Goal: Answer question/provide support: Share knowledge or assist other users

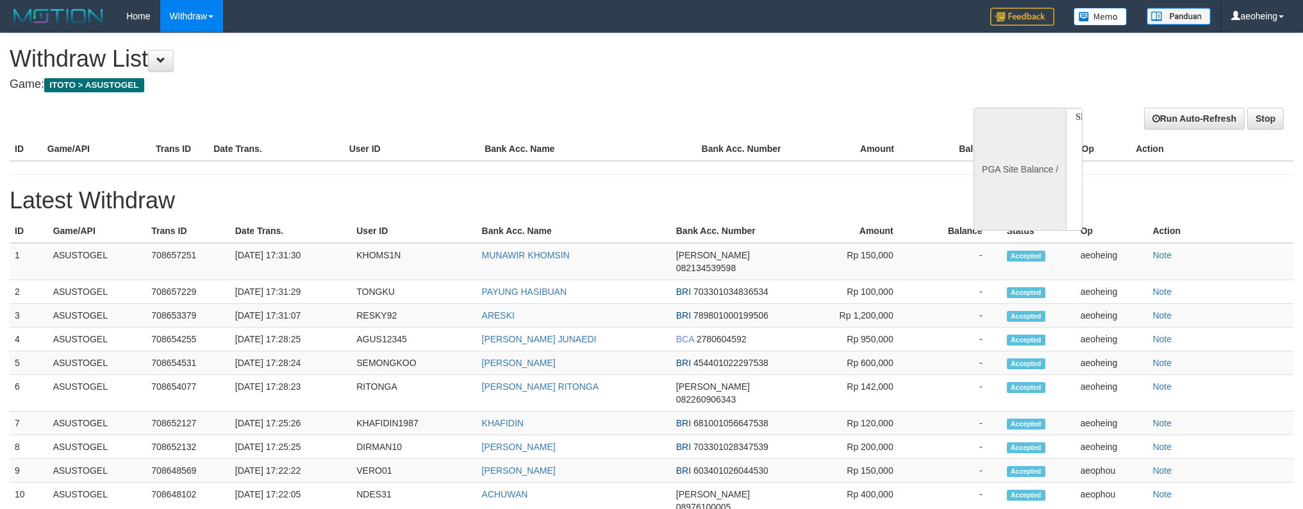
select select
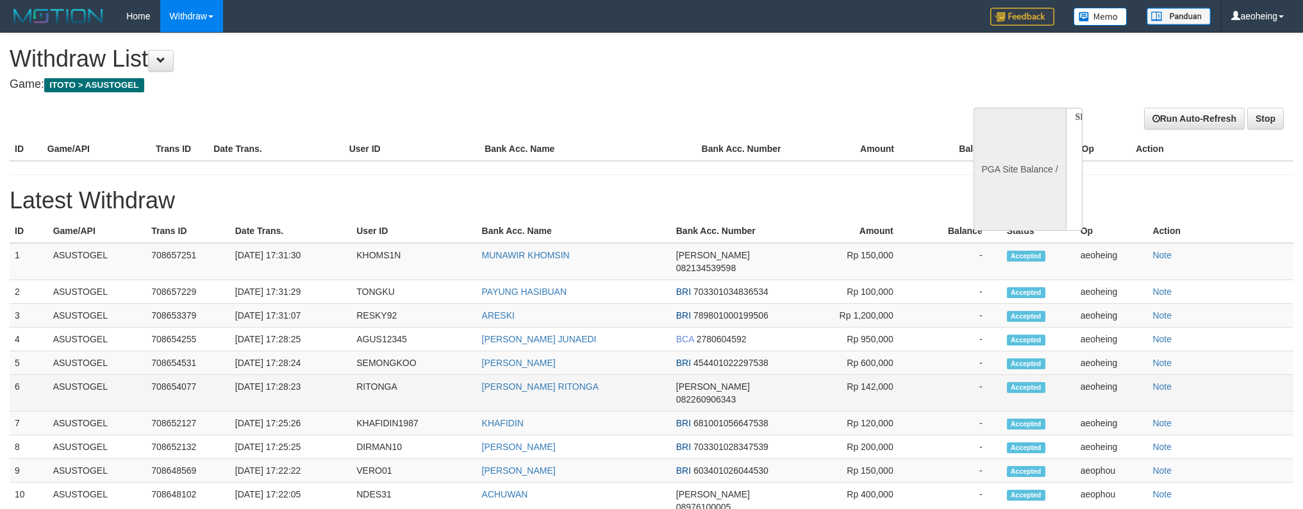
scroll to position [60, 0]
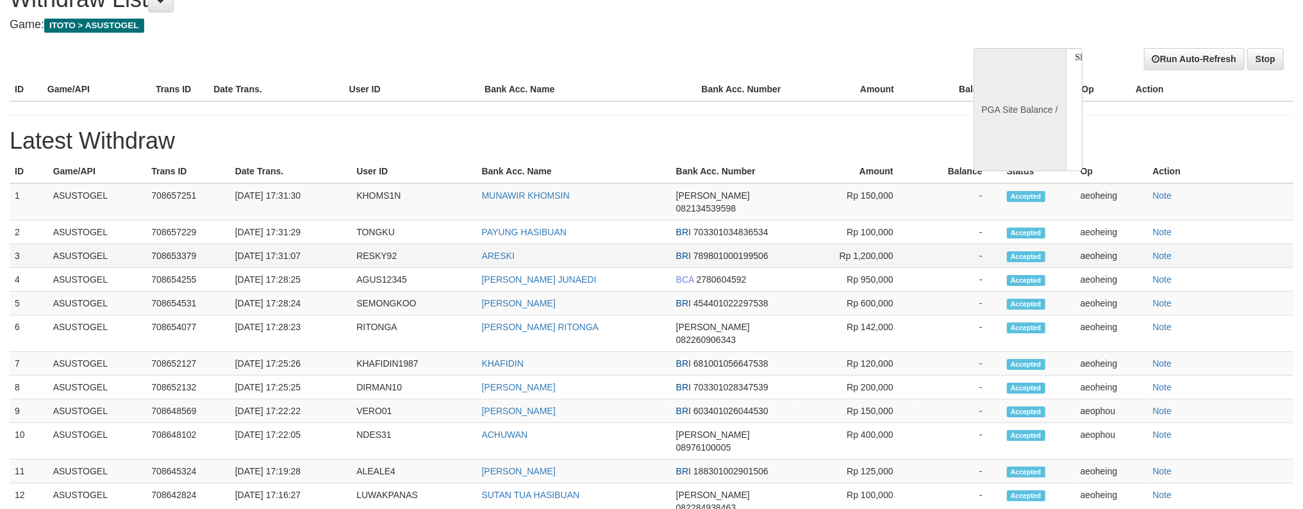
select select "**"
select select
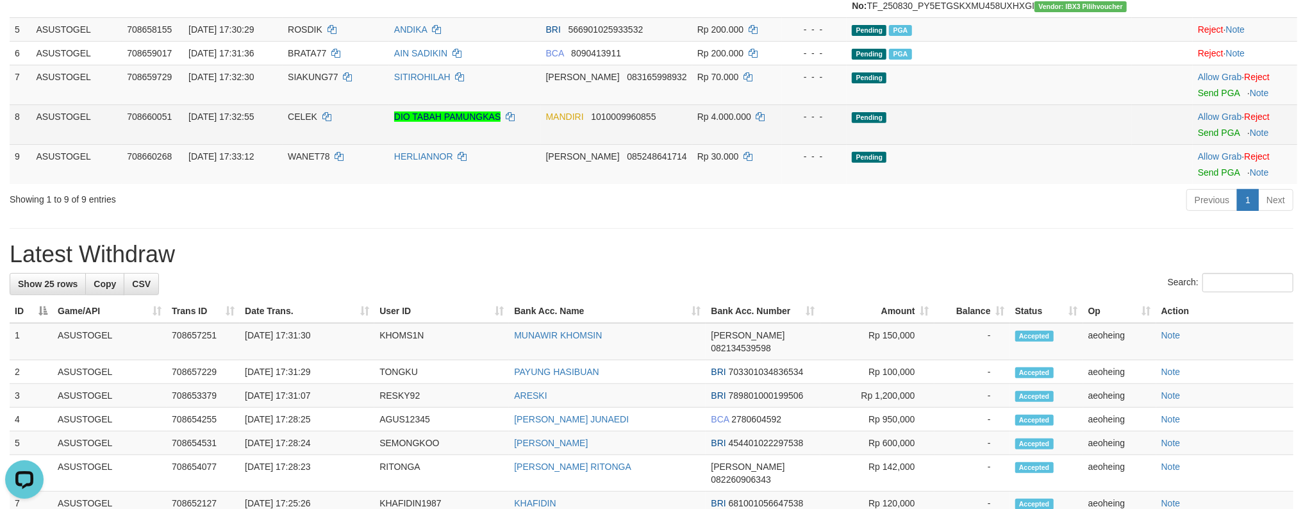
scroll to position [0, 0]
click at [997, 144] on td "Pending" at bounding box center [989, 124] width 285 height 40
click at [1198, 128] on link "Send PGA" at bounding box center [1219, 133] width 42 height 10
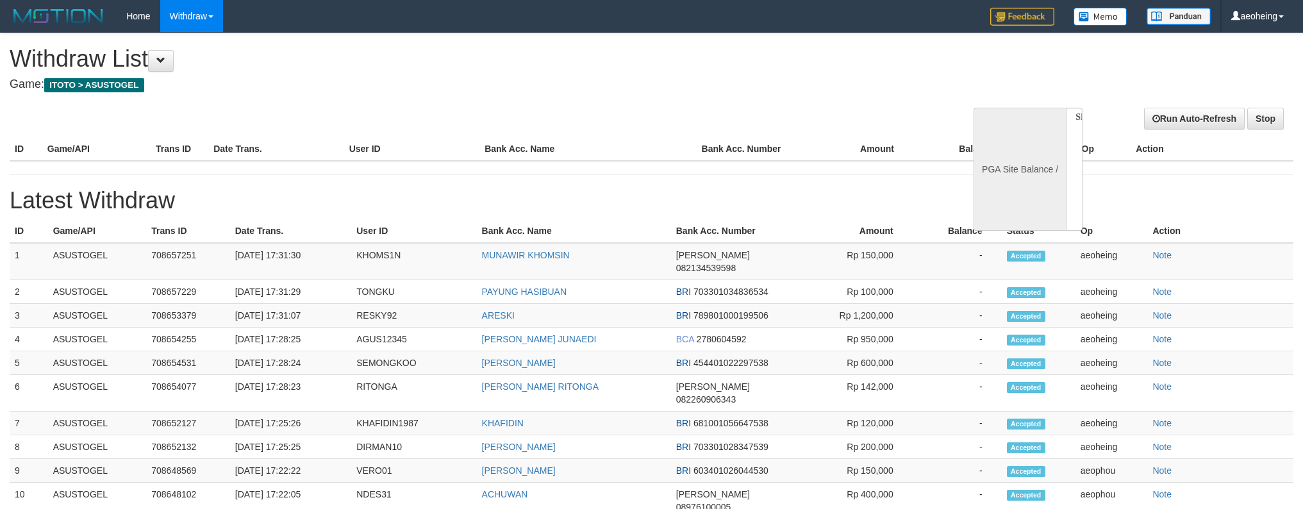
select select
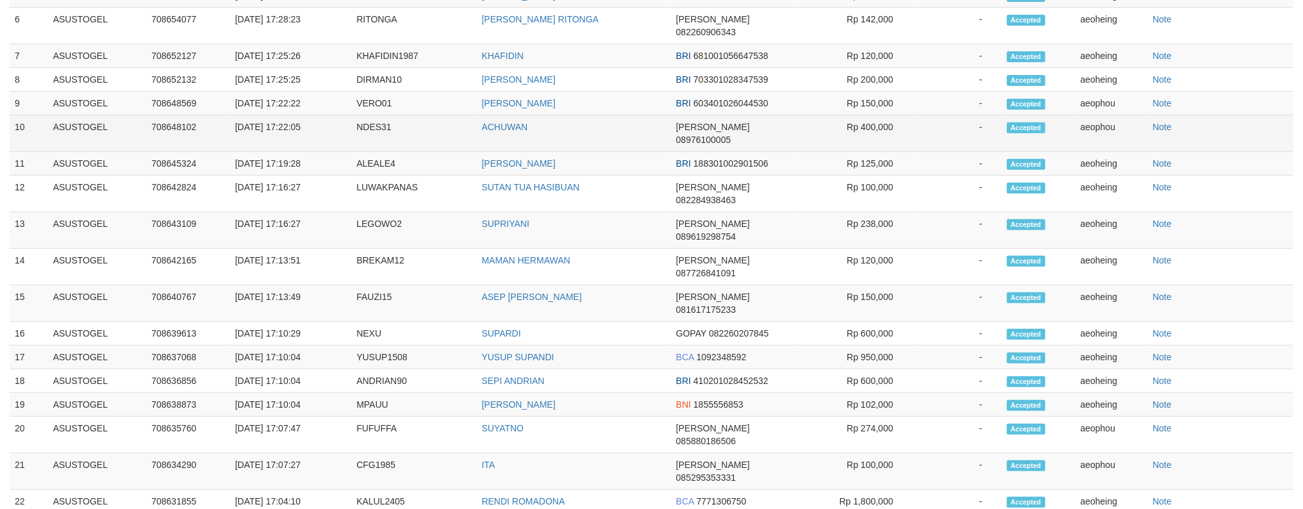
select select "**"
select select
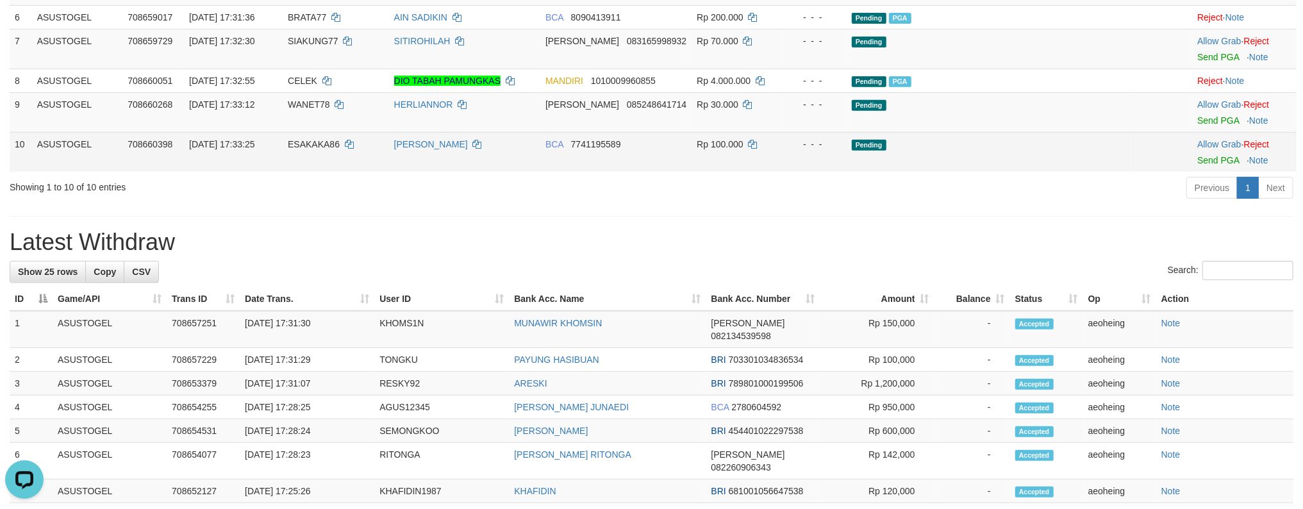
scroll to position [0, 0]
click at [1072, 172] on td "Pending" at bounding box center [989, 152] width 285 height 40
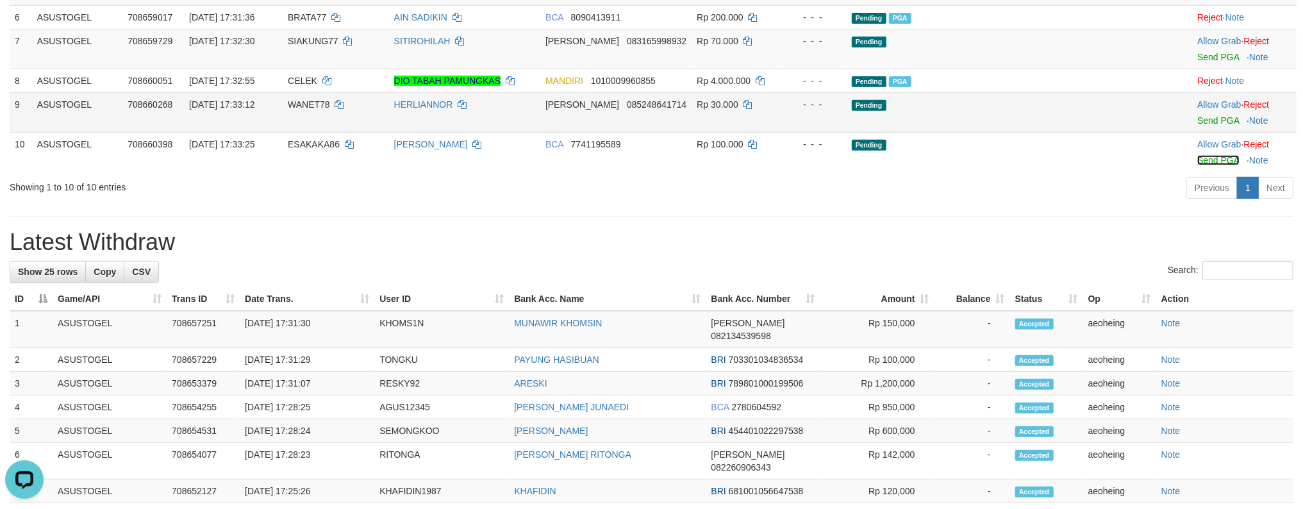
click at [1197, 155] on link "Send PGA" at bounding box center [1218, 160] width 42 height 10
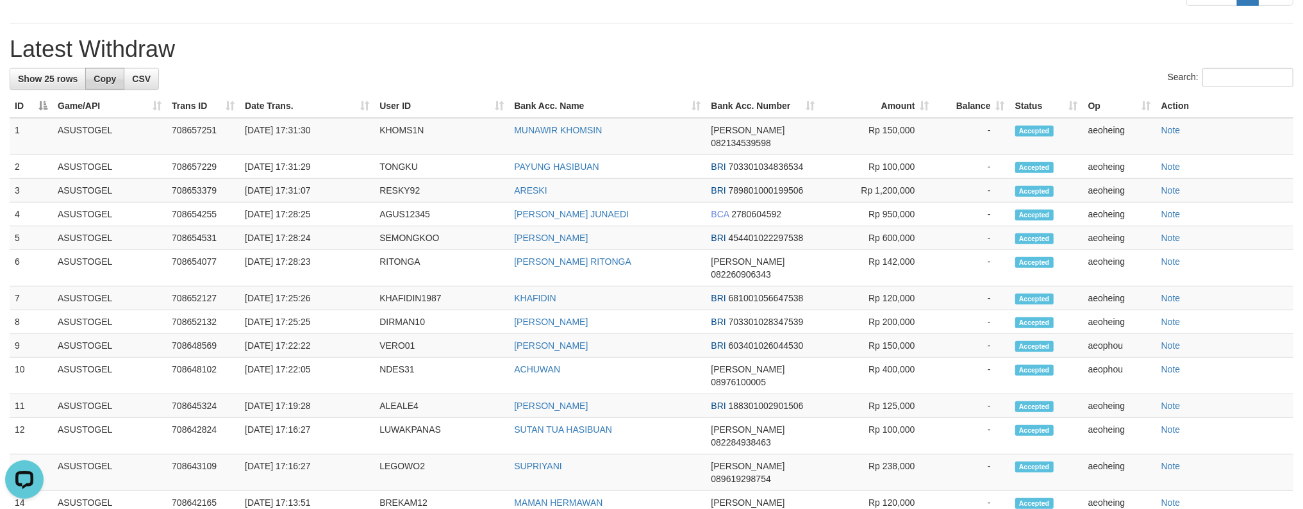
scroll to position [147, 0]
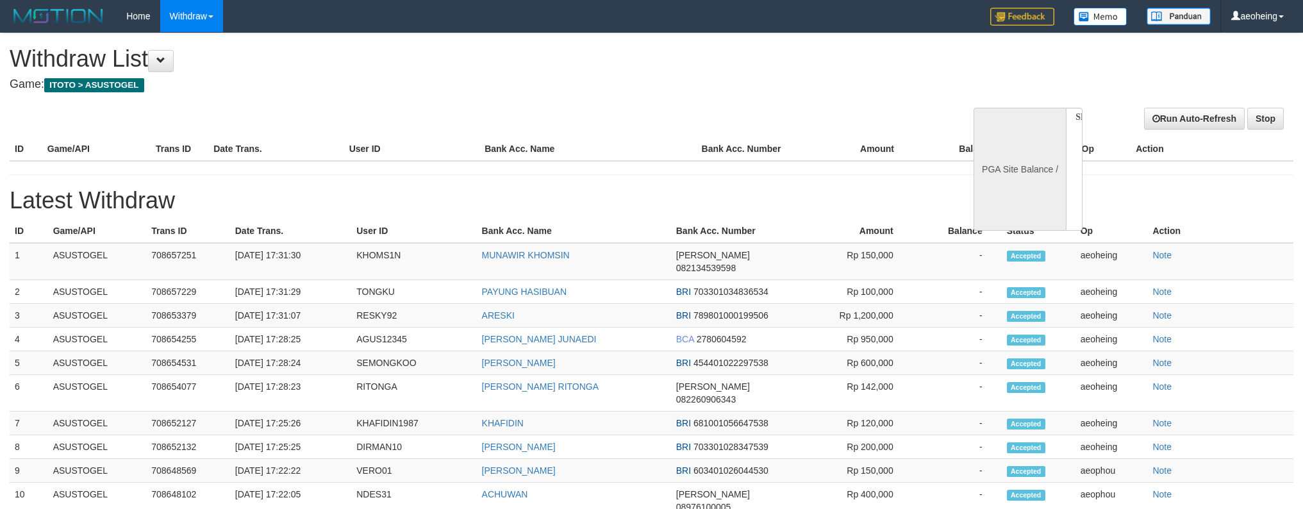
select select
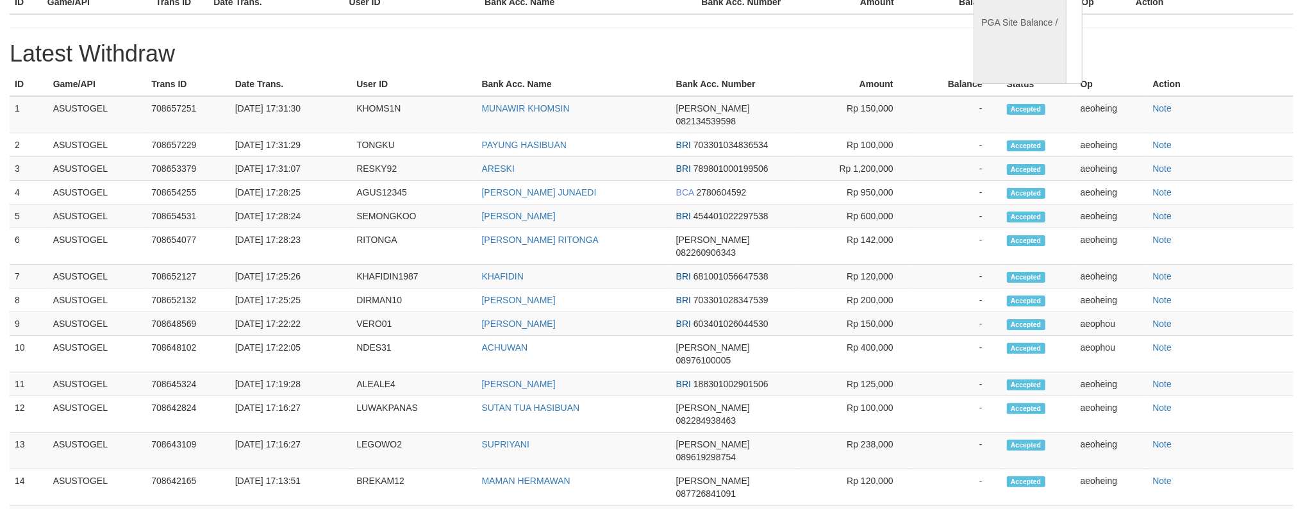
select select "**"
select select
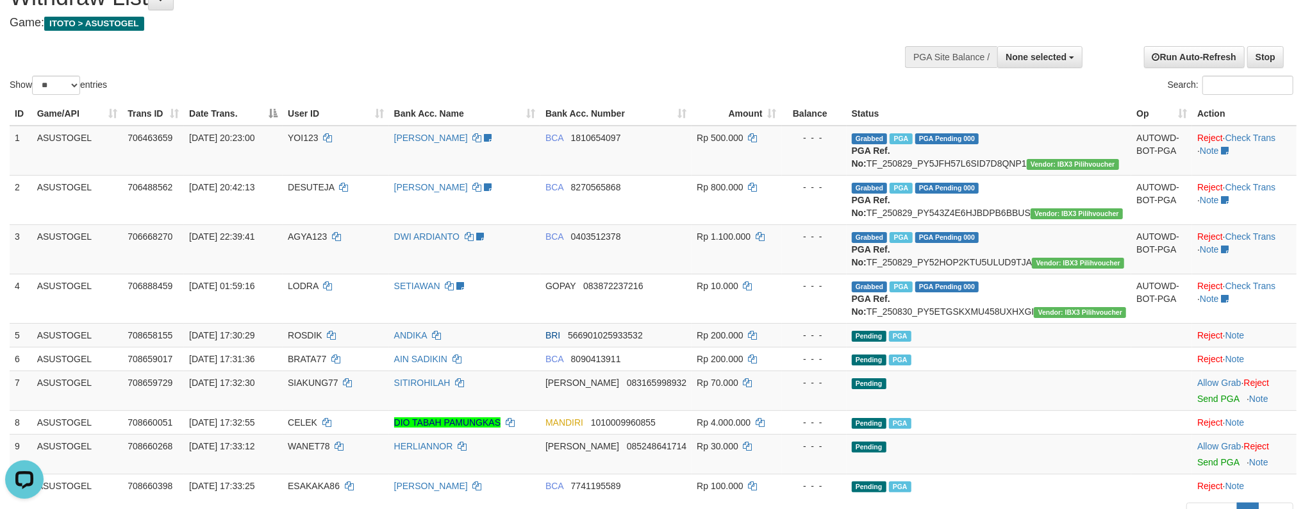
scroll to position [0, 0]
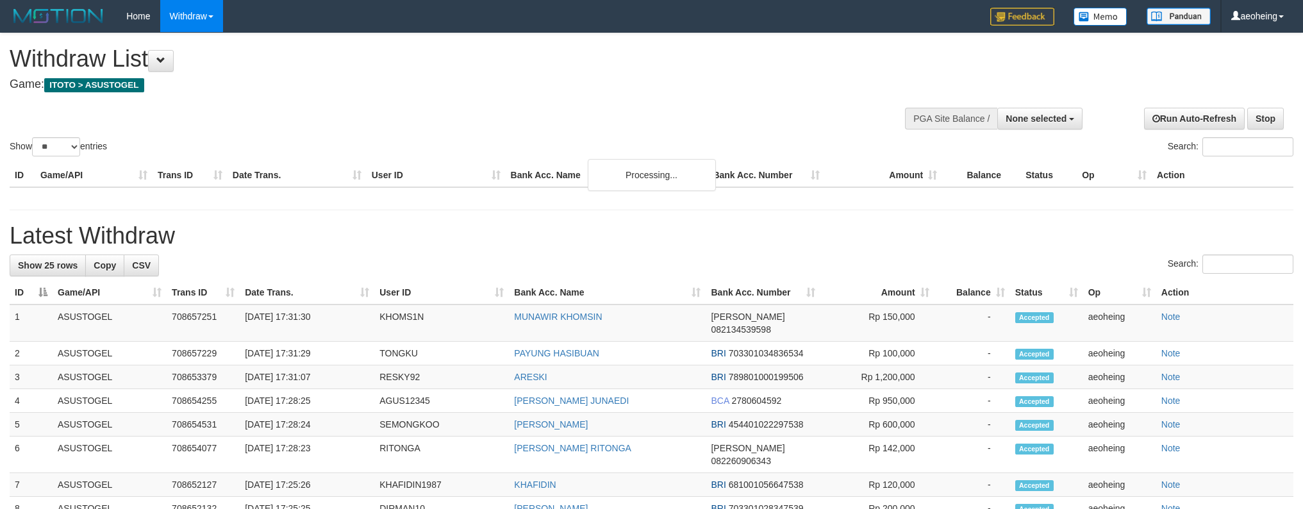
select select
select select "**"
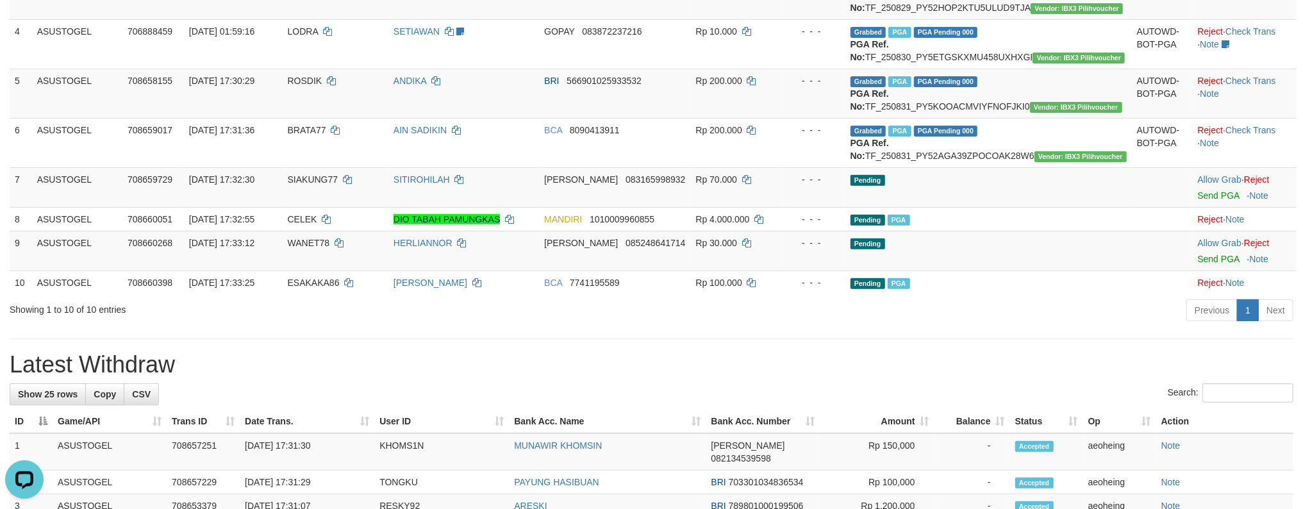
scroll to position [342, 0]
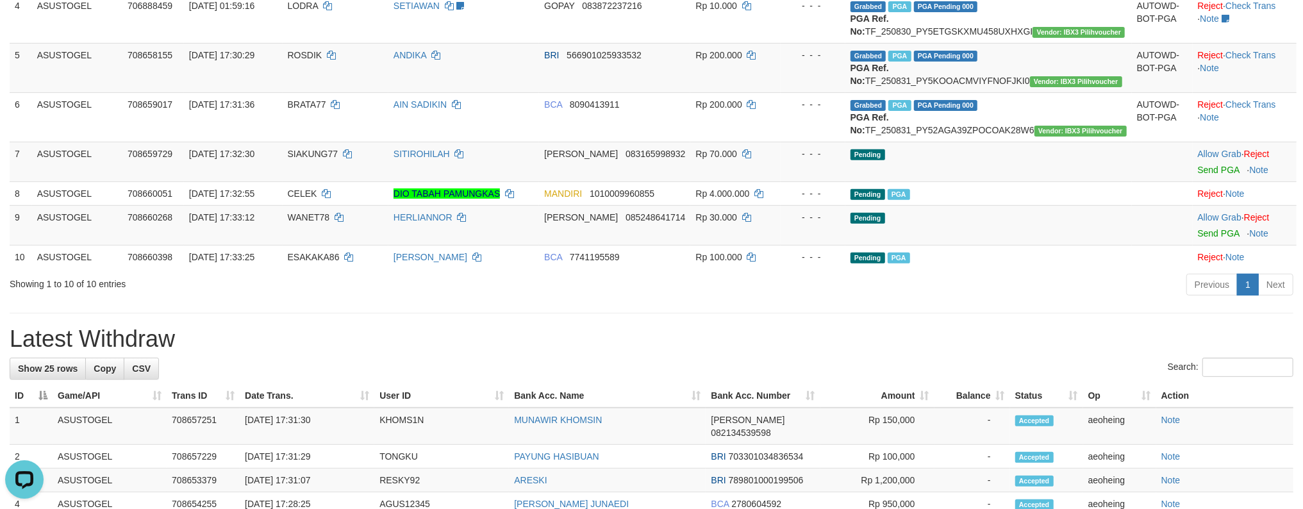
drag, startPoint x: 893, startPoint y: 372, endPoint x: 440, endPoint y: 373, distance: 453.7
click at [434, 300] on div "Showing 1 to 10 of 10 entries Previous 1 Next" at bounding box center [651, 286] width 1303 height 28
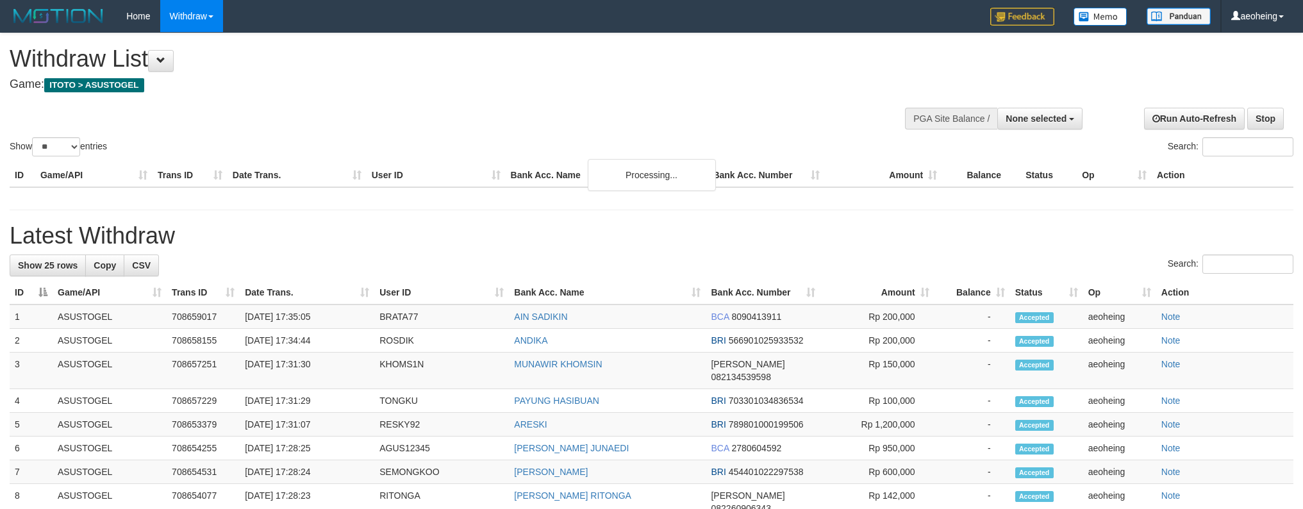
select select
select select "**"
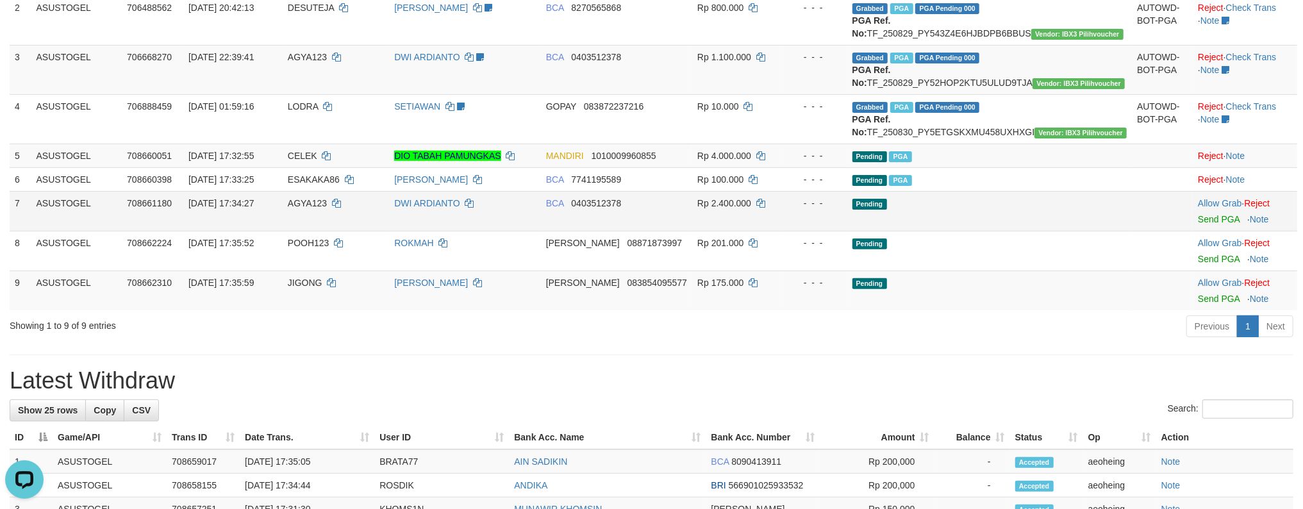
click at [982, 231] on td "Pending" at bounding box center [989, 211] width 285 height 40
click at [1198, 214] on link "Send PGA" at bounding box center [1219, 219] width 42 height 10
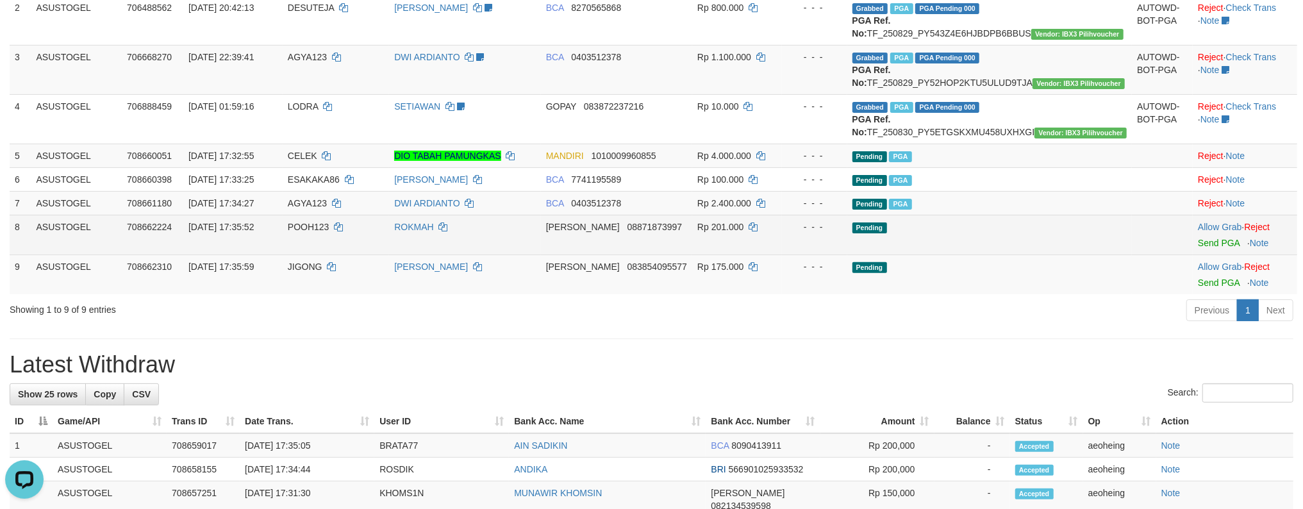
click at [964, 254] on td "Pending" at bounding box center [989, 235] width 285 height 40
click at [1198, 238] on link "Send PGA" at bounding box center [1219, 243] width 42 height 10
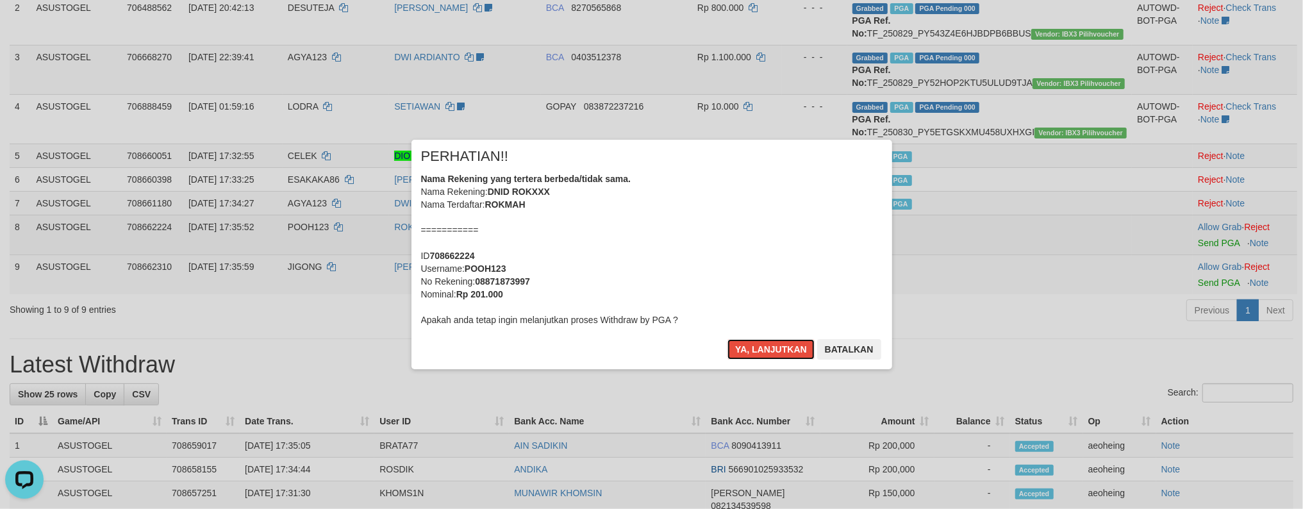
click at [727, 339] on button "Ya, lanjutkan" at bounding box center [770, 349] width 87 height 21
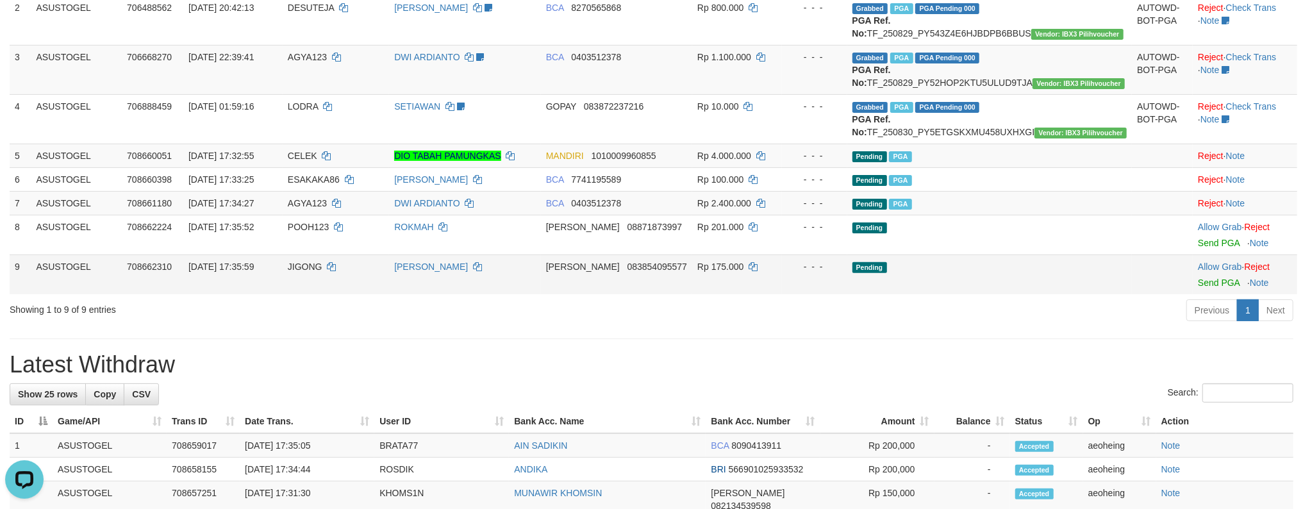
click at [997, 294] on td "Pending" at bounding box center [989, 274] width 285 height 40
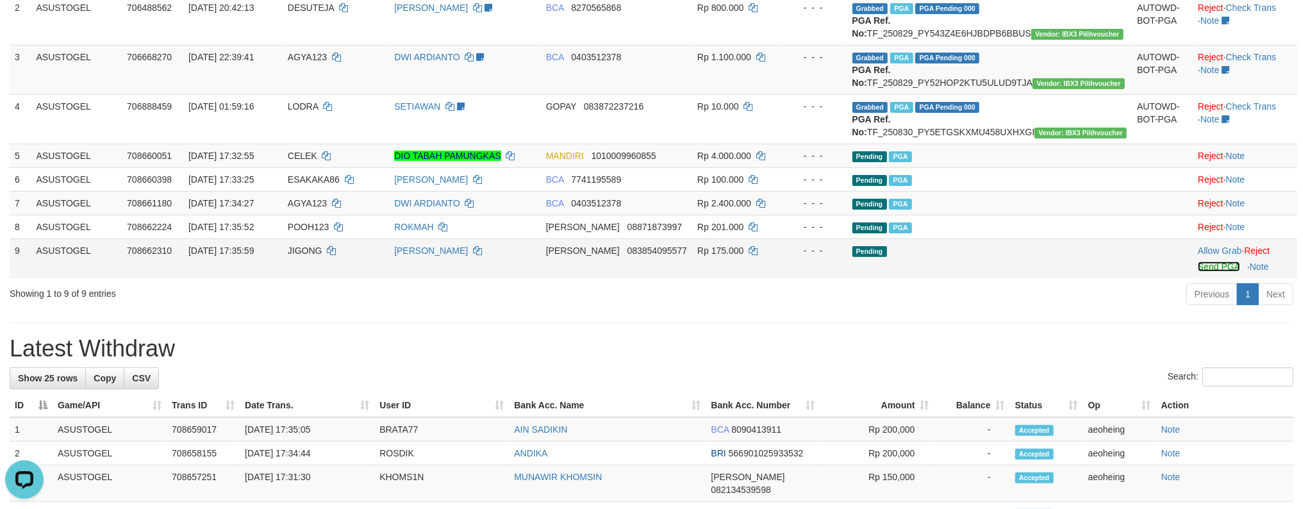
click at [1198, 261] on link "Send PGA" at bounding box center [1219, 266] width 42 height 10
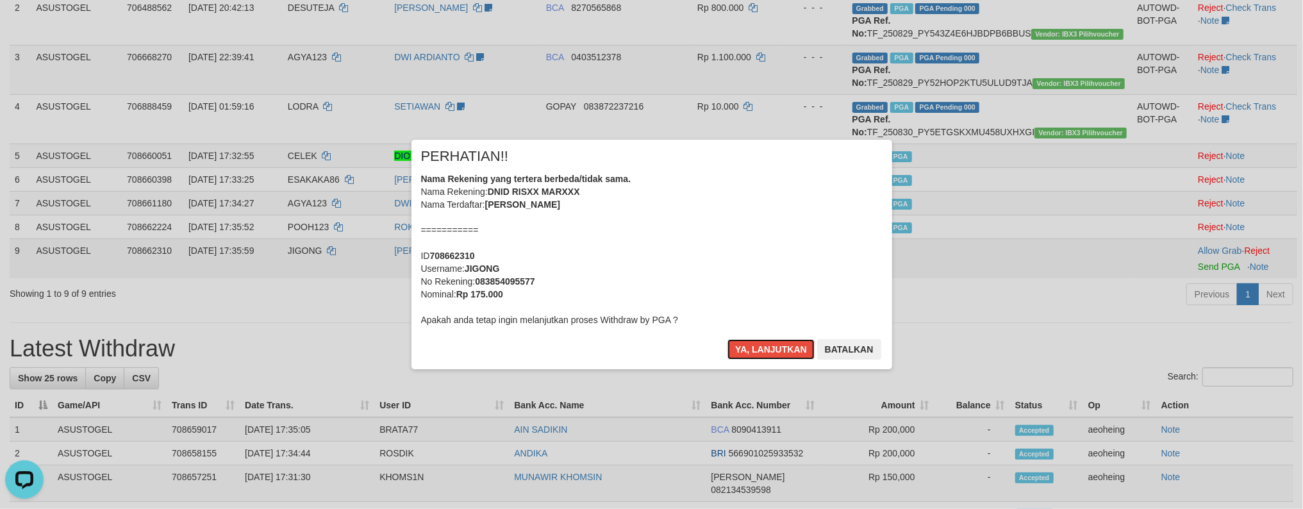
click at [727, 339] on button "Ya, lanjutkan" at bounding box center [770, 349] width 87 height 21
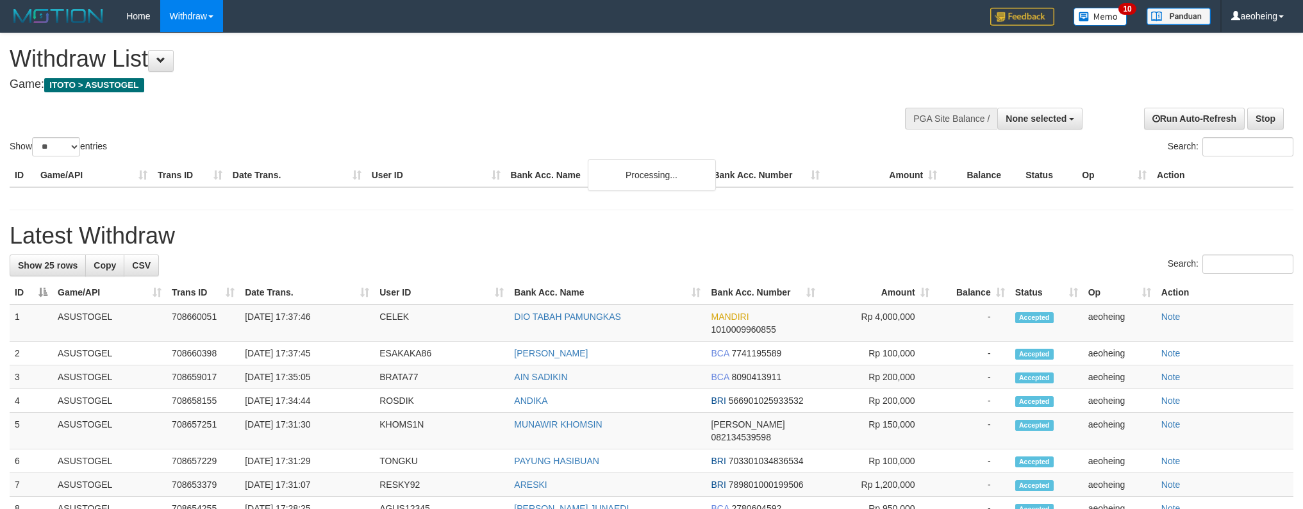
select select
select select "**"
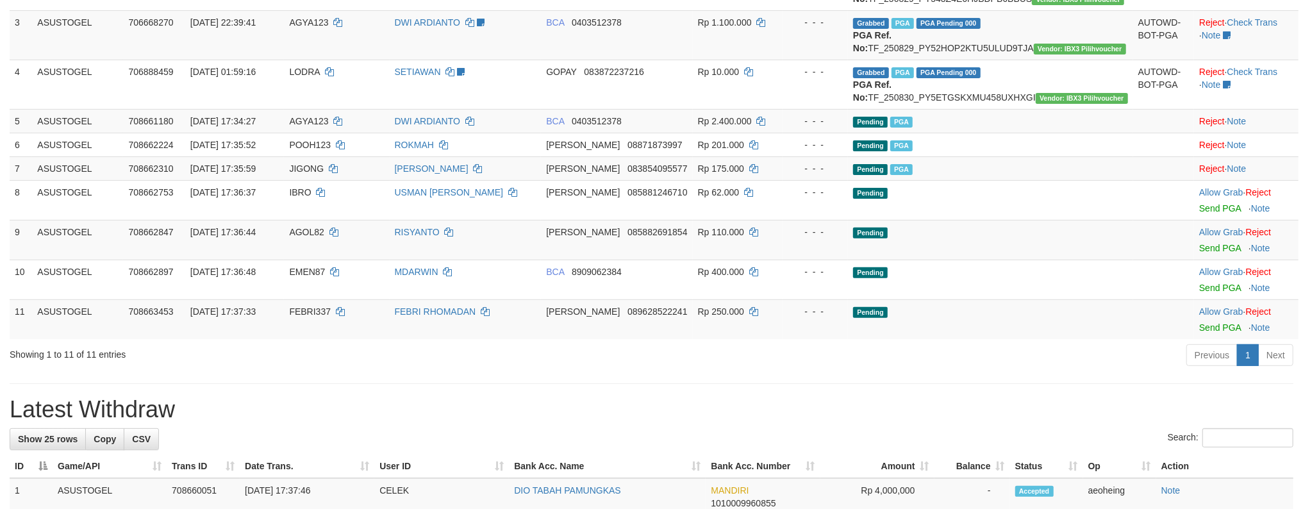
scroll to position [241, 0]
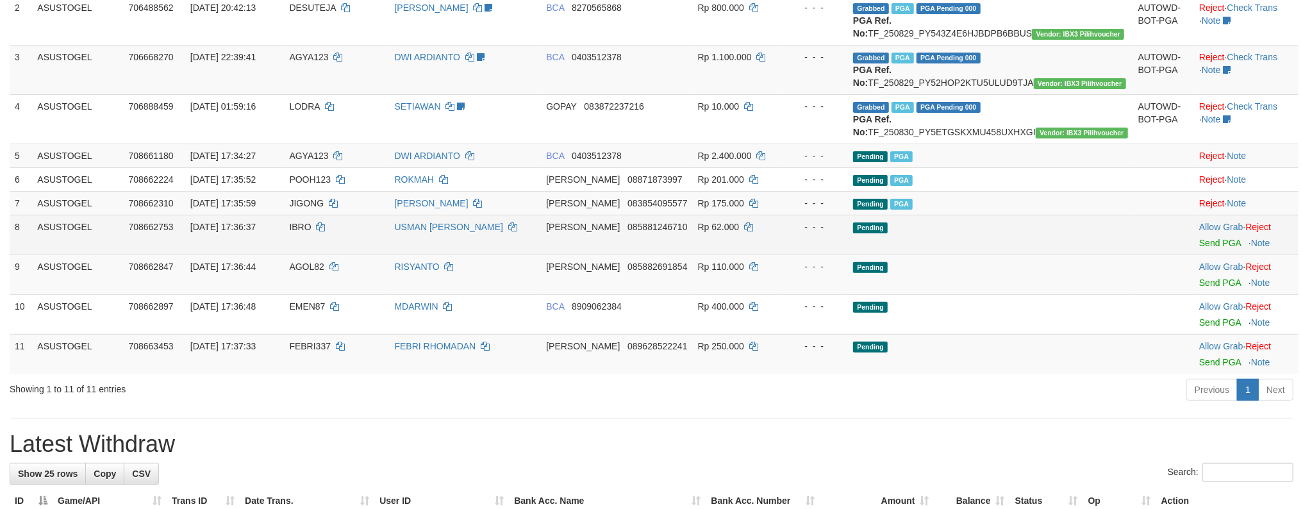
click at [996, 254] on td "Pending" at bounding box center [990, 235] width 285 height 40
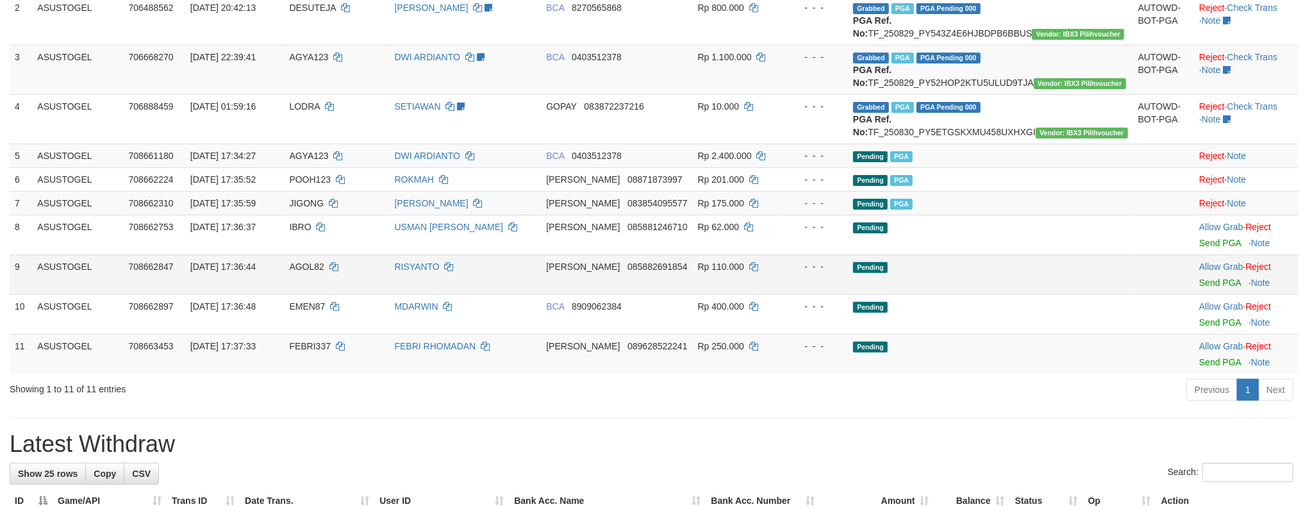
click at [1005, 294] on td "Pending" at bounding box center [990, 274] width 285 height 40
click at [1199, 277] on link "Send PGA" at bounding box center [1220, 282] width 42 height 10
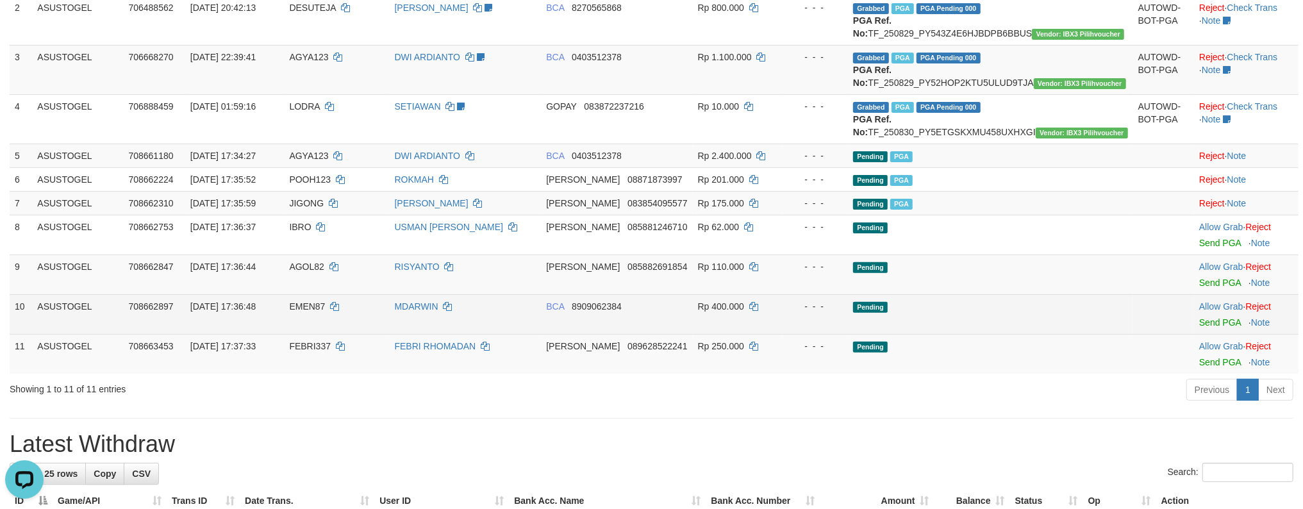
click at [1014, 334] on td "Pending" at bounding box center [990, 314] width 285 height 40
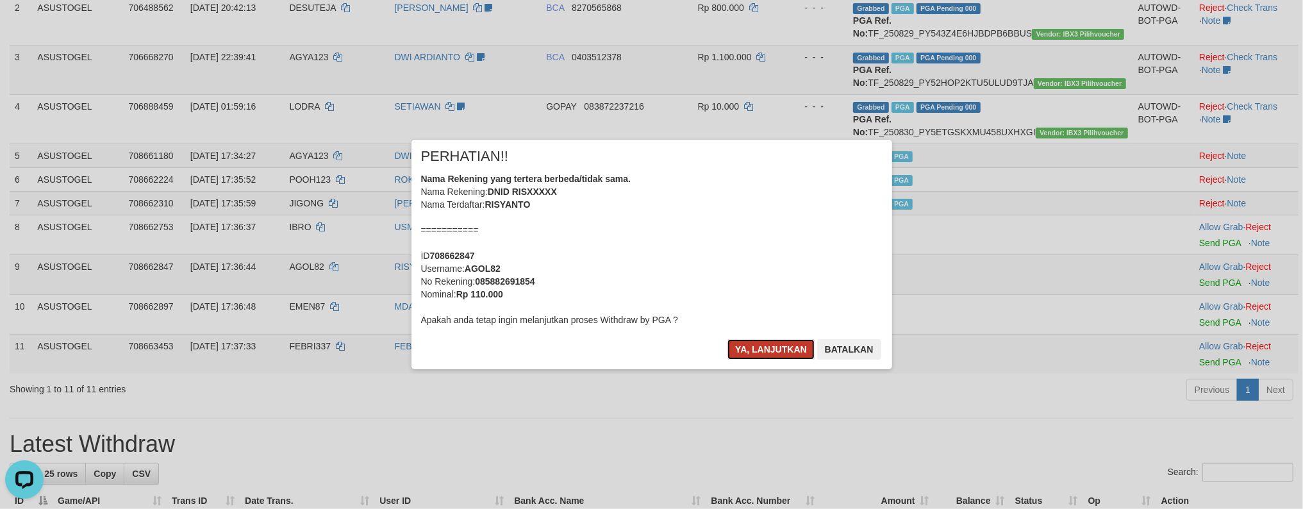
click at [747, 349] on button "Ya, lanjutkan" at bounding box center [770, 349] width 87 height 21
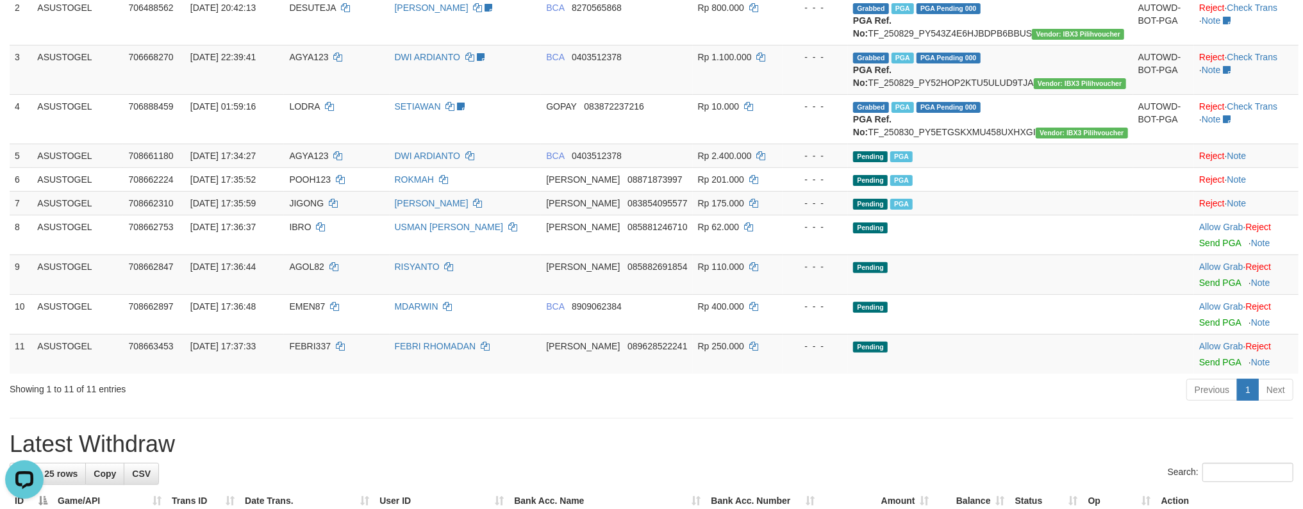
click at [759, 294] on td "Rp 110.000" at bounding box center [738, 274] width 90 height 40
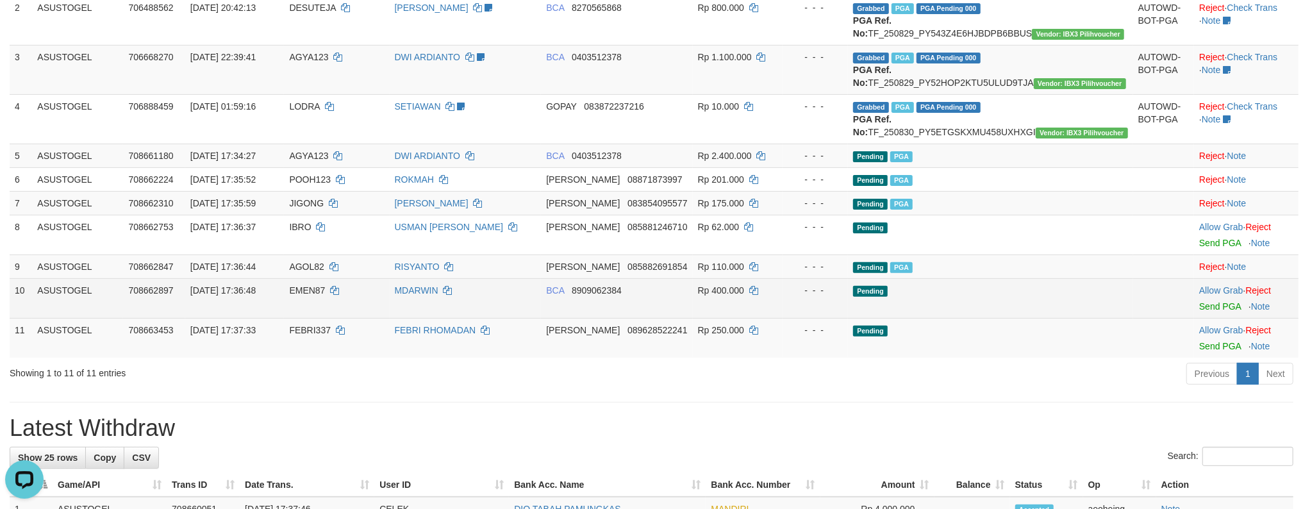
click at [1063, 318] on td "Pending" at bounding box center [990, 298] width 285 height 40
click at [1199, 301] on link "Send PGA" at bounding box center [1220, 306] width 42 height 10
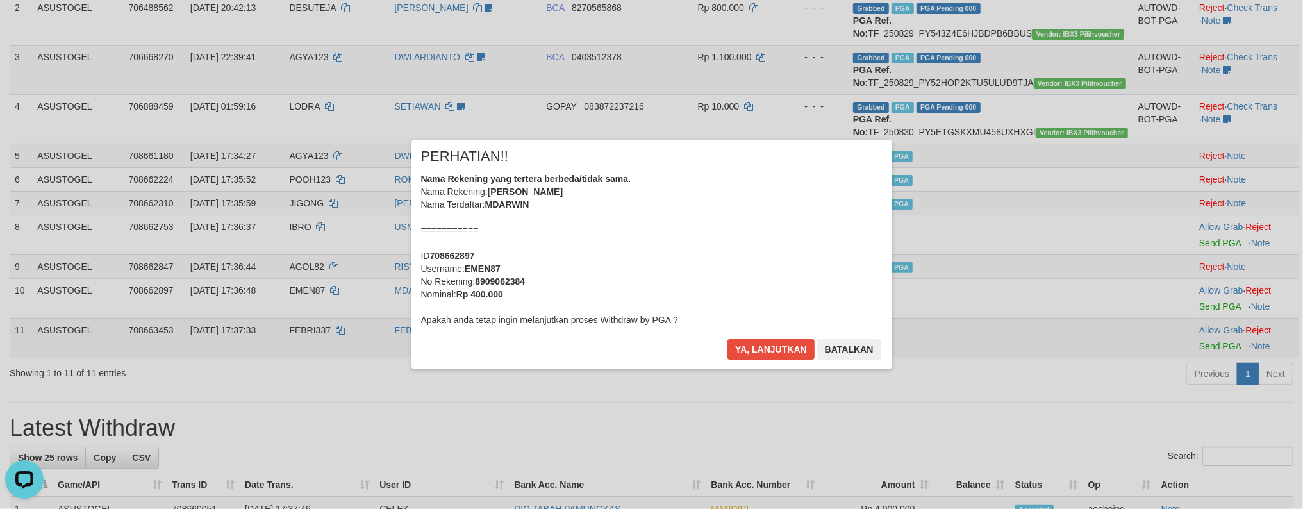
click at [1042, 385] on div "× PERHATIAN!! Nama Rekening yang tertera berbeda/tidak sama. Nama Rekening: M D…" at bounding box center [651, 254] width 1303 height 281
click at [769, 356] on button "Ya, lanjutkan" at bounding box center [770, 349] width 87 height 21
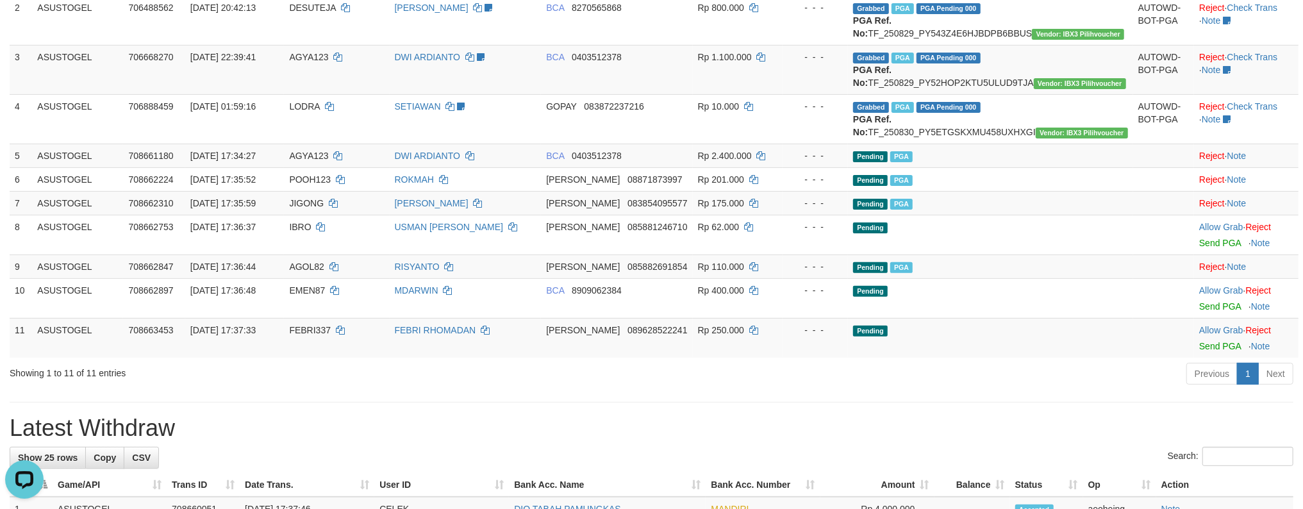
drag, startPoint x: 1056, startPoint y: 408, endPoint x: 1047, endPoint y: 403, distance: 10.3
click at [1047, 388] on div "Show ** ** ** *** entries Search: ID Game/API Trans ID Date Trans. User ID Bank…" at bounding box center [652, 90] width 1284 height 596
click at [1039, 361] on div "ID Game/API Trans ID Date Trans. User ID Bank Acc. Name Bank Acc. Number Amount…" at bounding box center [651, 140] width 1303 height 443
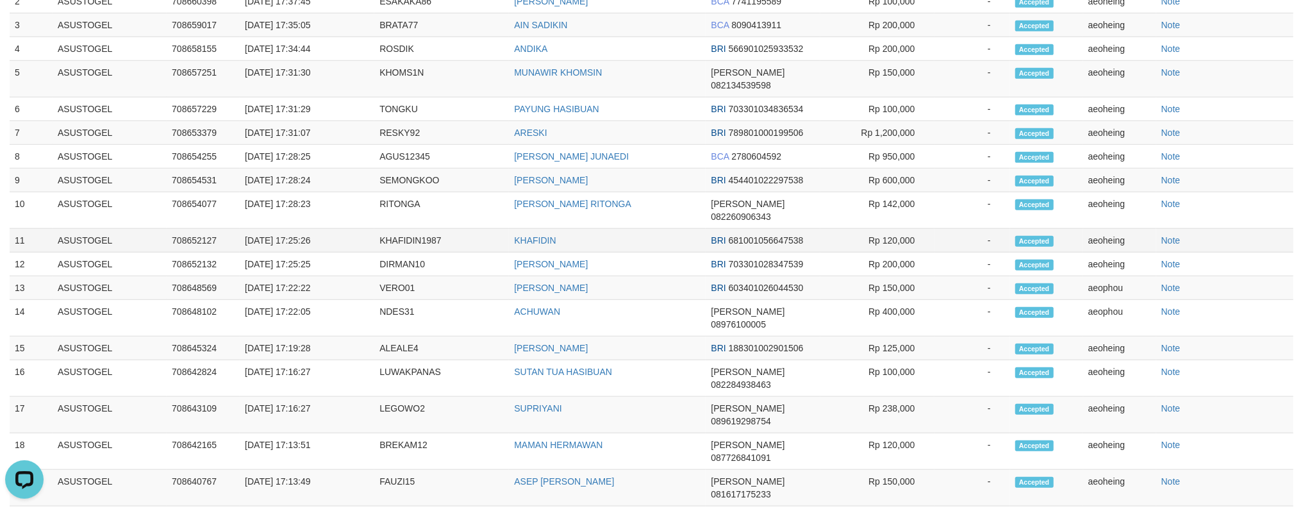
scroll to position [427, 0]
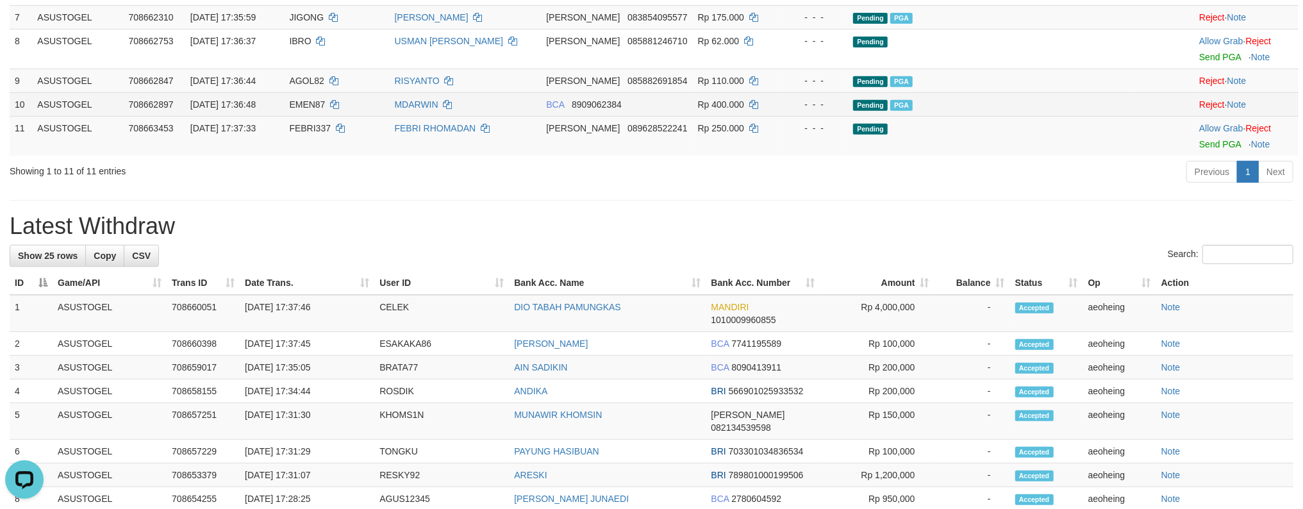
click at [1089, 116] on td "Pending PGA" at bounding box center [990, 104] width 285 height 24
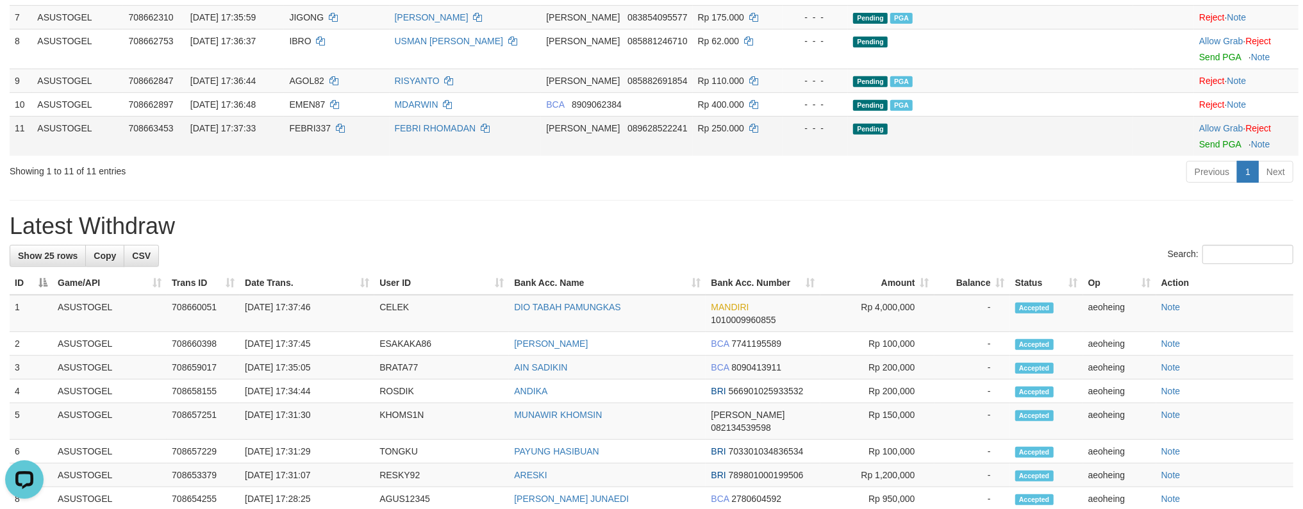
click at [1057, 156] on td "Pending" at bounding box center [990, 136] width 285 height 40
click at [1199, 139] on link "Send PGA" at bounding box center [1220, 144] width 42 height 10
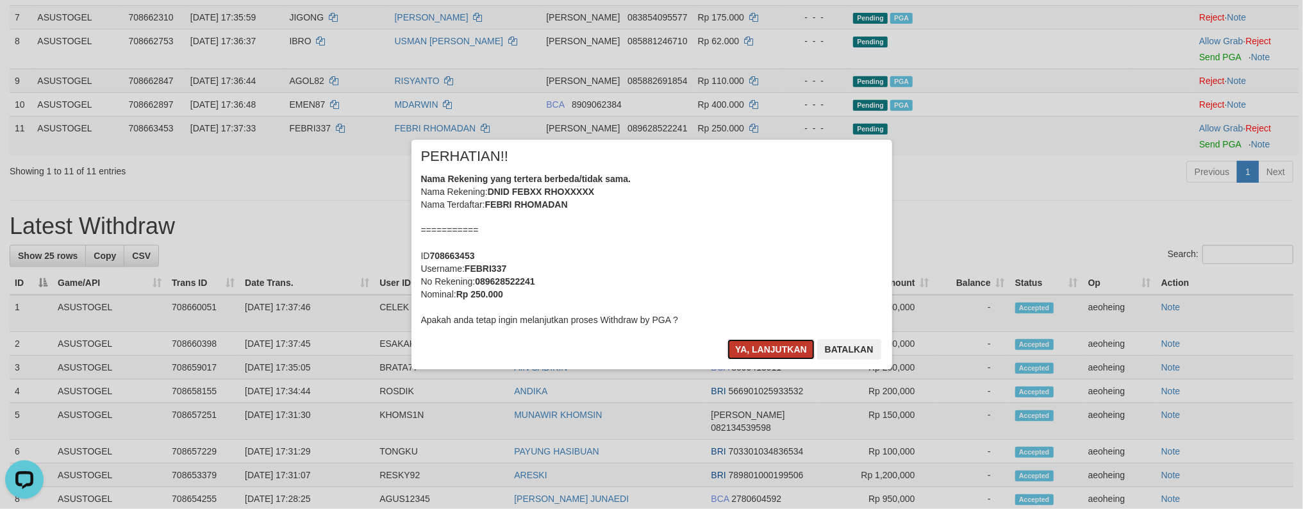
click at [756, 341] on button "Ya, lanjutkan" at bounding box center [770, 349] width 87 height 21
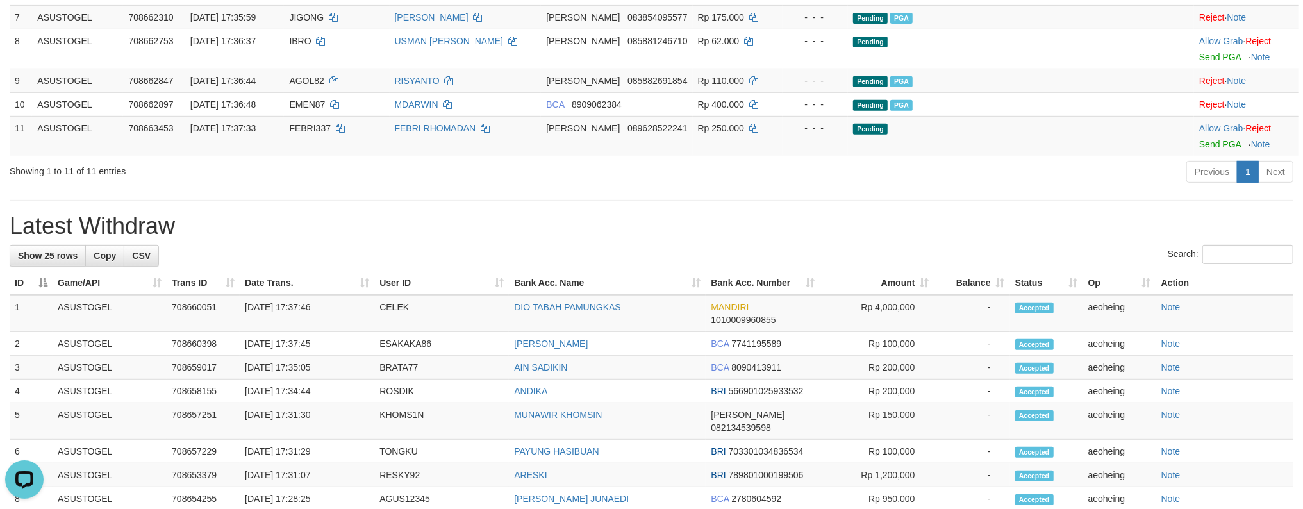
click at [577, 290] on div "**********" at bounding box center [651, 348] width 1303 height 1482
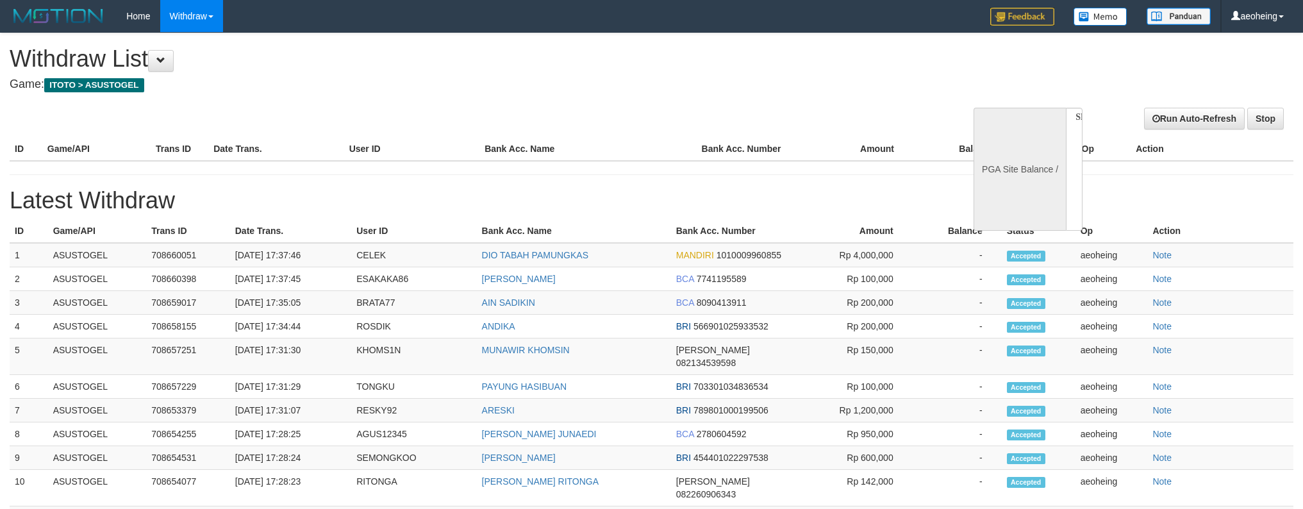
select select
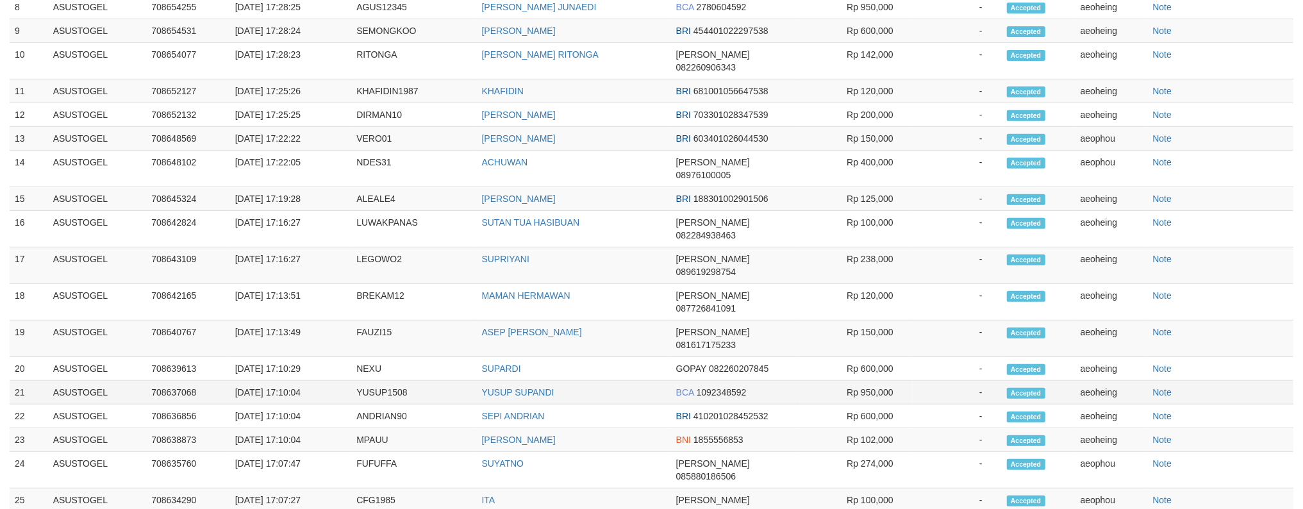
select select "**"
select select
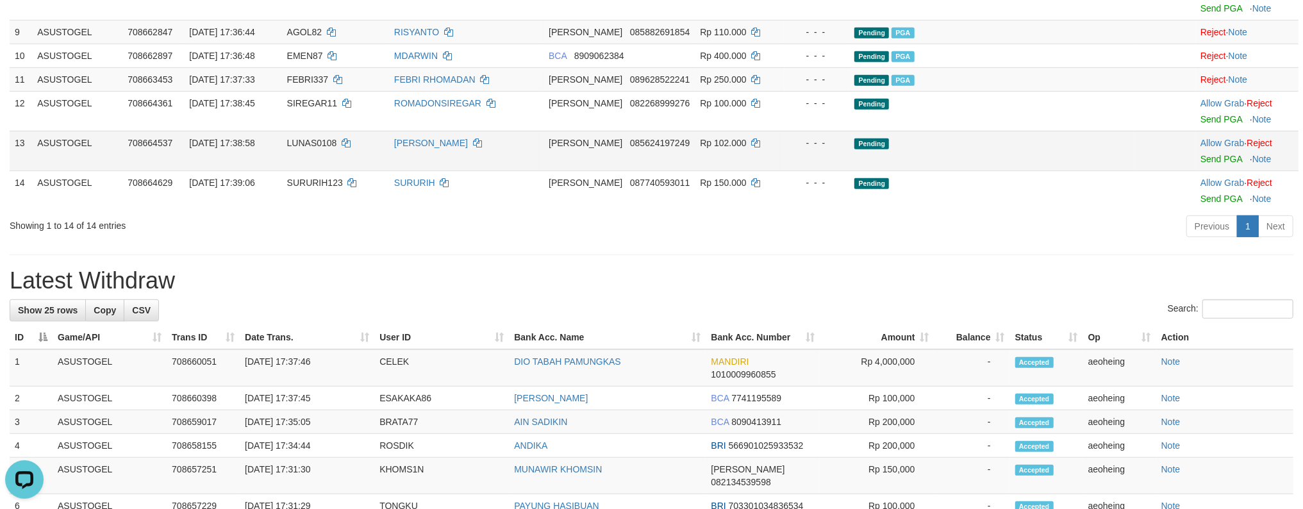
scroll to position [319, 0]
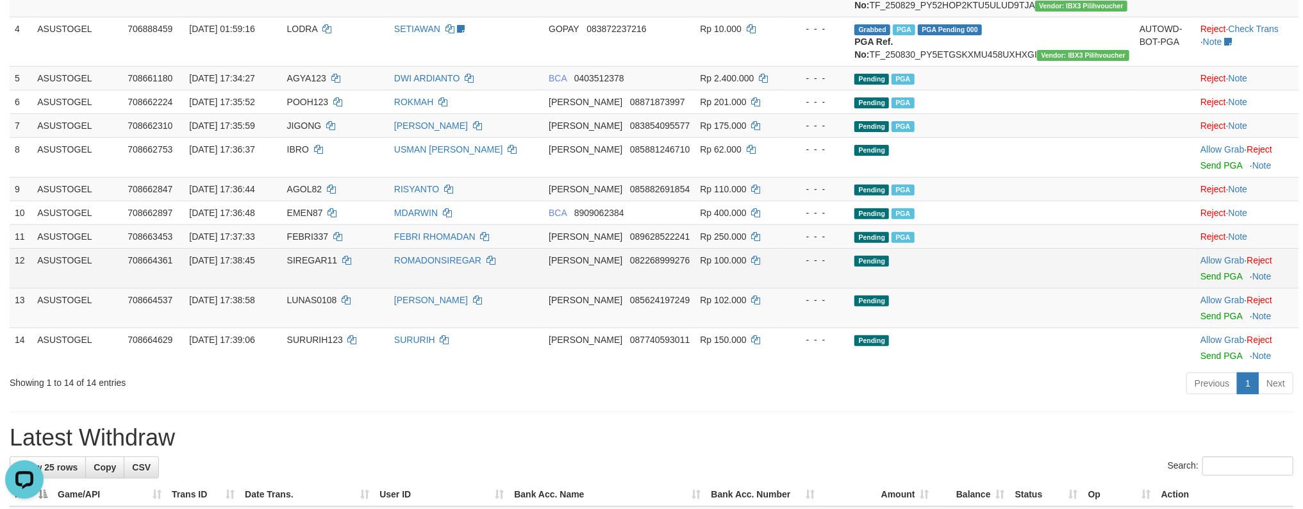
click at [1002, 288] on td "Pending" at bounding box center [991, 268] width 285 height 40
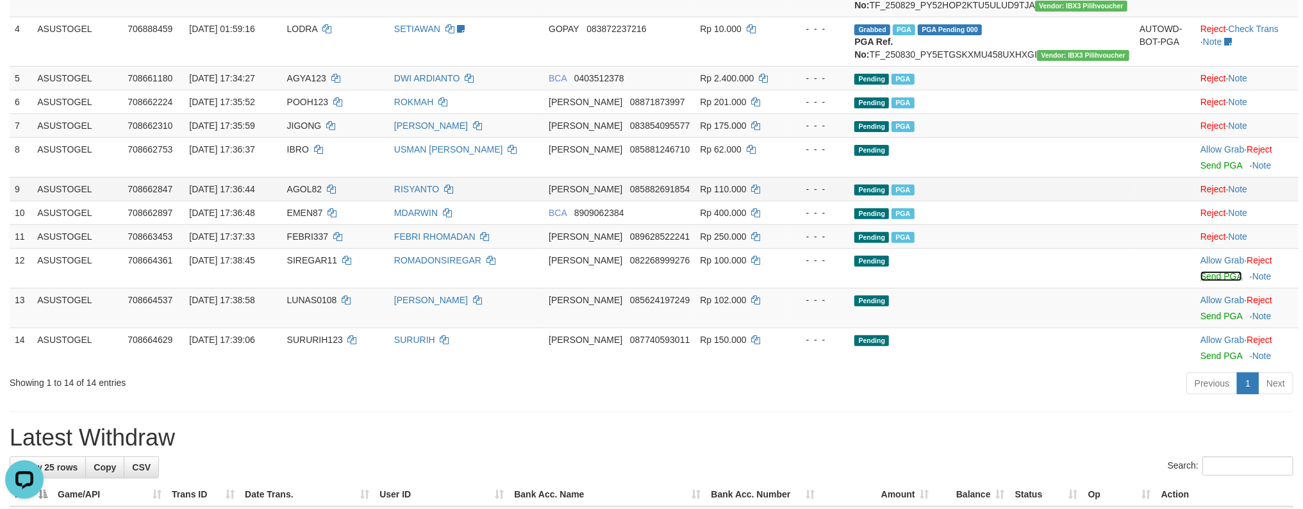
click at [1200, 271] on link "Send PGA" at bounding box center [1221, 276] width 42 height 10
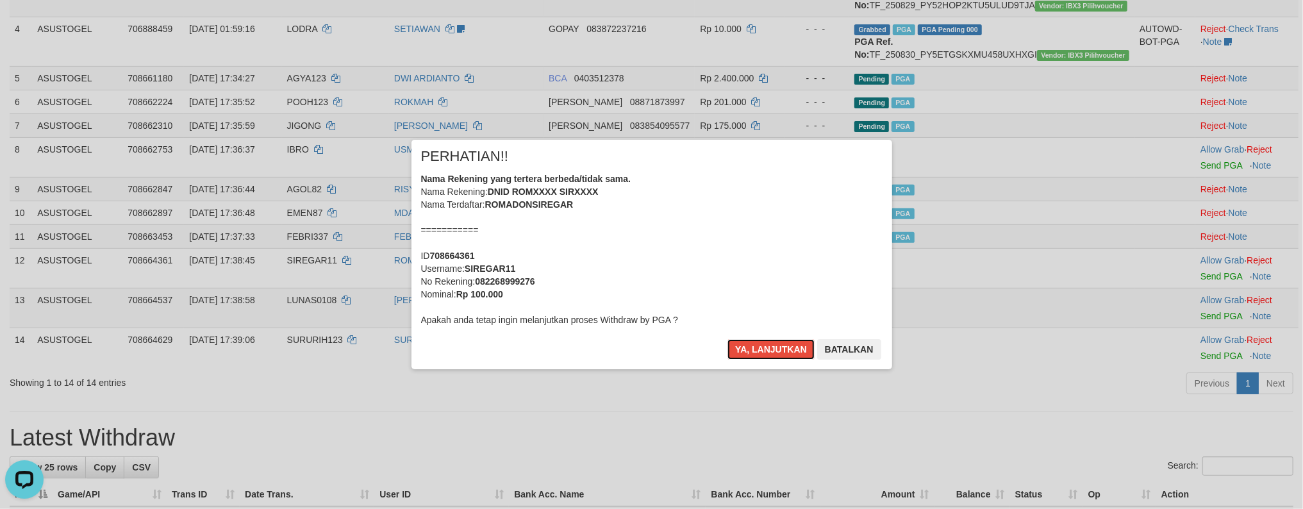
click at [727, 339] on button "Ya, lanjutkan" at bounding box center [770, 349] width 87 height 21
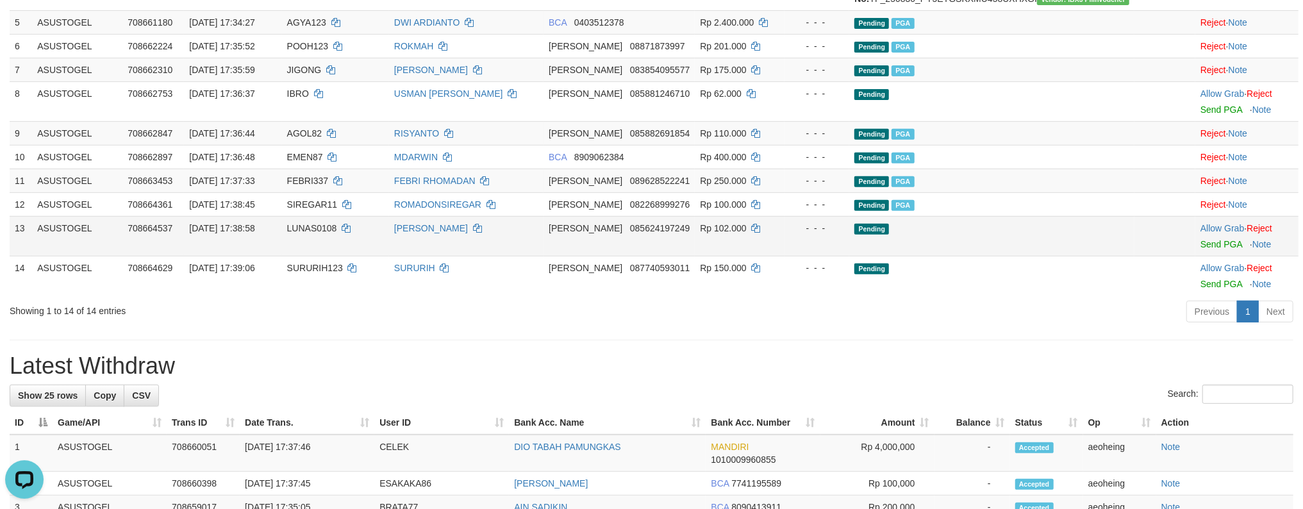
scroll to position [404, 0]
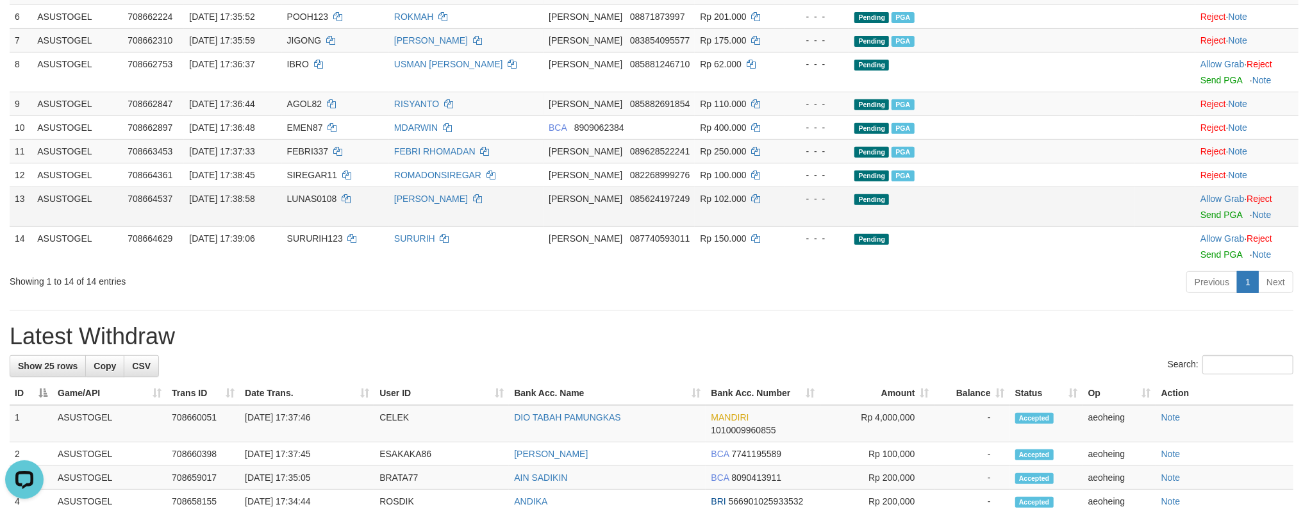
click at [1047, 226] on td "Pending" at bounding box center [991, 206] width 285 height 40
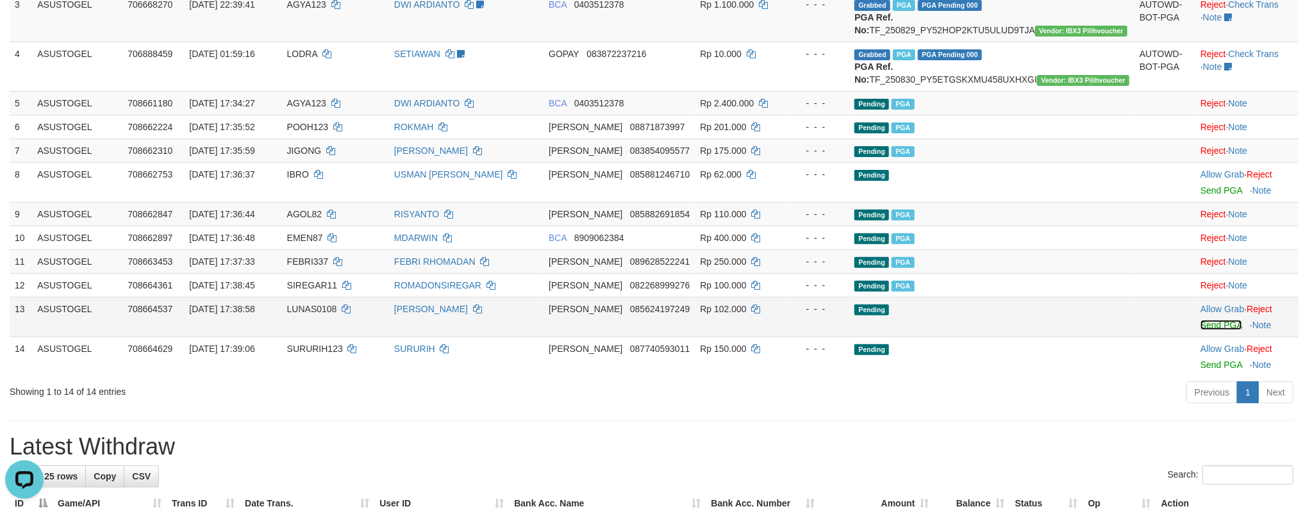
scroll to position [251, 0]
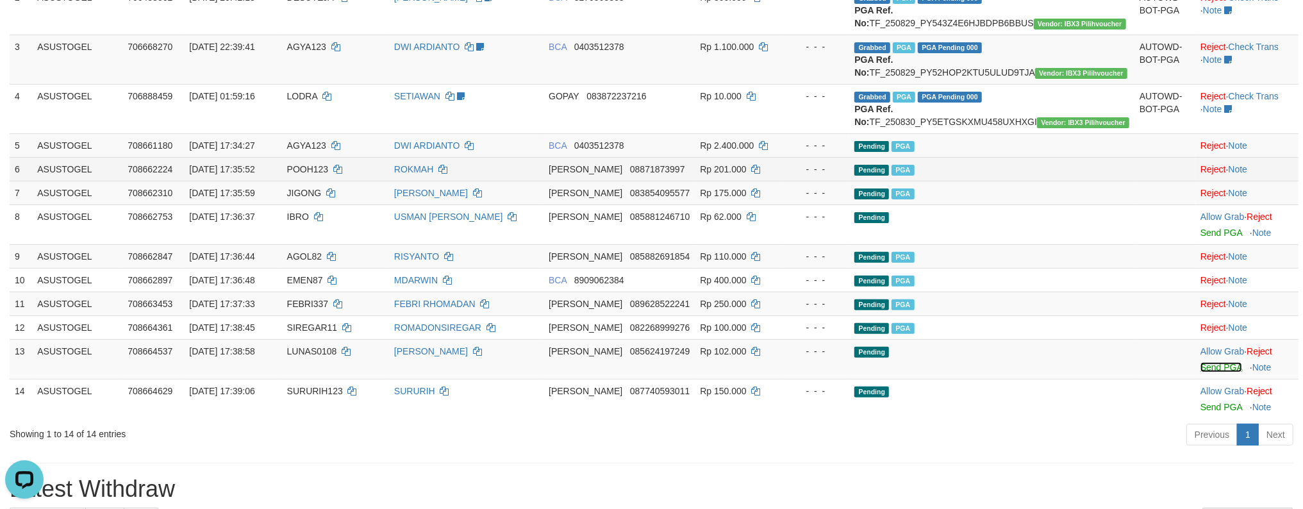
click at [1200, 362] on link "Send PGA" at bounding box center [1221, 367] width 42 height 10
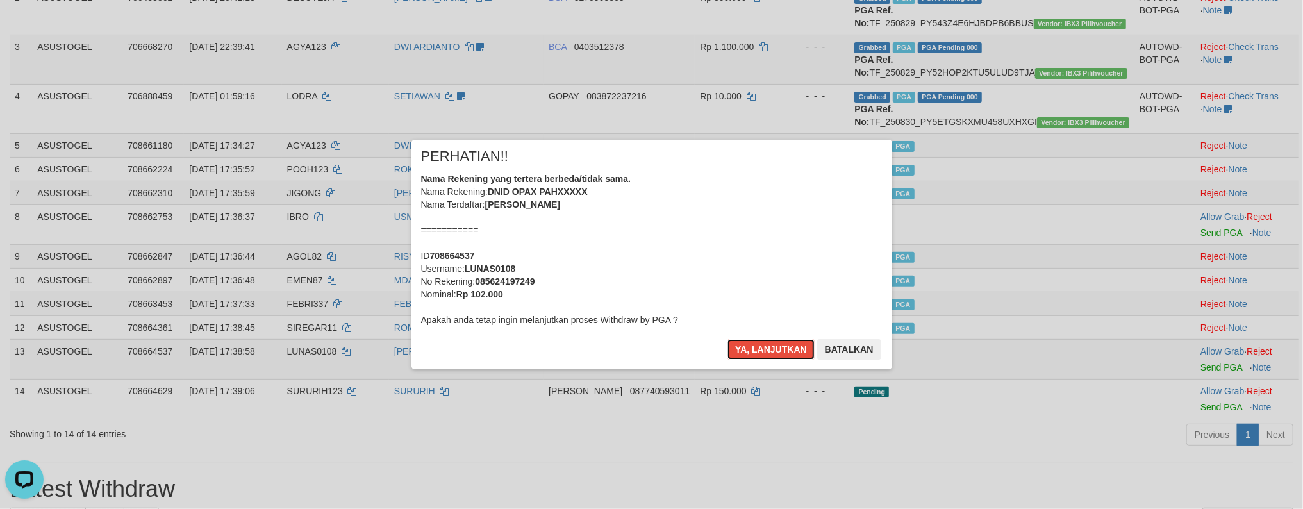
click at [727, 339] on button "Ya, lanjutkan" at bounding box center [770, 349] width 87 height 21
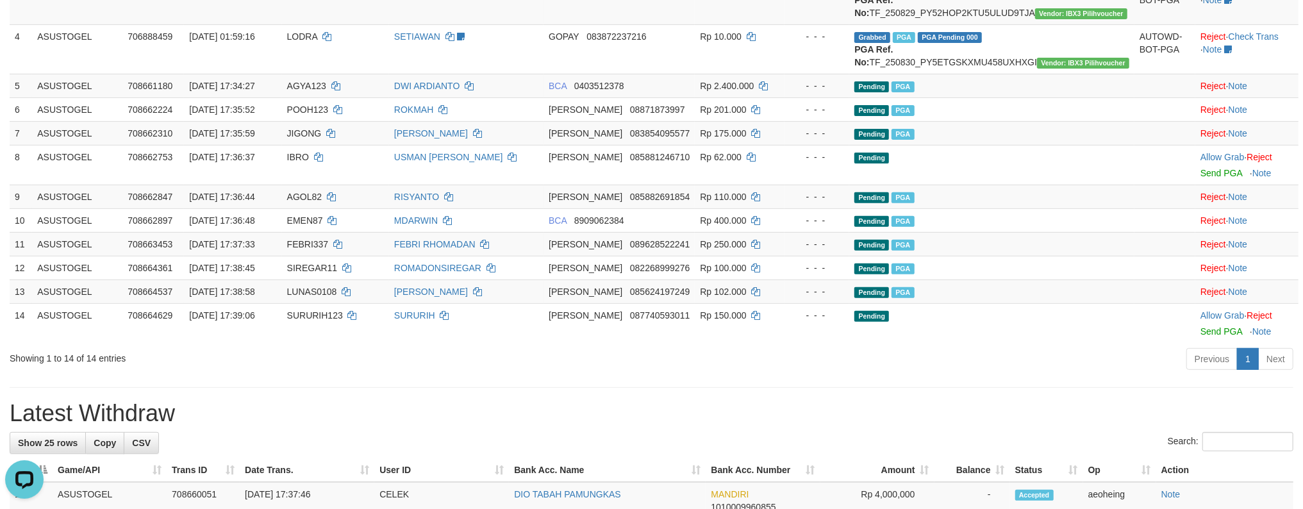
click at [524, 374] on div "Showing 1 to 14 of 14 entries Previous 1 Next" at bounding box center [651, 361] width 1303 height 28
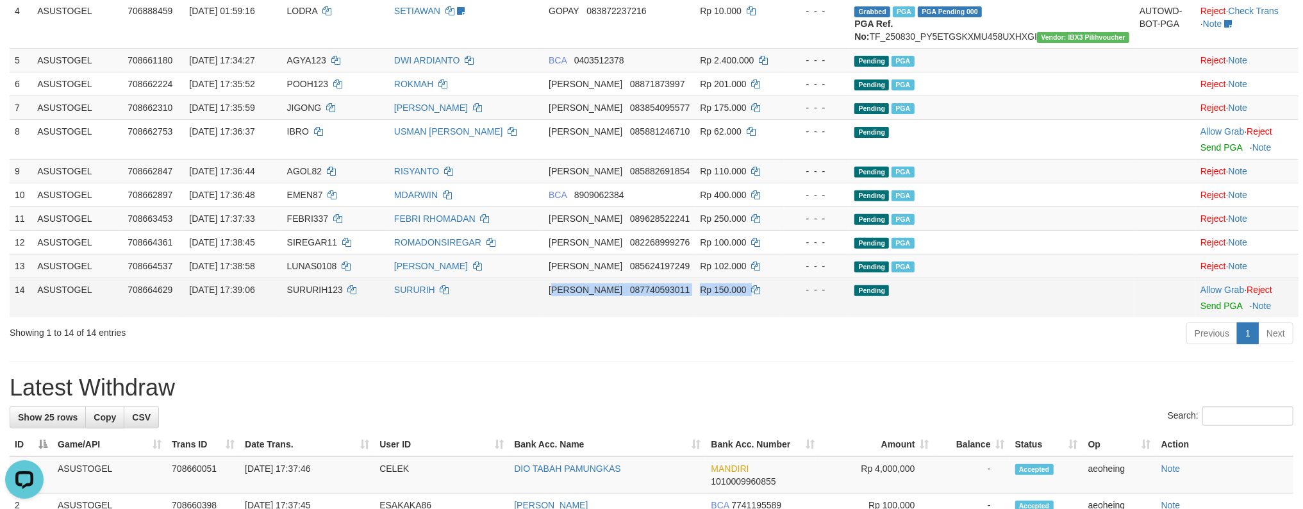
drag, startPoint x: 798, startPoint y: 349, endPoint x: 956, endPoint y: 354, distance: 158.4
click at [874, 317] on tr "14 ASUSTOGEL 708664629 31/08/2025 17:39:06 SURURIH123 SURURIH DANA 087740593011…" at bounding box center [654, 297] width 1289 height 40
click at [1039, 317] on td "Pending" at bounding box center [991, 297] width 285 height 40
click at [1200, 301] on link "Send PGA" at bounding box center [1221, 306] width 42 height 10
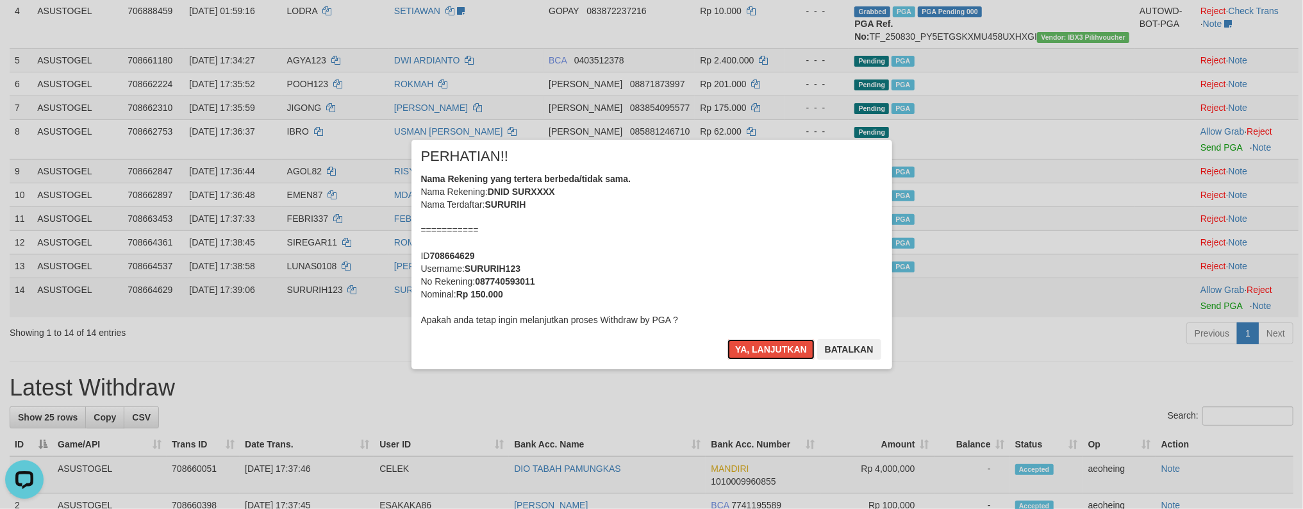
click at [727, 339] on button "Ya, lanjutkan" at bounding box center [770, 349] width 87 height 21
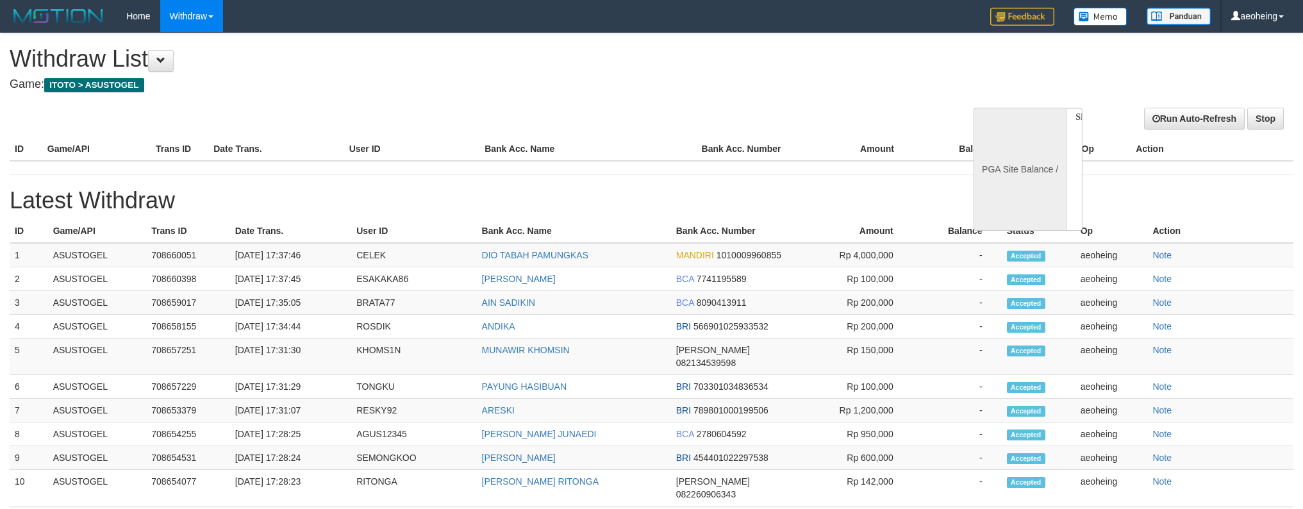
select select
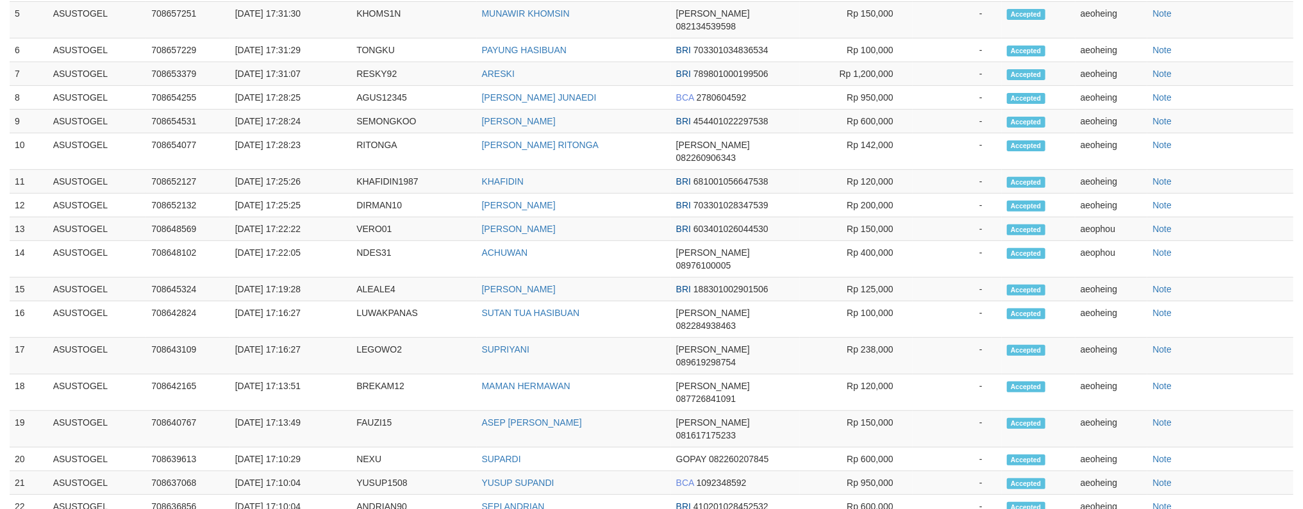
select select "**"
select select
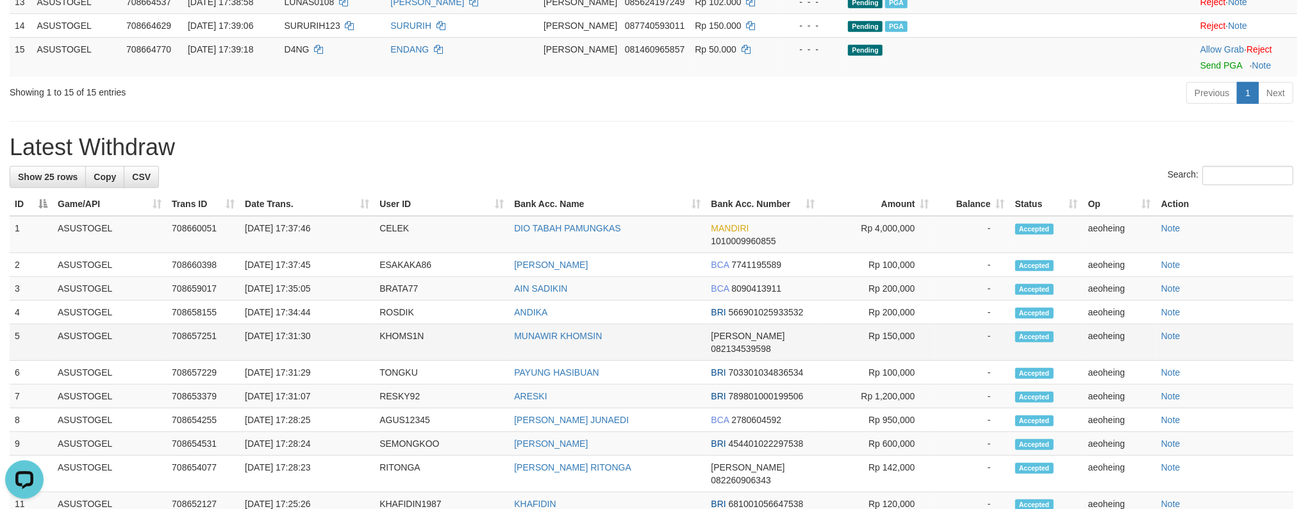
scroll to position [646, 0]
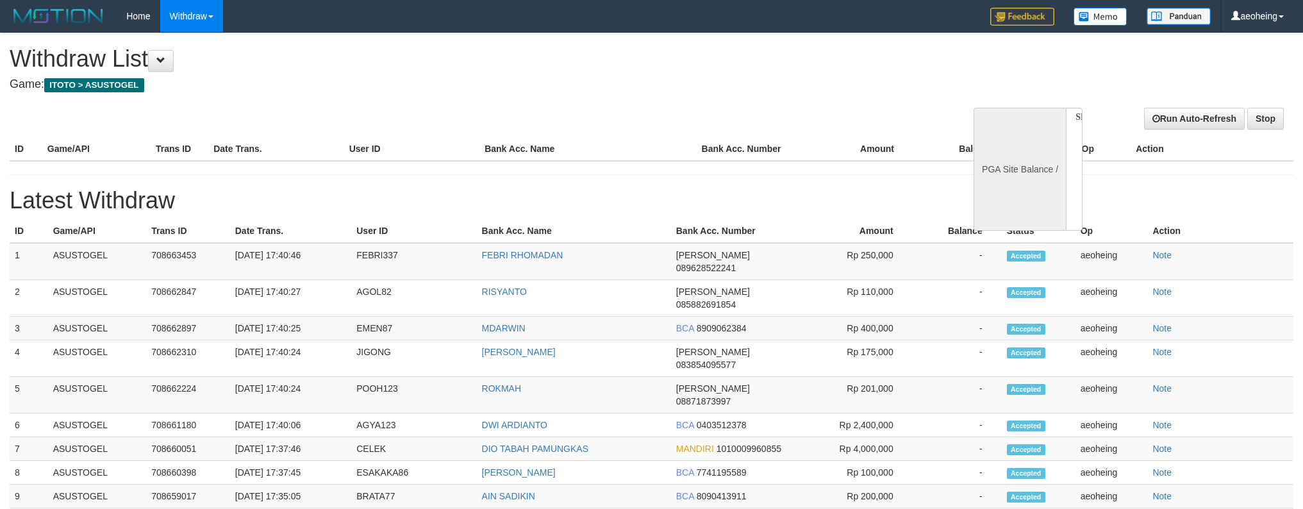
select select
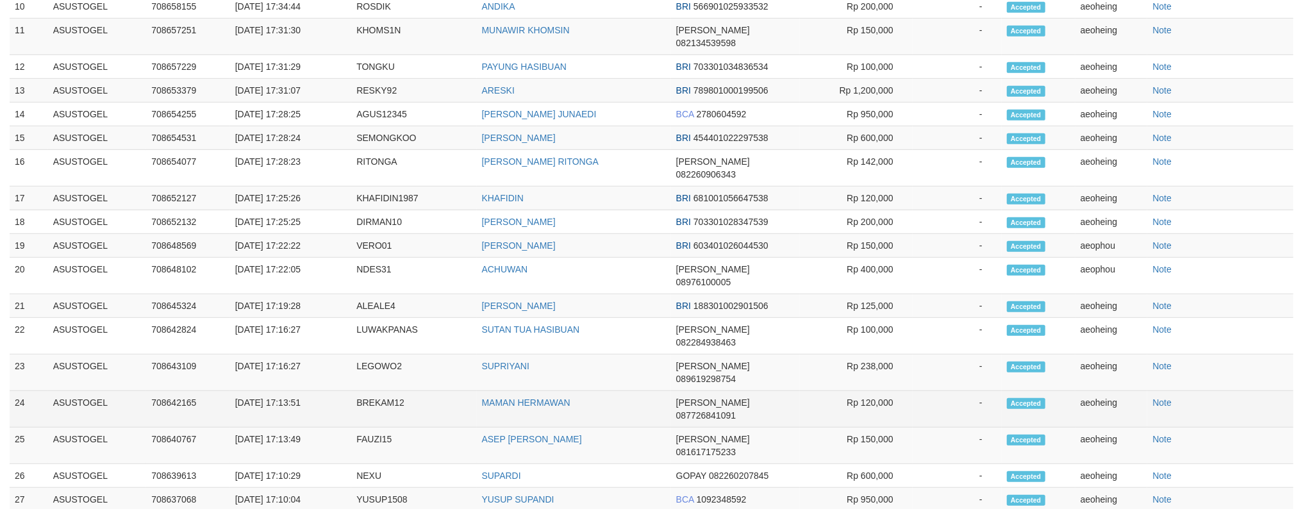
select select "**"
select select
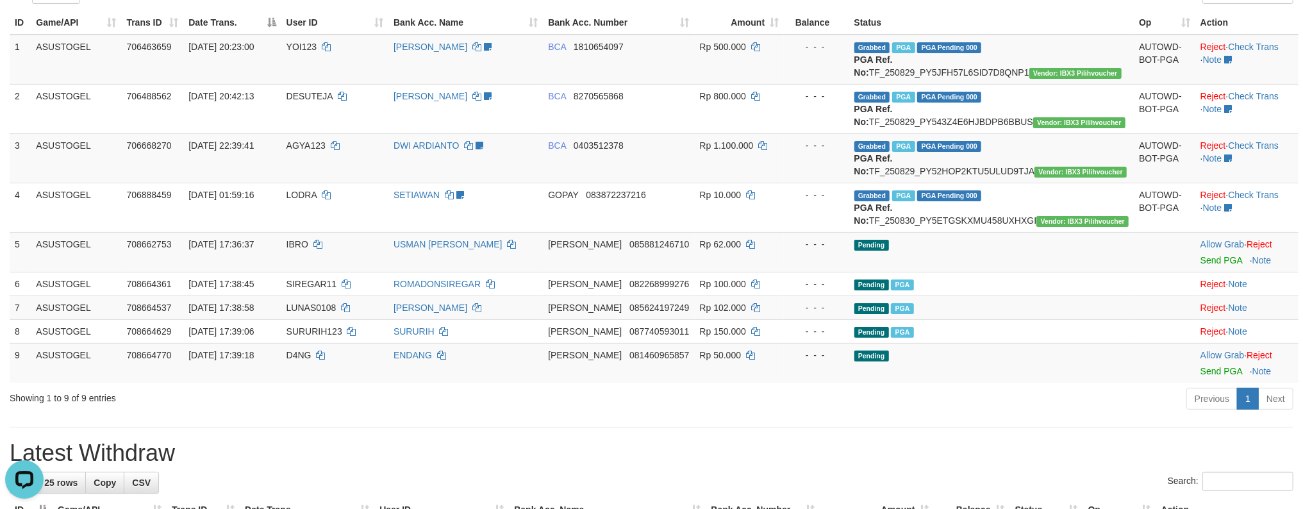
scroll to position [0, 0]
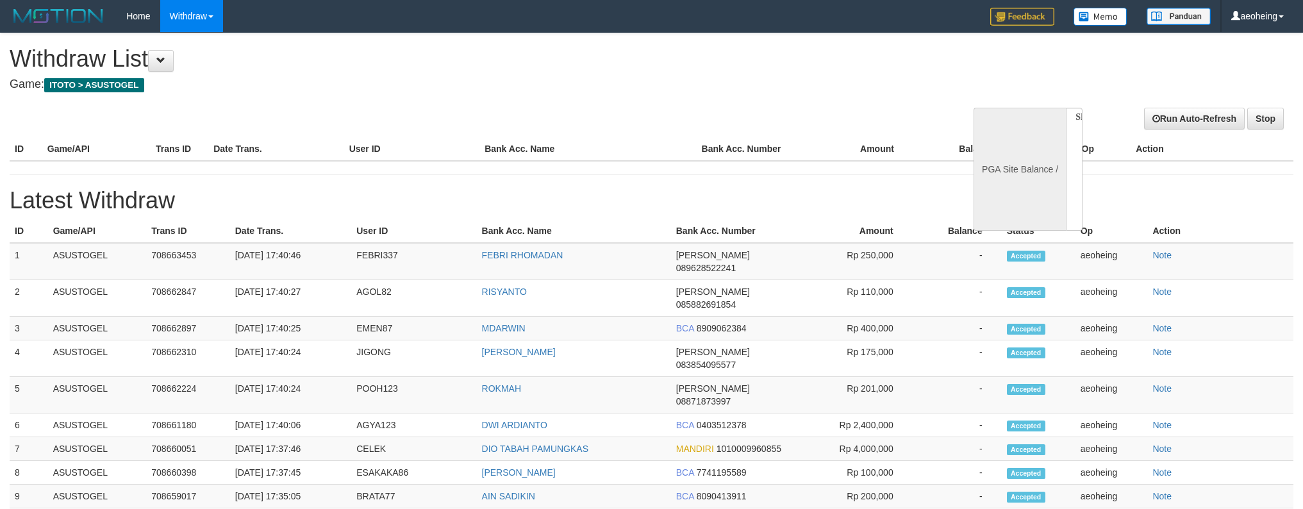
select select
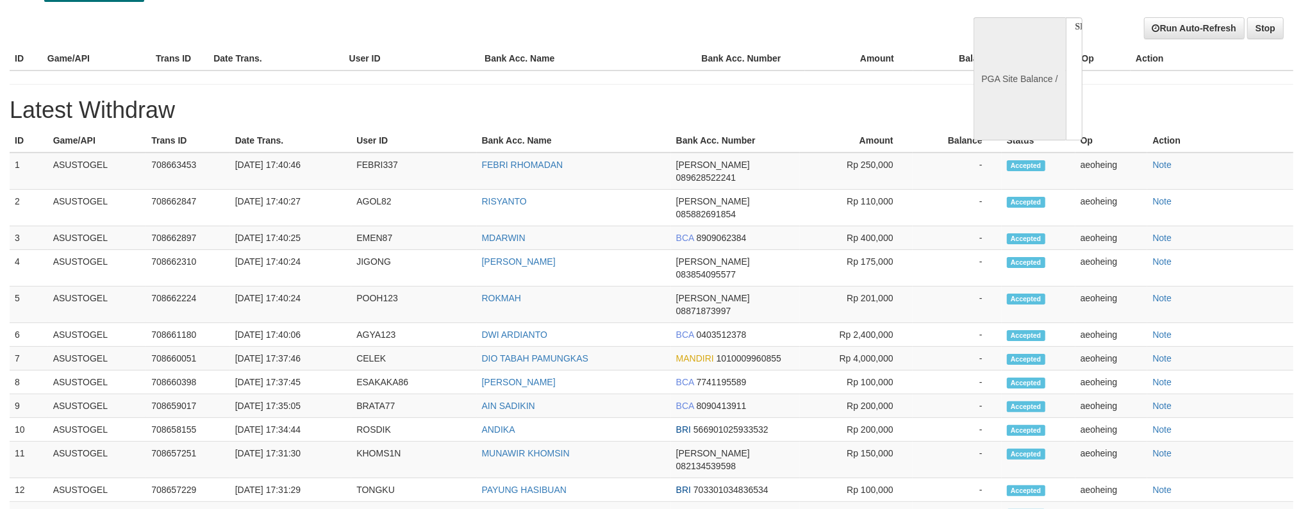
select select "**"
select select
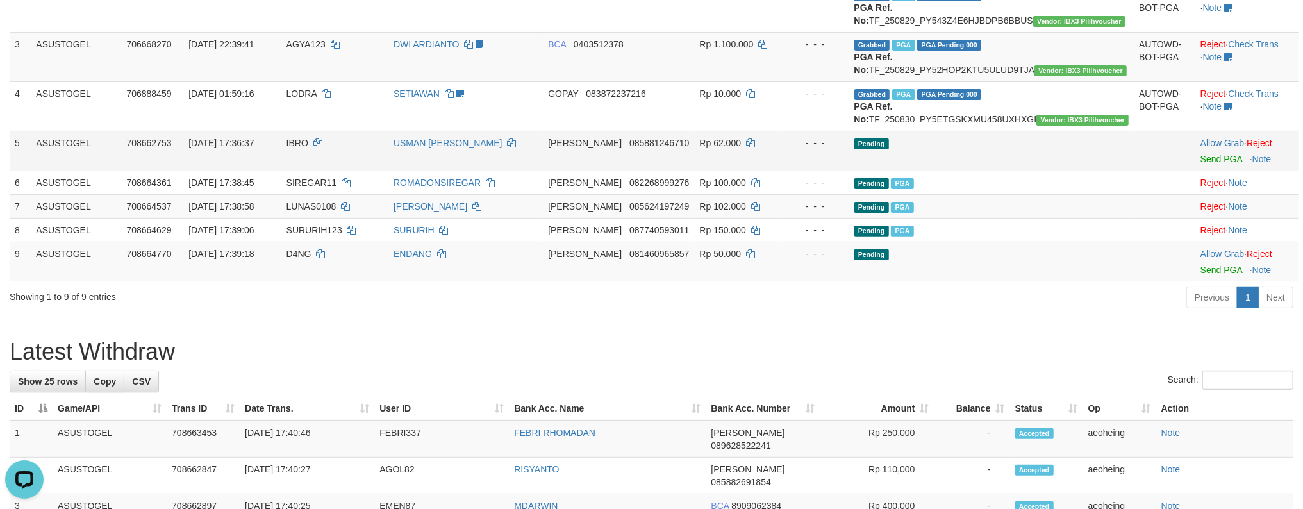
scroll to position [252, 0]
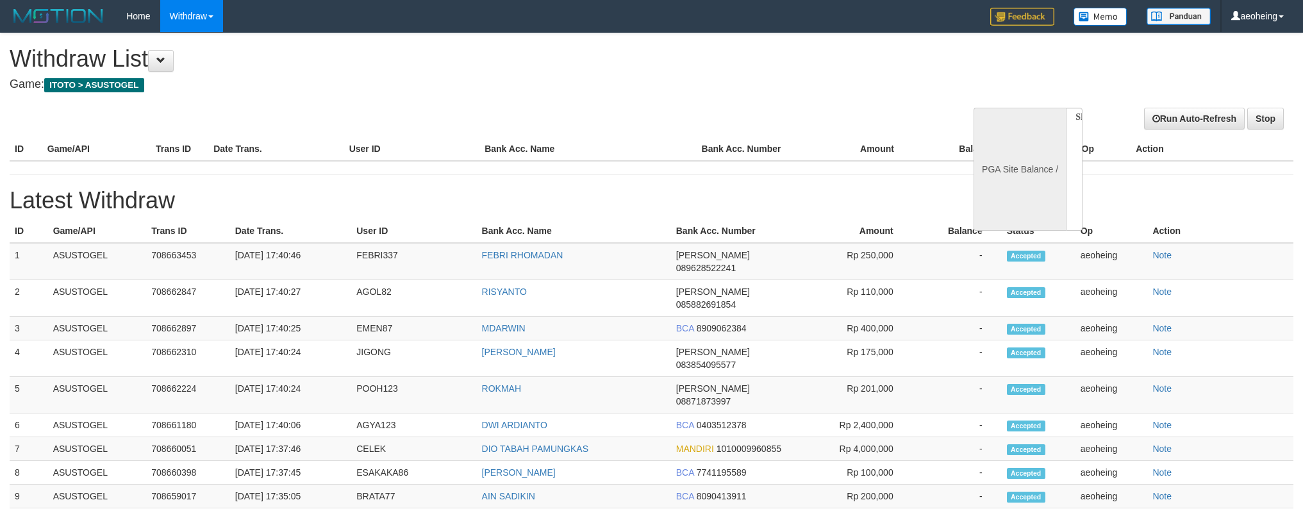
select select
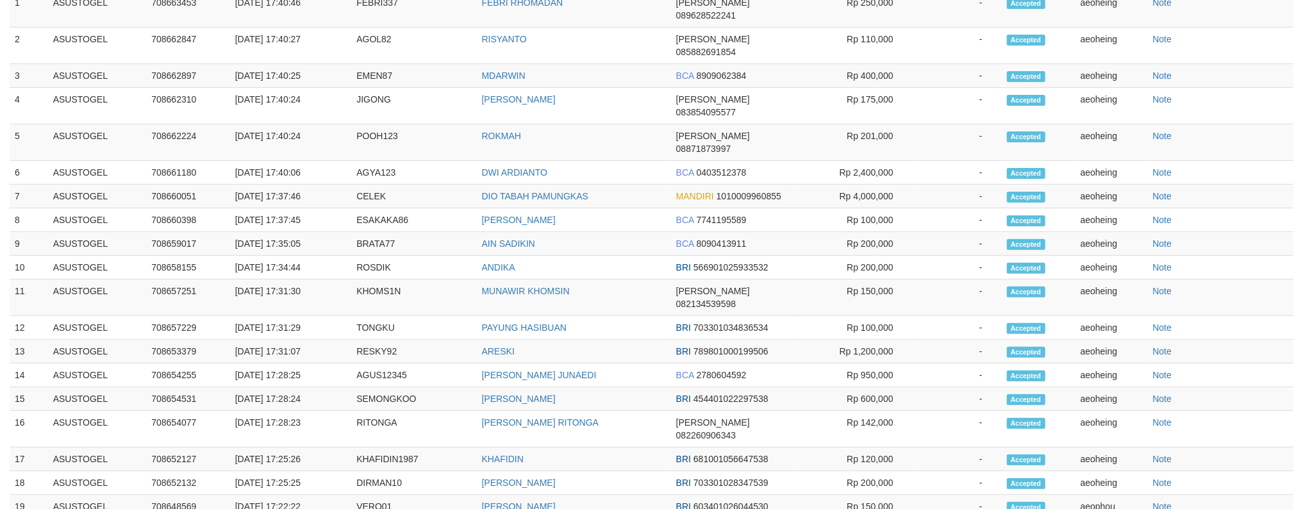
select select "**"
select select
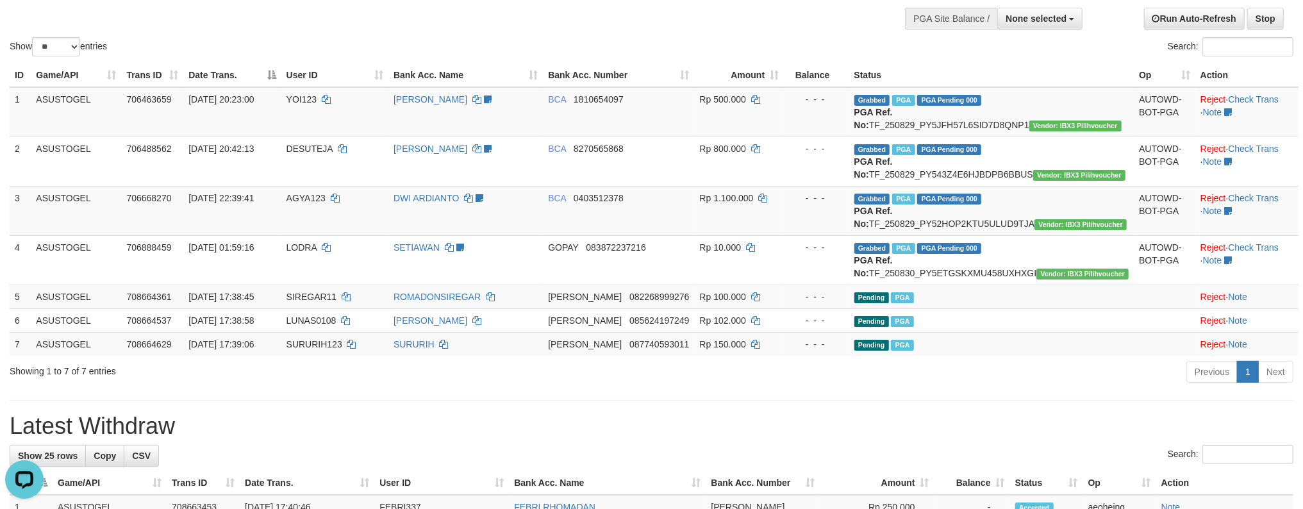
scroll to position [256, 0]
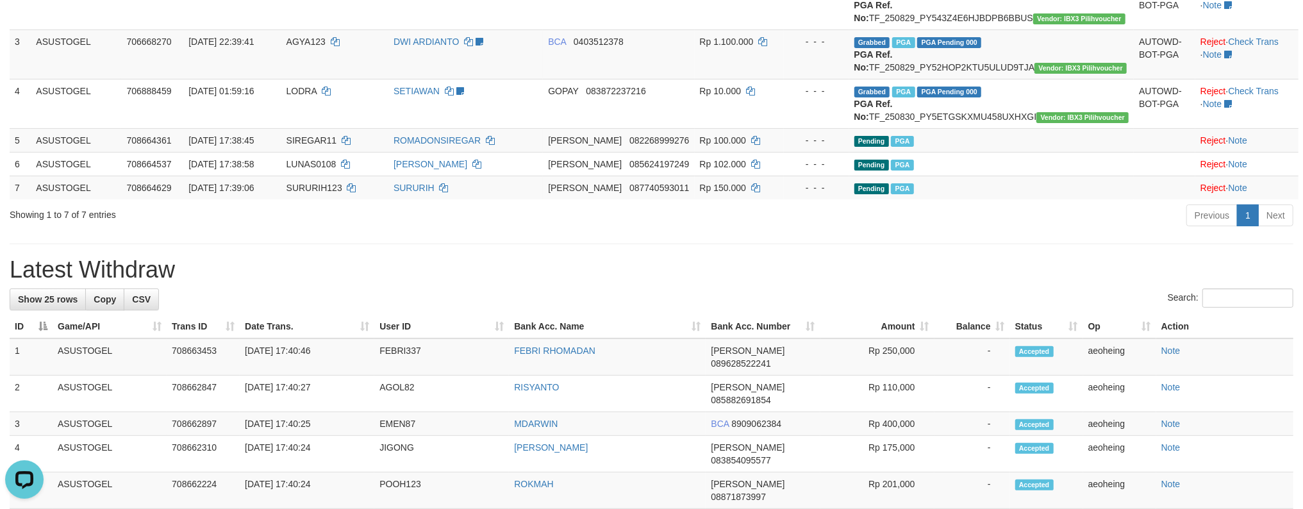
drag, startPoint x: 701, startPoint y: 267, endPoint x: 267, endPoint y: 265, distance: 434.5
click at [591, 231] on div "Previous 1 Next" at bounding box center [922, 217] width 741 height 28
drag, startPoint x: 465, startPoint y: 275, endPoint x: 711, endPoint y: 388, distance: 271.0
click at [877, 287] on div "**********" at bounding box center [651, 467] width 1303 height 1381
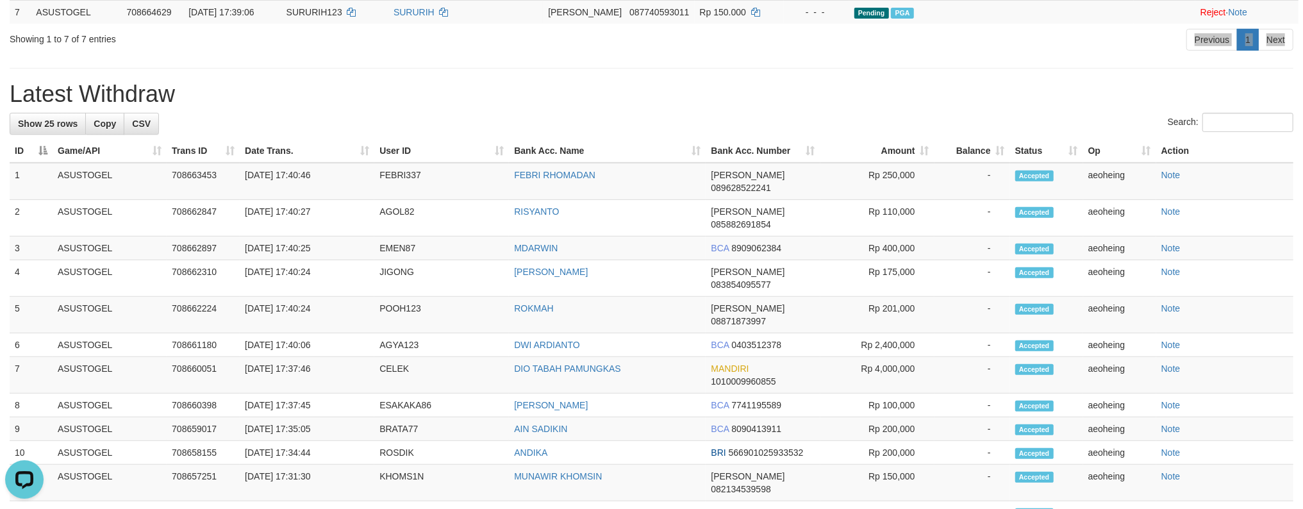
scroll to position [427, 0]
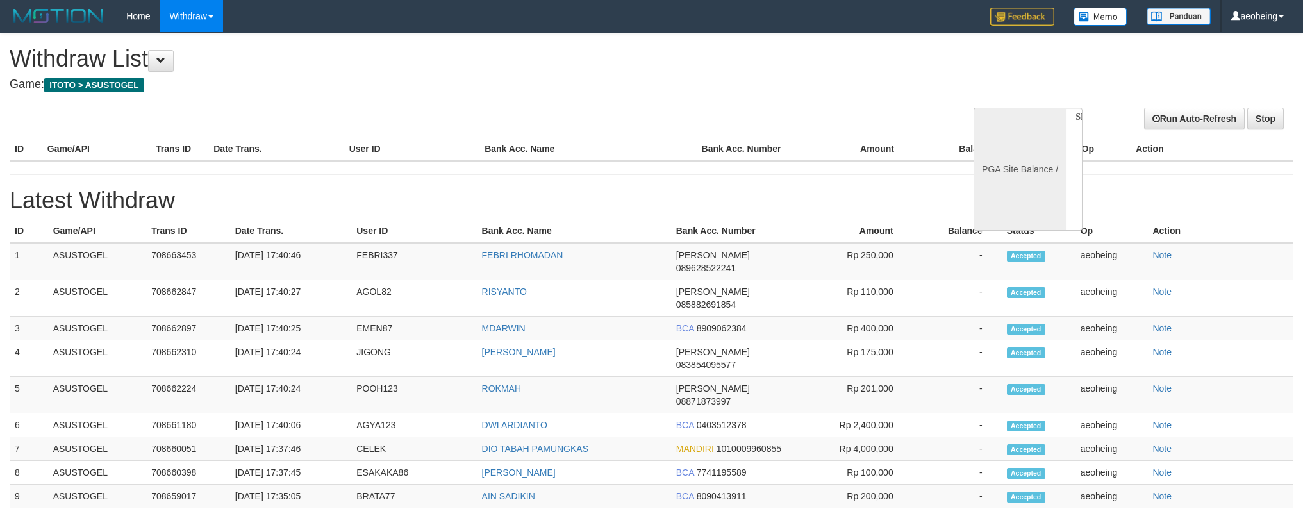
select select
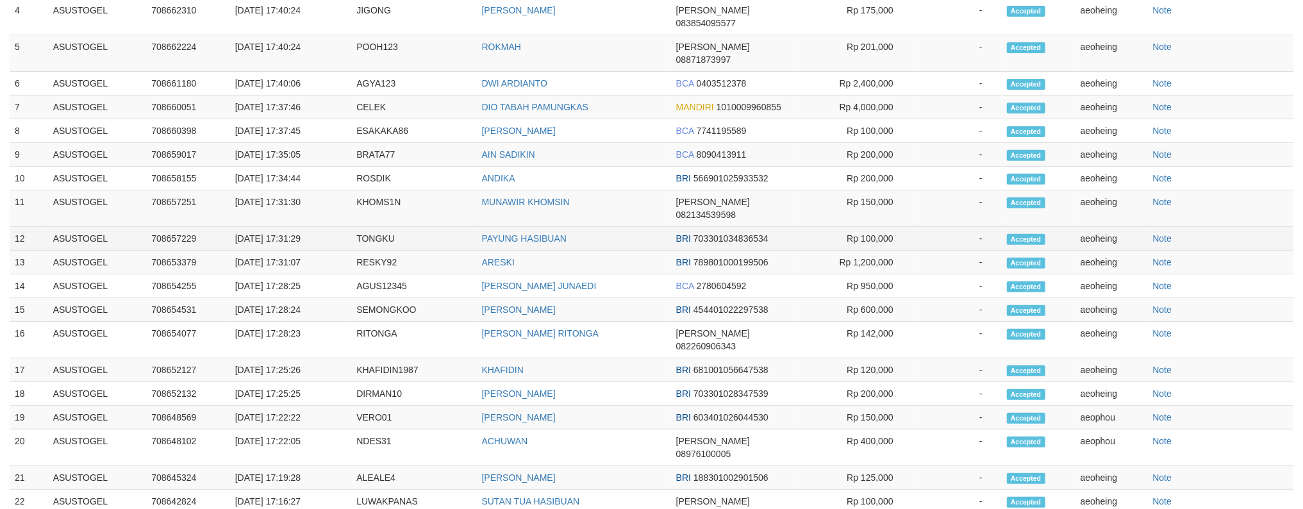
select select "**"
select select
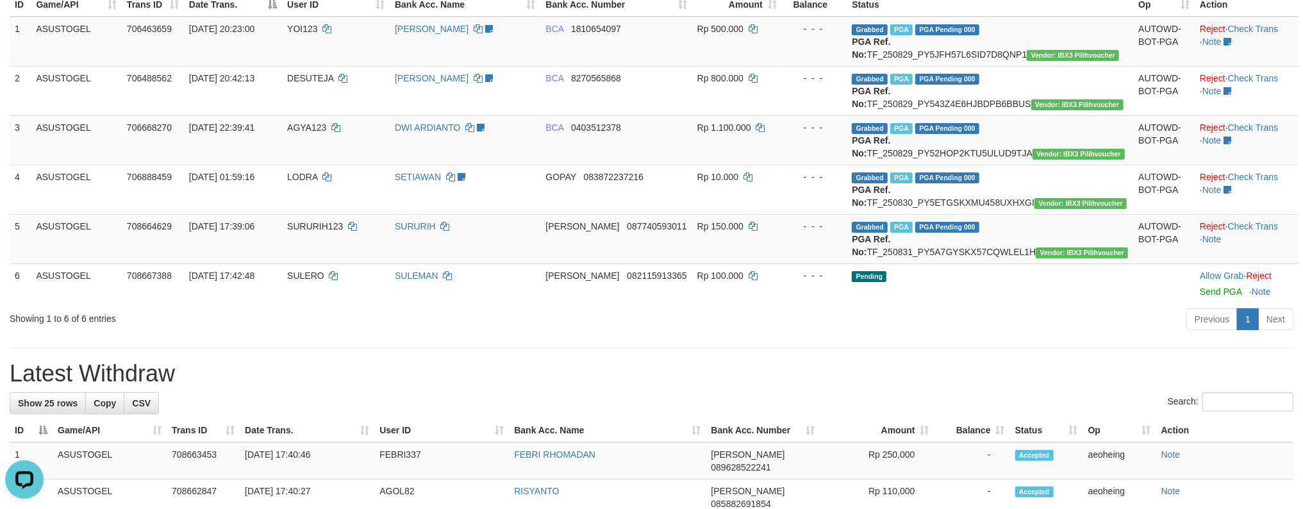
scroll to position [342, 0]
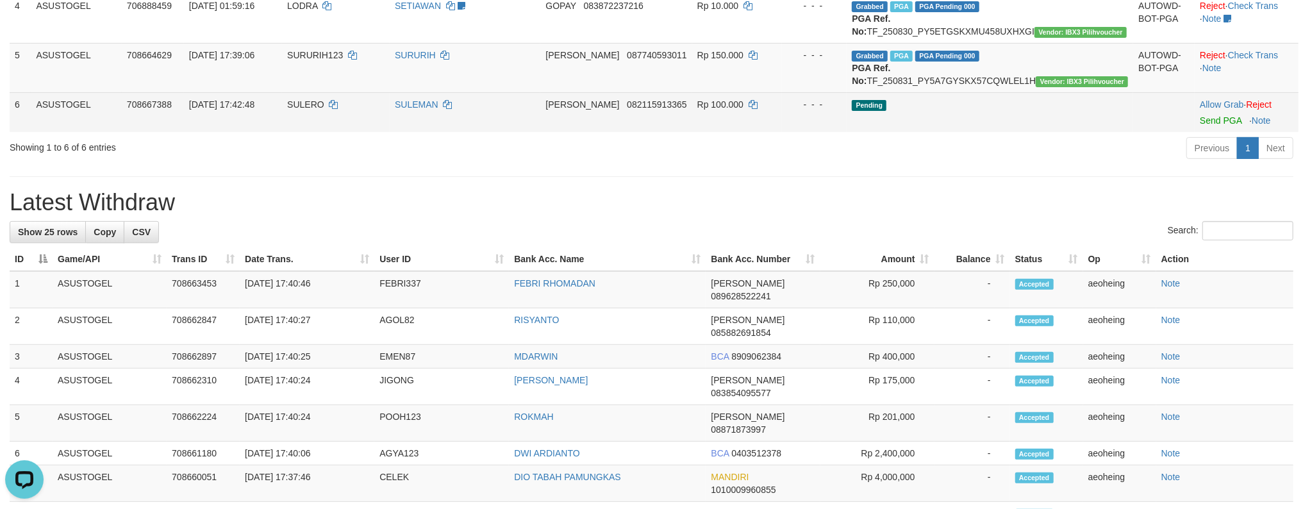
click at [1029, 132] on td "Pending" at bounding box center [990, 112] width 286 height 40
click at [1200, 115] on link "Send PGA" at bounding box center [1221, 120] width 42 height 10
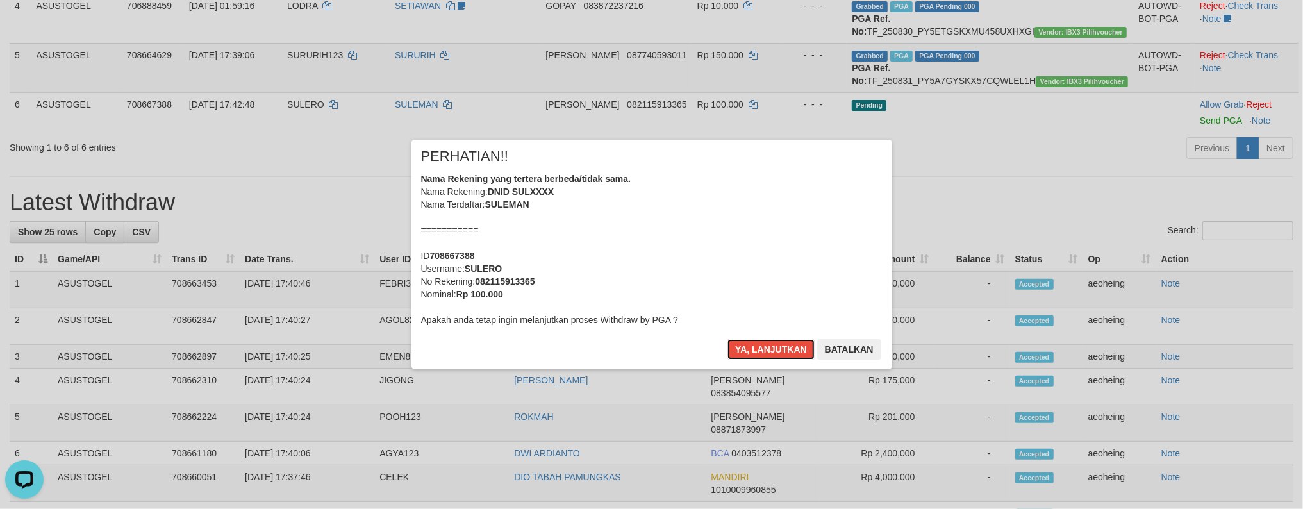
click at [727, 339] on button "Ya, lanjutkan" at bounding box center [770, 349] width 87 height 21
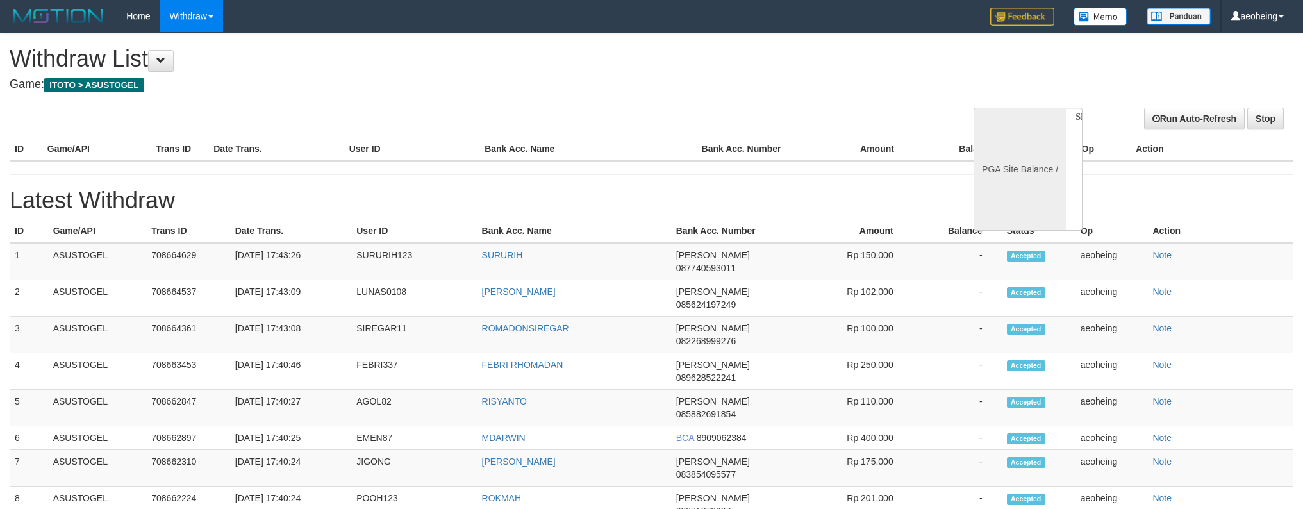
select select
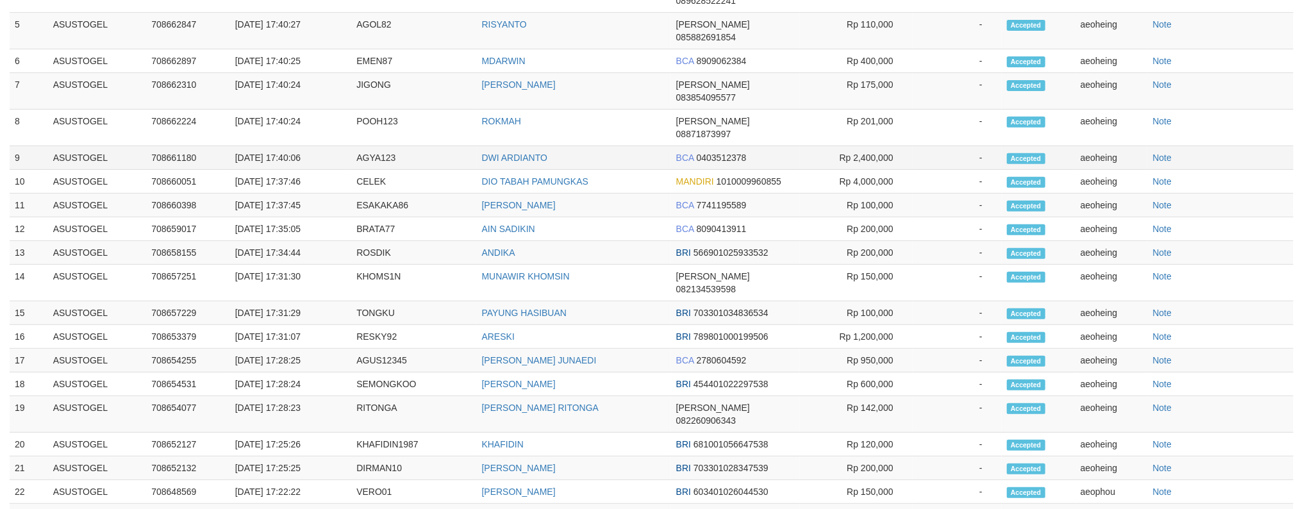
select select "**"
select select
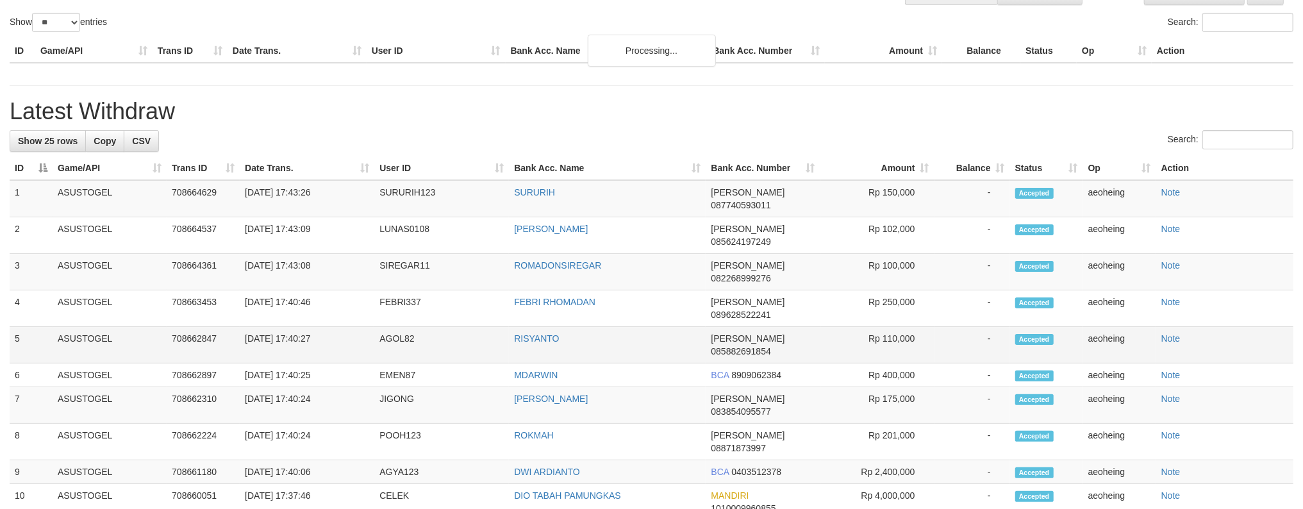
scroll to position [120, 0]
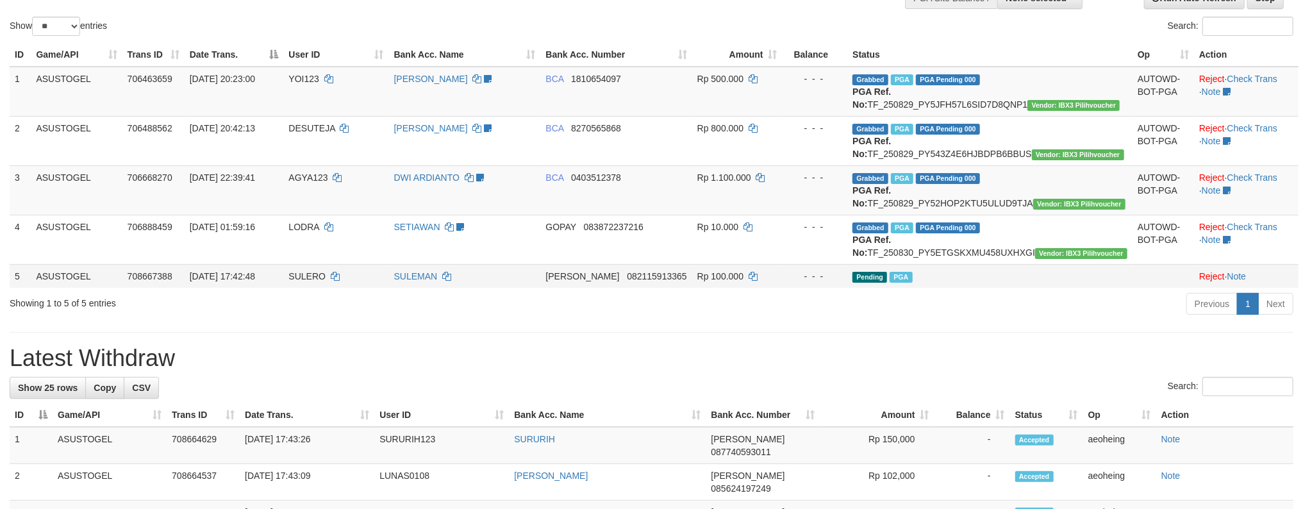
drag, startPoint x: 936, startPoint y: 332, endPoint x: 1030, endPoint y: 339, distance: 94.5
click at [887, 283] on span "Pending" at bounding box center [869, 277] width 35 height 11
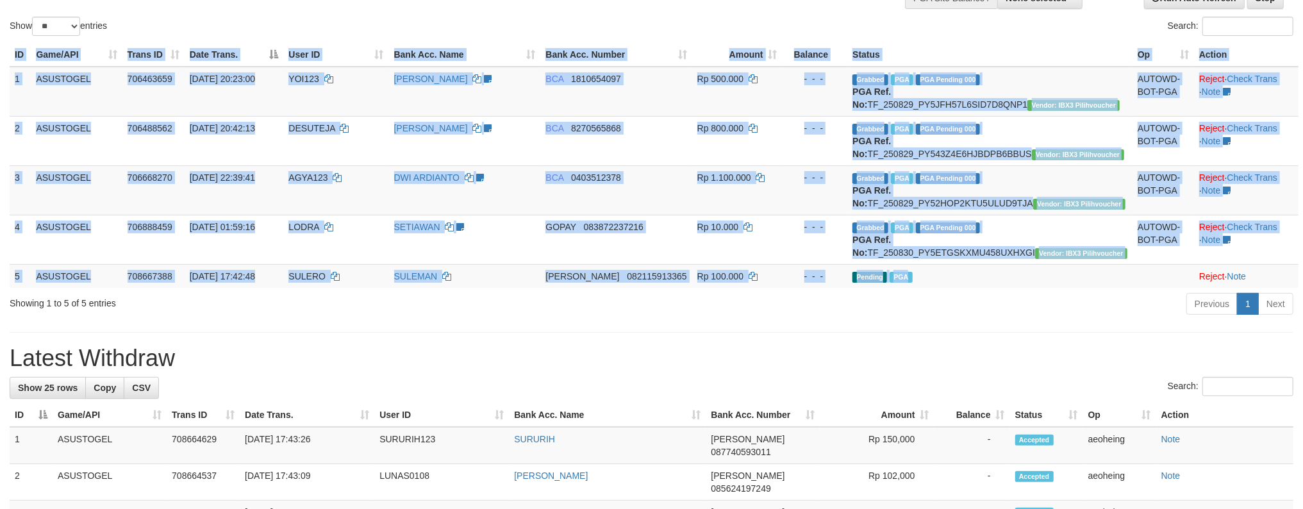
drag, startPoint x: 1041, startPoint y: 340, endPoint x: 1026, endPoint y: 340, distance: 15.4
click at [1036, 292] on div "ID Game/API Trans ID Date Trans. User ID Bank Acc. Name Bank Acc. Number Amount…" at bounding box center [651, 165] width 1303 height 252
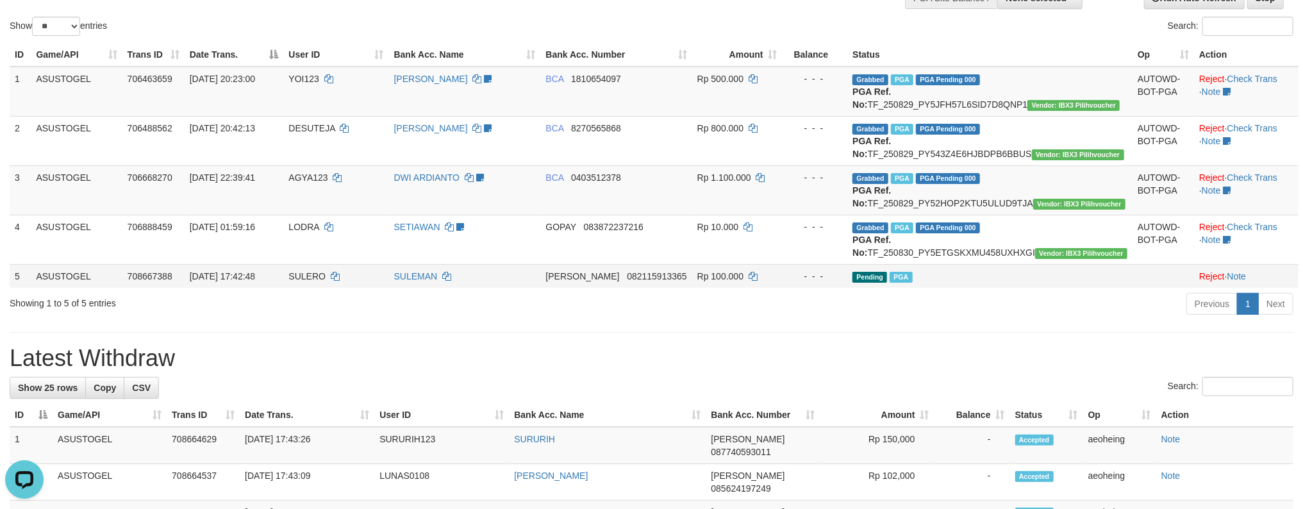
scroll to position [0, 0]
drag, startPoint x: 800, startPoint y: 318, endPoint x: 1005, endPoint y: 369, distance: 211.4
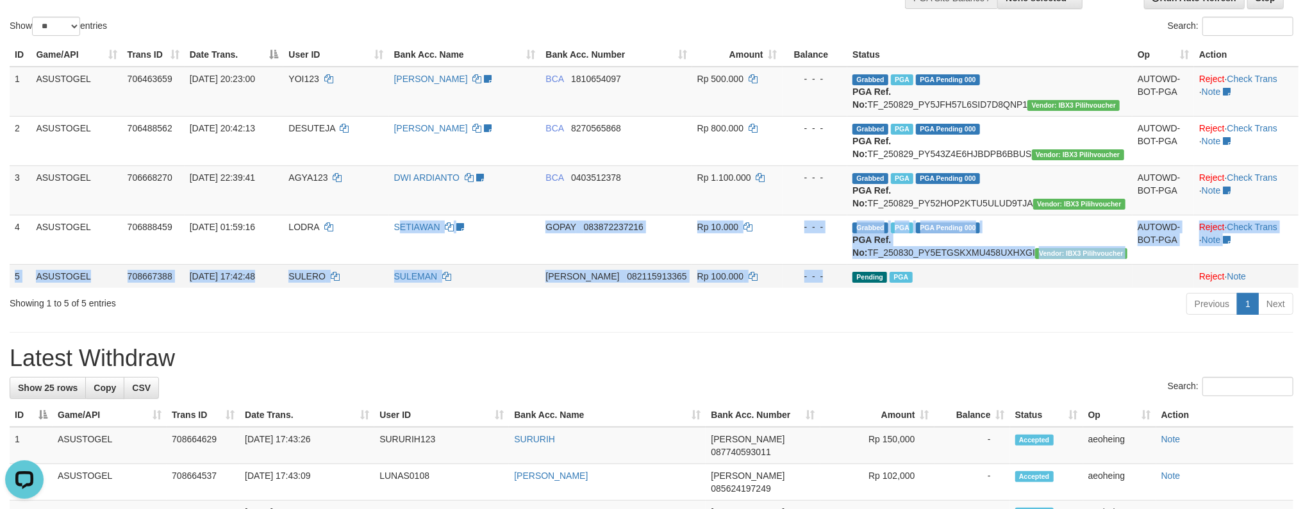
drag, startPoint x: 452, startPoint y: 295, endPoint x: 919, endPoint y: 323, distance: 467.4
click at [919, 288] on tbody "1 ASUSTOGEL 706463659 29/08/2025 20:23:00 YOI123 DENI WALDIAN follow up - chend…" at bounding box center [654, 177] width 1289 height 221
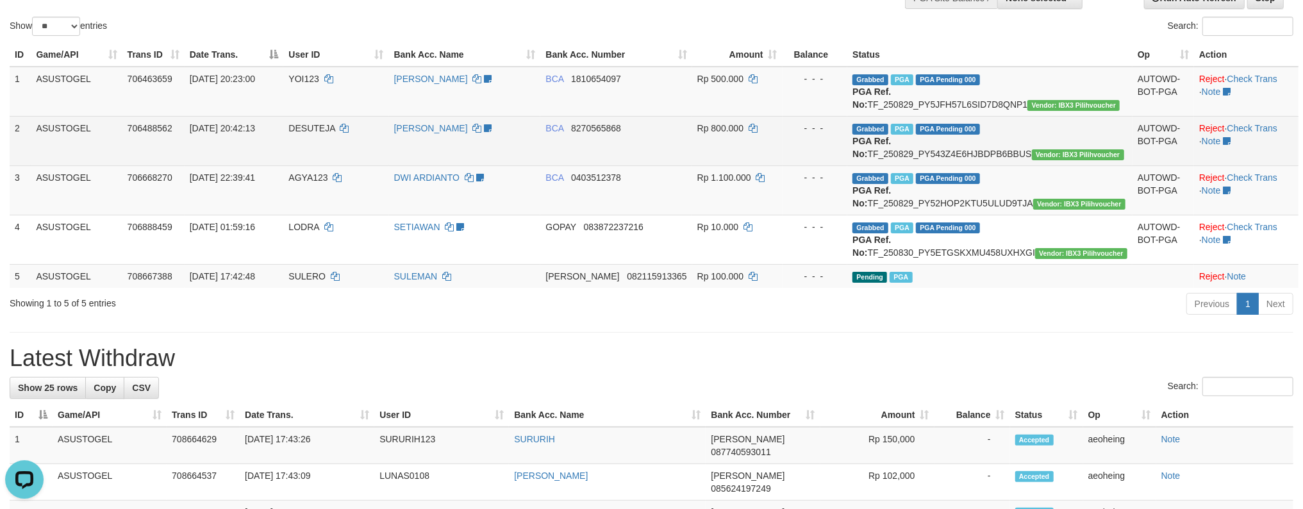
drag, startPoint x: 703, startPoint y: 356, endPoint x: 549, endPoint y: 165, distance: 245.6
click at [690, 319] on div "Previous 1 Next" at bounding box center [922, 306] width 741 height 28
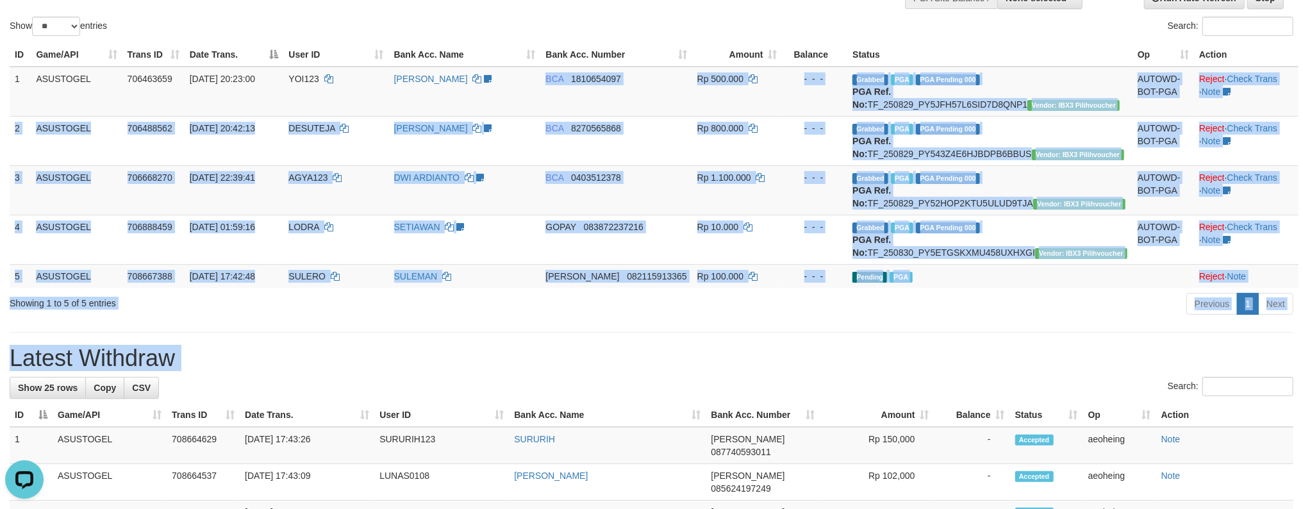
drag, startPoint x: 626, startPoint y: 276, endPoint x: 616, endPoint y: 442, distance: 166.9
drag, startPoint x: 585, startPoint y: 124, endPoint x: 600, endPoint y: 399, distance: 275.4
click at [597, 37] on div "Show ** ** ** *** entries" at bounding box center [326, 28] width 633 height 22
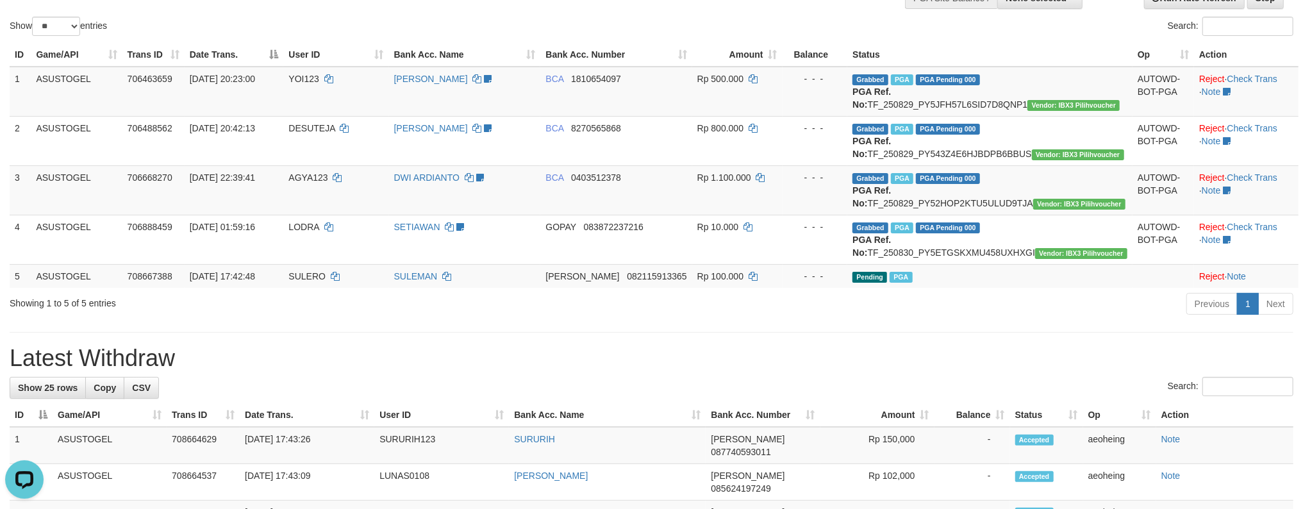
drag, startPoint x: 595, startPoint y: 80, endPoint x: 597, endPoint y: 411, distance: 331.3
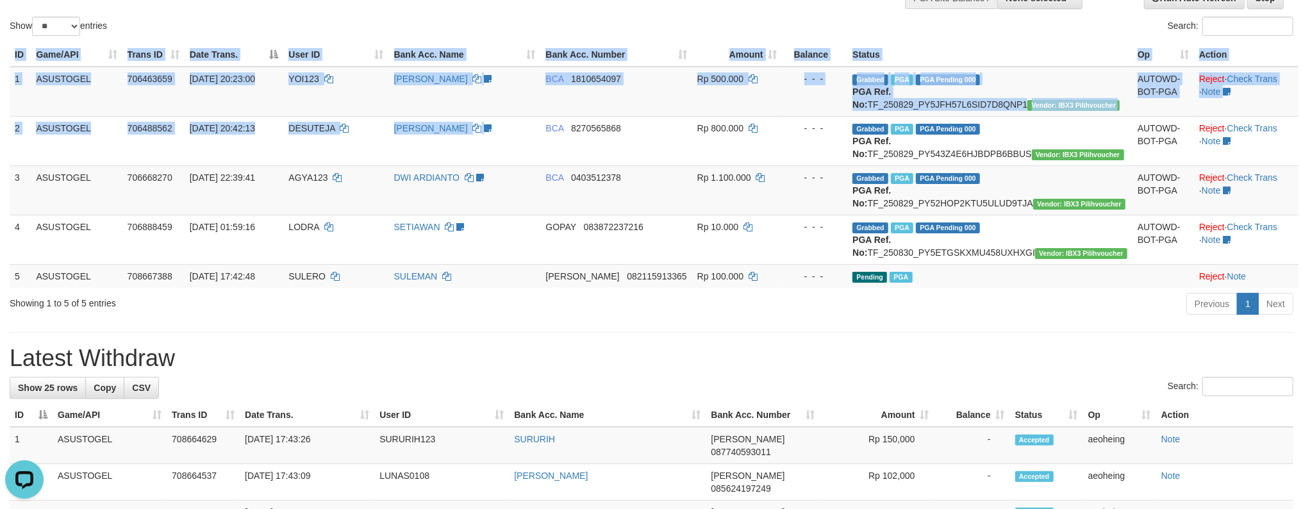
drag, startPoint x: 590, startPoint y: 333, endPoint x: 656, endPoint y: 8, distance: 331.7
click at [656, 8] on div "Show ** ** ** *** entries Search: ID Game/API Trans ID Date Trans. User ID Bank…" at bounding box center [652, 116] width 1284 height 406
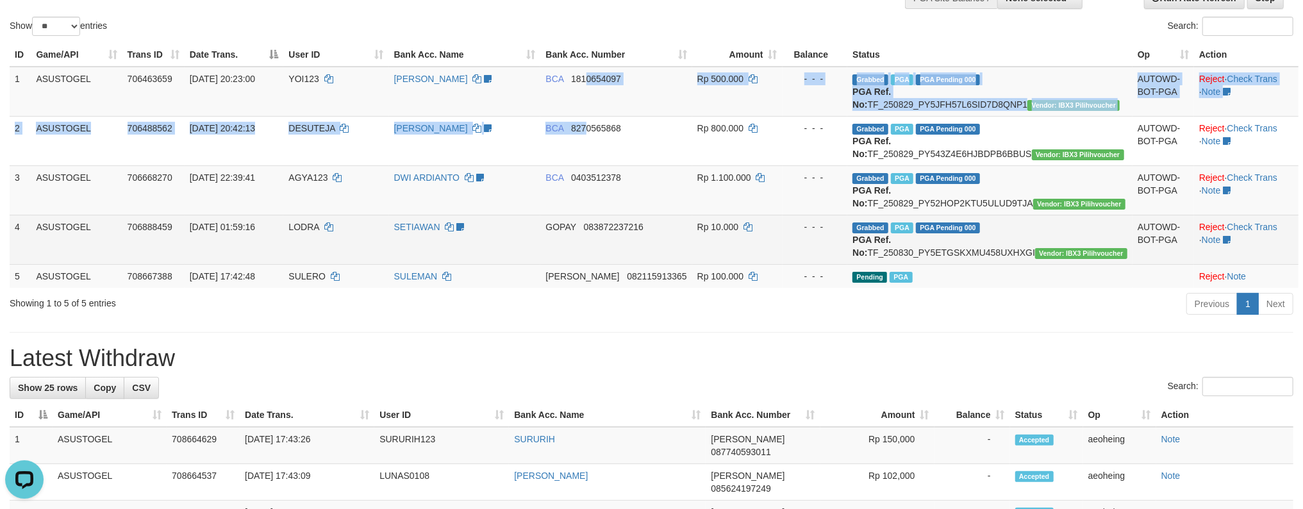
click at [659, 270] on tbody "1 ASUSTOGEL 706463659 29/08/2025 20:23:00 YOI123 DENI WALDIAN follow up - chend…" at bounding box center [654, 177] width 1289 height 221
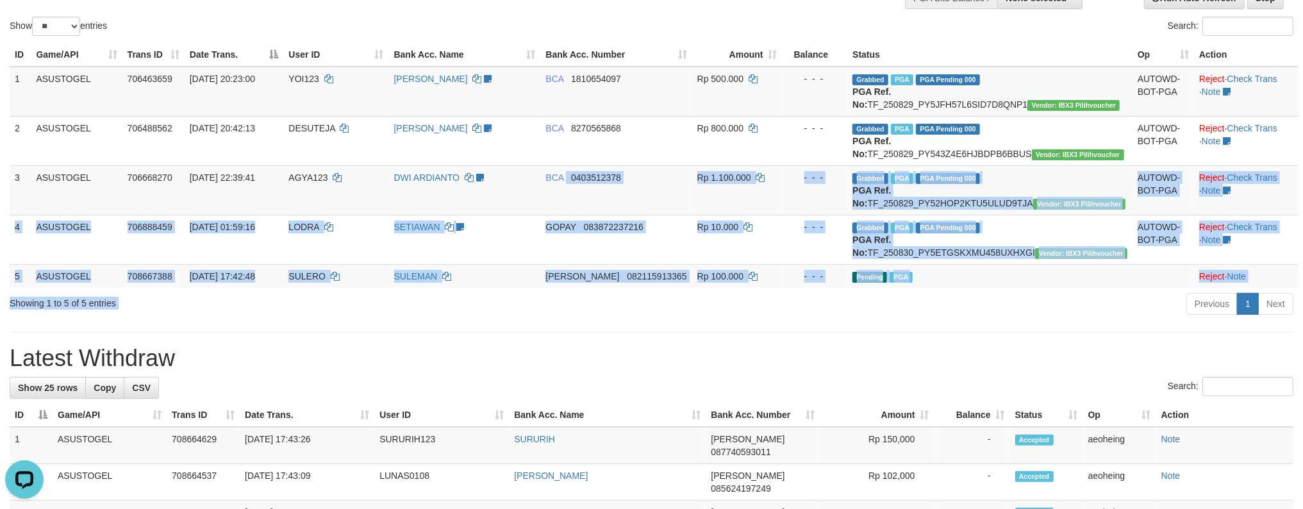
drag, startPoint x: 636, startPoint y: 320, endPoint x: 662, endPoint y: 58, distance: 264.1
click at [662, 83] on div "Show ** ** ** *** entries Search: ID Game/API Trans ID Date Trans. User ID Bank…" at bounding box center [652, 116] width 1284 height 406
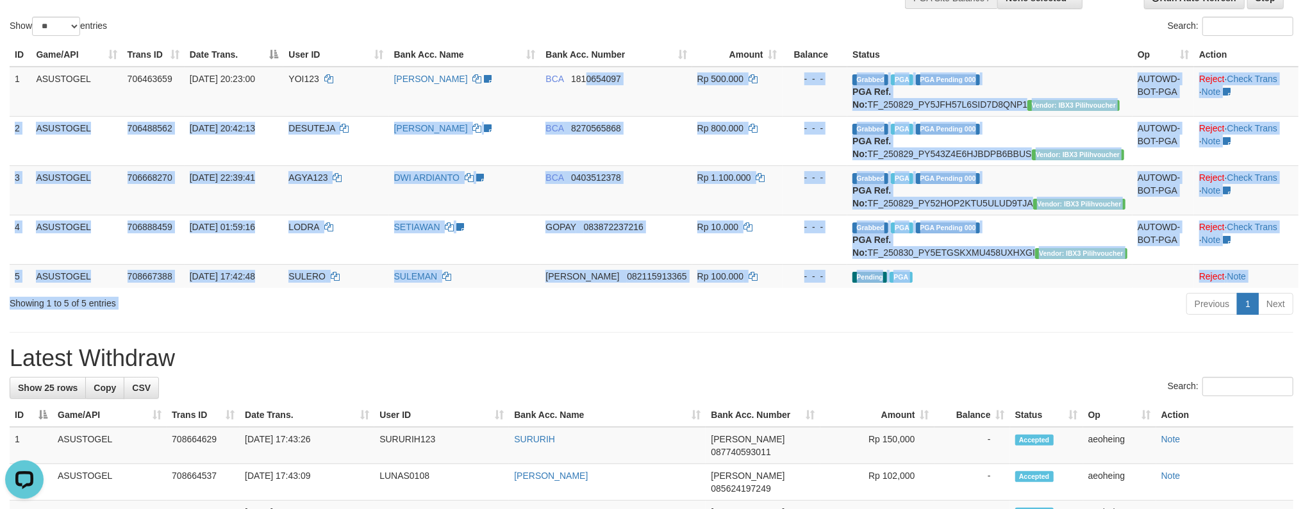
drag, startPoint x: 663, startPoint y: 81, endPoint x: 714, endPoint y: 370, distance: 294.2
click at [714, 319] on div "Show ** ** ** *** entries Search: ID Game/API Trans ID Date Trans. User ID Bank…" at bounding box center [652, 116] width 1284 height 406
drag, startPoint x: 590, startPoint y: 172, endPoint x: 609, endPoint y: 362, distance: 190.6
click at [609, 319] on div "Show ** ** ** *** entries Search: ID Game/API Trans ID Date Trans. User ID Bank…" at bounding box center [652, 116] width 1284 height 406
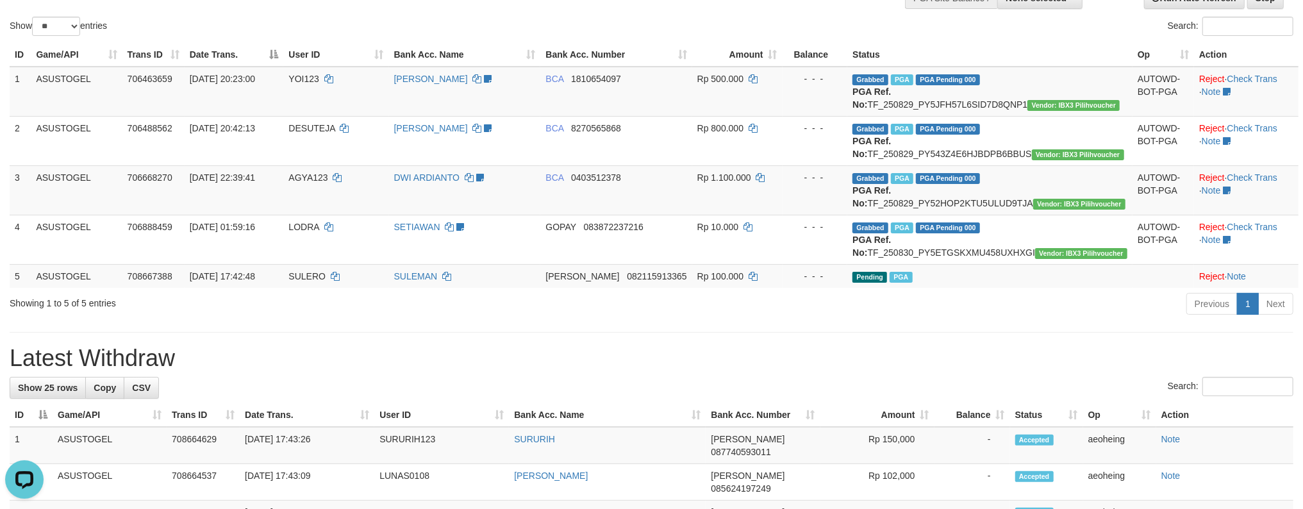
drag, startPoint x: 740, startPoint y: 405, endPoint x: 733, endPoint y: 391, distance: 15.5
click at [733, 371] on h1 "Latest Withdraw" at bounding box center [652, 358] width 1284 height 26
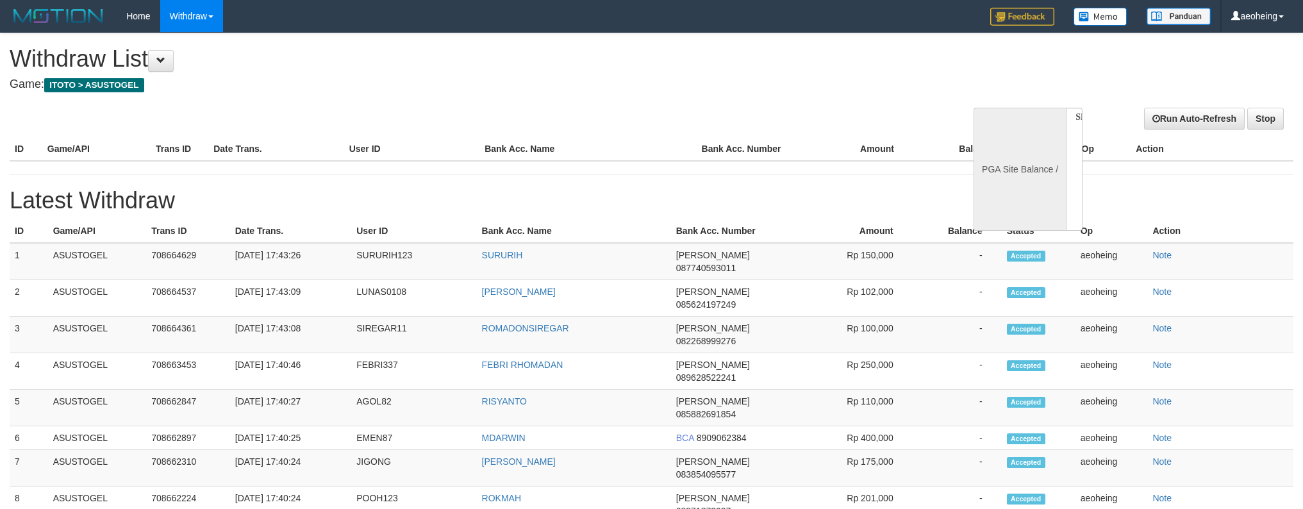
select select
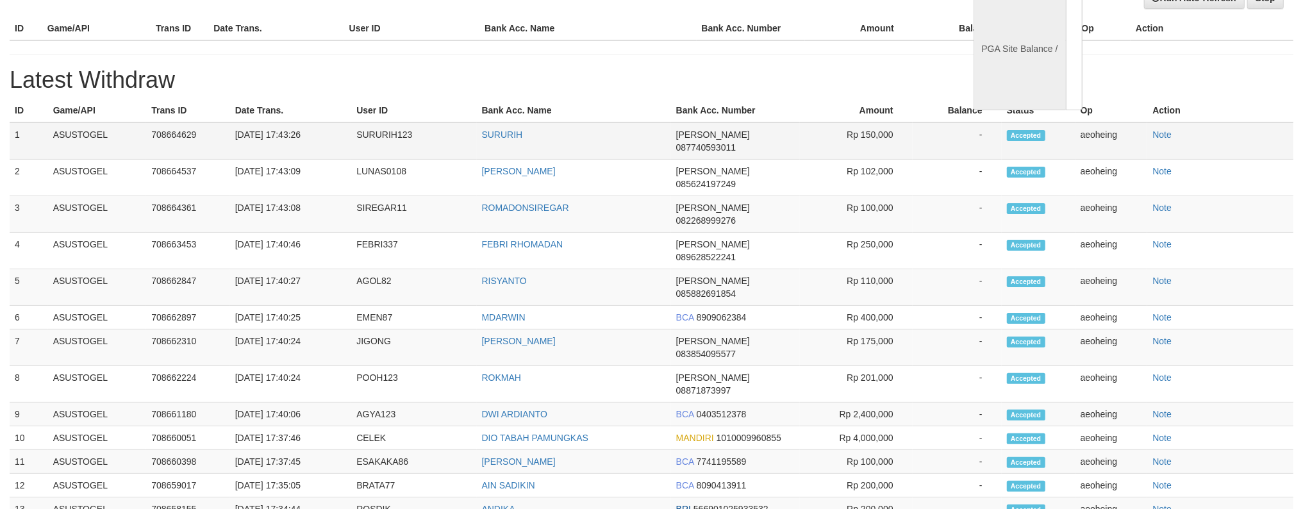
select select "**"
select select
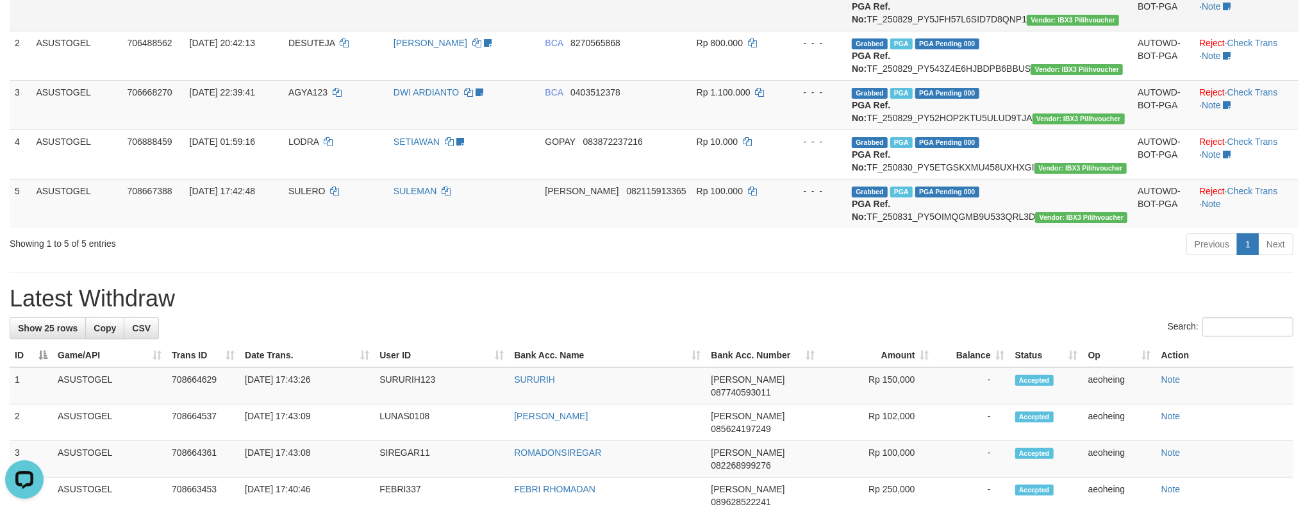
scroll to position [0, 0]
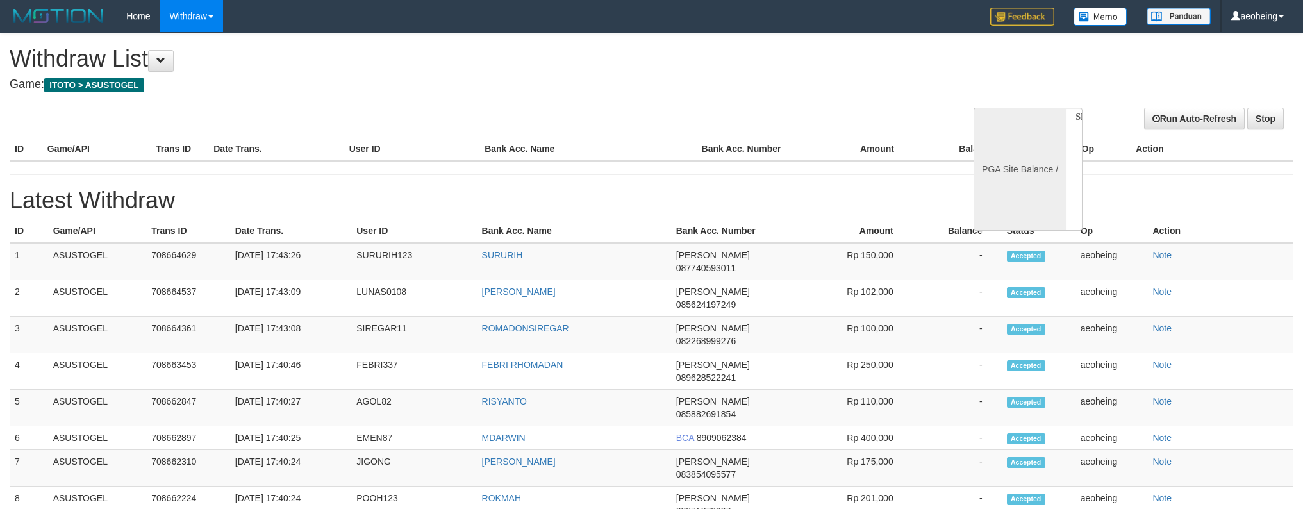
select select
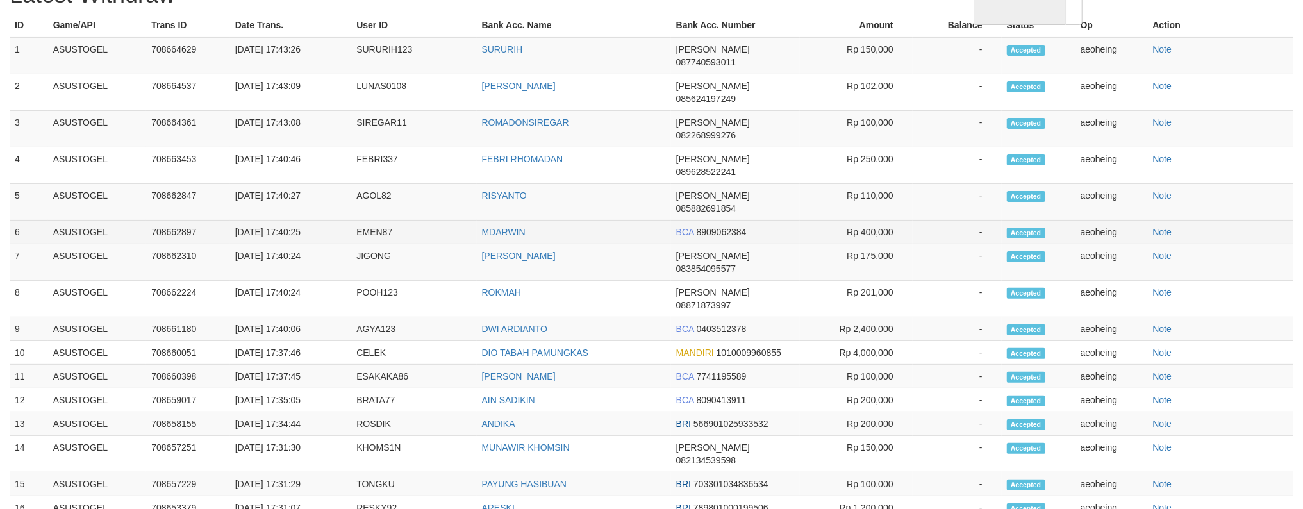
select select "**"
select select
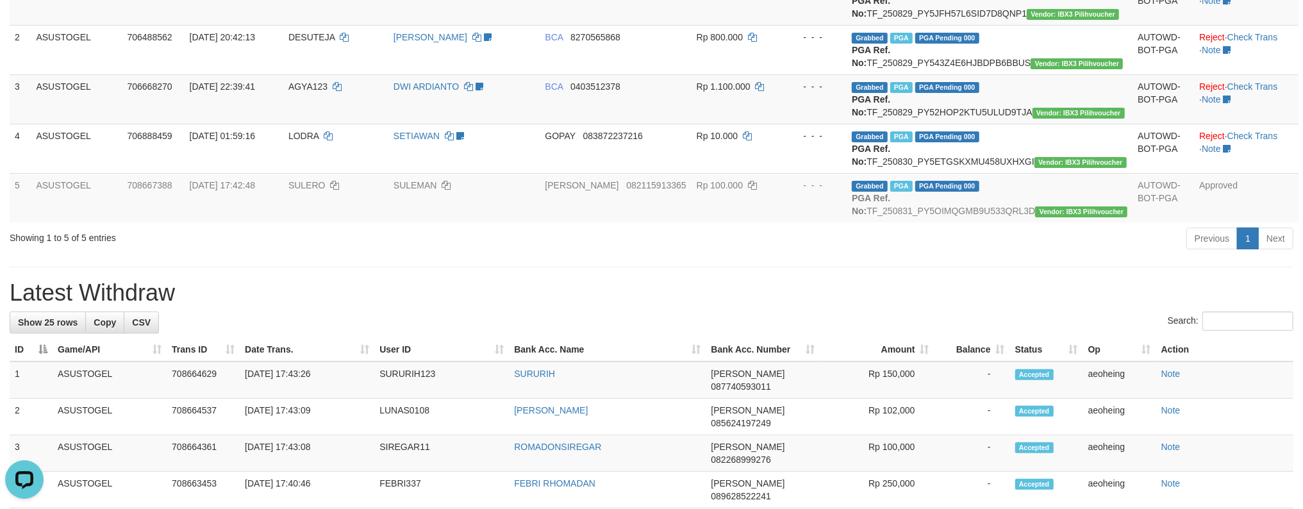
scroll to position [170, 0]
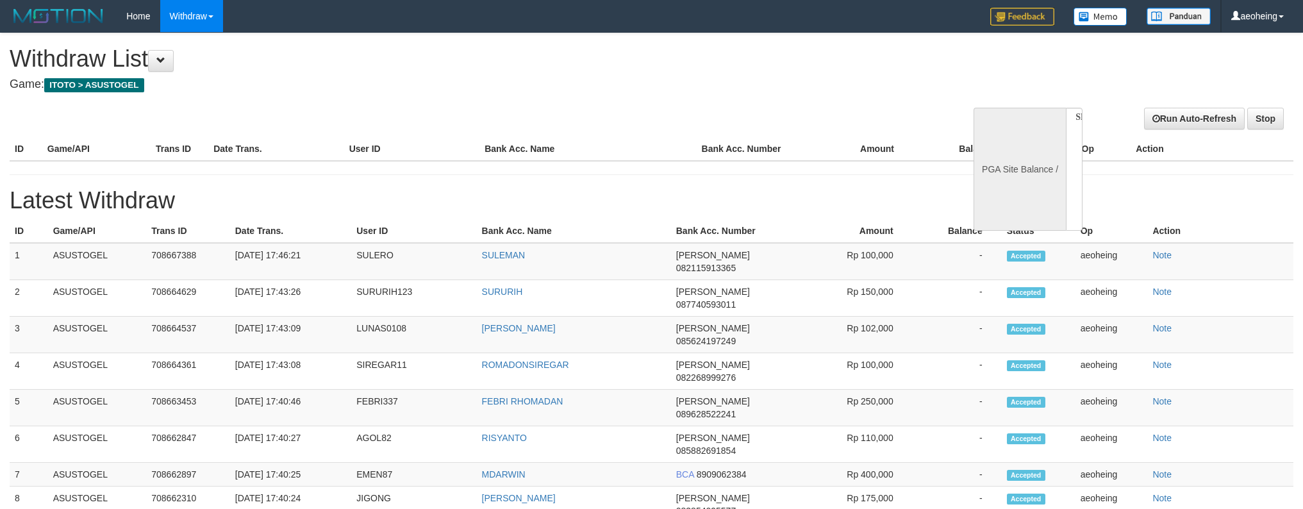
select select
select select "**"
select select
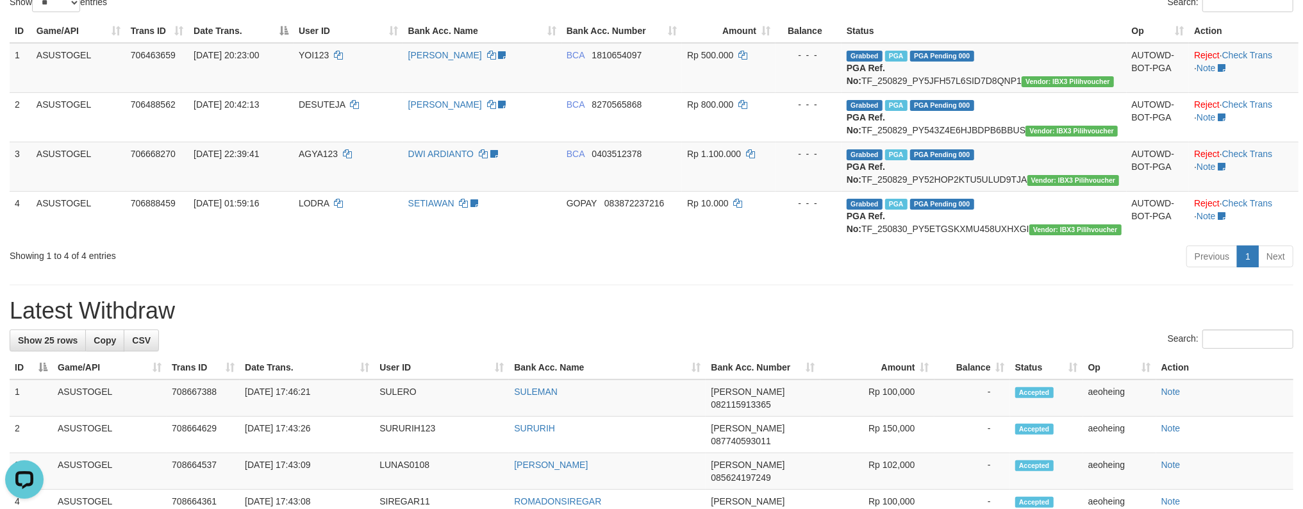
scroll to position [170, 0]
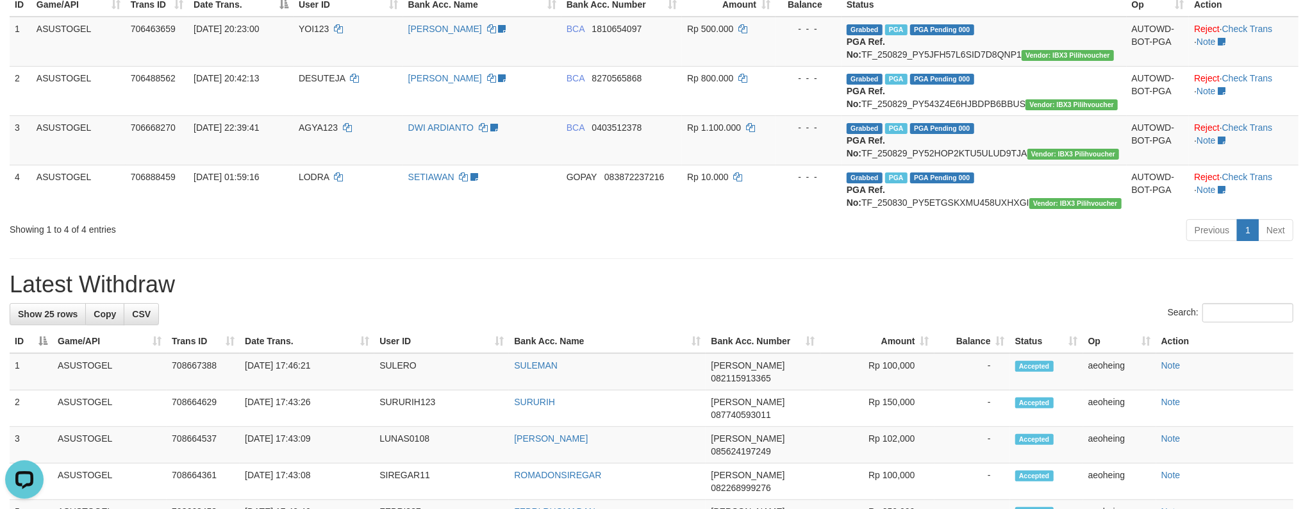
click at [775, 214] on td "Rp 10.000" at bounding box center [729, 189] width 94 height 49
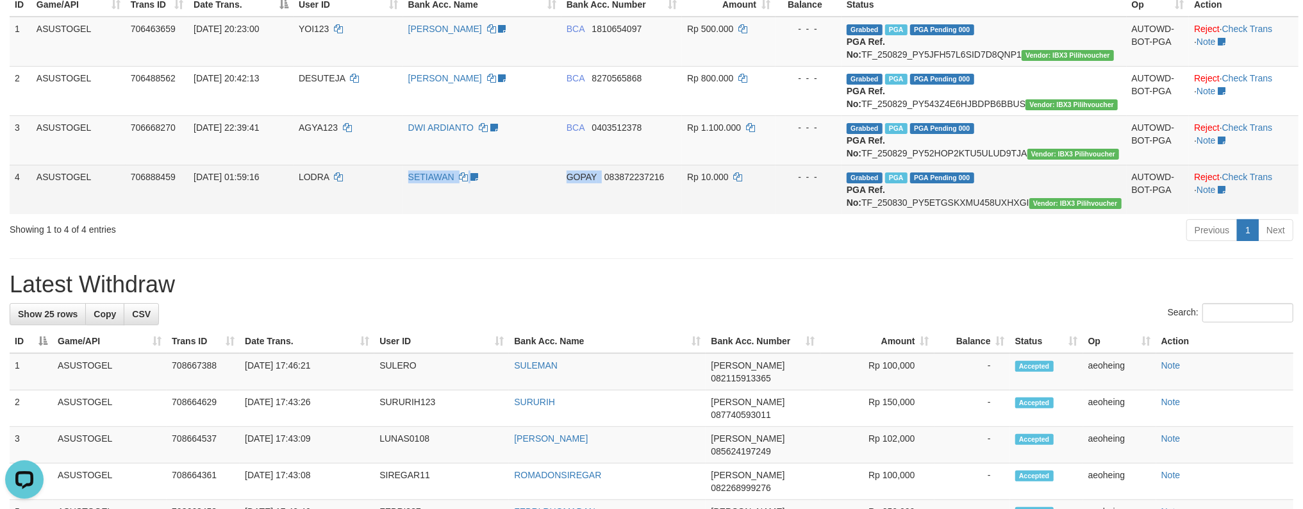
drag, startPoint x: 634, startPoint y: 236, endPoint x: 459, endPoint y: 221, distance: 175.6
click at [395, 214] on tr "4 ASUSTOGEL 706888459 30/08/2025 01:59:16 LODRA SETIAWAN follow up - chendy 31-…" at bounding box center [654, 189] width 1289 height 49
click at [478, 181] on icon at bounding box center [474, 176] width 8 height 9
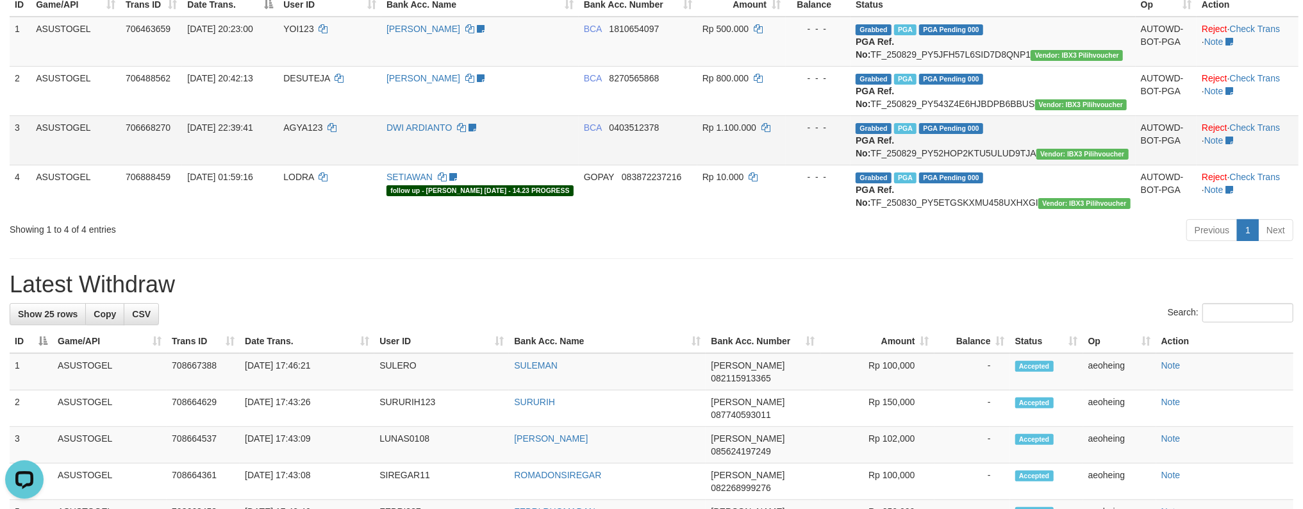
click at [529, 140] on td "DWI ARDIANTO follow up - chendy 31-08-05 - 14.23 PROGRESS" at bounding box center [479, 139] width 197 height 49
click at [466, 132] on icon at bounding box center [461, 127] width 9 height 9
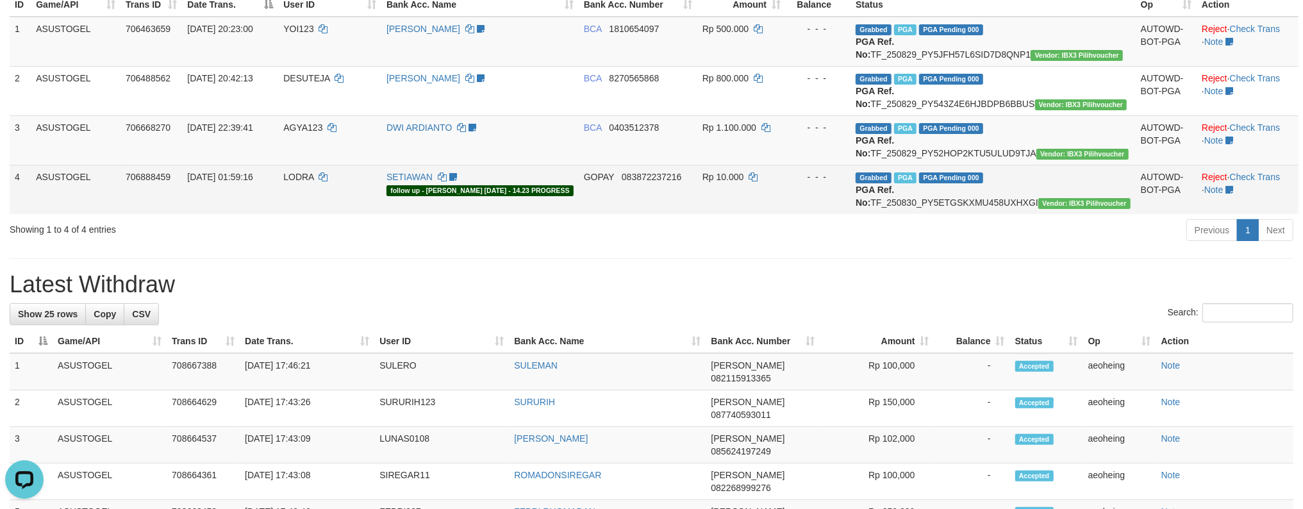
click at [693, 214] on td "GOPAY 083872237216" at bounding box center [638, 189] width 119 height 49
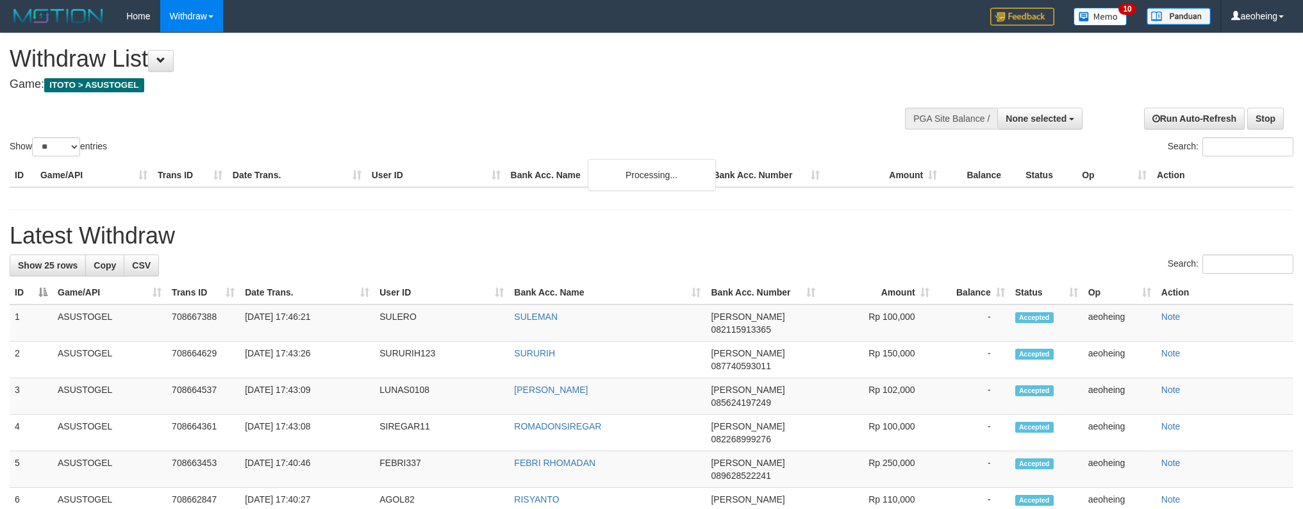
select select
select select "**"
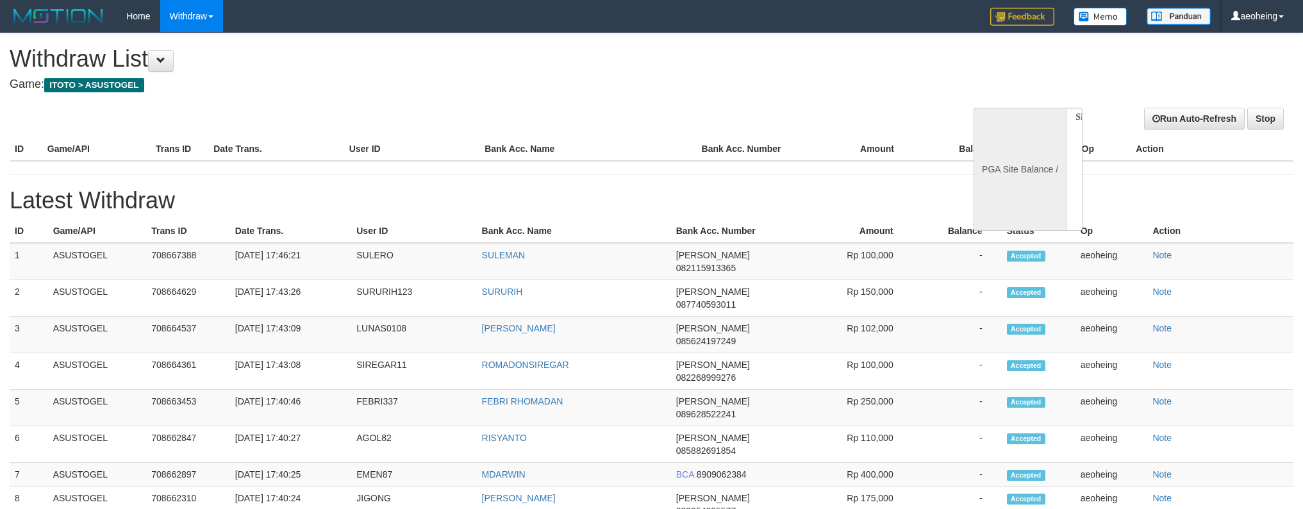
select select
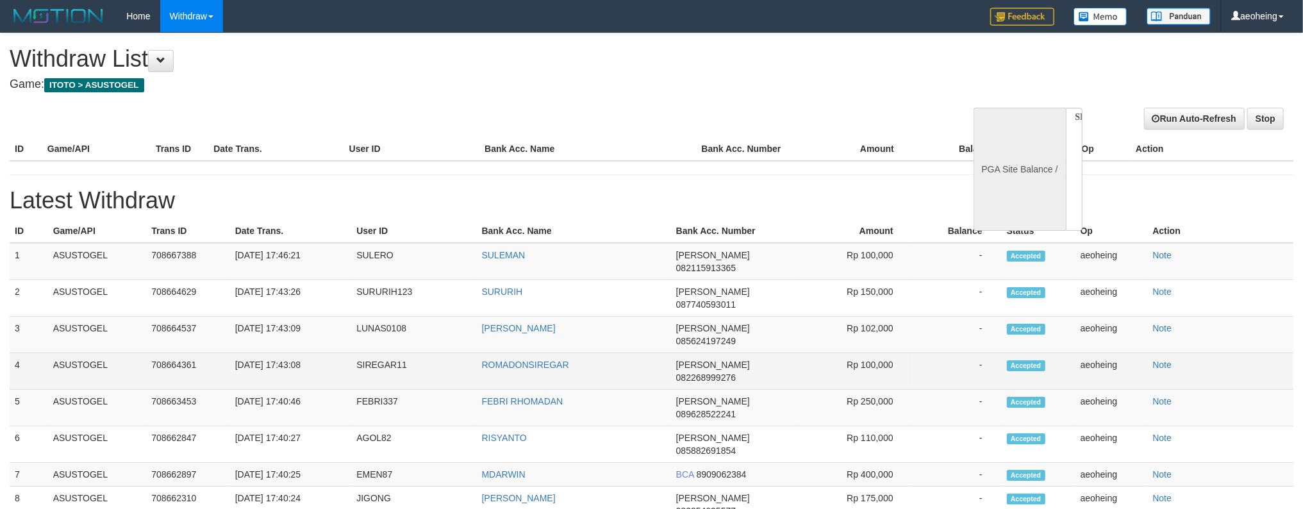
select select "**"
select select
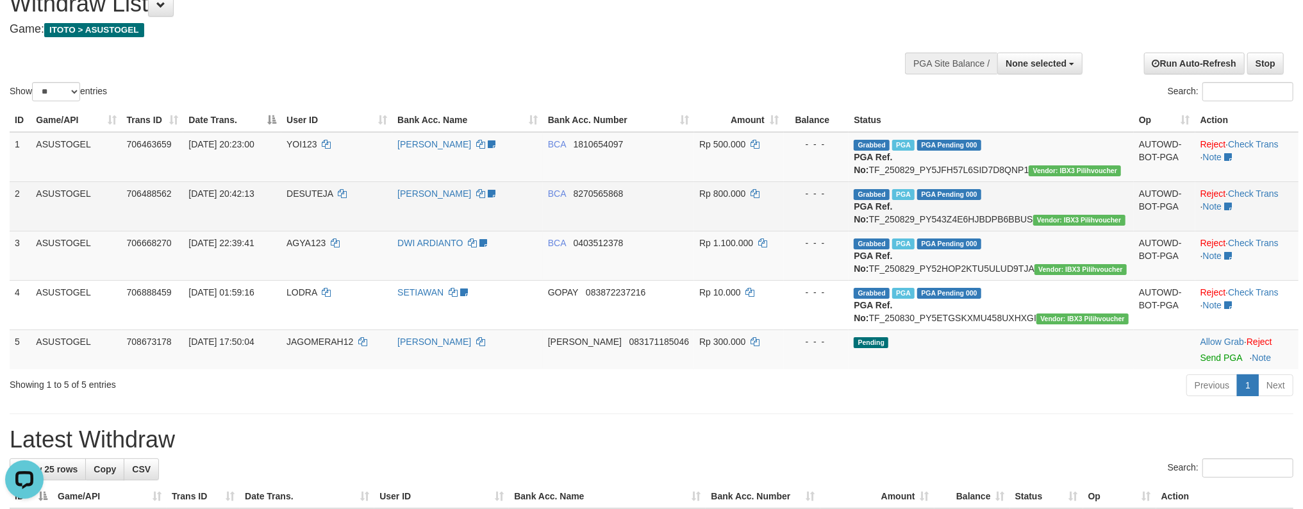
scroll to position [85, 0]
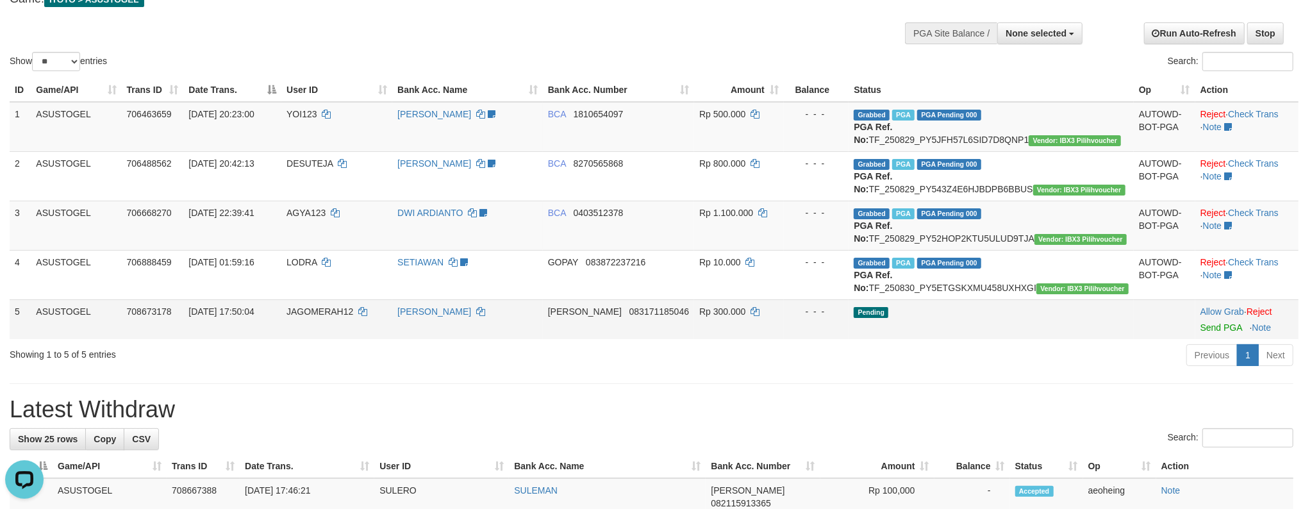
click at [1088, 339] on td "Pending" at bounding box center [990, 319] width 285 height 40
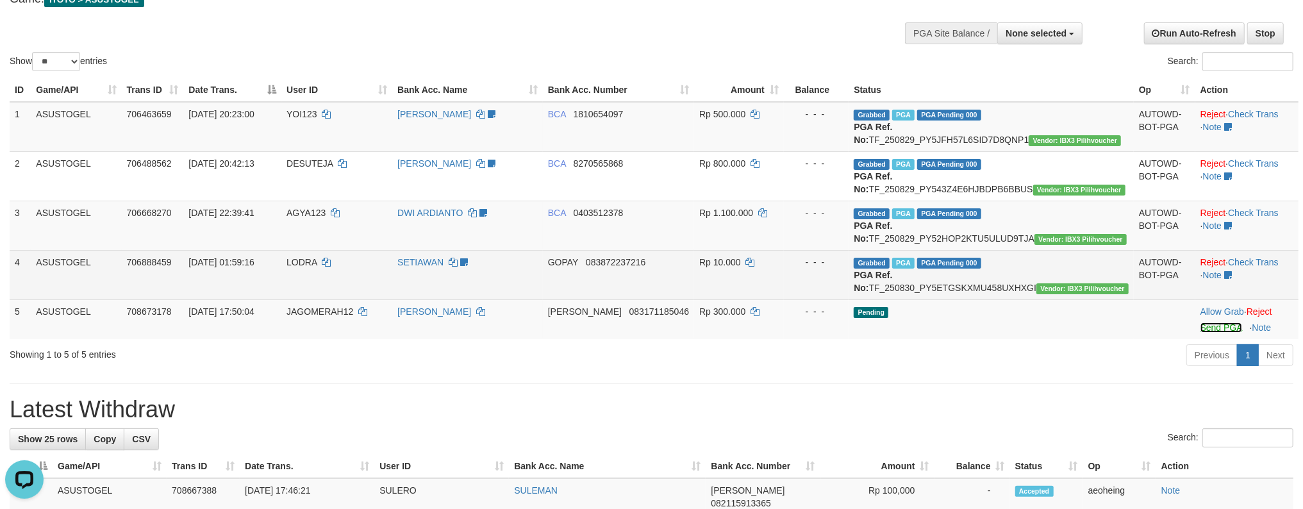
click at [1200, 322] on link "Send PGA" at bounding box center [1221, 327] width 42 height 10
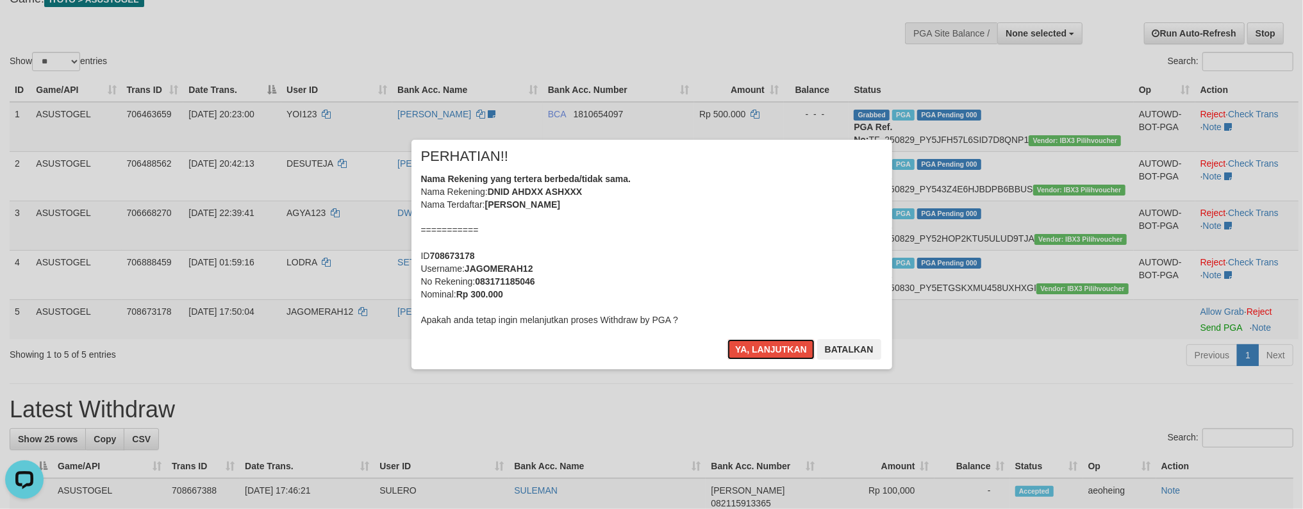
drag, startPoint x: 754, startPoint y: 349, endPoint x: 764, endPoint y: 334, distance: 18.1
click at [764, 336] on div "× PERHATIAN!! Nama Rekening yang tertera berbeda/tidak sama. Nama Rekening: DNI…" at bounding box center [651, 254] width 481 height 229
click at [736, 349] on button "Ya, lanjutkan" at bounding box center [770, 349] width 87 height 21
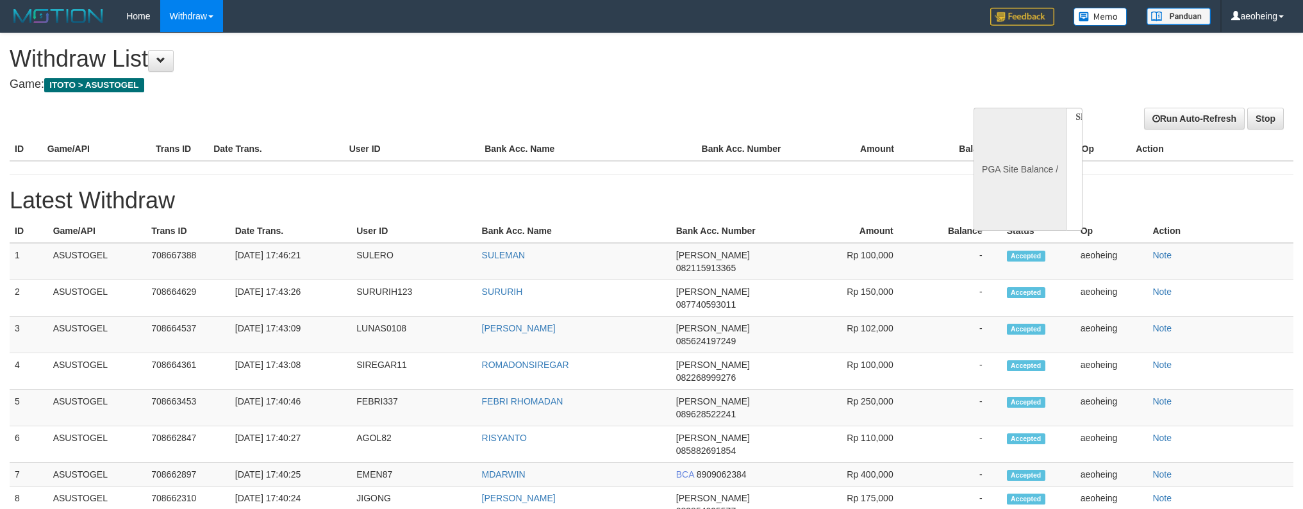
select select
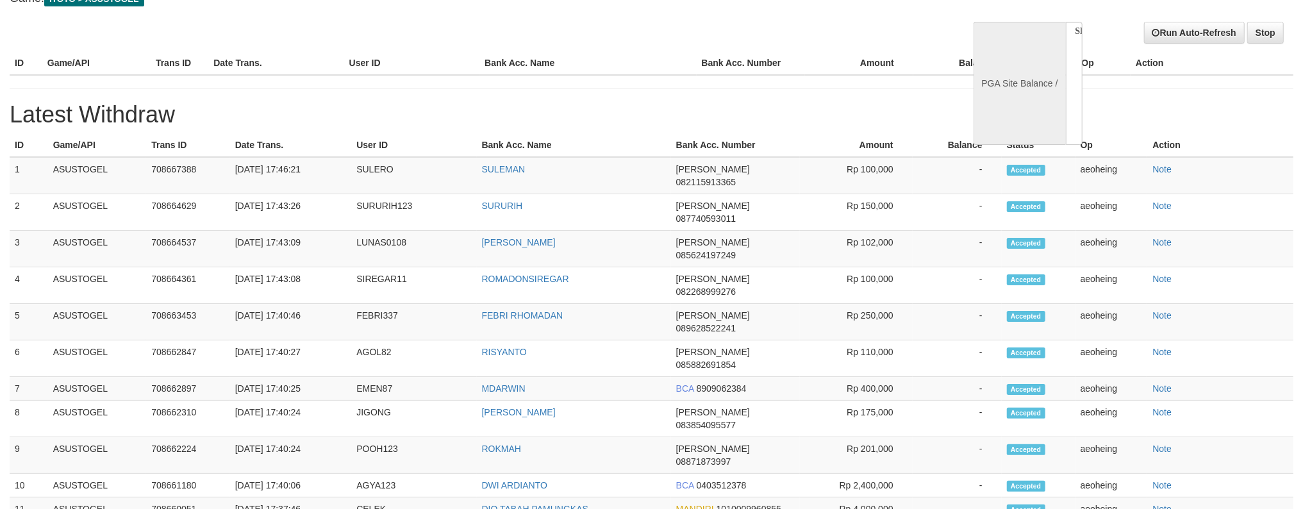
select select "**"
select select
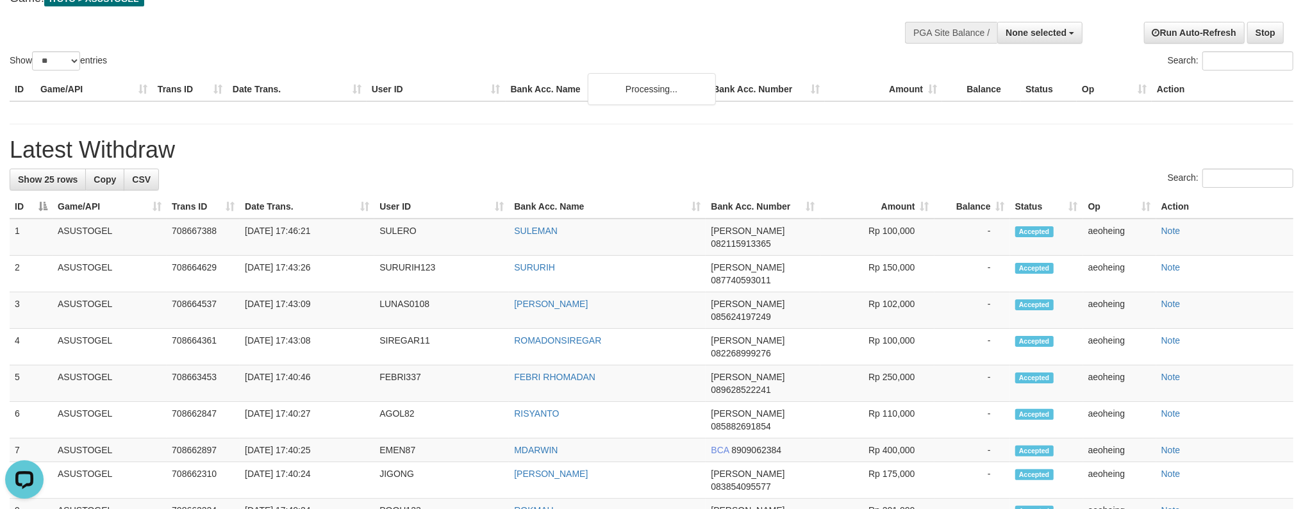
scroll to position [0, 0]
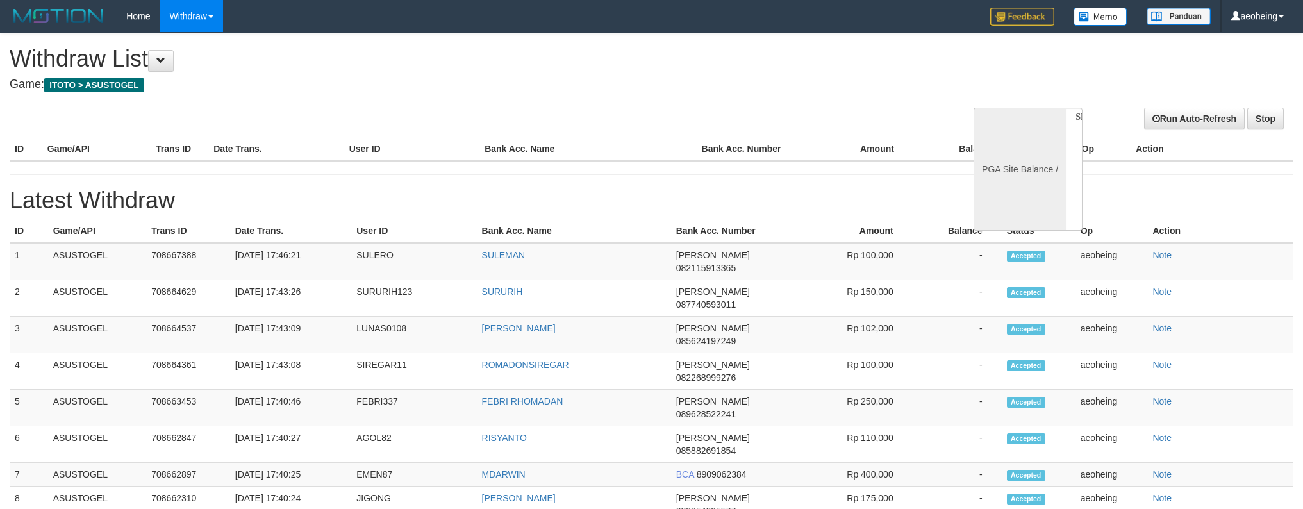
select select
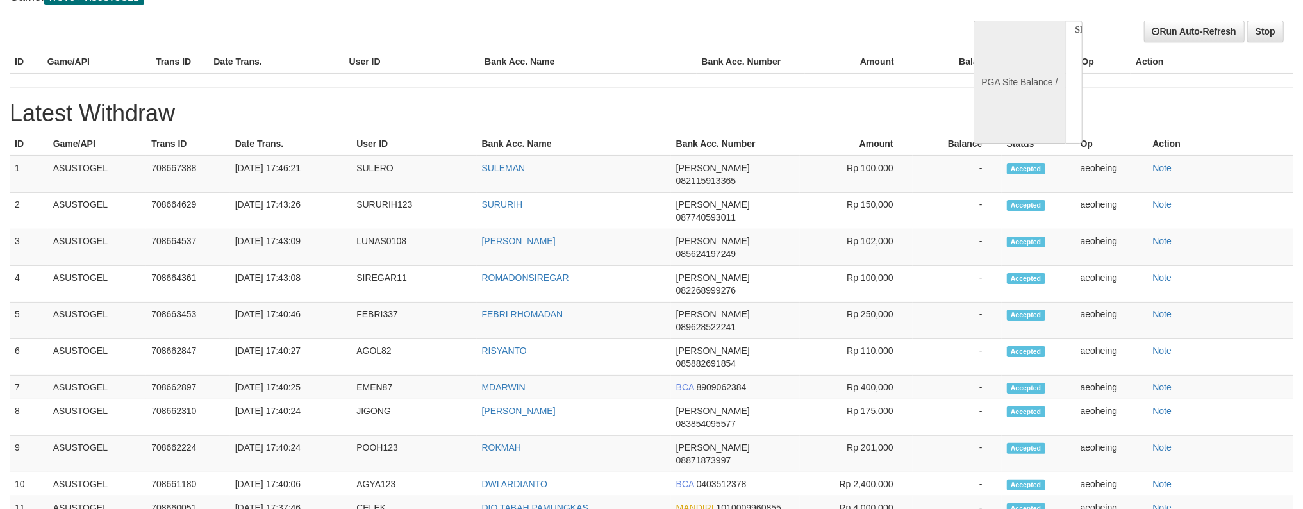
select select "**"
select select
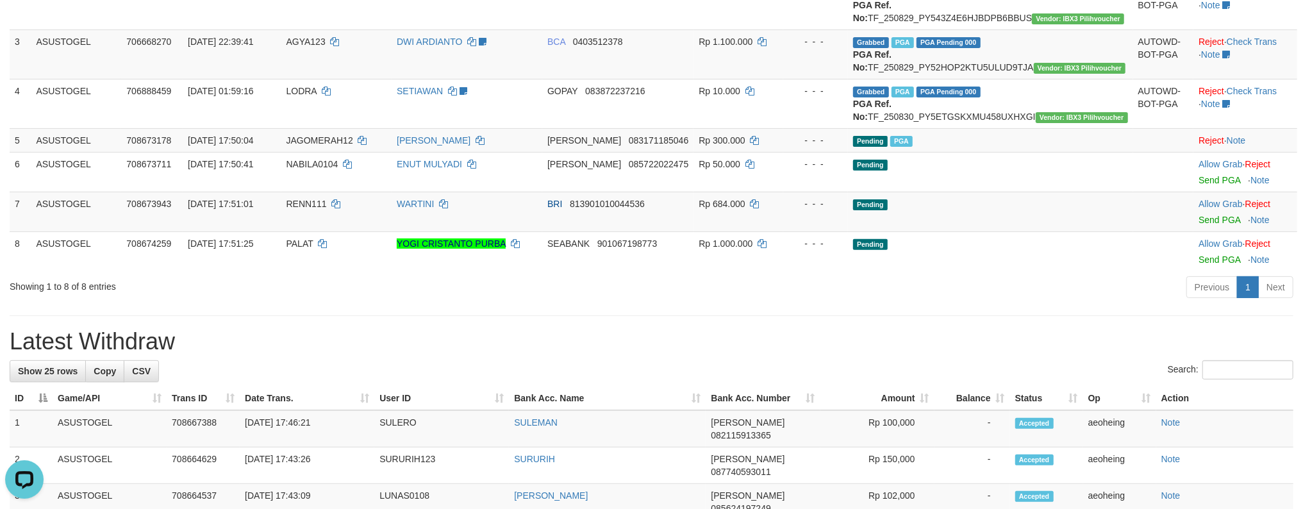
scroll to position [258, 0]
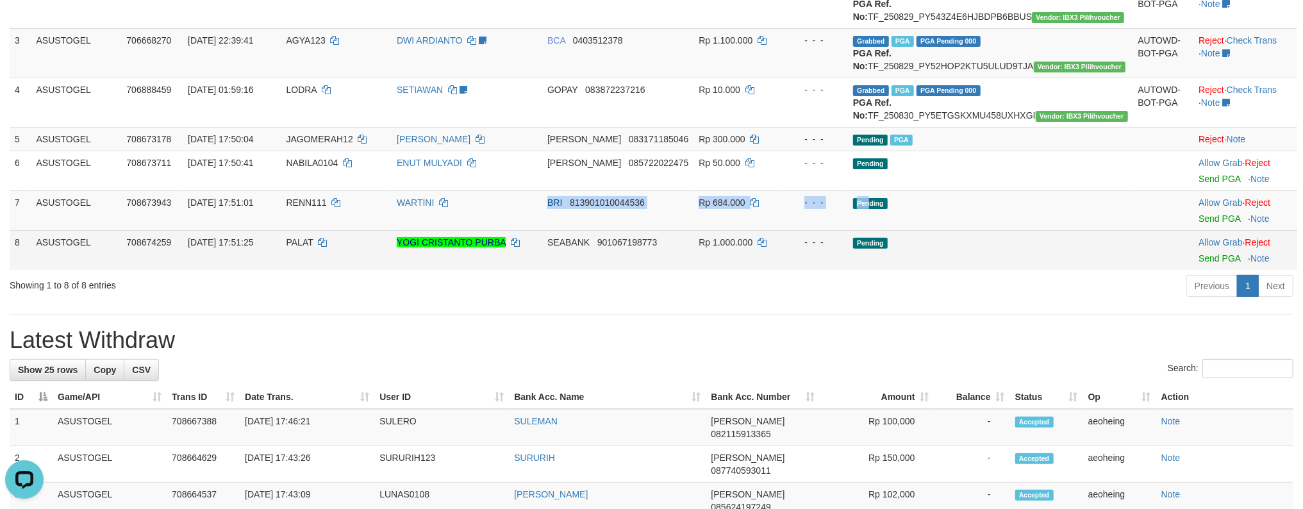
drag, startPoint x: 497, startPoint y: 273, endPoint x: 1132, endPoint y: 285, distance: 634.5
click at [1109, 230] on tr "7 ASUSTOGEL 708673943 [DATE] 17:51:01 RENN111 WARTINI BRI 813901010044536 Rp 68…" at bounding box center [653, 210] width 1287 height 40
click at [1133, 270] on td at bounding box center [1163, 250] width 61 height 40
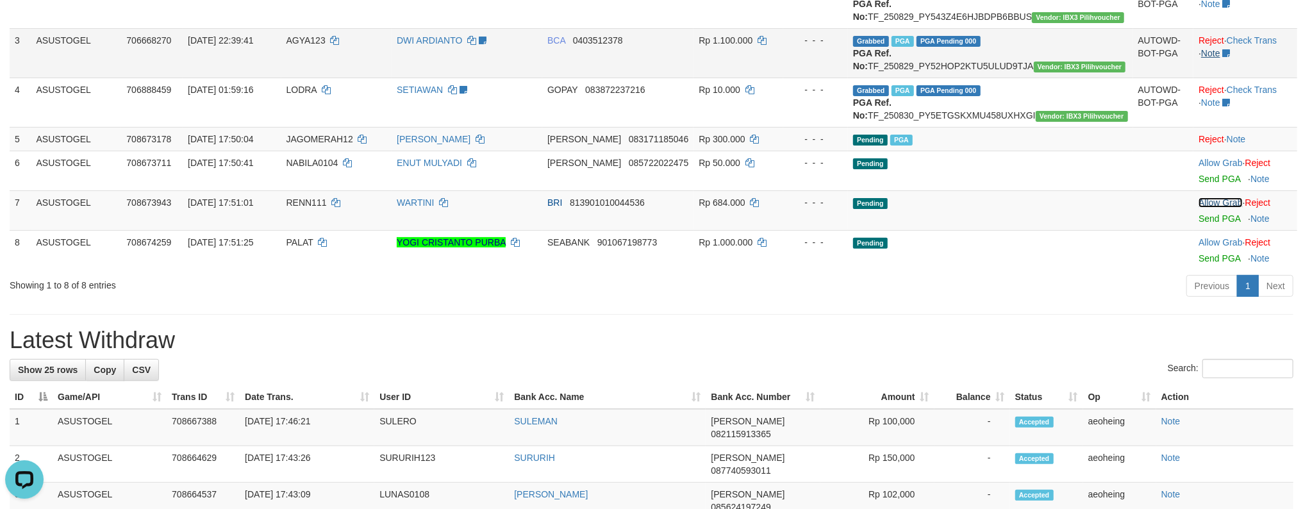
drag, startPoint x: 1105, startPoint y: 261, endPoint x: 1207, endPoint y: 75, distance: 212.5
click at [1138, 198] on tbody "1 ASUSTOGEL 706463659 29/08/2025 20:23:00 YOI123 DENI WALDIAN follow up - chend…" at bounding box center [653, 100] width 1287 height 340
drag, startPoint x: 860, startPoint y: 354, endPoint x: 875, endPoint y: 370, distance: 22.7
click at [859, 359] on div "**********" at bounding box center [651, 502] width 1303 height 1453
click at [1048, 230] on td "Pending" at bounding box center [990, 210] width 285 height 40
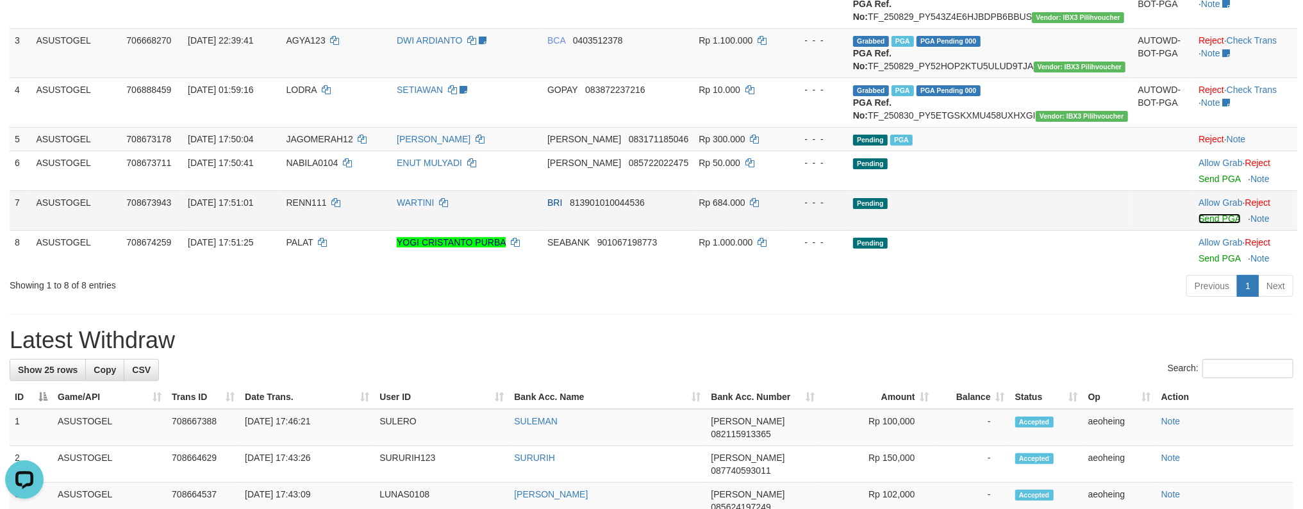
click at [1198, 213] on link "Send PGA" at bounding box center [1219, 218] width 42 height 10
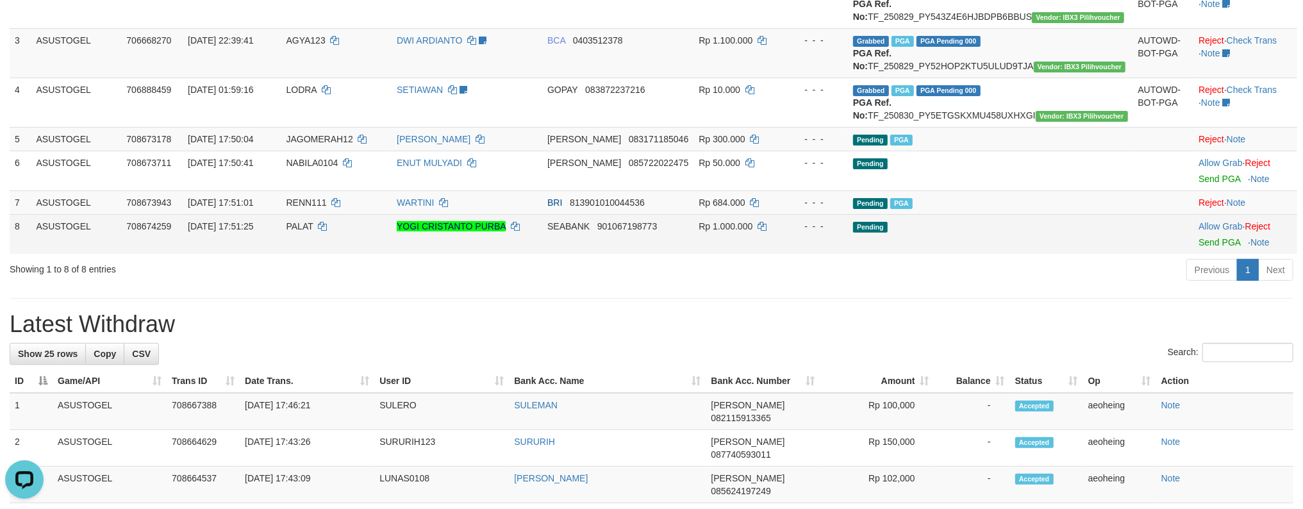
click at [1108, 254] on td "Pending" at bounding box center [990, 234] width 285 height 40
click at [1198, 237] on link "Send PGA" at bounding box center [1219, 242] width 42 height 10
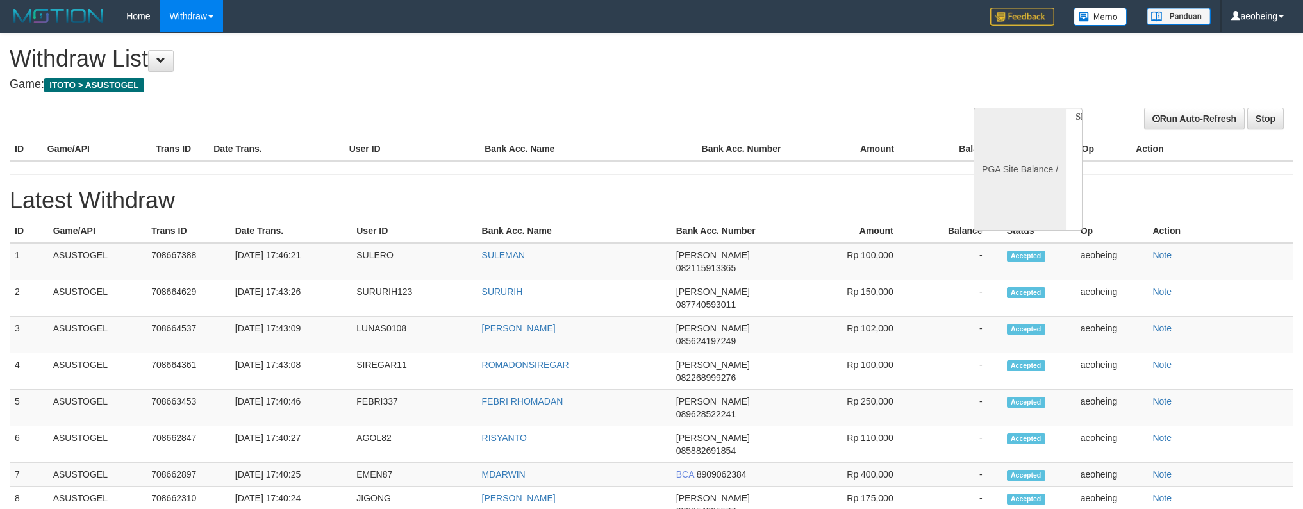
select select
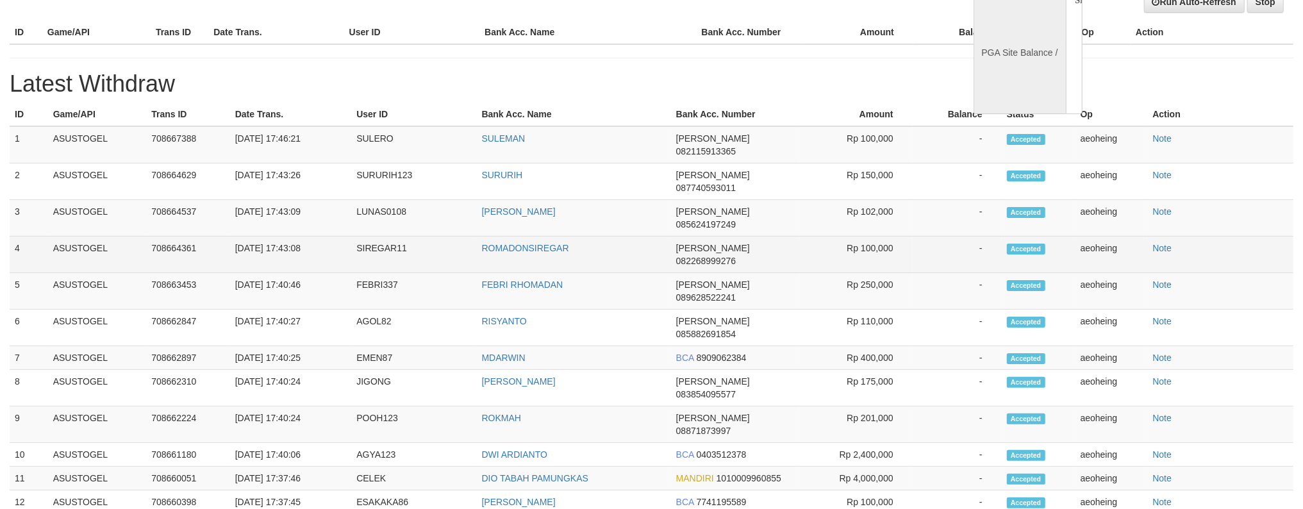
select select "**"
select select
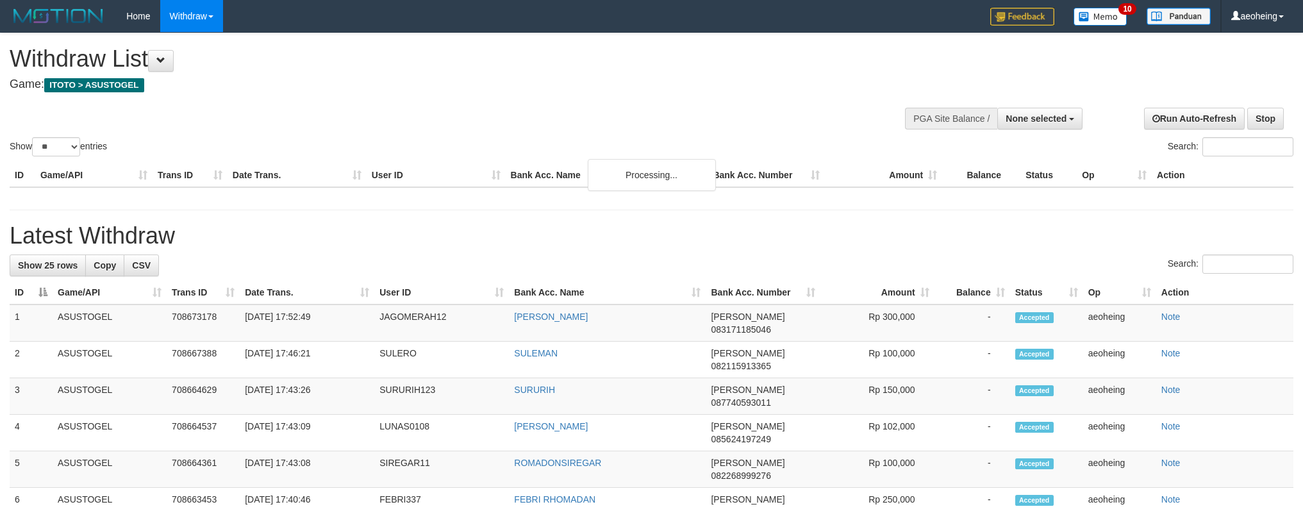
select select
select select "**"
select select
select select "**"
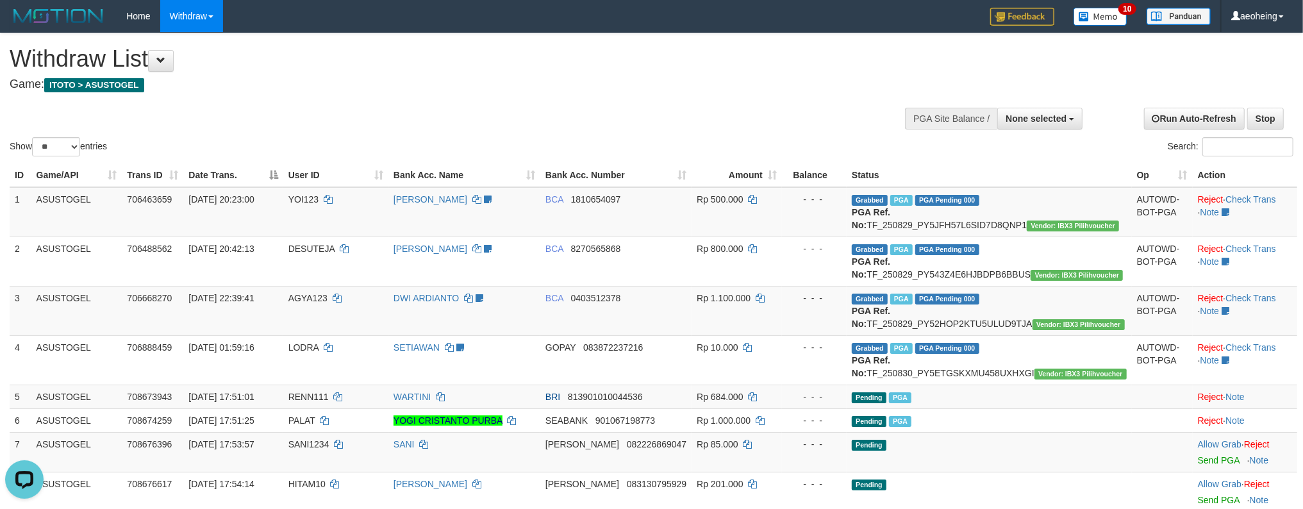
scroll to position [282, 0]
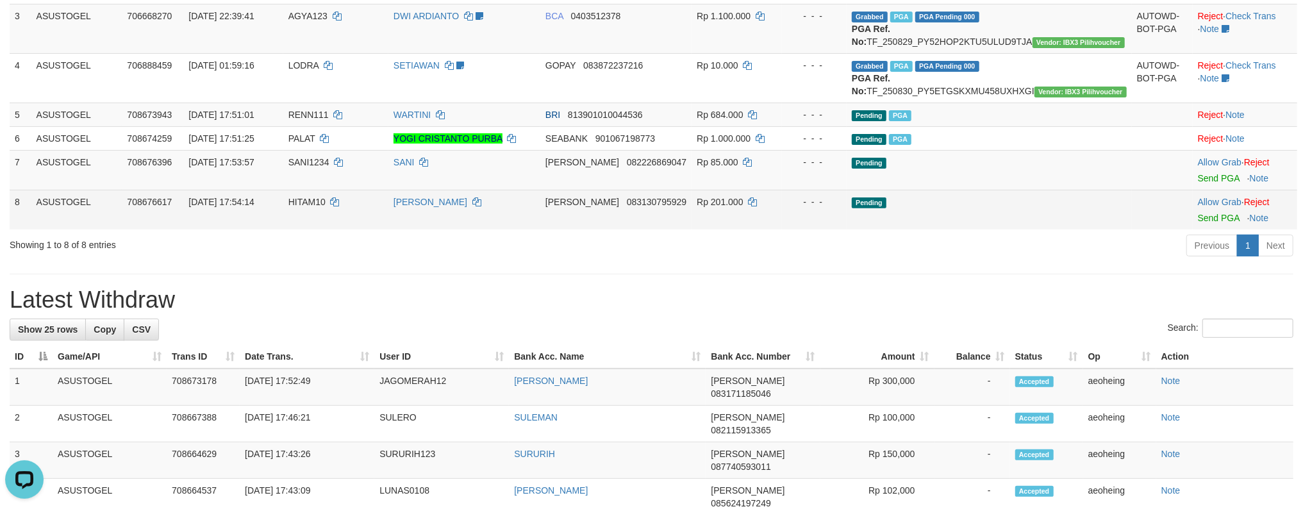
click at [1039, 229] on td "Pending" at bounding box center [989, 210] width 285 height 40
click at [1198, 213] on link "Send PGA" at bounding box center [1219, 218] width 42 height 10
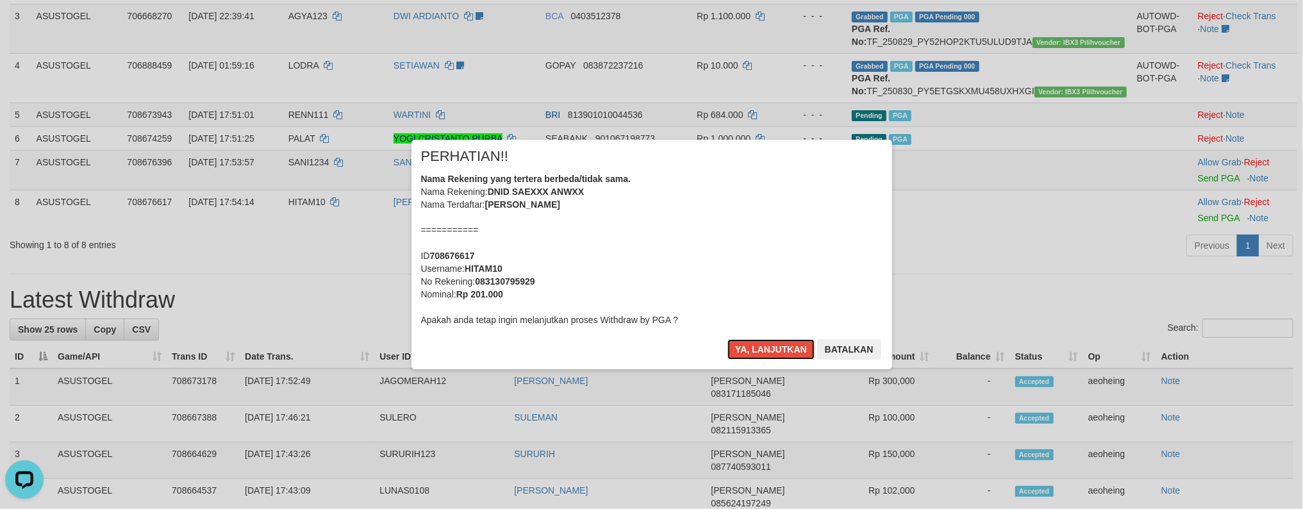
click at [727, 339] on button "Ya, lanjutkan" at bounding box center [770, 349] width 87 height 21
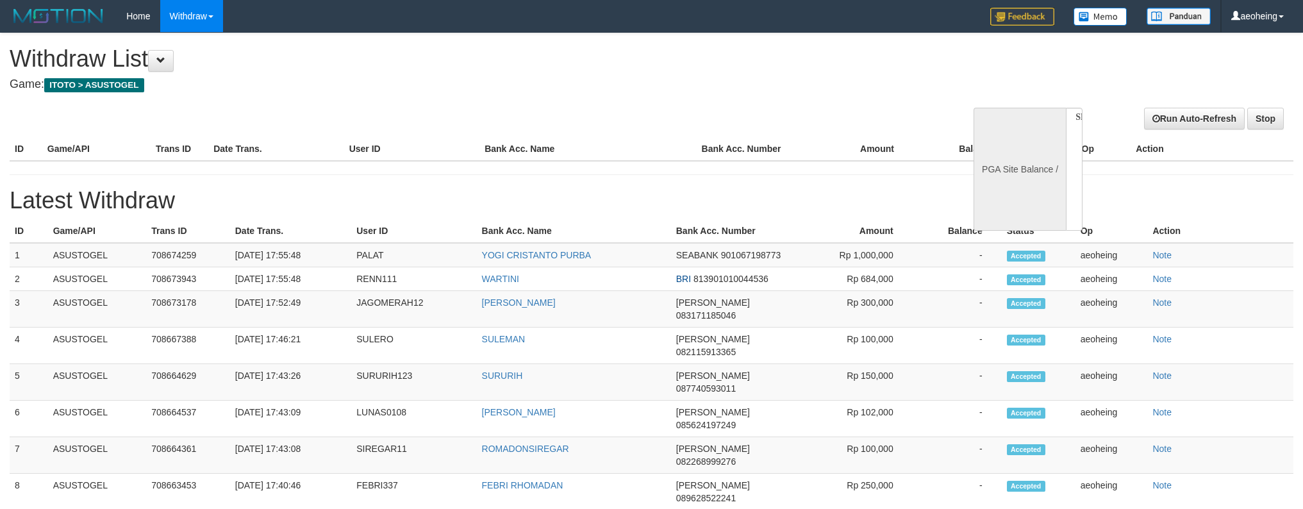
select select
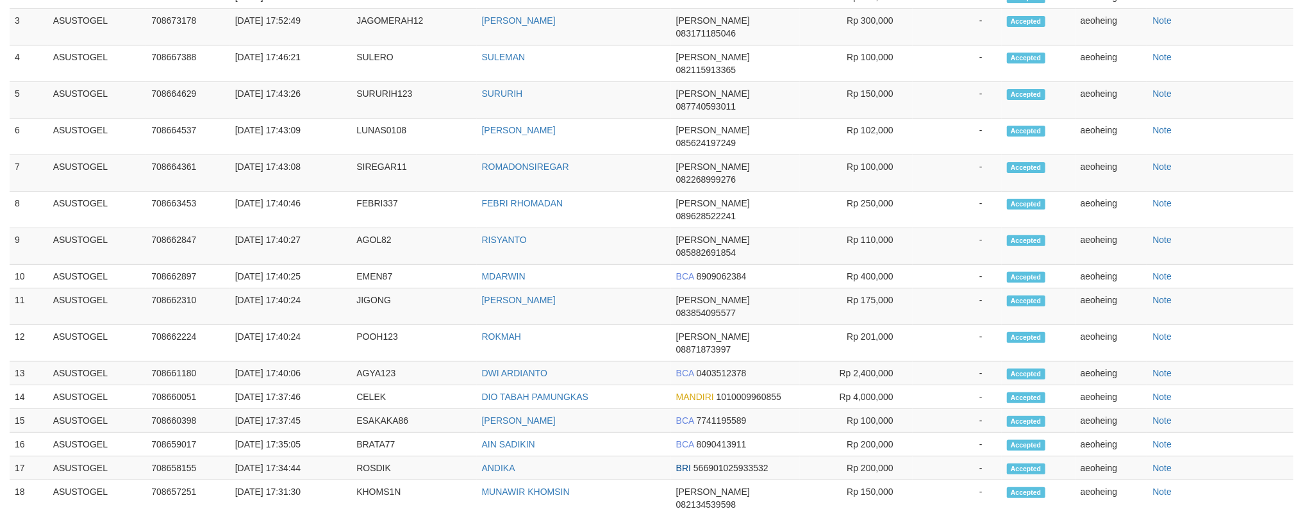
select select "**"
select select
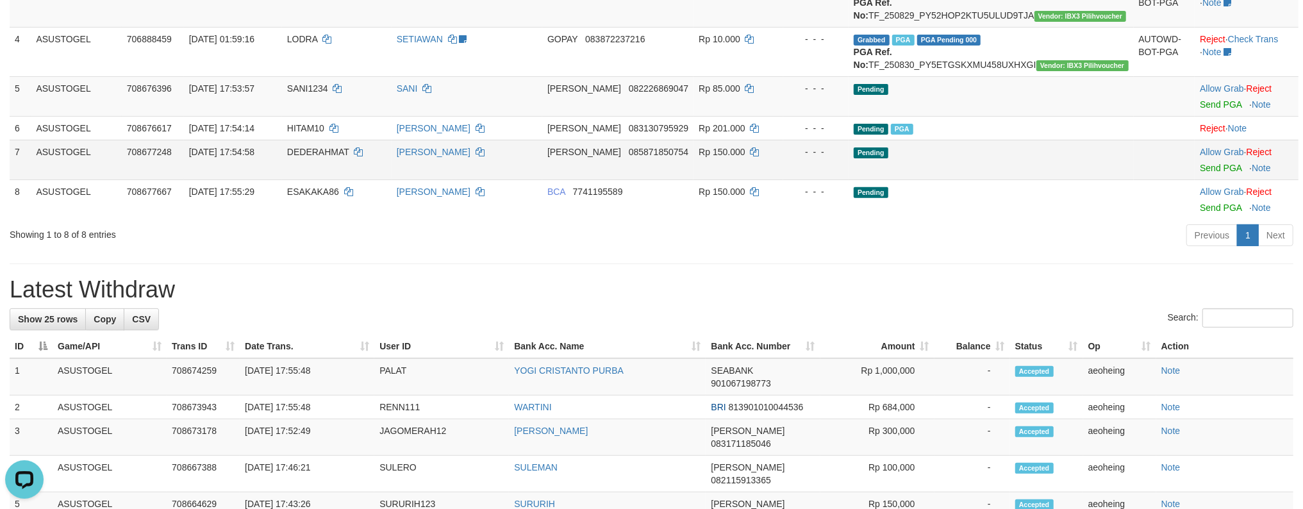
scroll to position [270, 0]
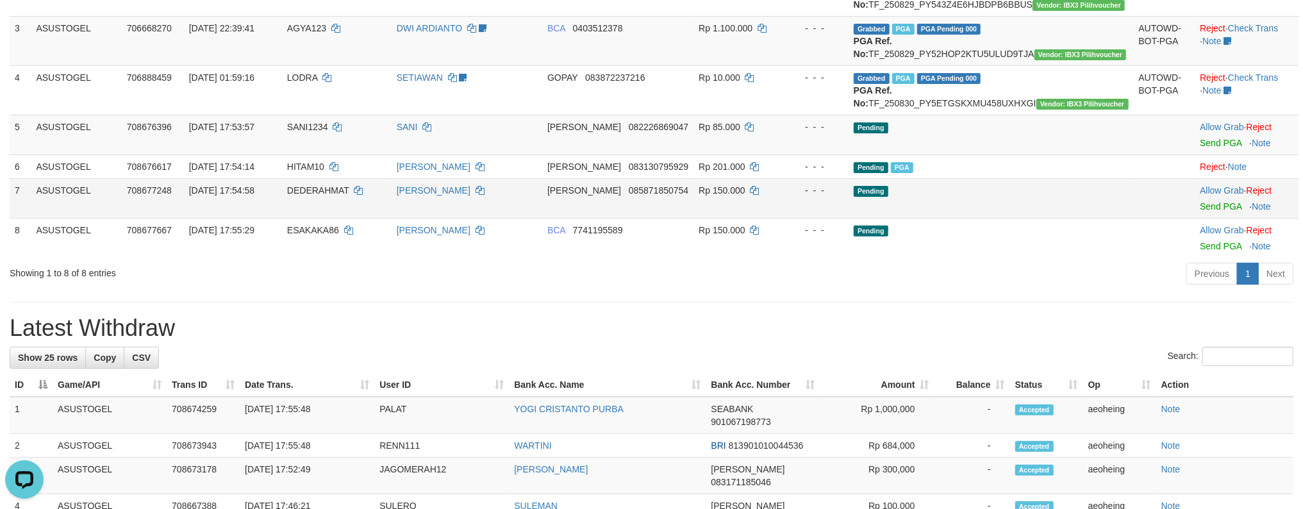
click at [995, 218] on td "Pending" at bounding box center [990, 198] width 285 height 40
click at [1200, 201] on link "Send PGA" at bounding box center [1221, 206] width 42 height 10
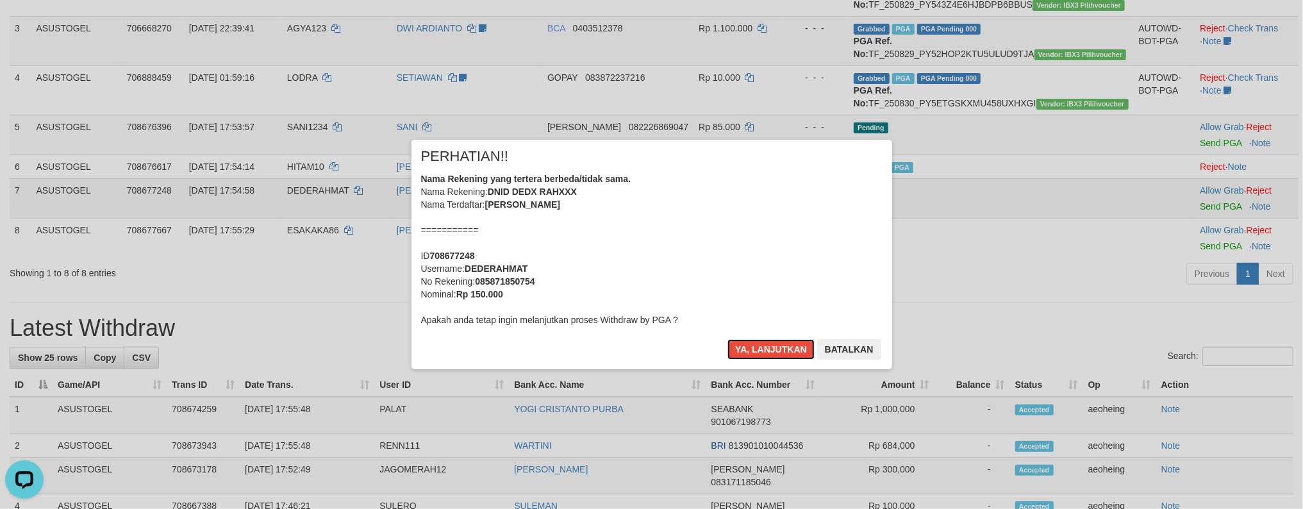
click at [727, 339] on button "Ya, lanjutkan" at bounding box center [770, 349] width 87 height 21
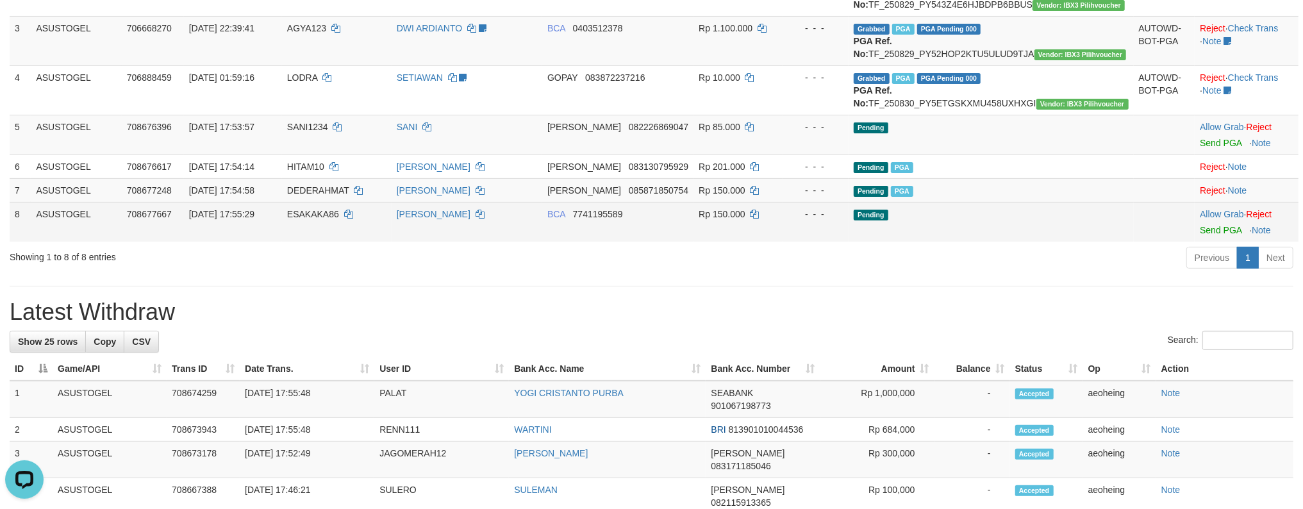
click at [966, 242] on td "Pending" at bounding box center [990, 222] width 285 height 40
click at [1200, 225] on link "Send PGA" at bounding box center [1221, 230] width 42 height 10
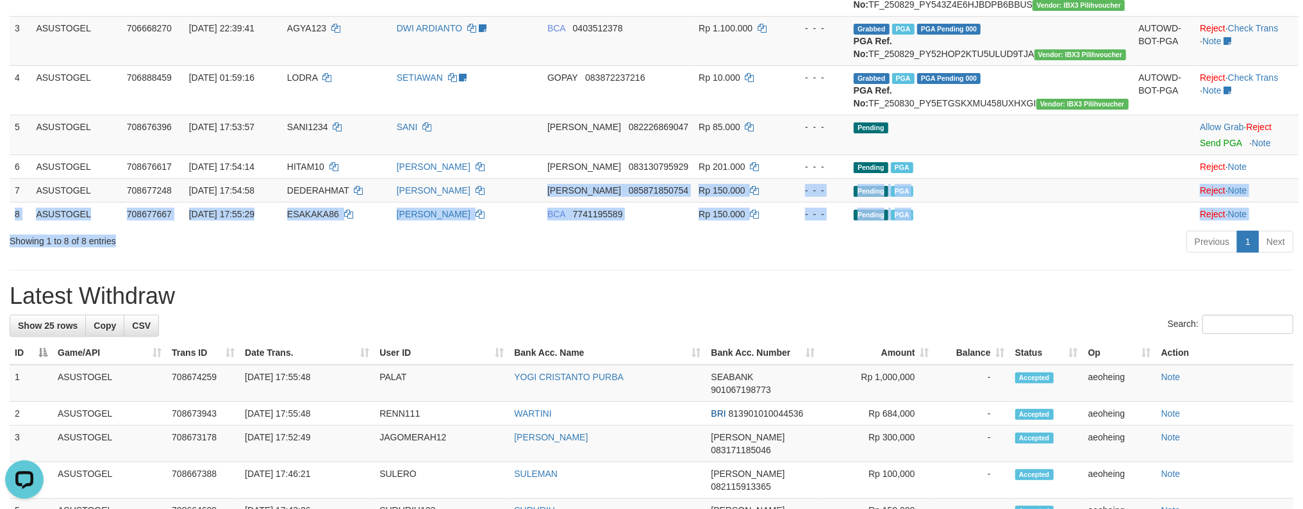
drag, startPoint x: 609, startPoint y: 250, endPoint x: 400, endPoint y: 287, distance: 212.2
click at [405, 256] on div "Show ** ** ** *** entries Search: ID Game/API Trans ID Date Trans. User ID Bank…" at bounding box center [652, 10] width 1284 height 493
click at [381, 247] on div "Showing 1 to 8 of 8 entries" at bounding box center [272, 238] width 524 height 18
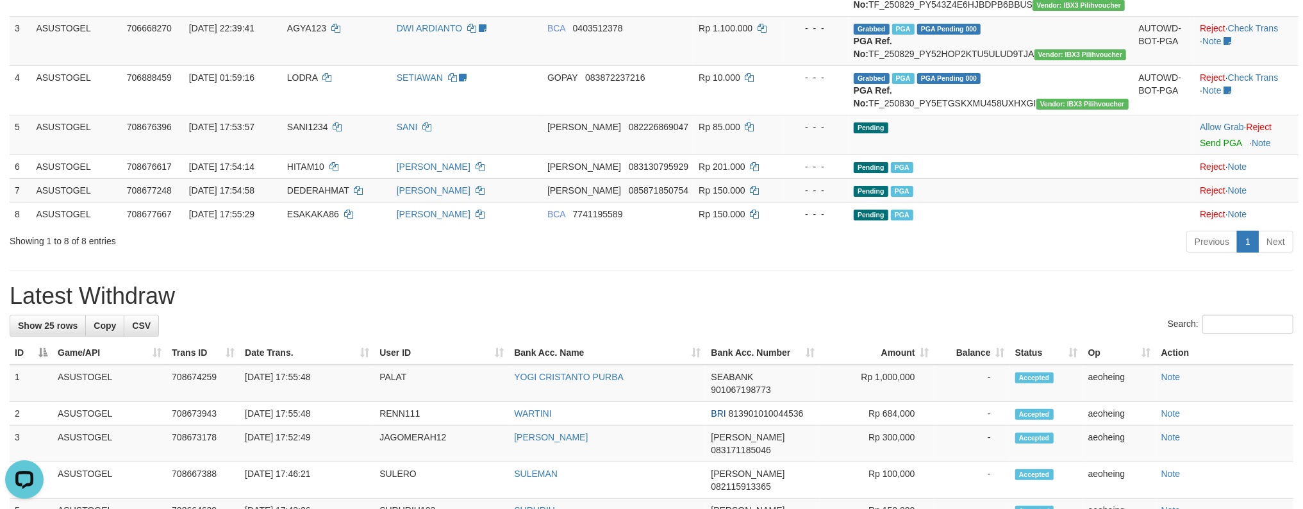
click at [211, 247] on div "Showing 1 to 8 of 8 entries" at bounding box center [272, 238] width 524 height 18
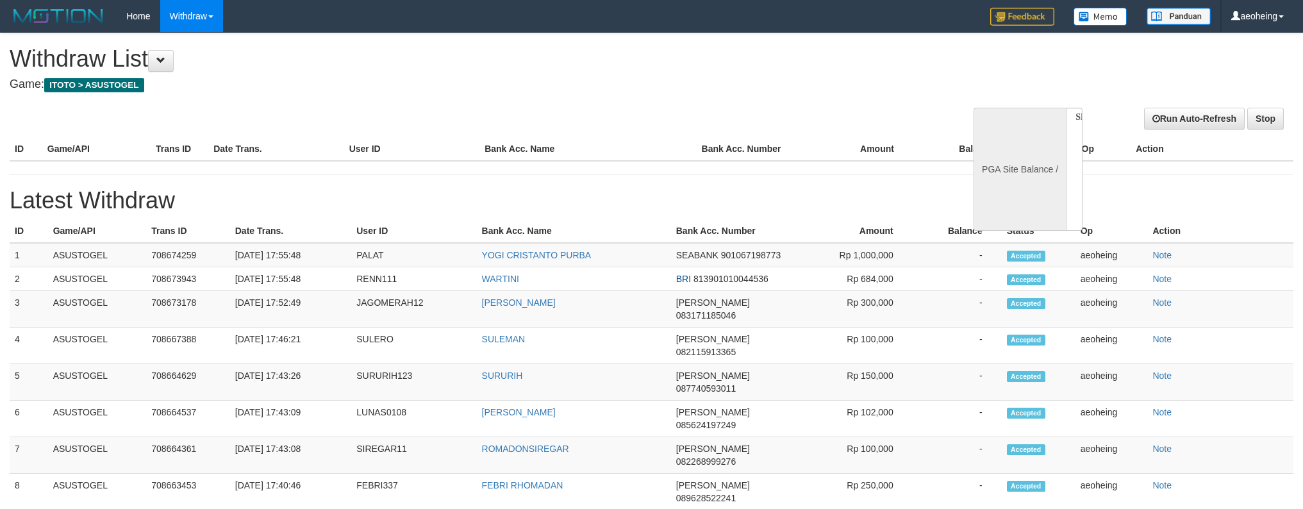
select select
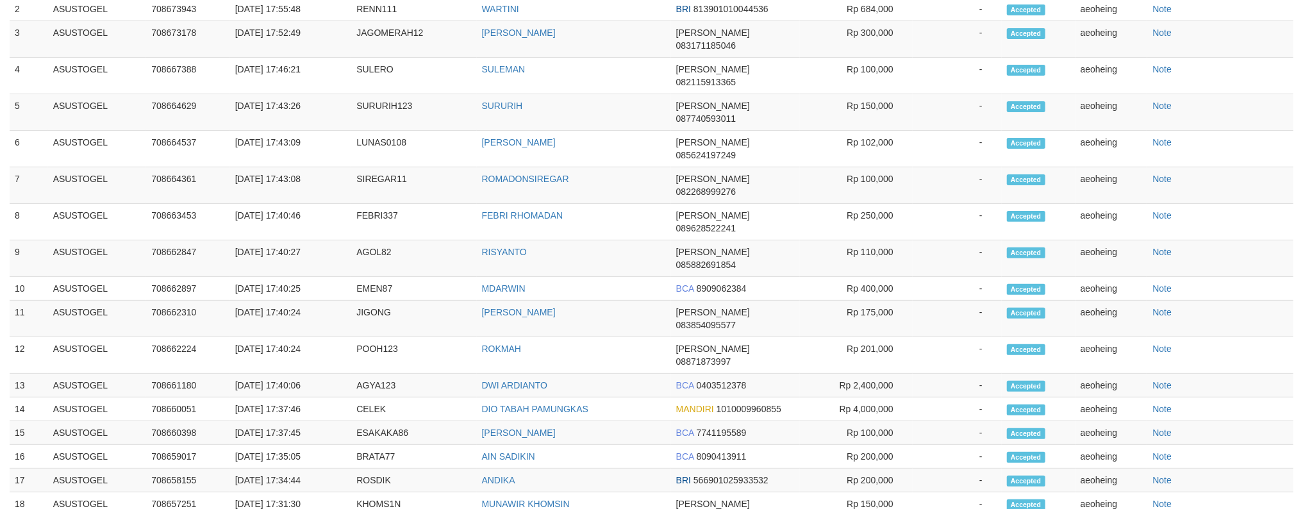
select select "**"
select select
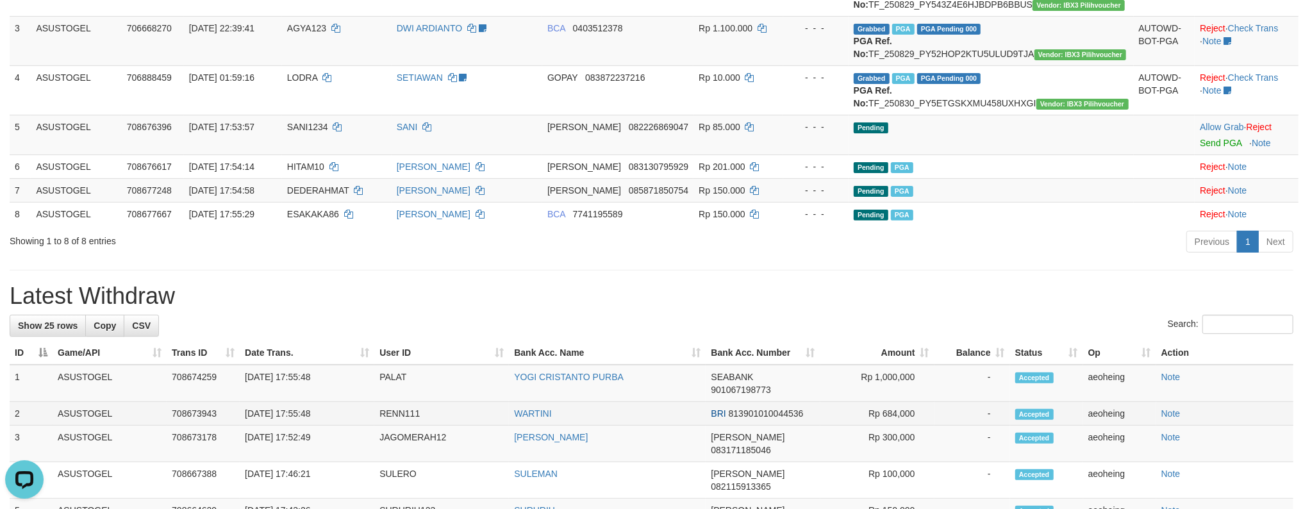
drag, startPoint x: 606, startPoint y: 354, endPoint x: 580, endPoint y: 454, distance: 102.6
click at [602, 309] on h1 "Latest Withdraw" at bounding box center [652, 296] width 1284 height 26
click at [502, 365] on tr "ID Game/API Trans ID Date Trans. User ID Bank Acc. Name Bank Acc. Number Amount…" at bounding box center [652, 353] width 1284 height 24
drag, startPoint x: 491, startPoint y: 401, endPoint x: 777, endPoint y: 396, distance: 285.9
click at [777, 365] on tr "ID Game/API Trans ID Date Trans. User ID Bank Acc. Name Bank Acc. Number Amount…" at bounding box center [652, 353] width 1284 height 24
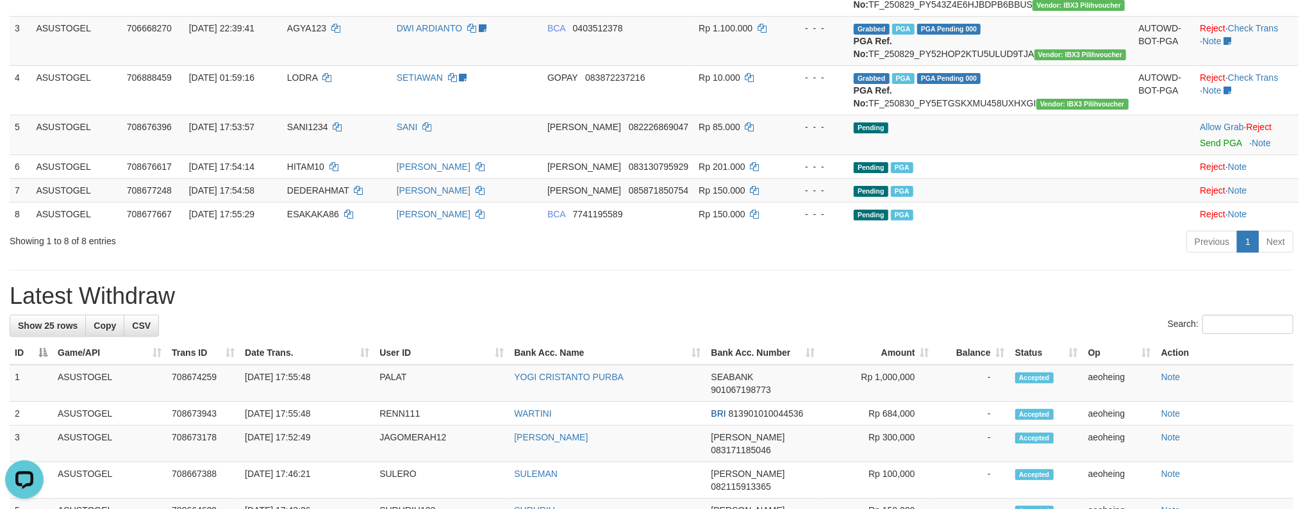
drag, startPoint x: 954, startPoint y: 376, endPoint x: 977, endPoint y: 376, distance: 23.1
click at [977, 337] on div "Search:" at bounding box center [652, 326] width 1284 height 22
click at [1223, 334] on input "Search:" at bounding box center [1247, 324] width 91 height 19
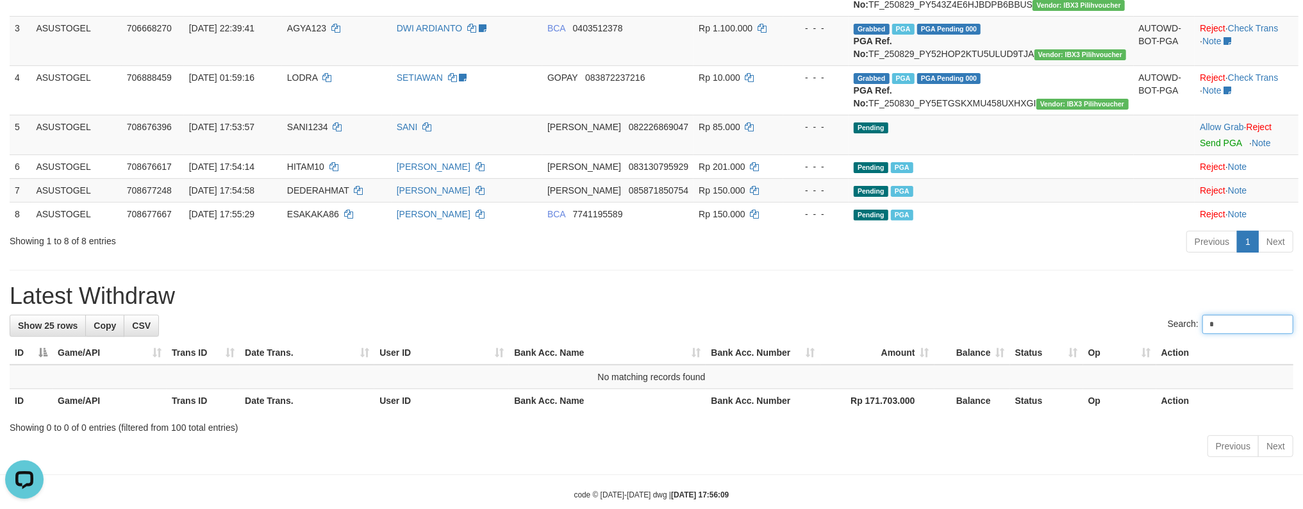
type input "*"
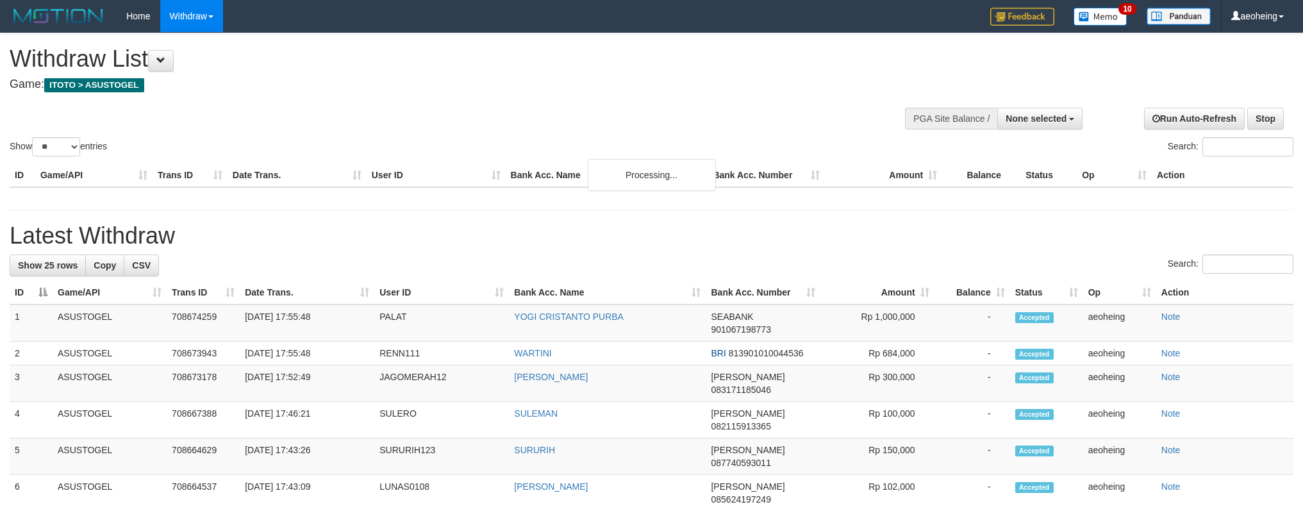
select select
select select "**"
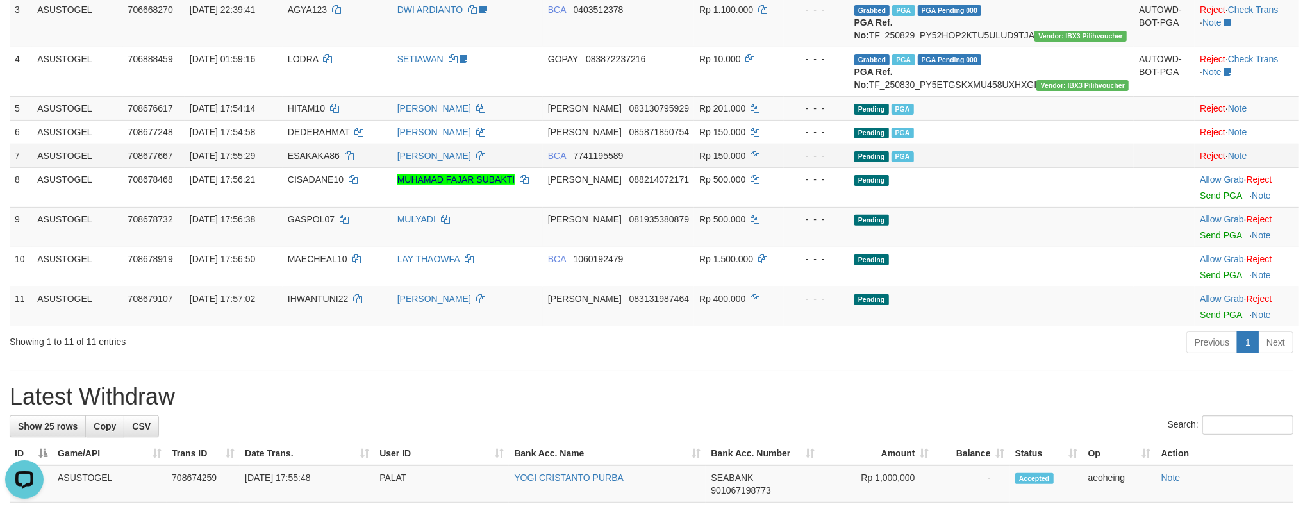
scroll to position [260, 0]
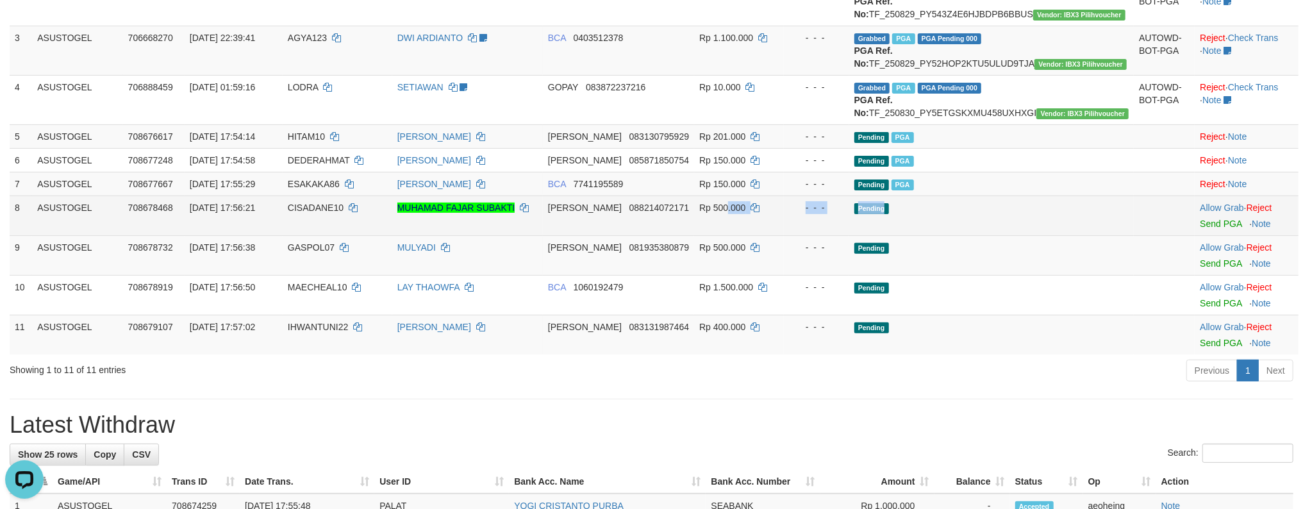
drag, startPoint x: 772, startPoint y: 285, endPoint x: 957, endPoint y: 279, distance: 184.6
click at [955, 235] on tr "8 ASUSTOGEL 708678468 [DATE] 17:56:21 CISADANE10 MUHAMAD FAJAR [PERSON_NAME] 08…" at bounding box center [654, 215] width 1289 height 40
click at [995, 235] on td "Pending" at bounding box center [991, 215] width 285 height 40
click at [1200, 219] on link "Send PGA" at bounding box center [1221, 224] width 42 height 10
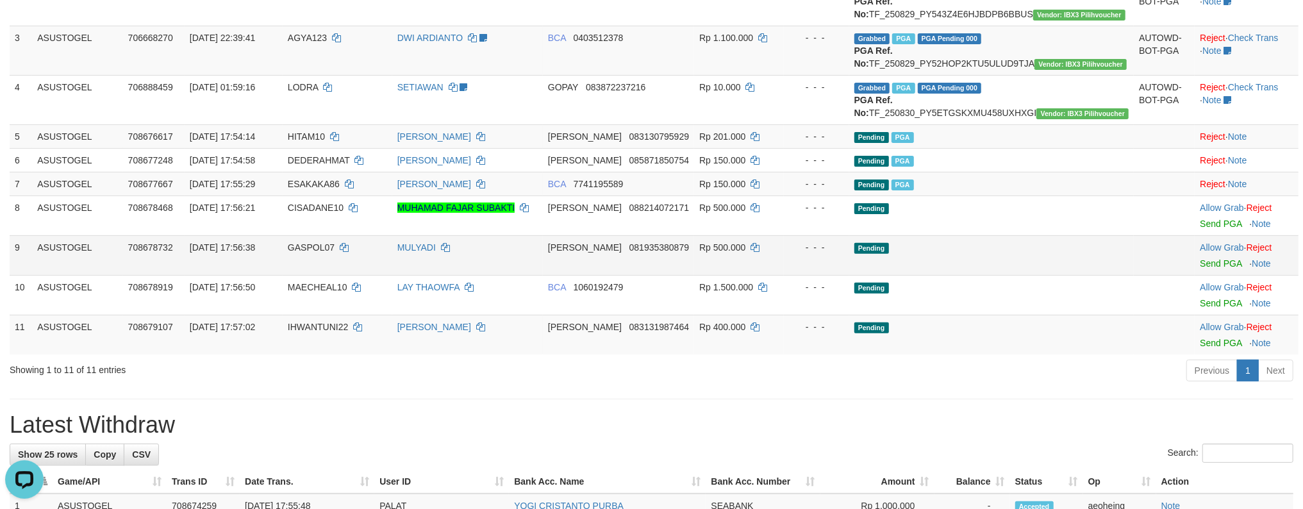
click at [1016, 275] on td "Pending" at bounding box center [991, 255] width 285 height 40
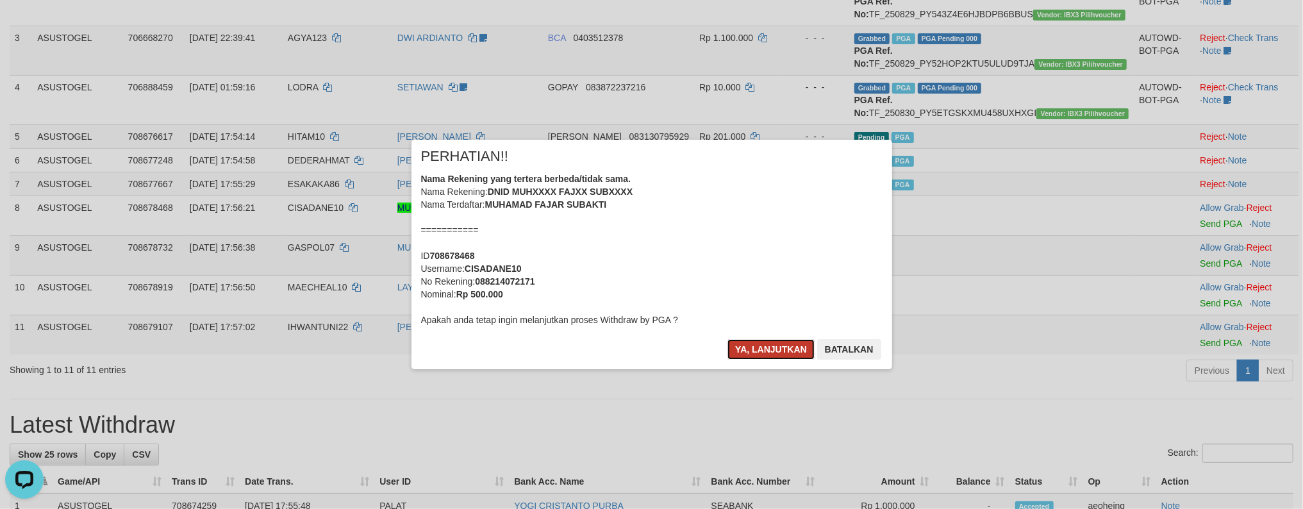
click at [754, 345] on button "Ya, lanjutkan" at bounding box center [770, 349] width 87 height 21
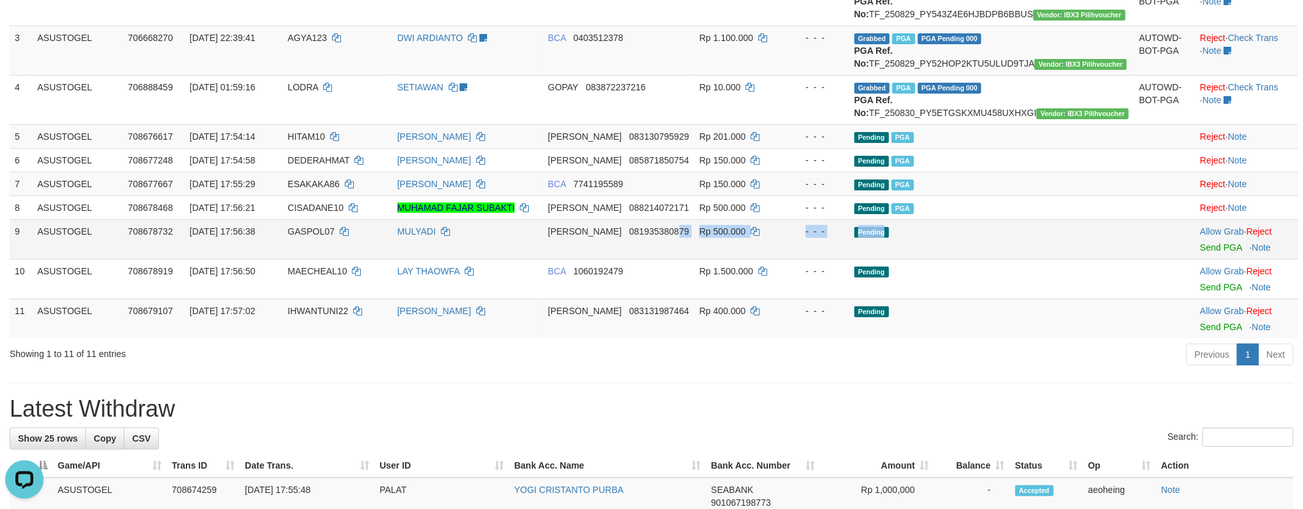
drag, startPoint x: 711, startPoint y: 272, endPoint x: 975, endPoint y: 301, distance: 265.0
click at [970, 259] on tr "9 ASUSTOGEL 708678732 31/08/2025 17:56:38 GASPOL07 MULYADI DANA 081935380879 Rp…" at bounding box center [654, 239] width 1289 height 40
click at [1018, 259] on td "Pending" at bounding box center [991, 239] width 285 height 40
click at [1200, 242] on link "Send PGA" at bounding box center [1221, 247] width 42 height 10
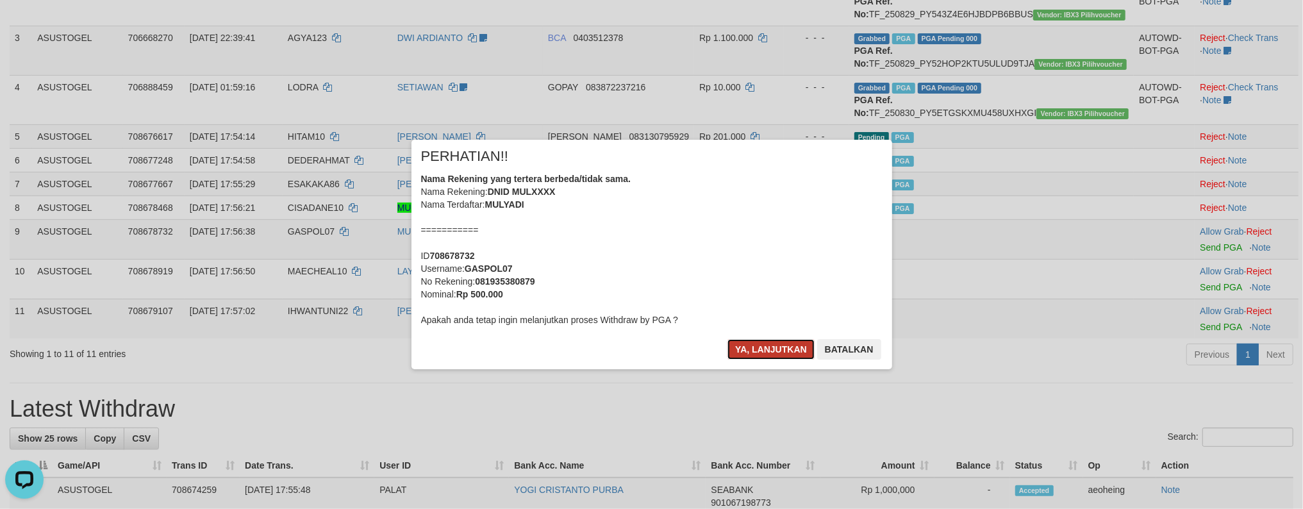
drag, startPoint x: 742, startPoint y: 342, endPoint x: 756, endPoint y: 345, distance: 14.3
click at [742, 343] on button "Ya, lanjutkan" at bounding box center [770, 349] width 87 height 21
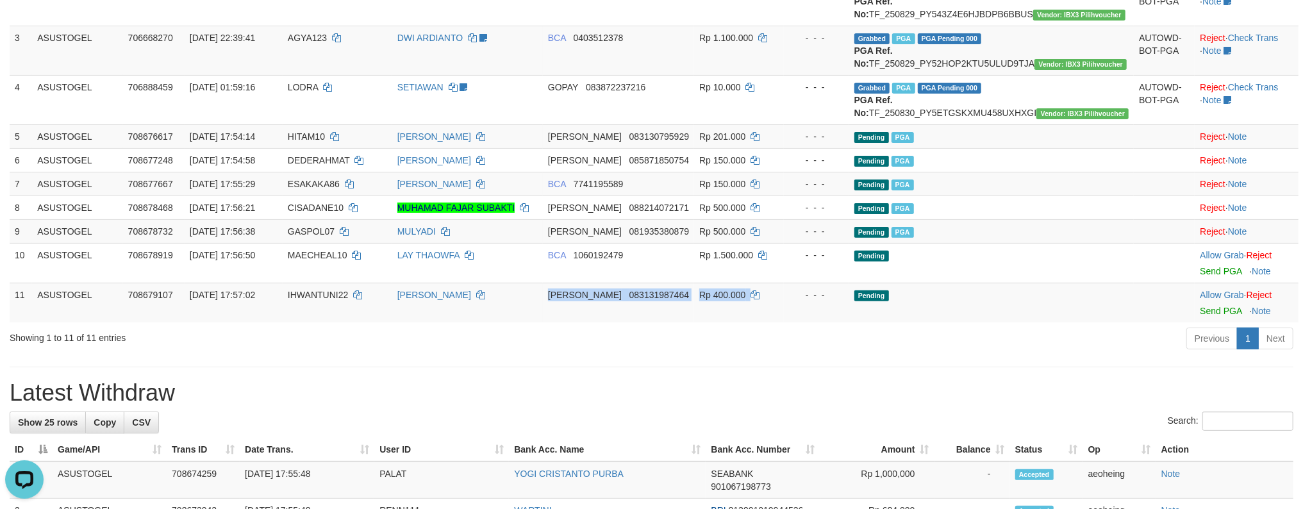
drag, startPoint x: 569, startPoint y: 336, endPoint x: 795, endPoint y: 401, distance: 235.3
click at [828, 322] on tbody "1 ASUSTOGEL 706463659 29/08/2025 20:23:00 YOI123 DENI WALDIAN follow up - chend…" at bounding box center [654, 124] width 1289 height 395
drag, startPoint x: 795, startPoint y: 401, endPoint x: 1170, endPoint y: 319, distance: 383.8
click at [795, 354] on div "Previous 1 Next" at bounding box center [922, 340] width 741 height 28
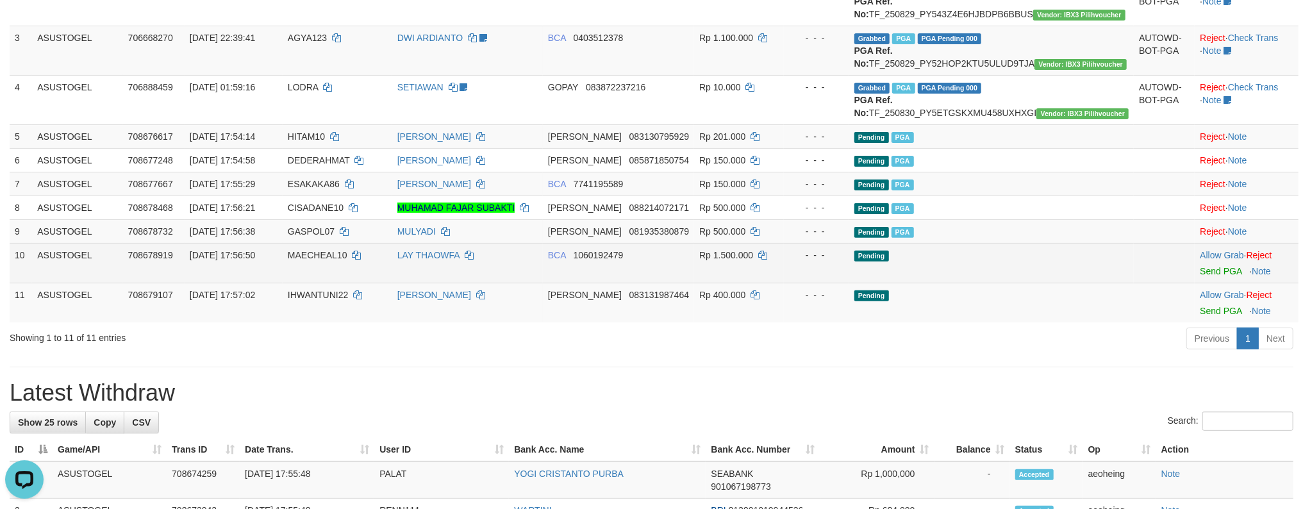
click at [1164, 283] on td at bounding box center [1164, 263] width 61 height 40
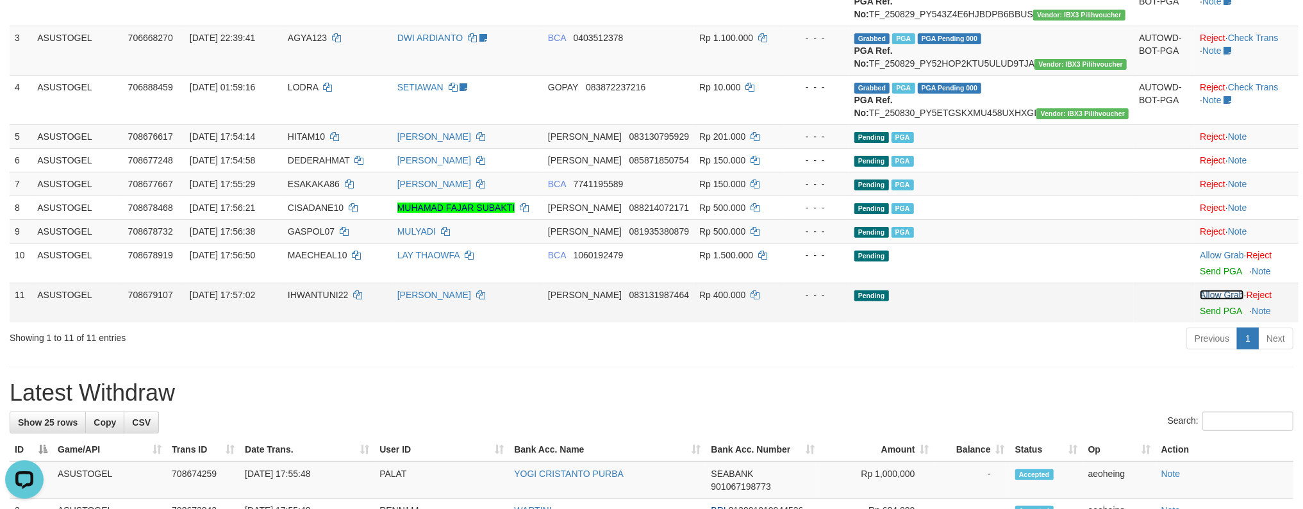
click at [1047, 322] on td "Pending" at bounding box center [991, 303] width 285 height 40
click at [1200, 306] on link "Send PGA" at bounding box center [1221, 311] width 42 height 10
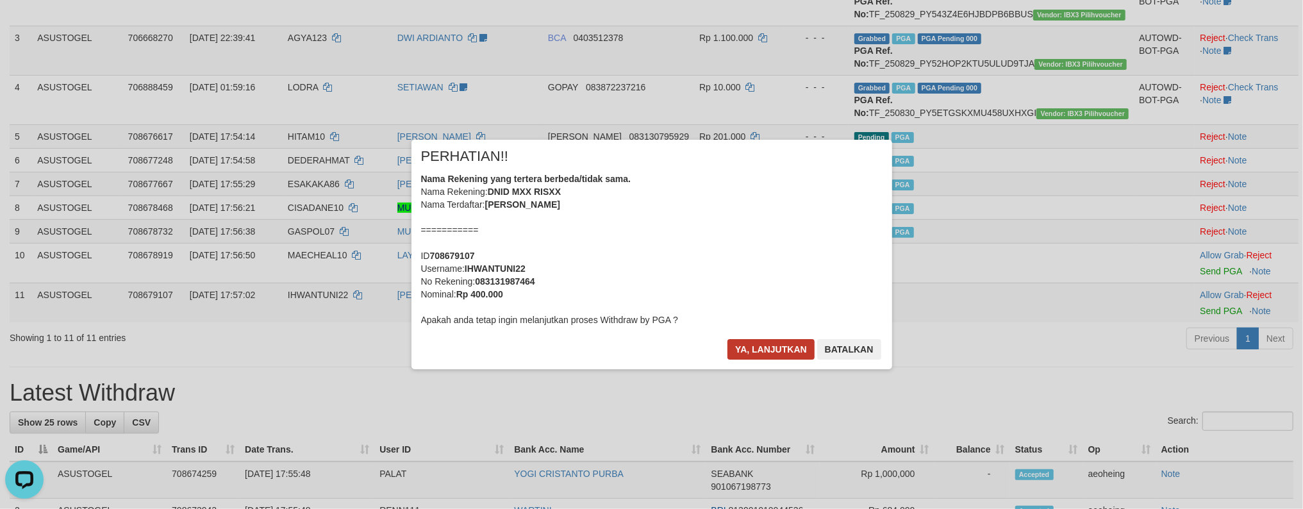
drag, startPoint x: 774, startPoint y: 331, endPoint x: 775, endPoint y: 340, distance: 8.4
click at [775, 340] on div "× PERHATIAN!! Nama Rekening yang tertera berbeda/tidak sama. Nama Rekening: DNI…" at bounding box center [651, 254] width 481 height 229
click at [775, 340] on button "Ya, lanjutkan" at bounding box center [770, 349] width 87 height 21
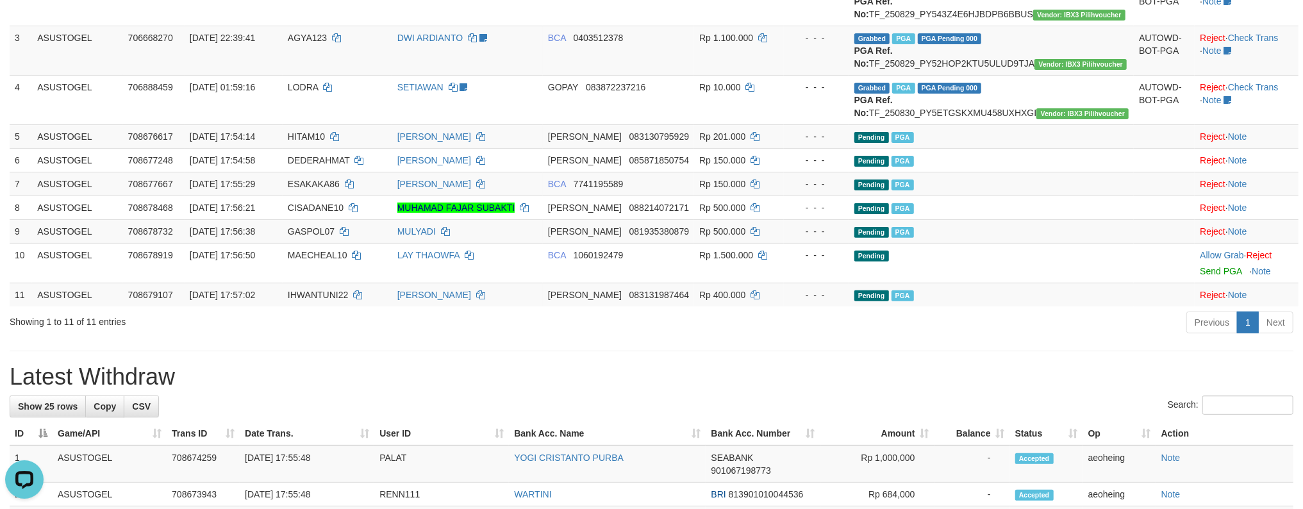
click at [769, 338] on div "Previous 1 Next" at bounding box center [922, 324] width 741 height 28
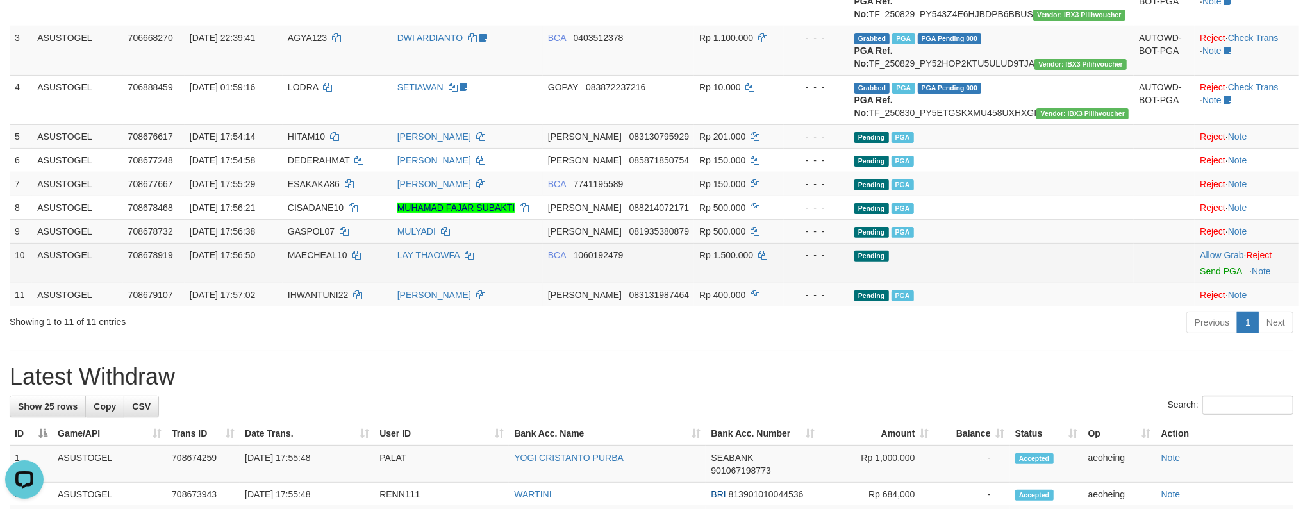
drag, startPoint x: 990, startPoint y: 275, endPoint x: 990, endPoint y: 298, distance: 23.1
click at [988, 295] on tbody "1 ASUSTOGEL 706463659 29/08/2025 20:23:00 YOI123 DENI WALDIAN follow up - chend…" at bounding box center [654, 116] width 1289 height 379
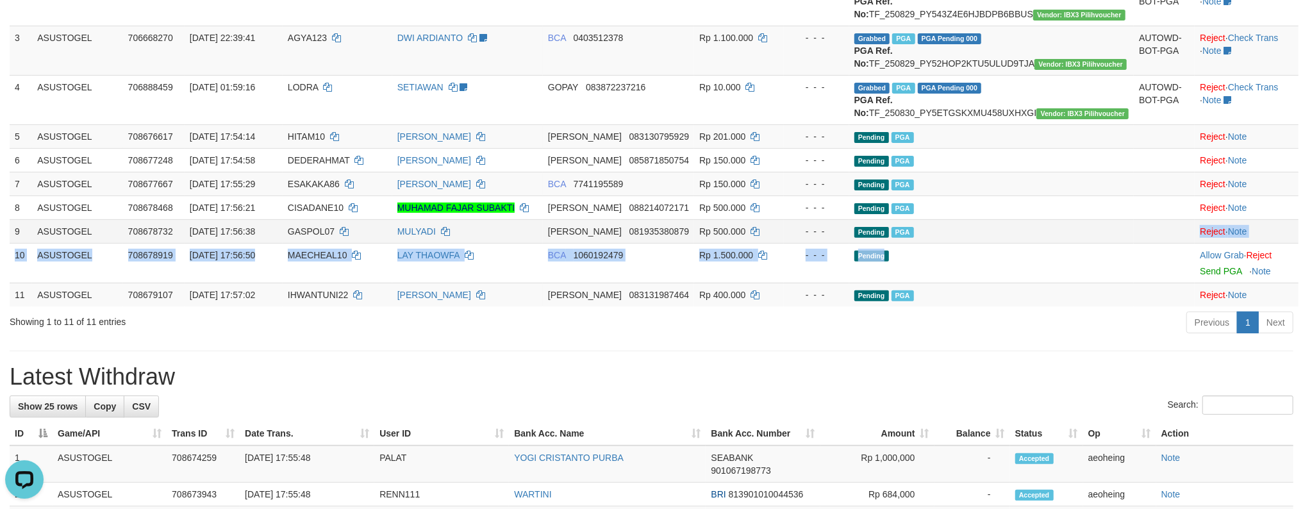
click at [1068, 243] on td "Pending PGA" at bounding box center [991, 231] width 285 height 24
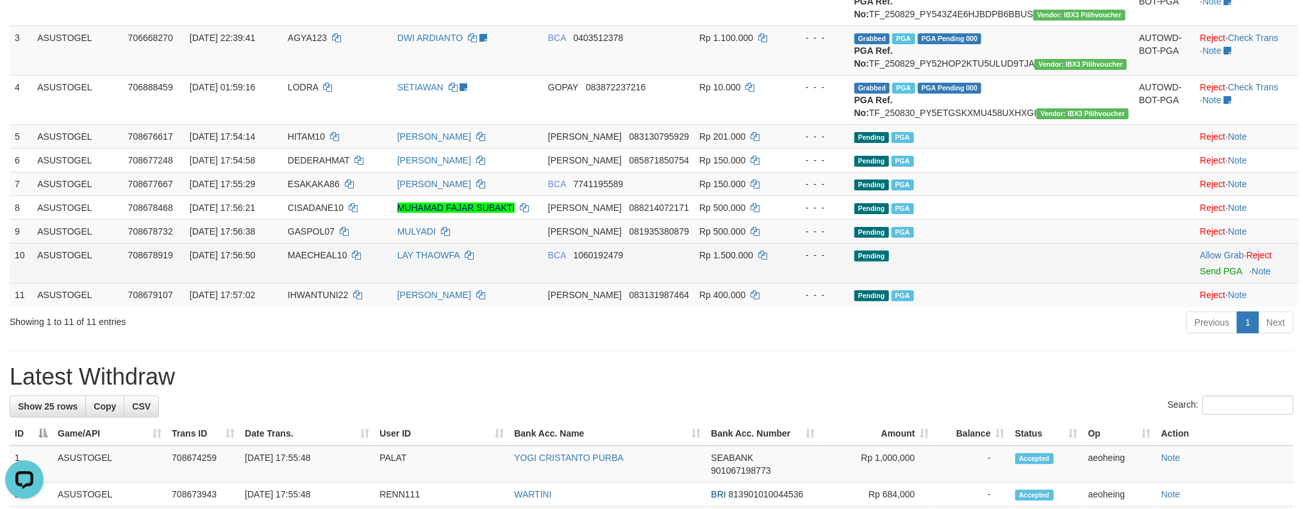
click at [1069, 283] on td "Pending" at bounding box center [991, 263] width 285 height 40
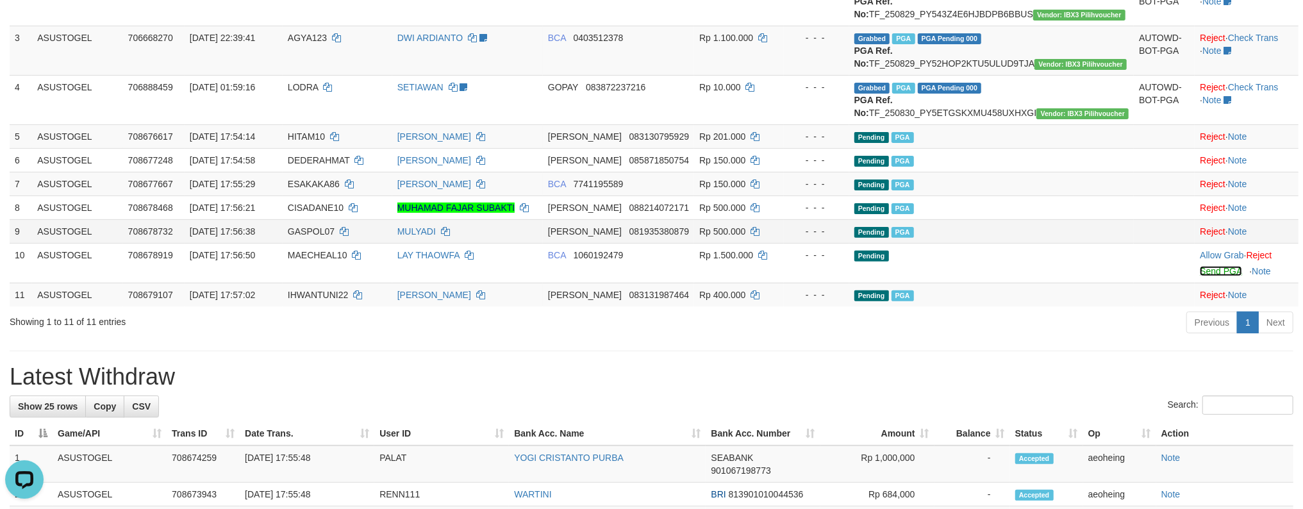
click at [1200, 266] on link "Send PGA" at bounding box center [1221, 271] width 42 height 10
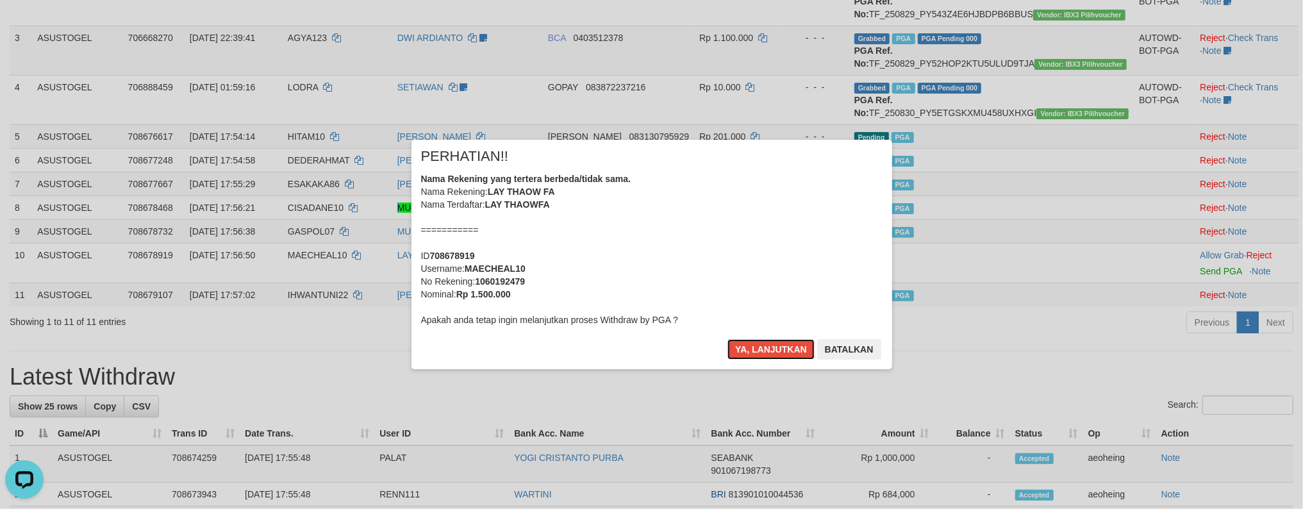
click at [727, 339] on button "Ya, lanjutkan" at bounding box center [770, 349] width 87 height 21
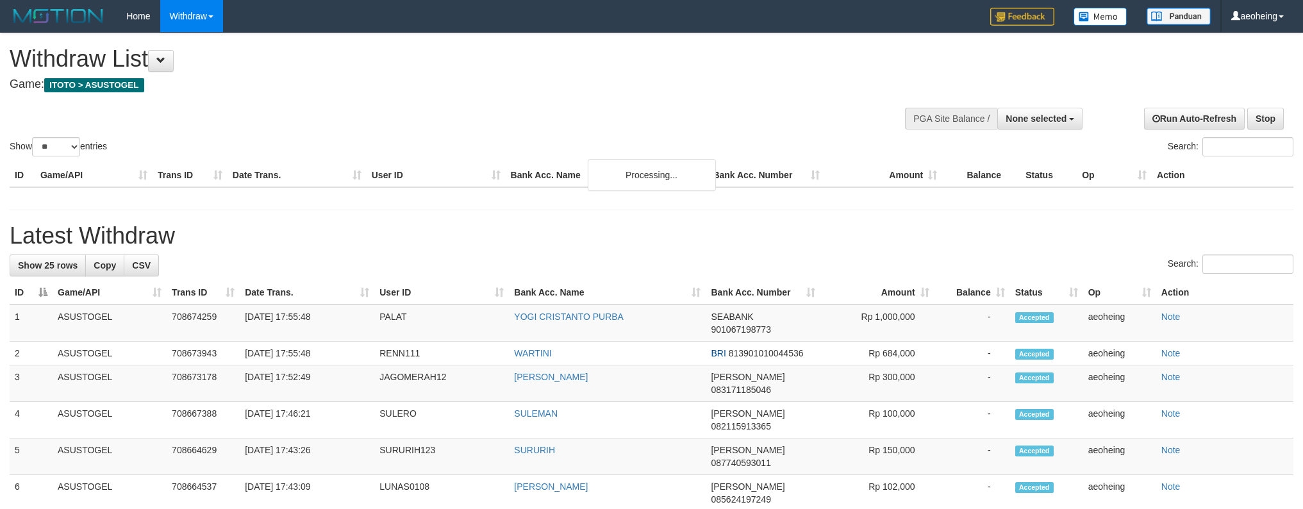
select select
select select "**"
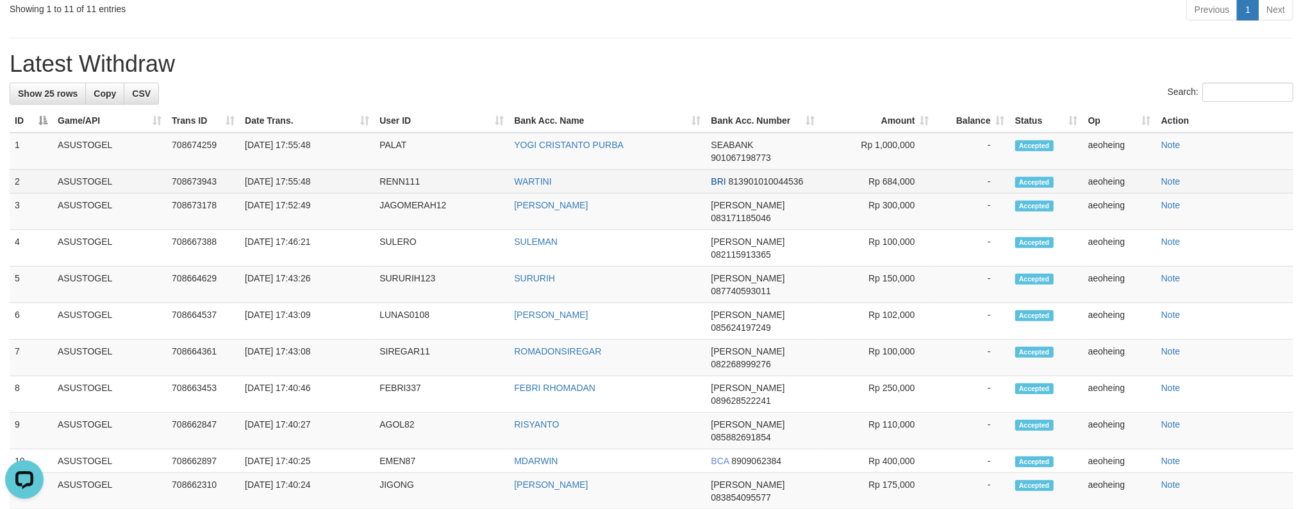
scroll to position [644, 0]
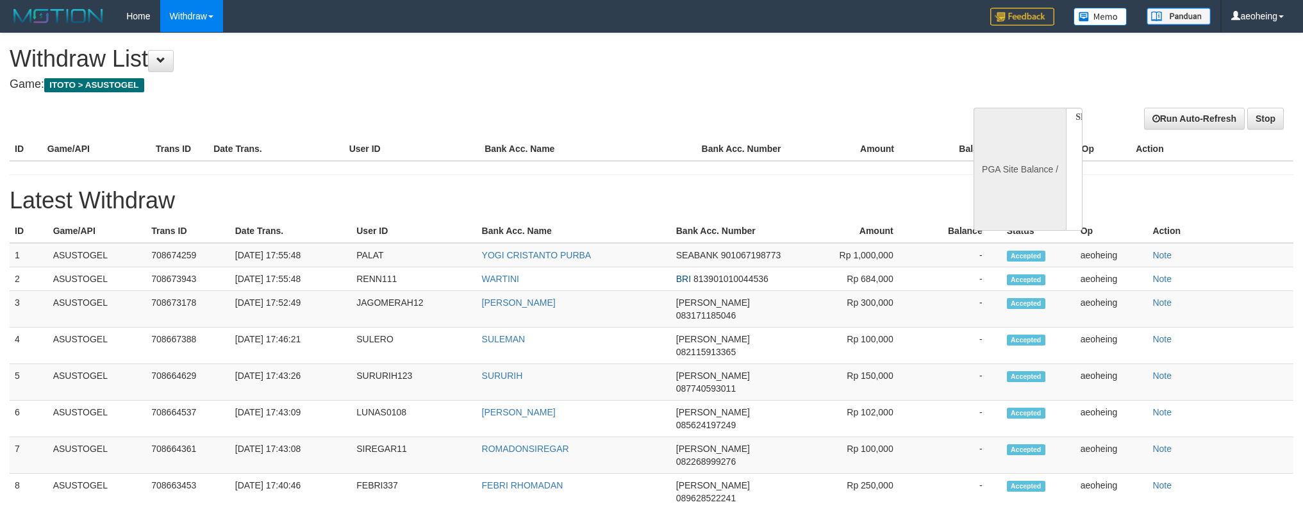
select select
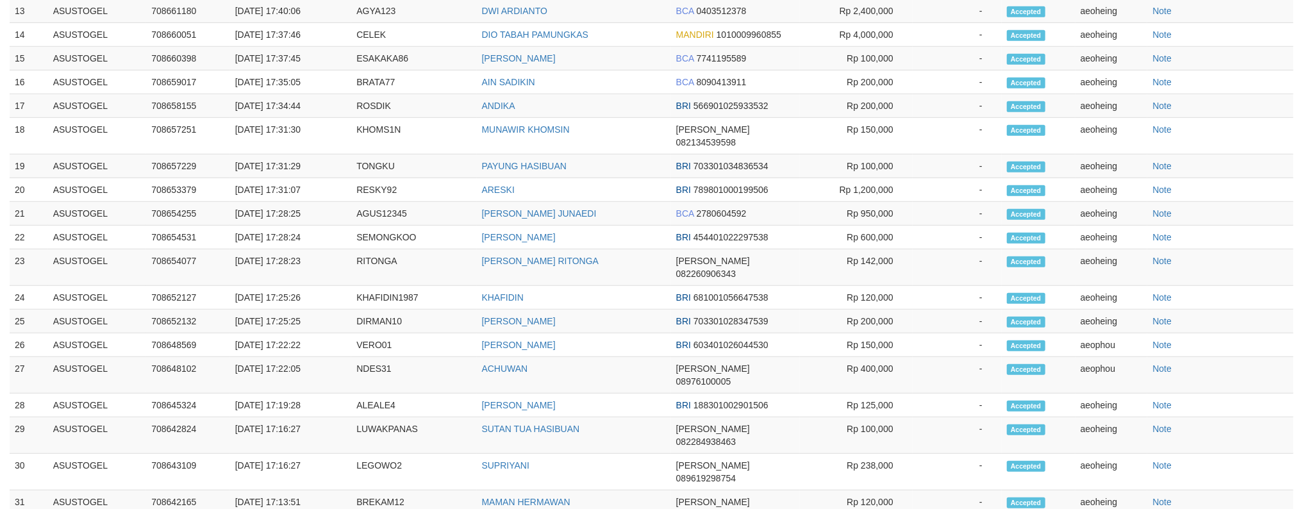
select select "**"
select select
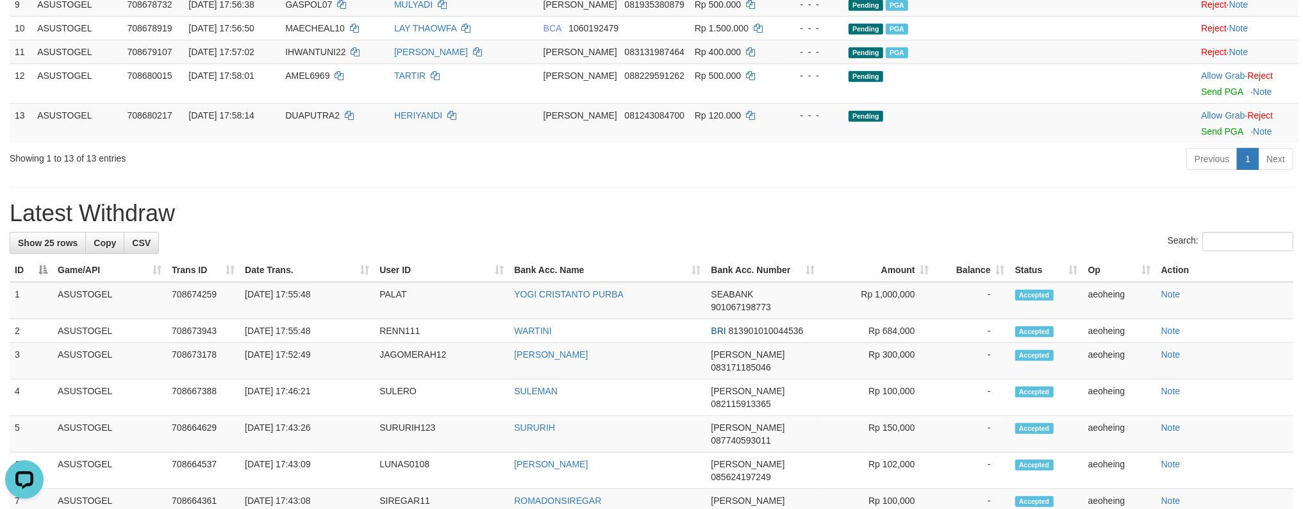
scroll to position [679, 0]
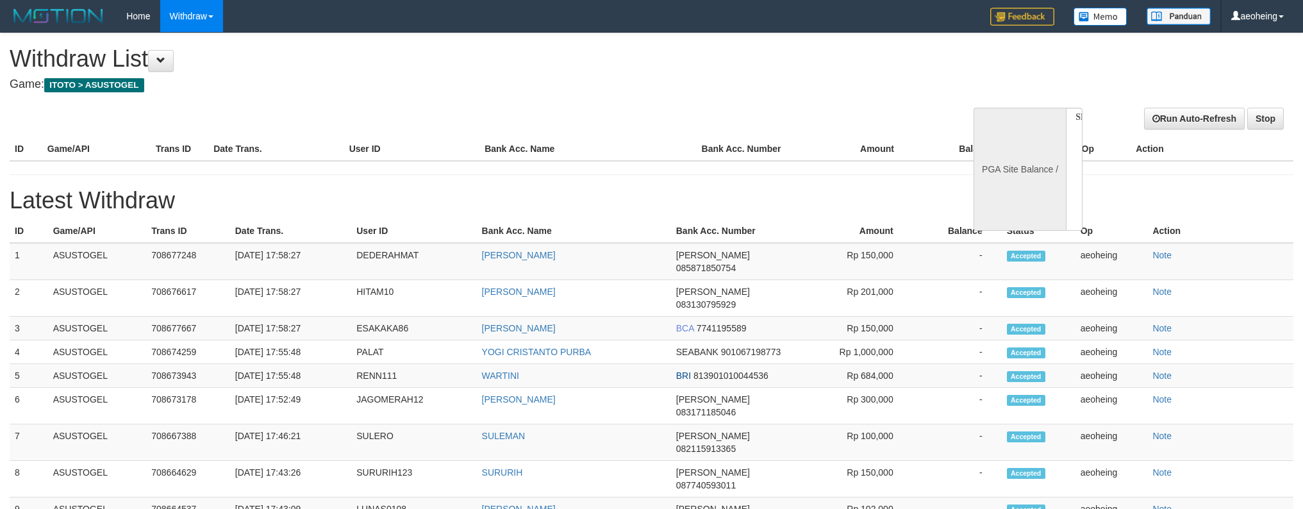
select select
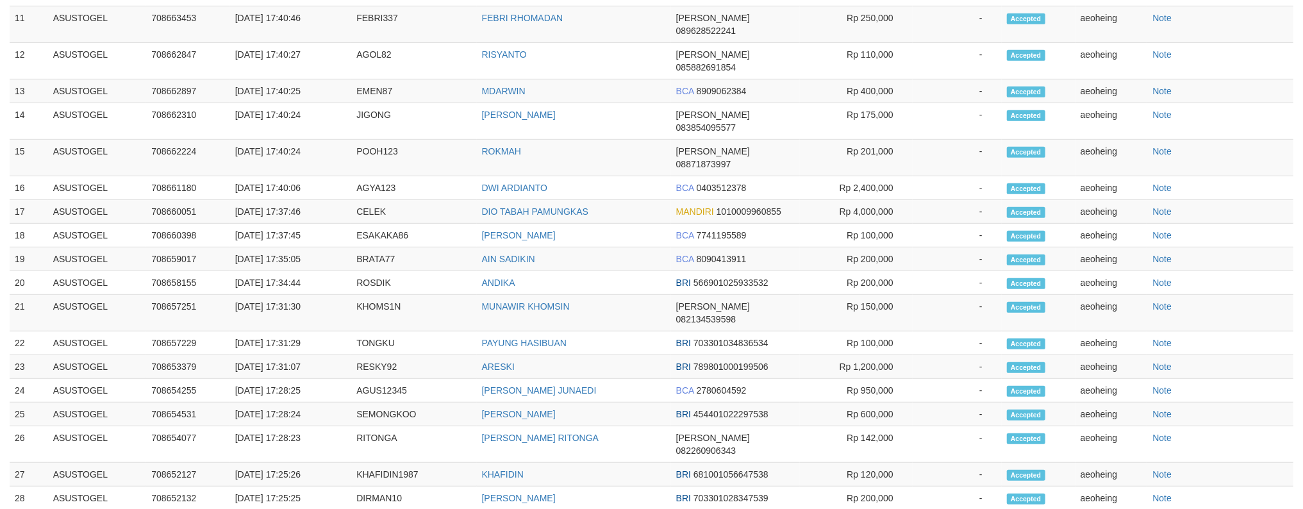
select select "**"
select select
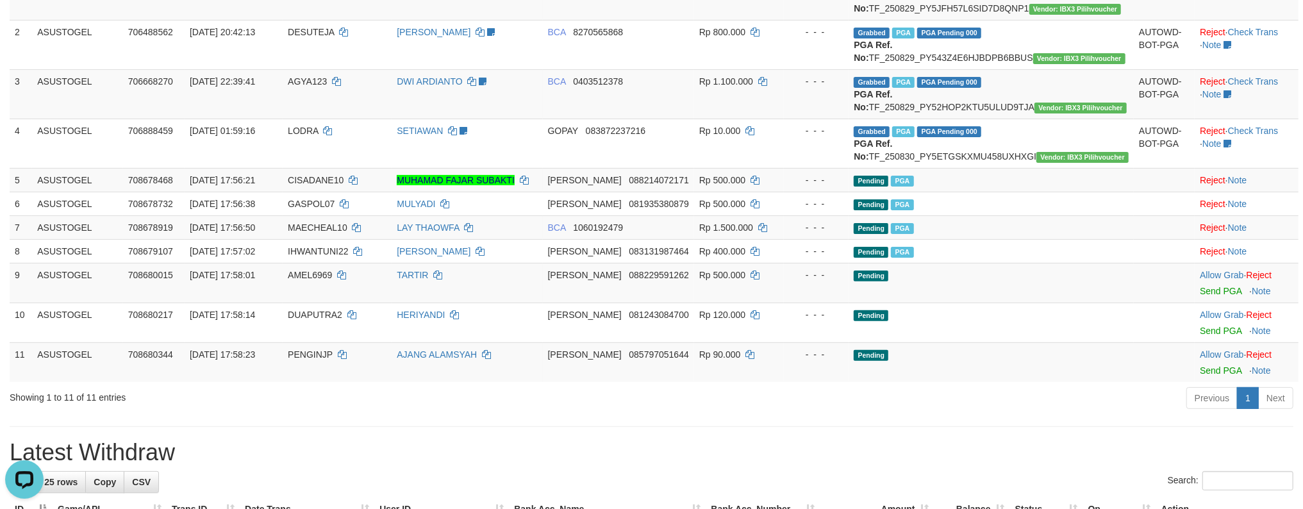
scroll to position [256, 0]
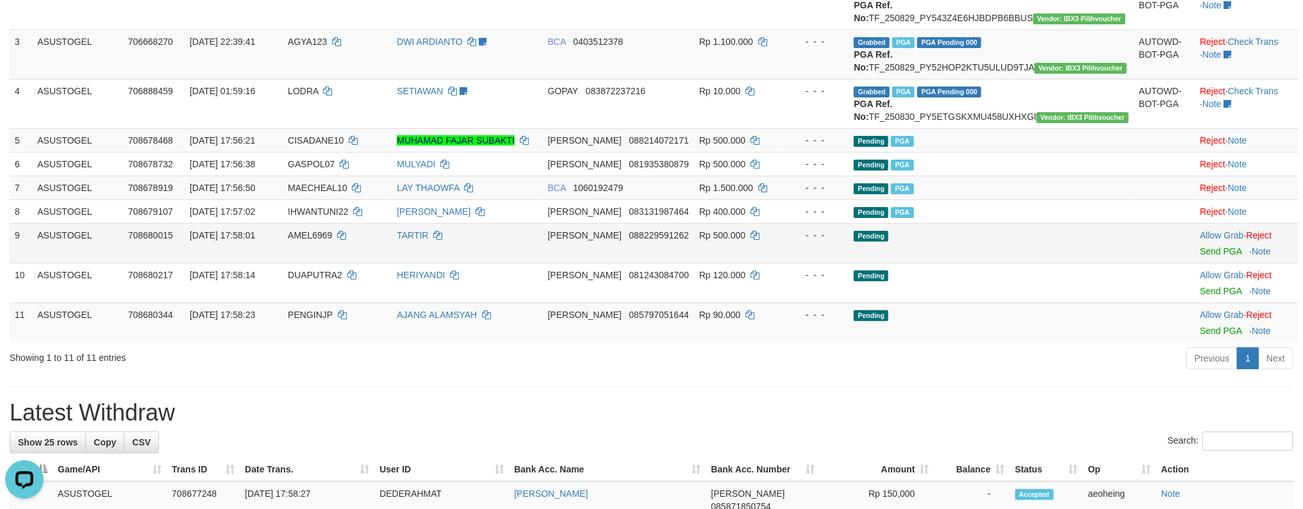
click at [1041, 263] on td "Pending" at bounding box center [990, 243] width 285 height 40
click at [1200, 246] on link "Send PGA" at bounding box center [1221, 251] width 42 height 10
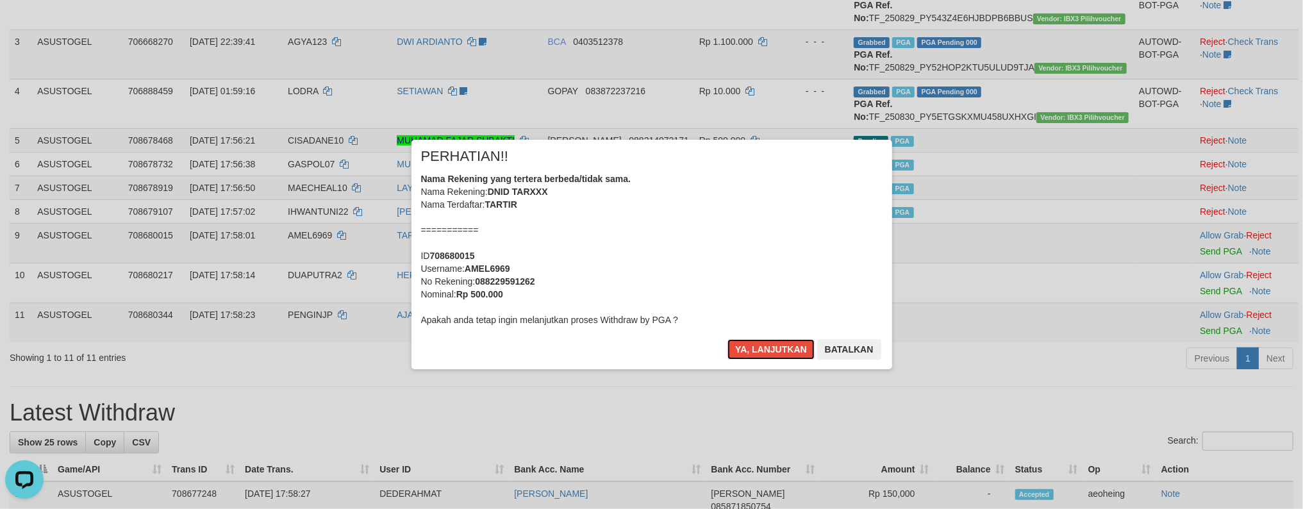
click at [727, 339] on button "Ya, lanjutkan" at bounding box center [770, 349] width 87 height 21
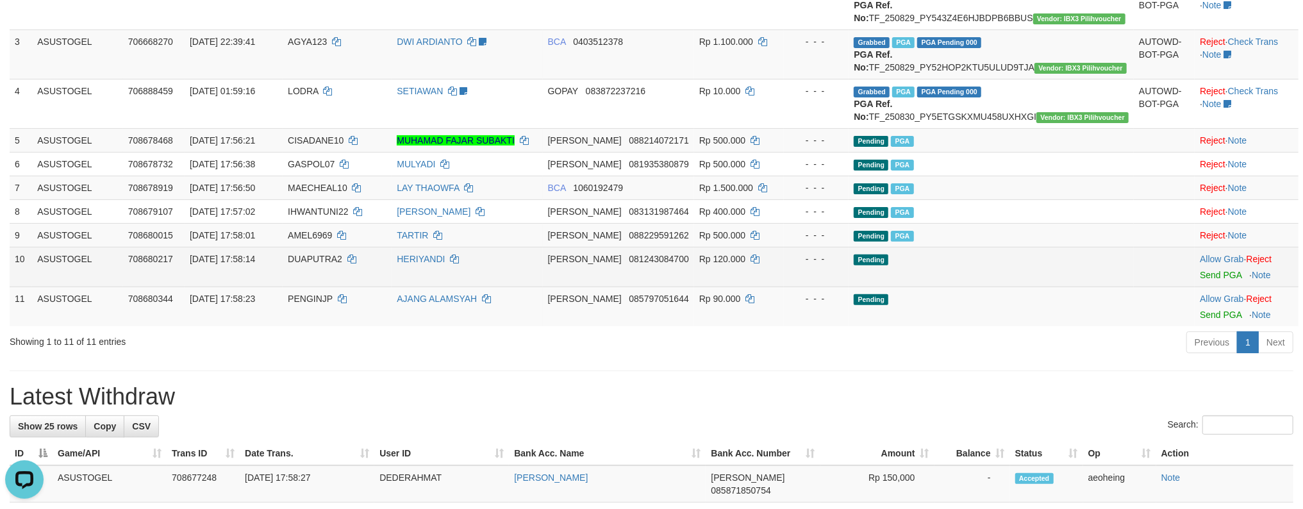
click at [1043, 286] on td "Pending" at bounding box center [990, 267] width 285 height 40
click at [1200, 270] on link "Send PGA" at bounding box center [1221, 275] width 42 height 10
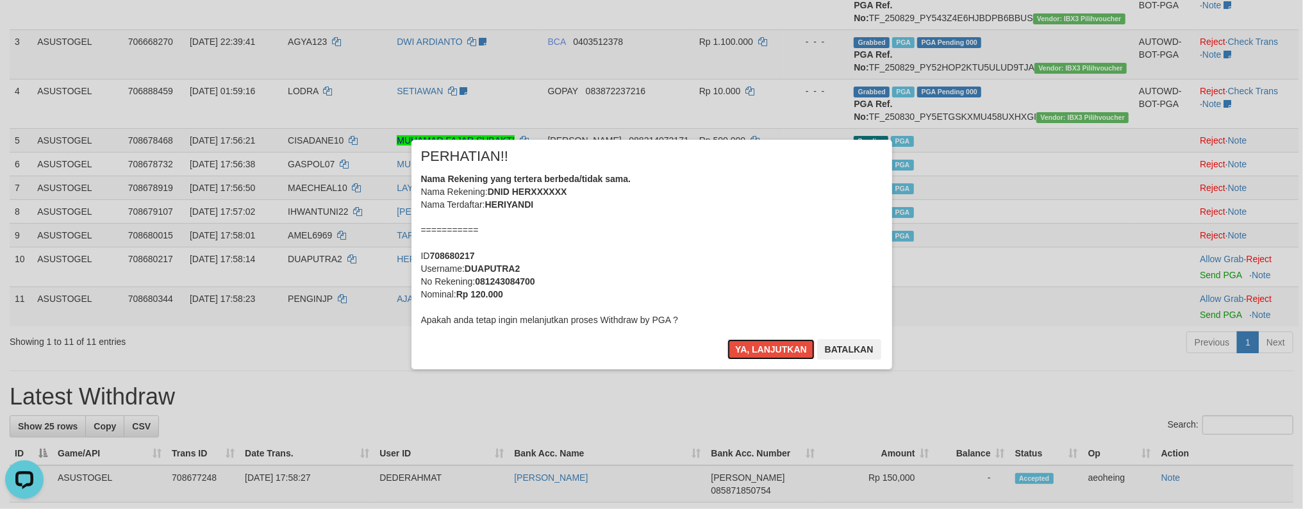
click at [727, 339] on button "Ya, lanjutkan" at bounding box center [770, 349] width 87 height 21
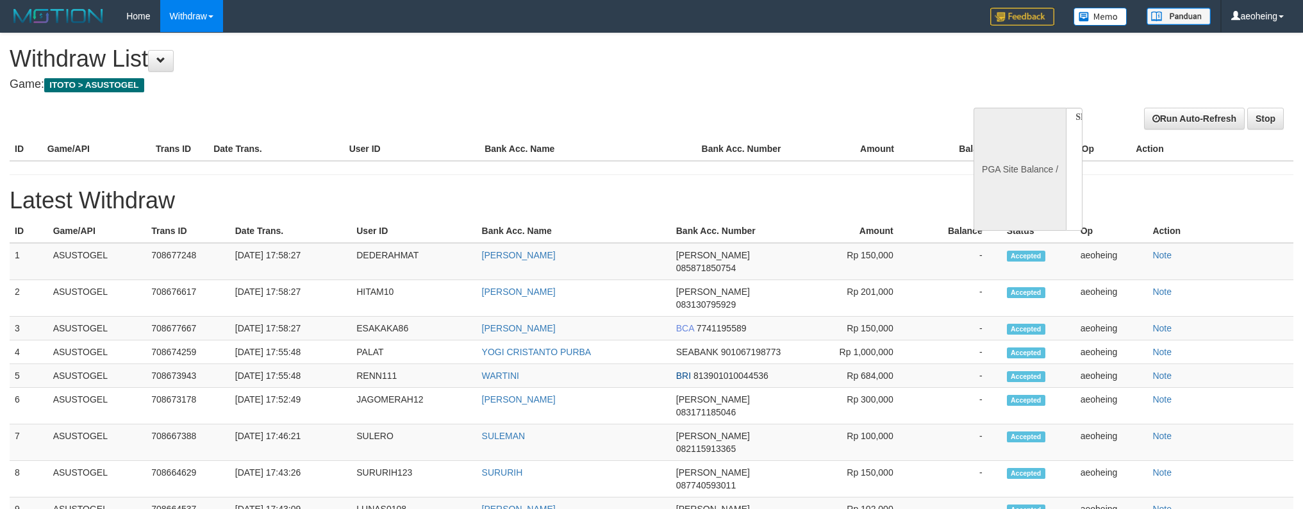
select select
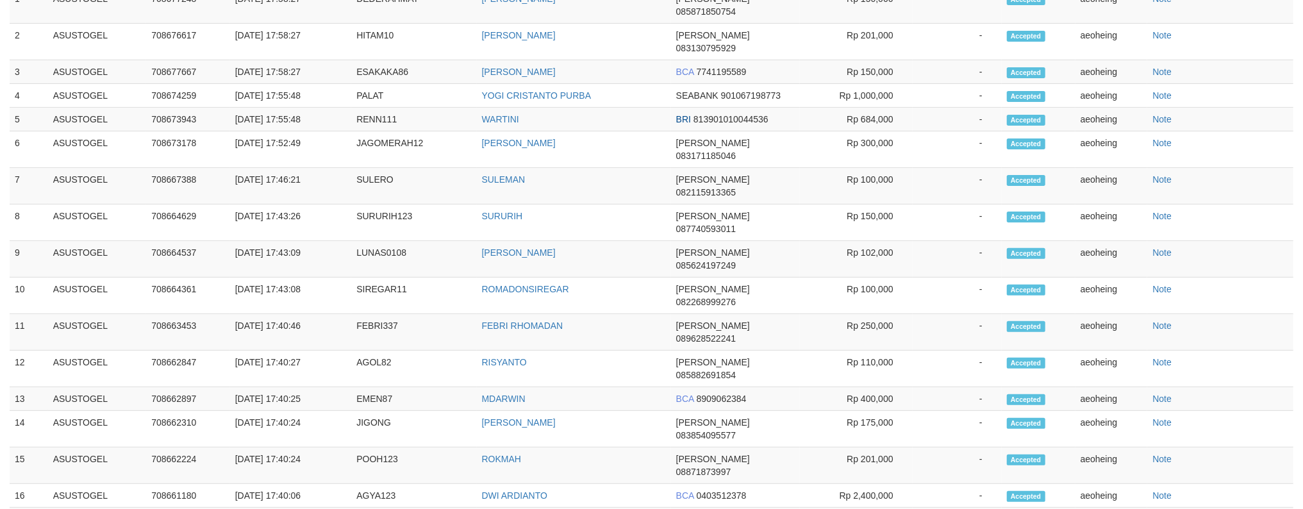
select select "**"
select select
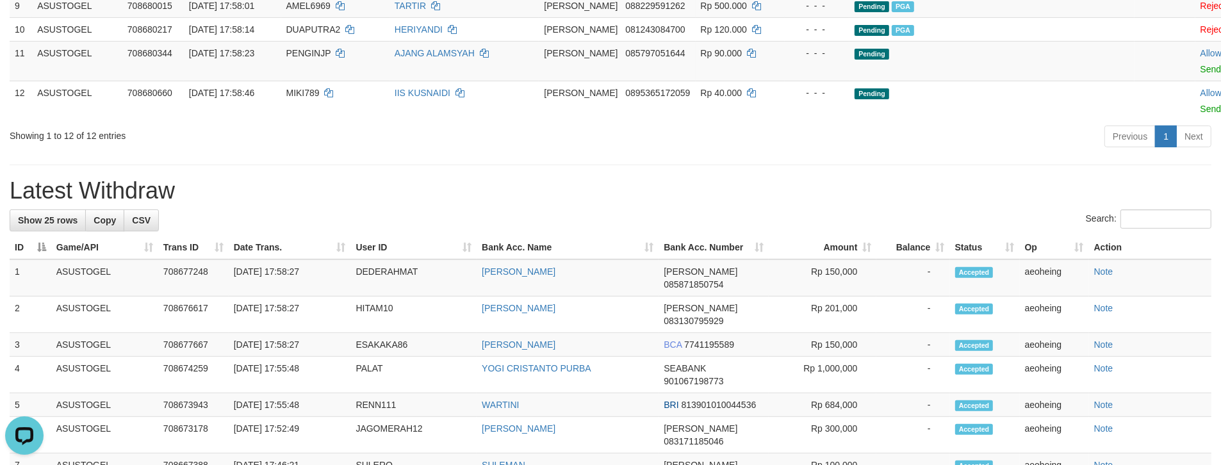
scroll to position [465, 0]
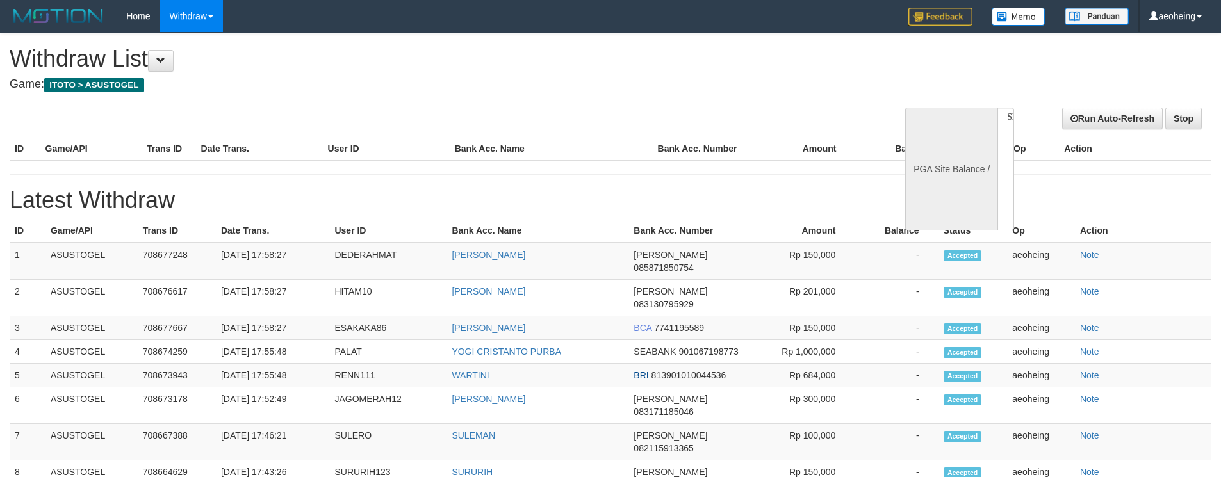
select select
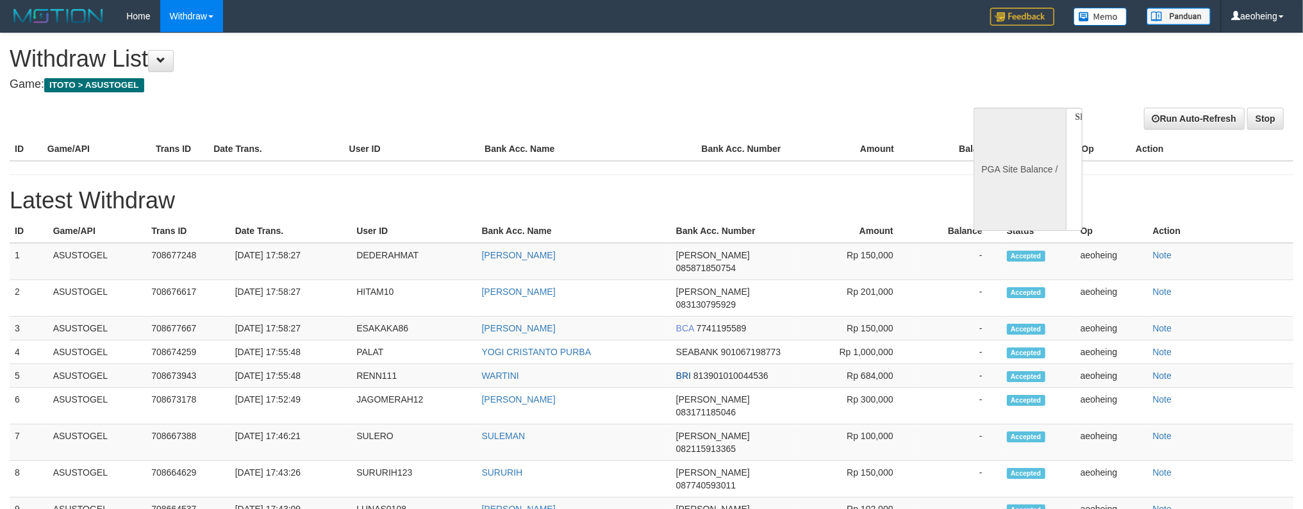
select select "**"
select select
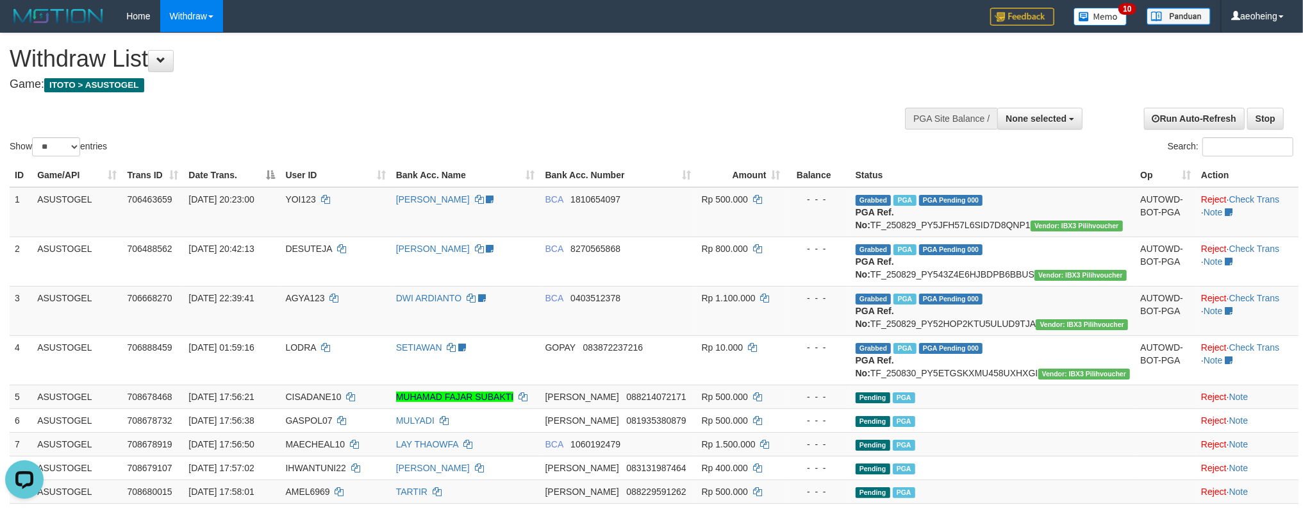
scroll to position [457, 0]
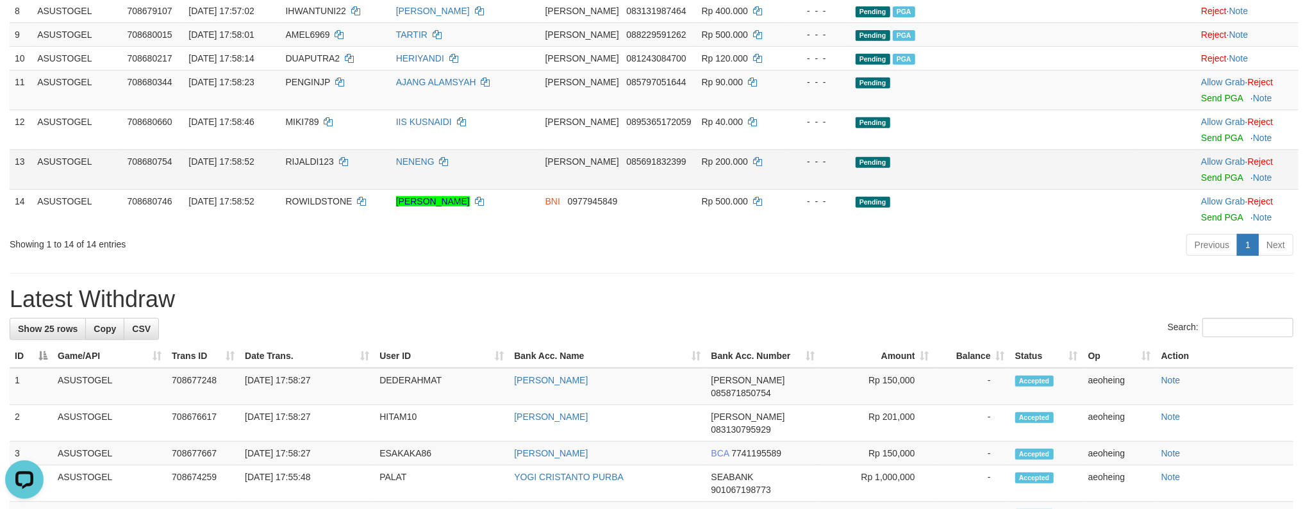
click at [982, 189] on td "Pending" at bounding box center [992, 169] width 285 height 40
click at [993, 189] on td "Pending" at bounding box center [992, 169] width 285 height 40
click at [1201, 172] on link "Send PGA" at bounding box center [1222, 177] width 42 height 10
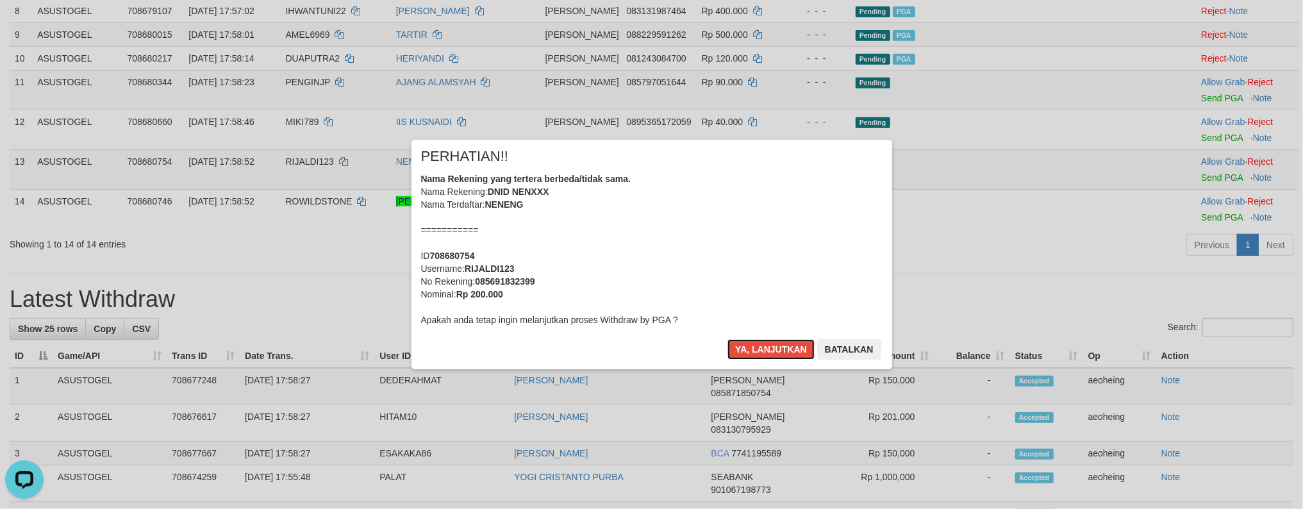
click at [727, 339] on button "Ya, lanjutkan" at bounding box center [770, 349] width 87 height 21
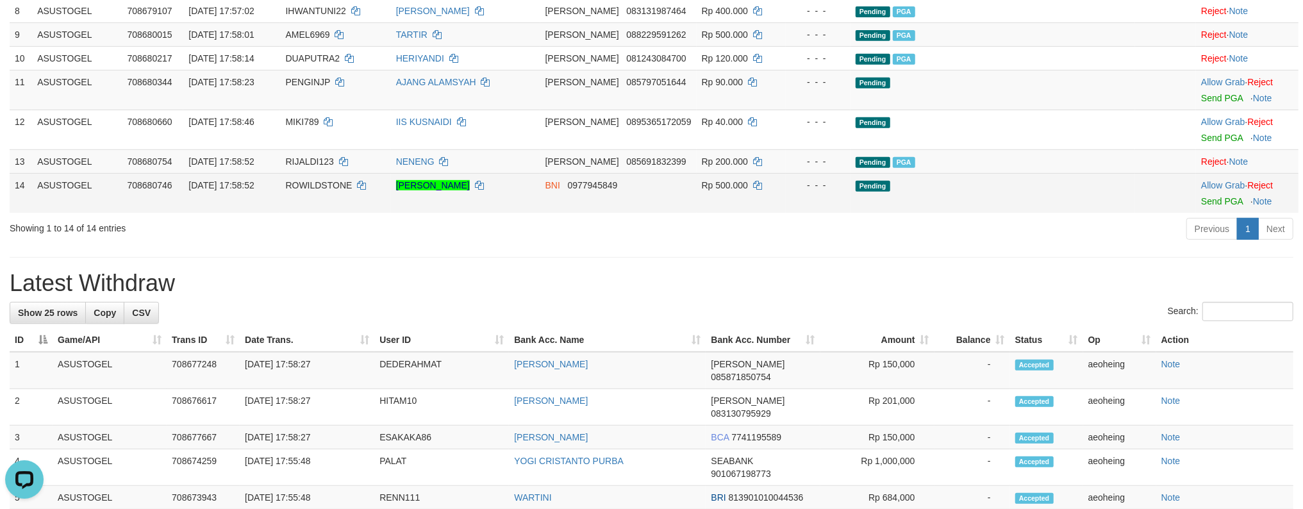
scroll to position [441, 0]
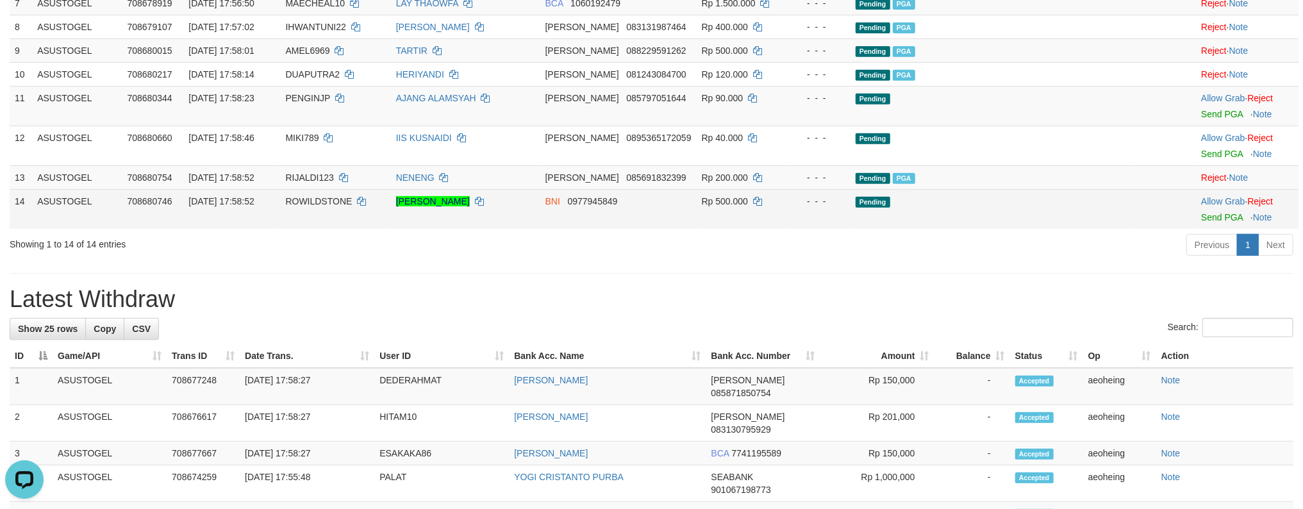
click at [986, 229] on td "Pending" at bounding box center [992, 209] width 285 height 40
click at [1201, 212] on link "Send PGA" at bounding box center [1222, 217] width 42 height 10
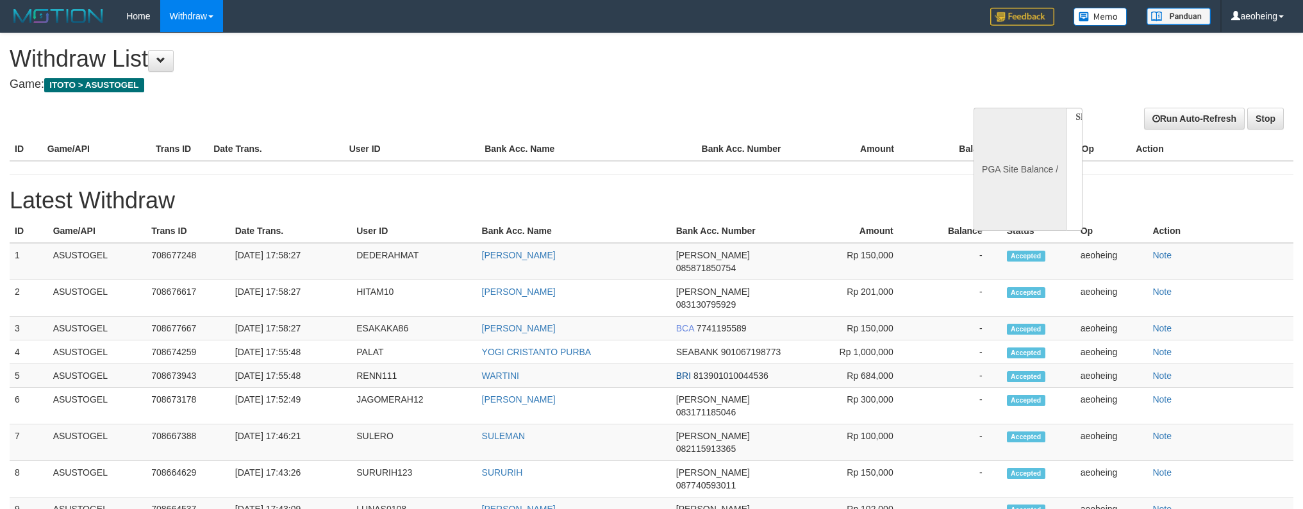
select select
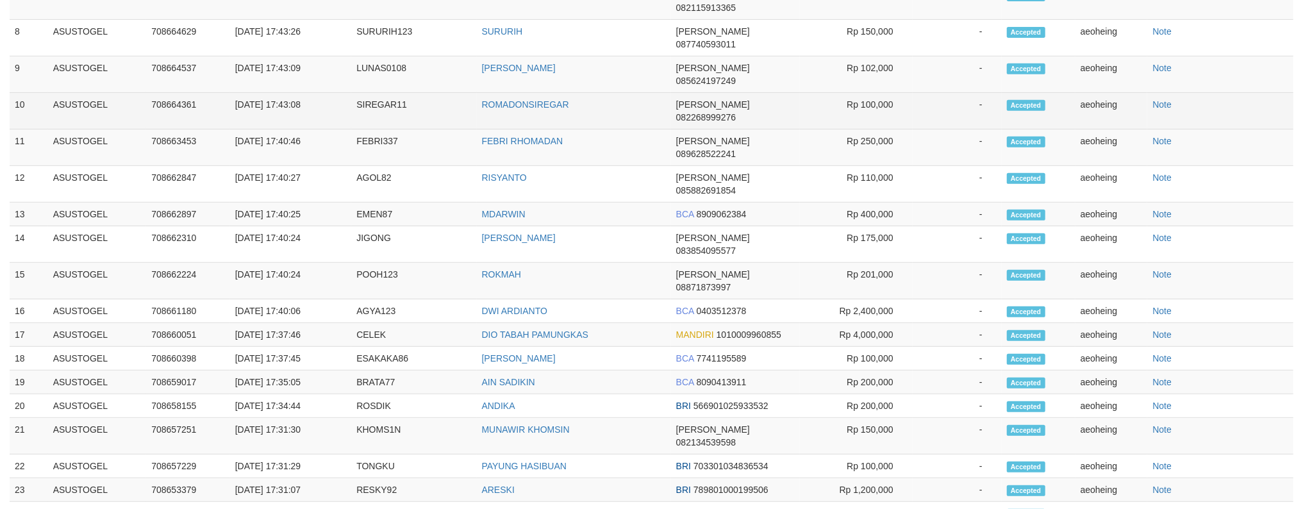
select select "**"
select select
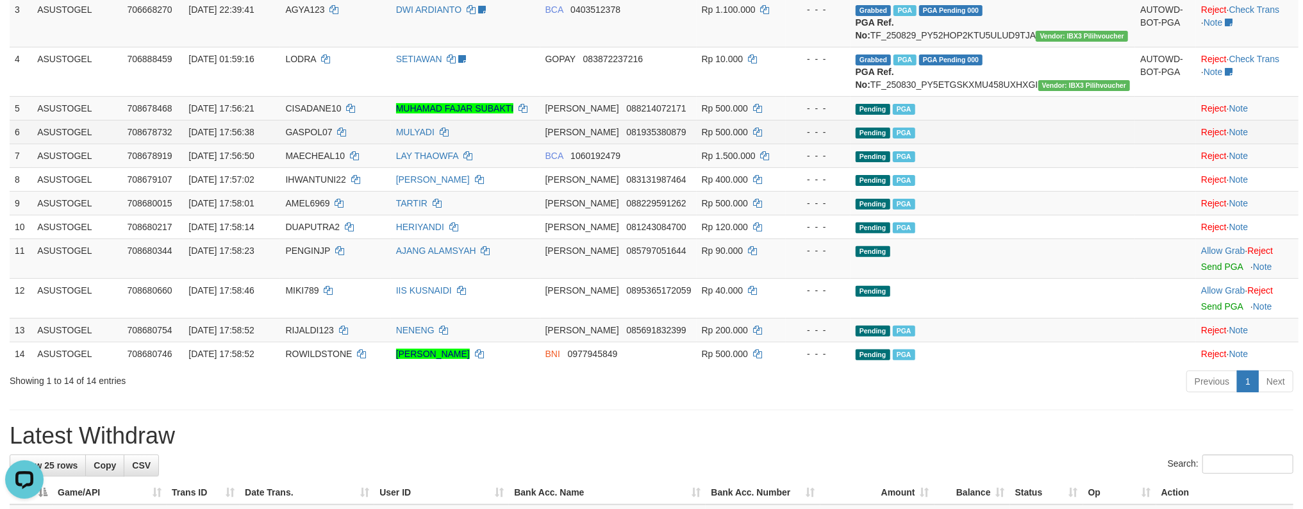
scroll to position [385, 0]
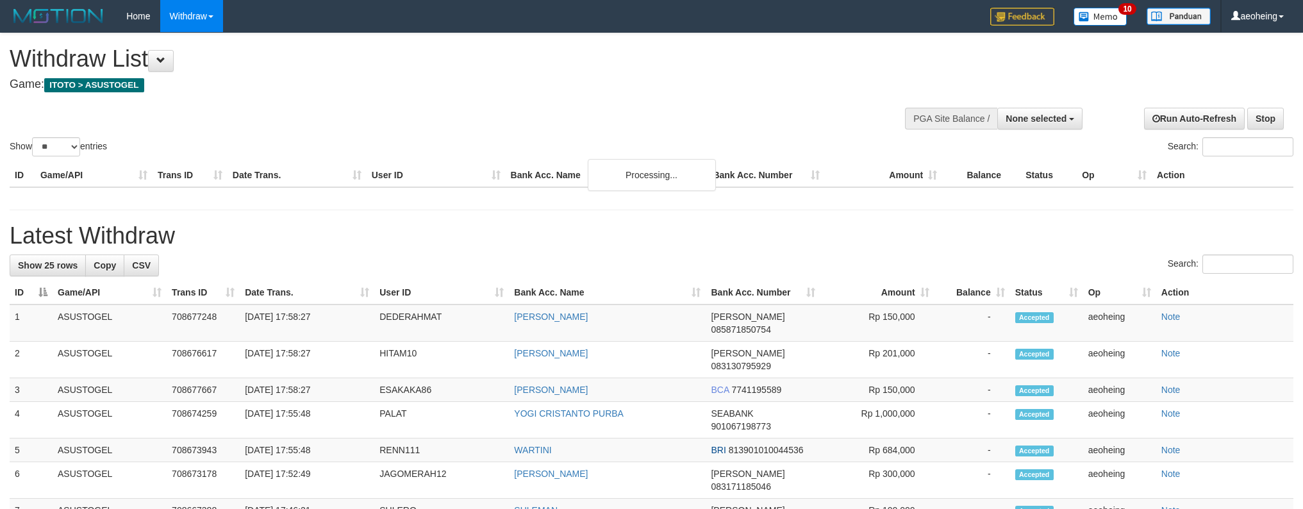
select select
select select "**"
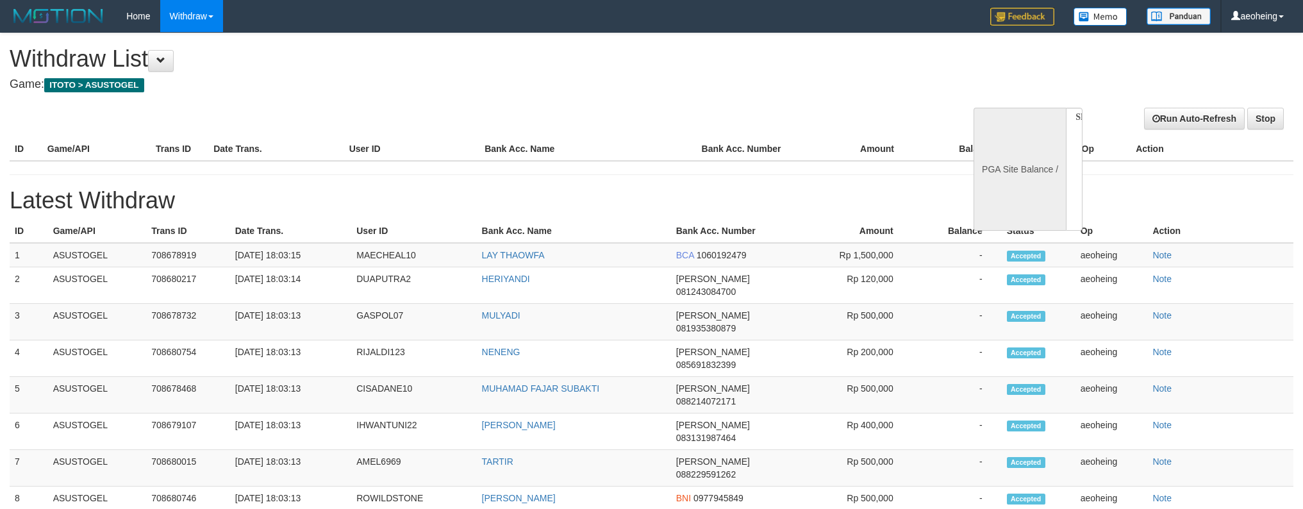
select select
select select "**"
select select
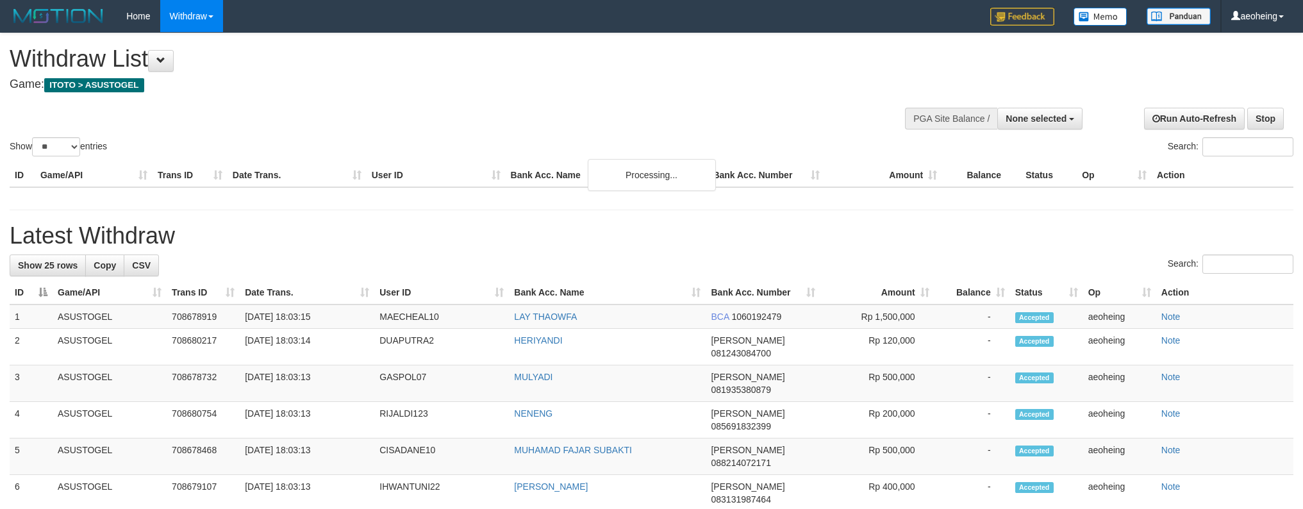
select select
select select "**"
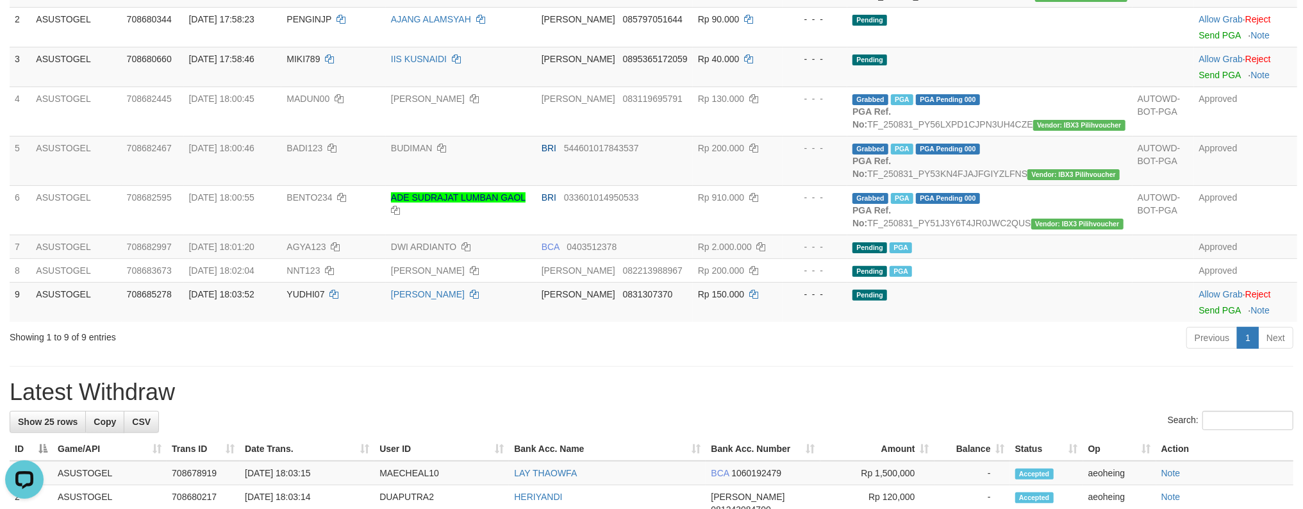
scroll to position [427, 0]
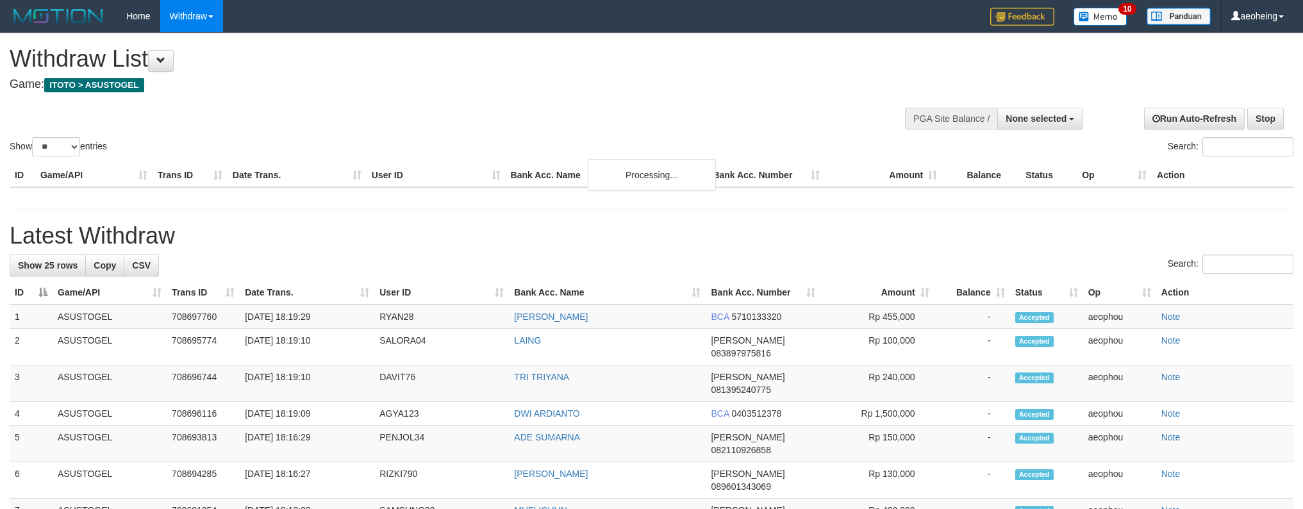
select select
select select "**"
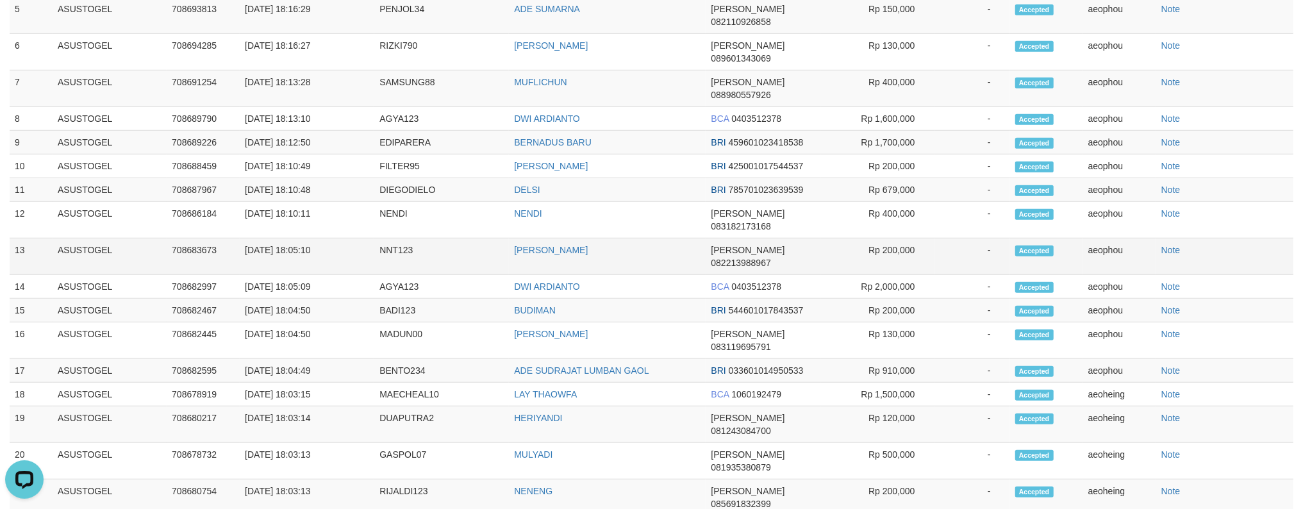
scroll to position [683, 0]
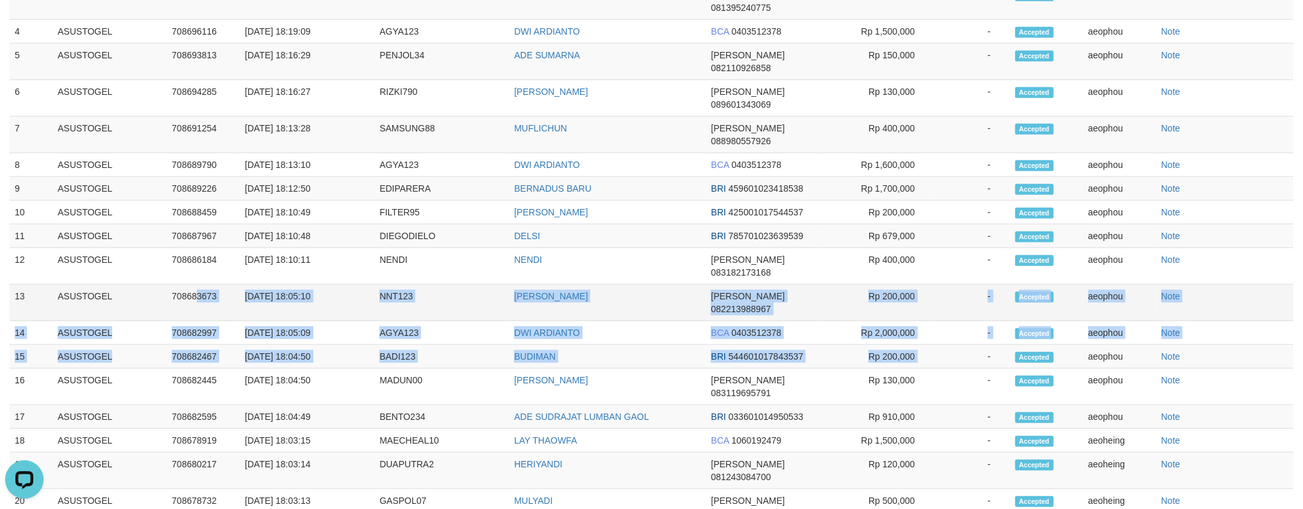
drag, startPoint x: 982, startPoint y: 283, endPoint x: 310, endPoint y: 226, distance: 674.1
click at [157, 226] on tbody "1 ASUSTOGEL 708697760 [DATE] 18:19:29 RYAN28 RIAN RAMADONI BCA 5710133320 Rp 45…" at bounding box center [652, 308] width 1284 height 773
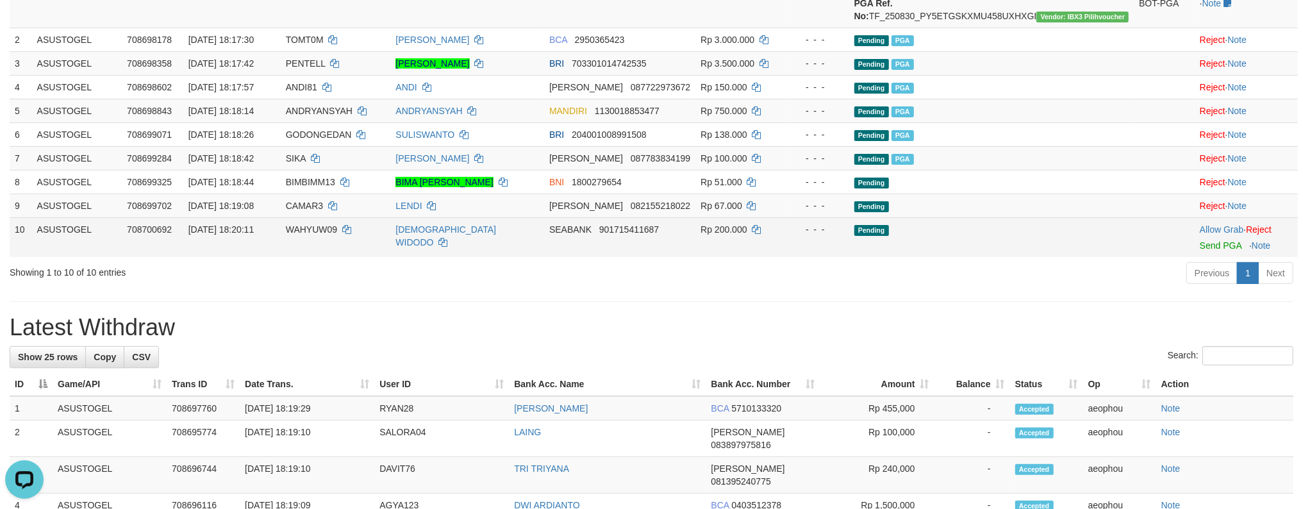
scroll to position [170, 0]
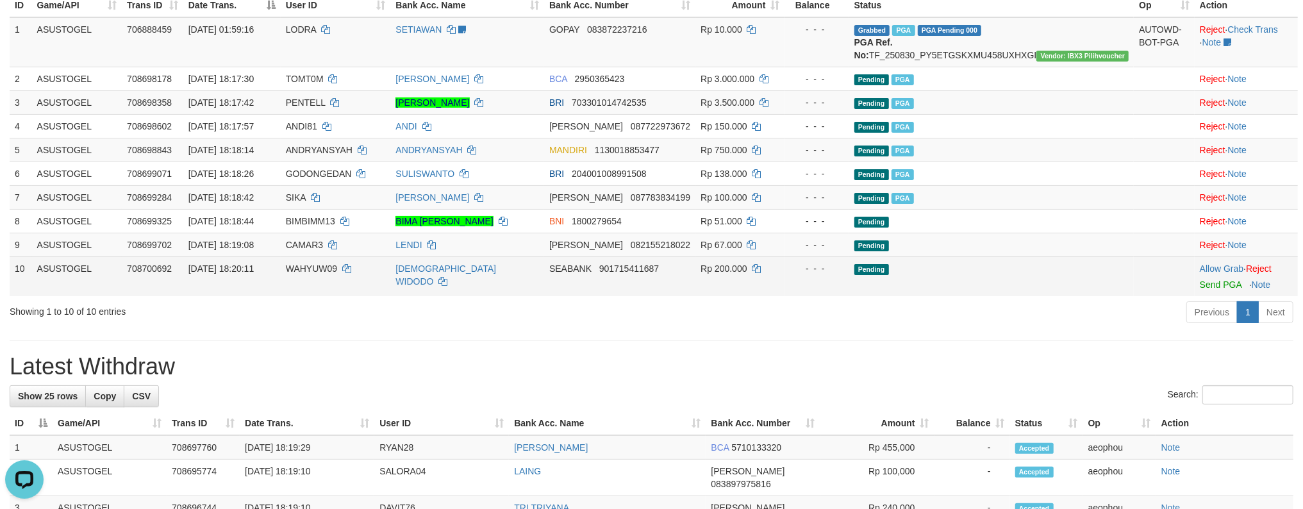
click at [1057, 294] on td "Pending" at bounding box center [991, 276] width 285 height 40
click at [1200, 279] on link "Send PGA" at bounding box center [1221, 284] width 42 height 10
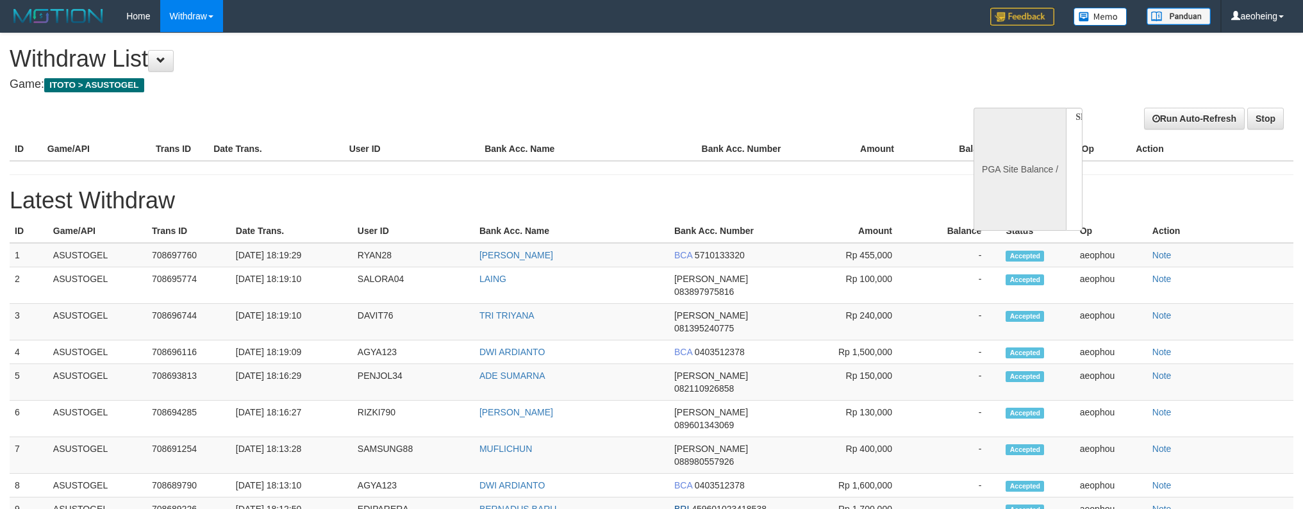
select select
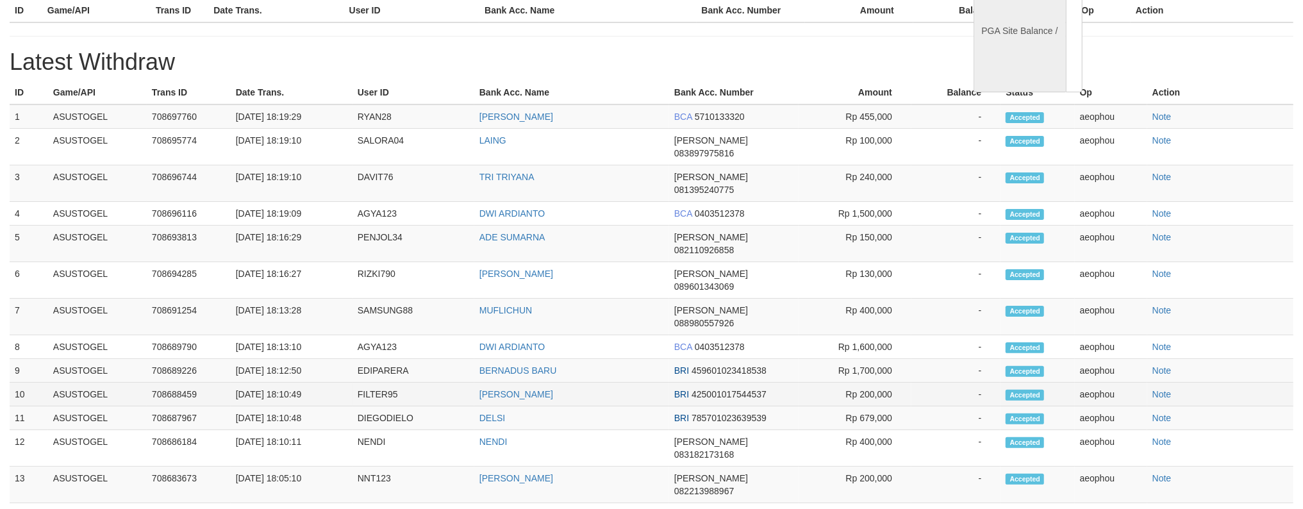
select select "**"
select select
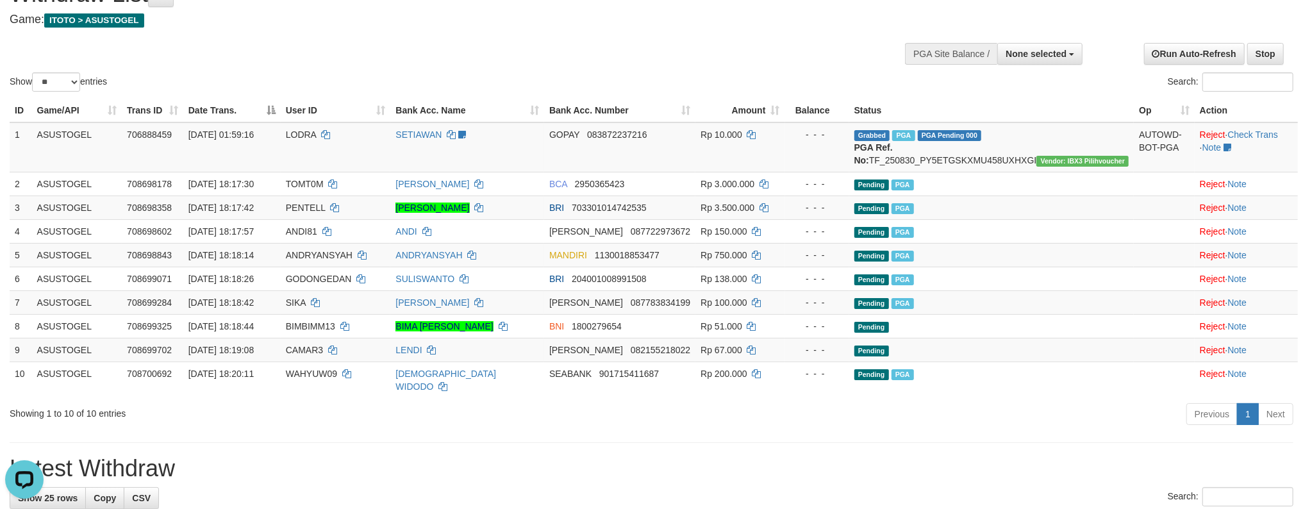
scroll to position [53, 0]
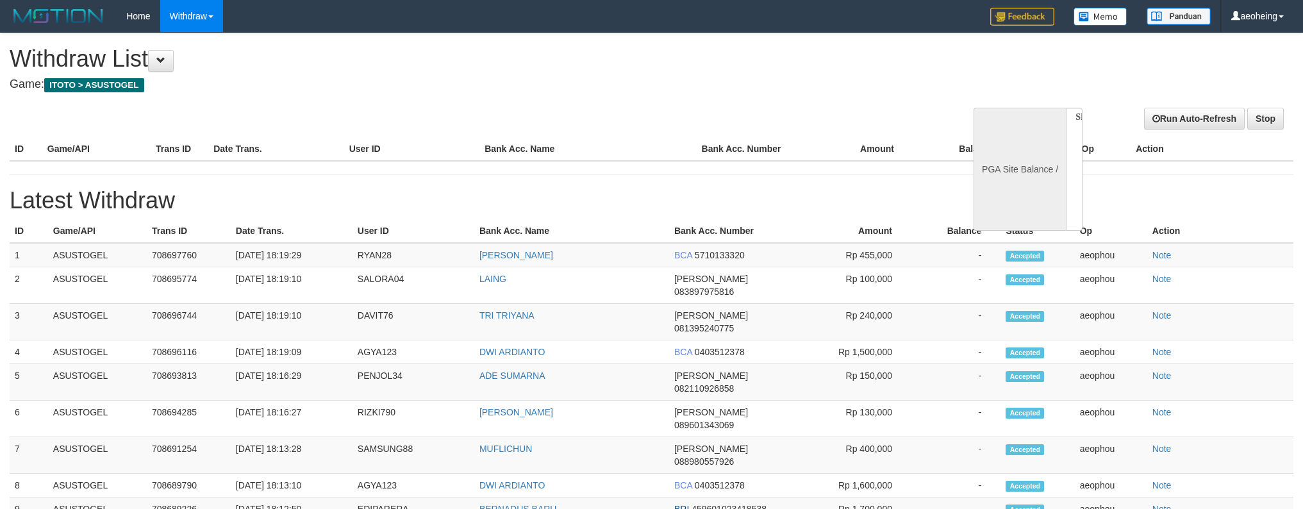
select select
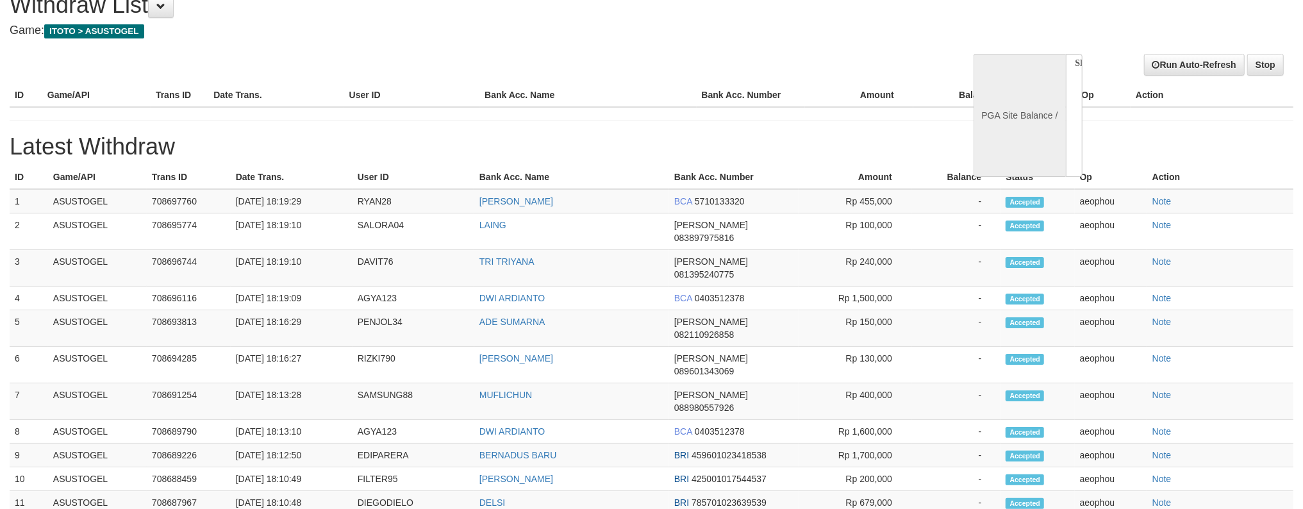
scroll to position [54, 0]
select select "**"
select select
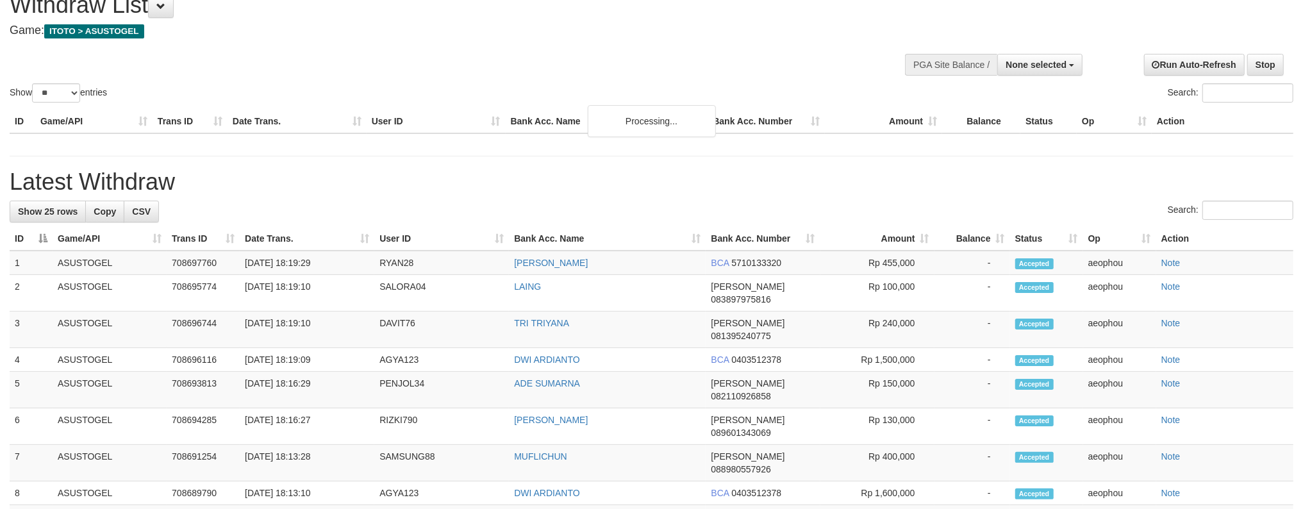
click at [564, 52] on div "Show ** ** ** *** entries Search:" at bounding box center [651, 42] width 1303 height 126
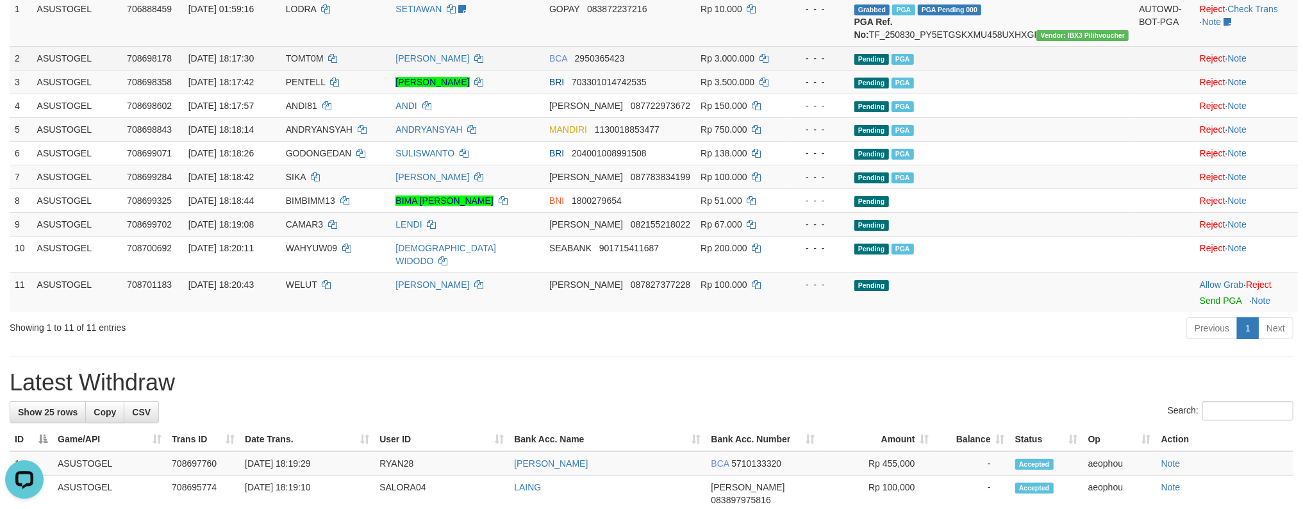
scroll to position [224, 0]
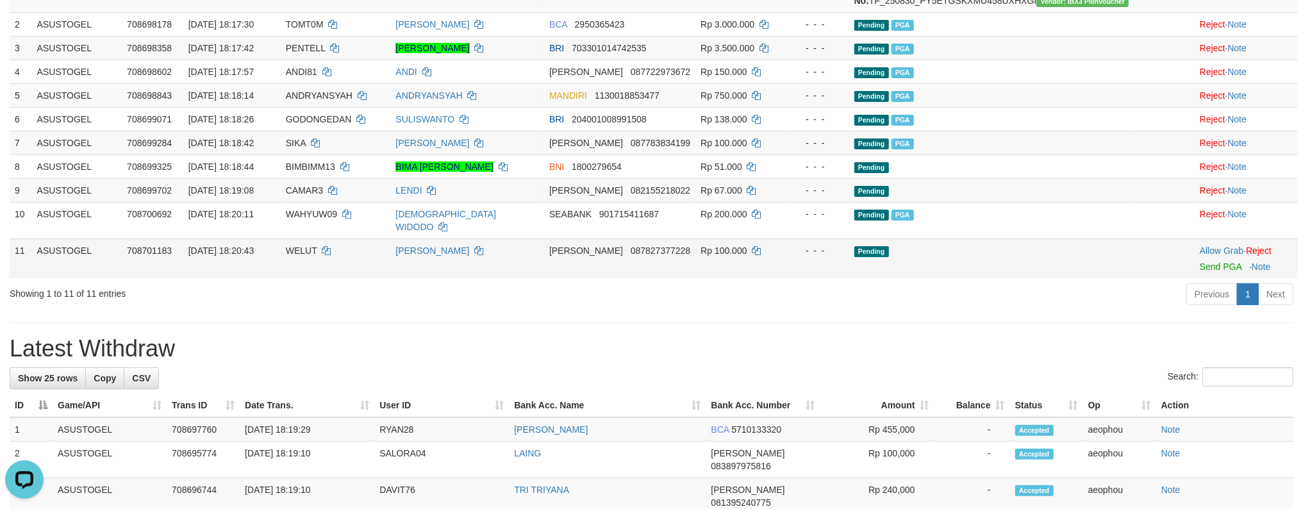
click at [1150, 265] on td at bounding box center [1164, 258] width 61 height 40
click at [1200, 261] on link "Send PGA" at bounding box center [1221, 266] width 42 height 10
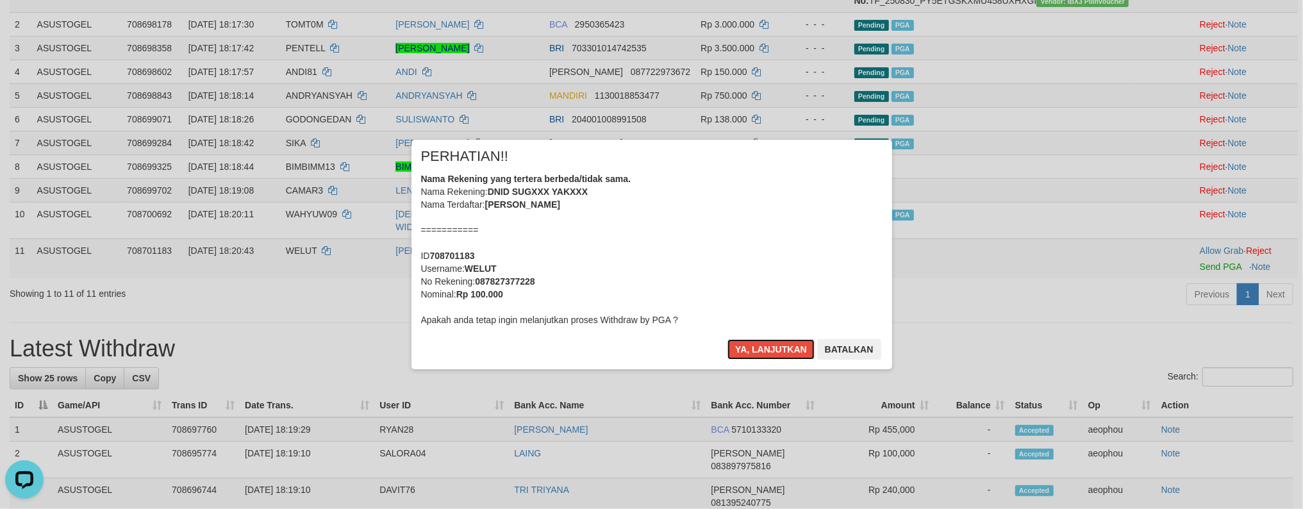
click at [727, 339] on button "Ya, lanjutkan" at bounding box center [770, 349] width 87 height 21
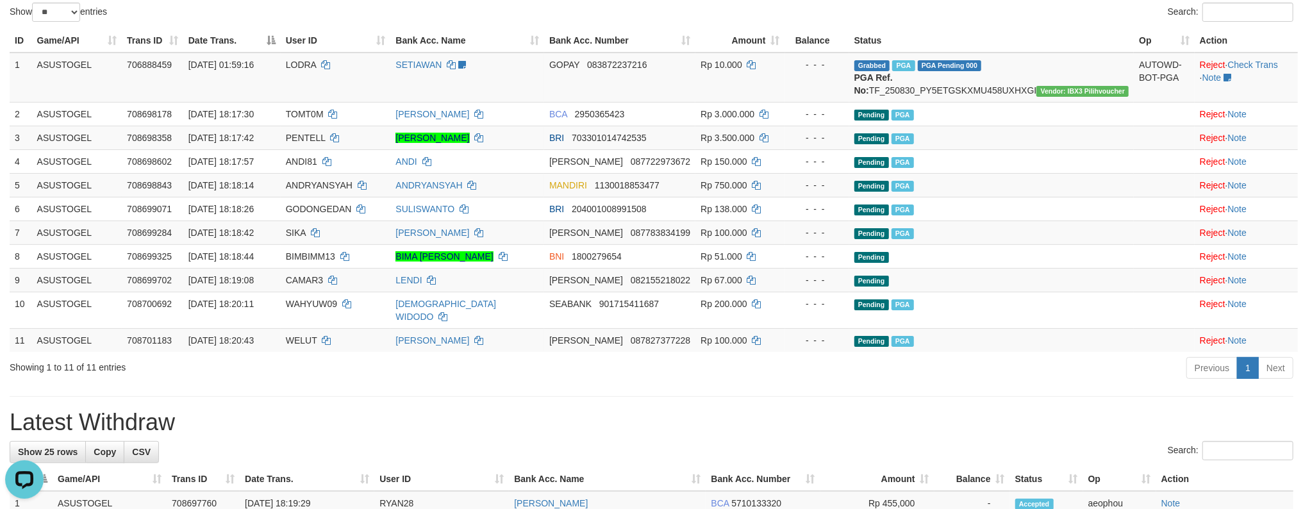
scroll to position [0, 0]
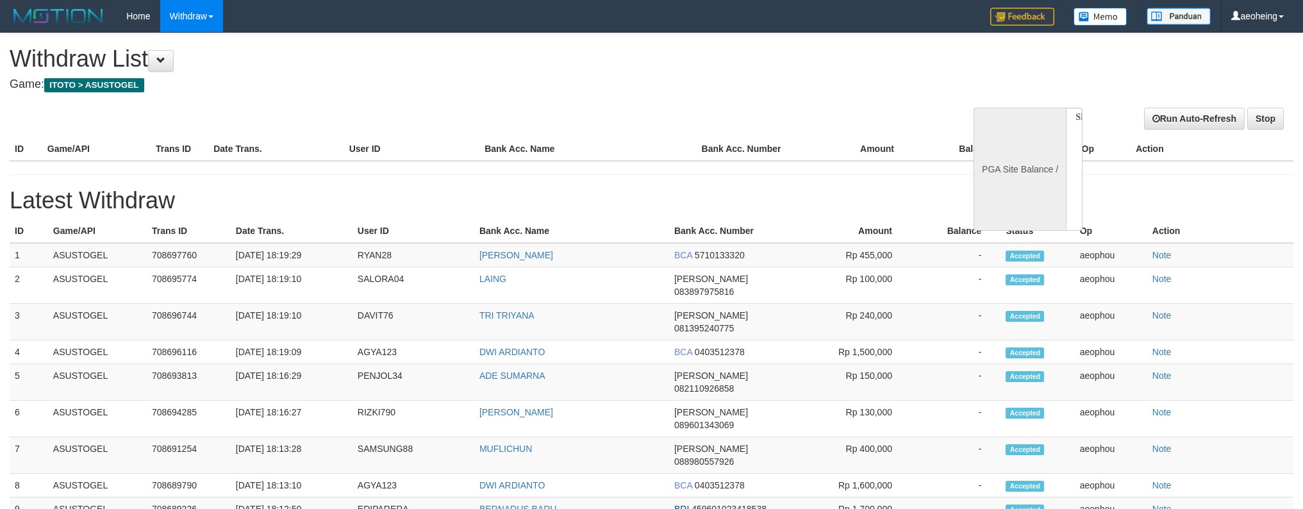
select select
select select "**"
select select
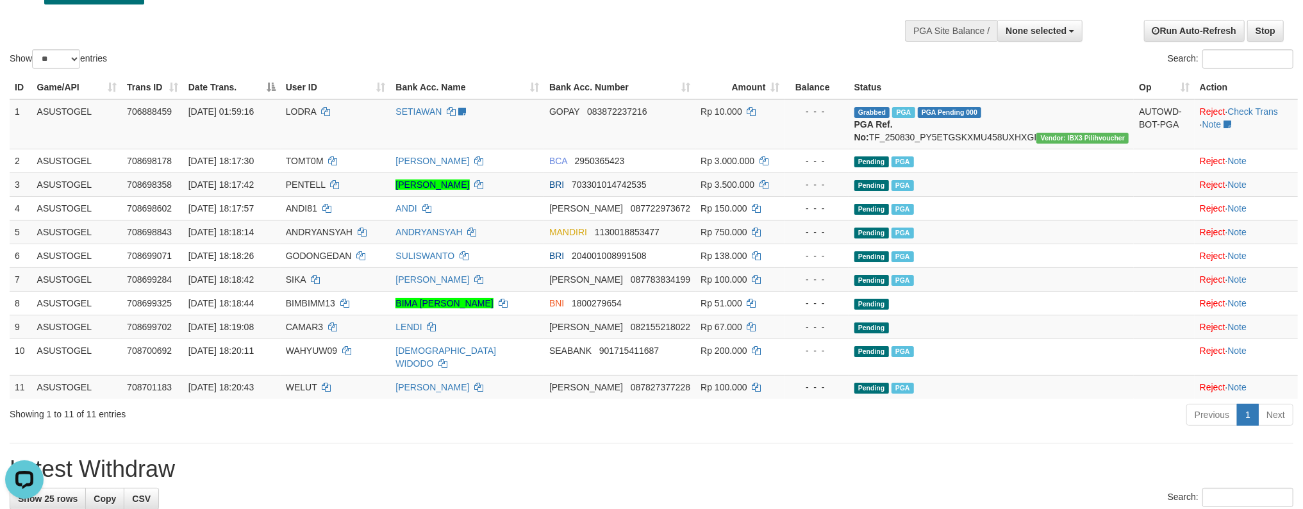
scroll to position [170, 0]
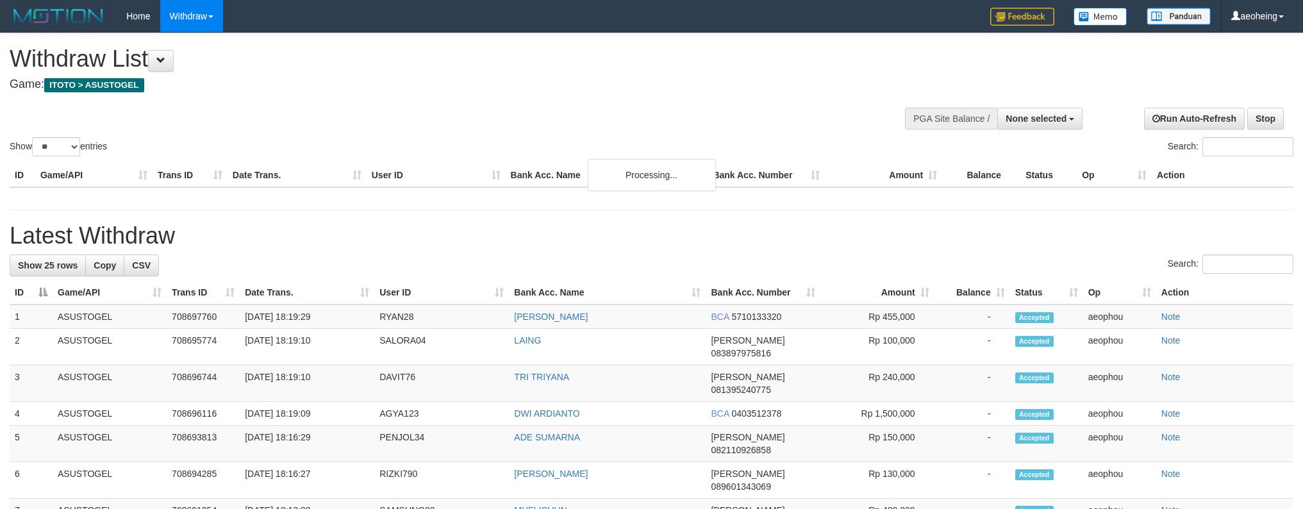
select select
select select "**"
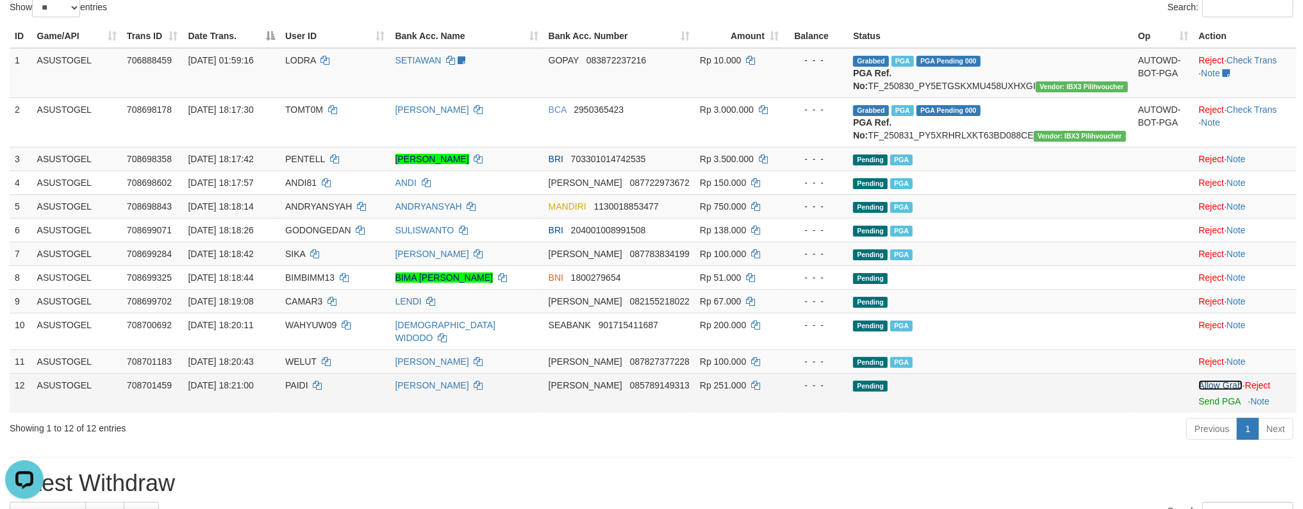
click at [1045, 401] on td "Pending" at bounding box center [990, 393] width 285 height 40
click at [1198, 396] on link "Send PGA" at bounding box center [1219, 401] width 42 height 10
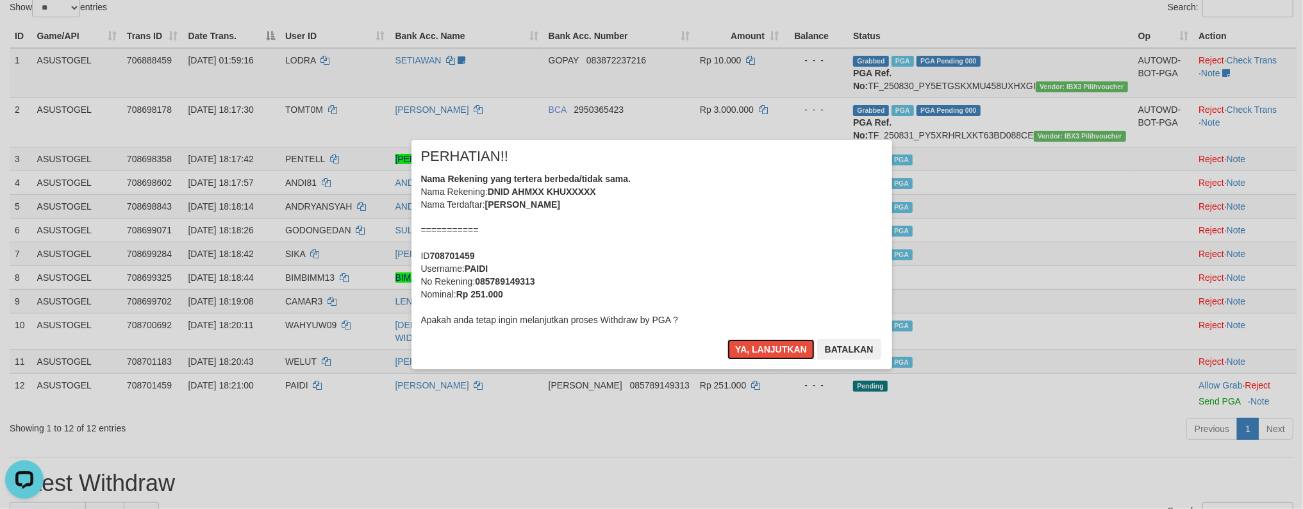
click at [727, 339] on button "Ya, lanjutkan" at bounding box center [770, 349] width 87 height 21
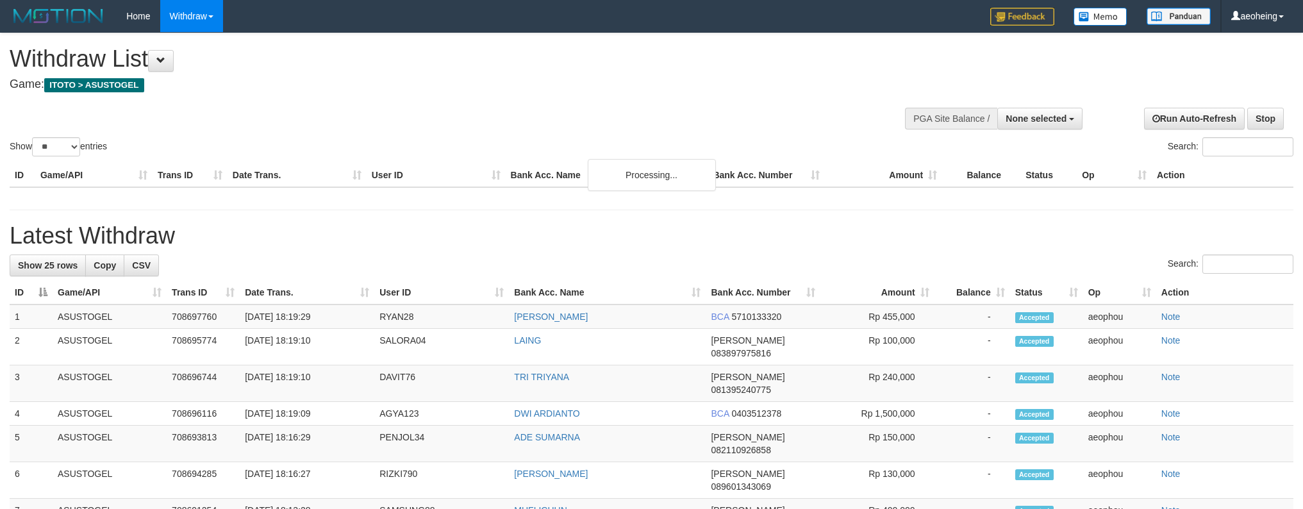
select select
select select "**"
select select
select select "**"
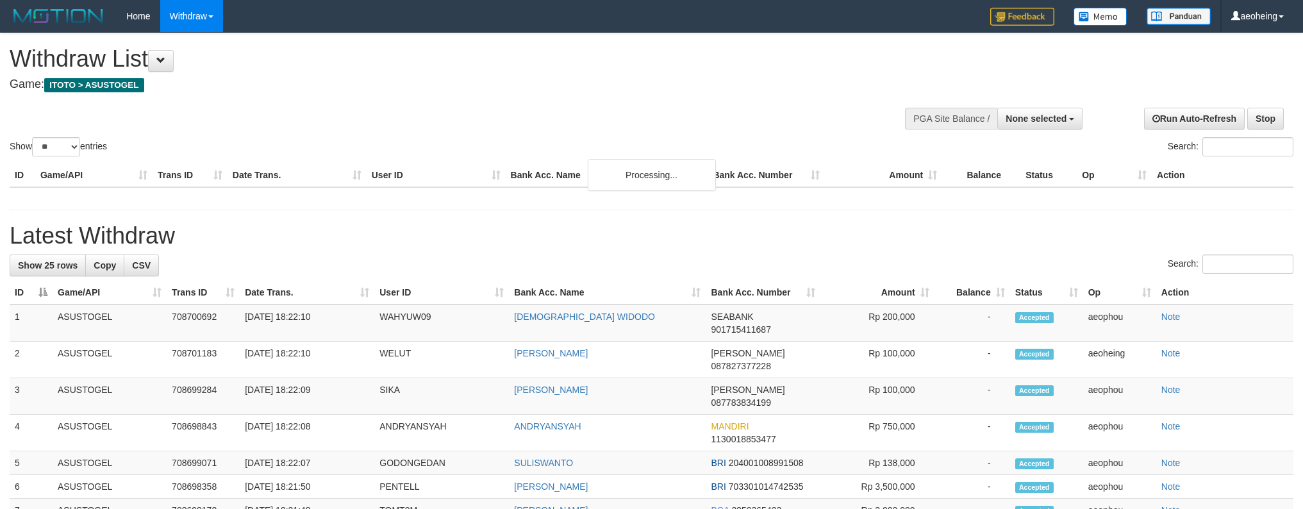
select select
select select "**"
select select
select select "**"
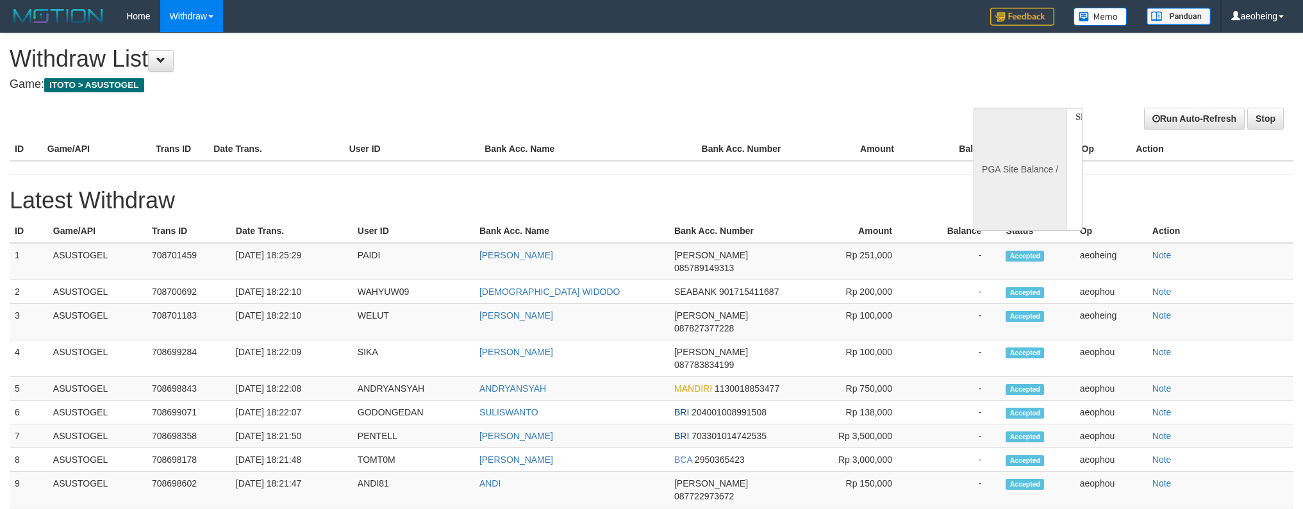
select select
select select "**"
select select
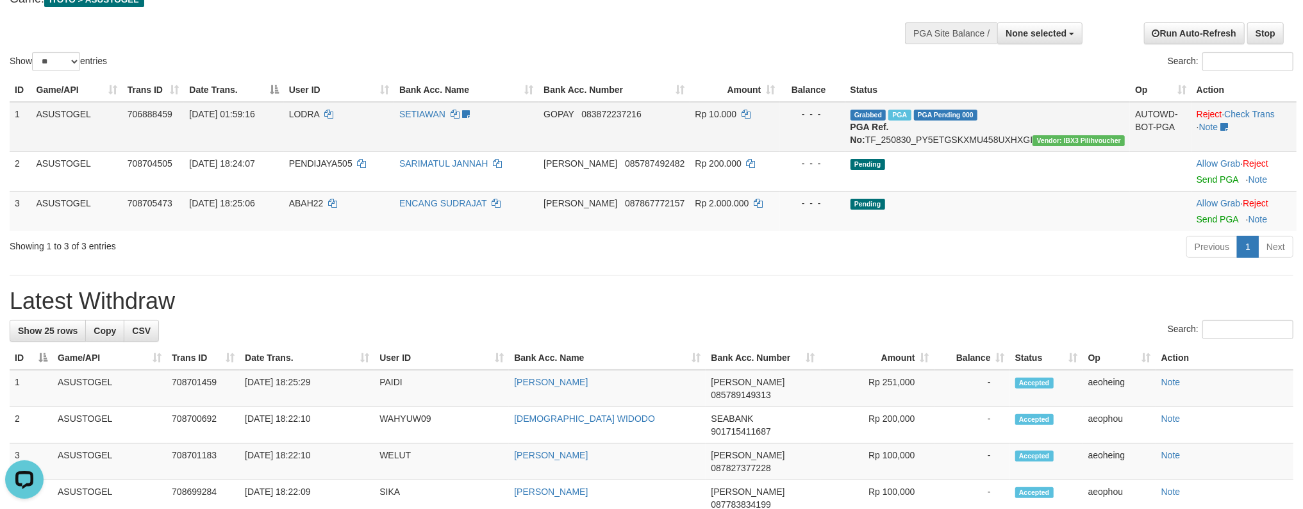
click at [1024, 149] on td "Grabbed PGA PGA Pending 000 {"status":"000","data":{"unique_id":"381-706888459-…" at bounding box center [987, 127] width 285 height 50
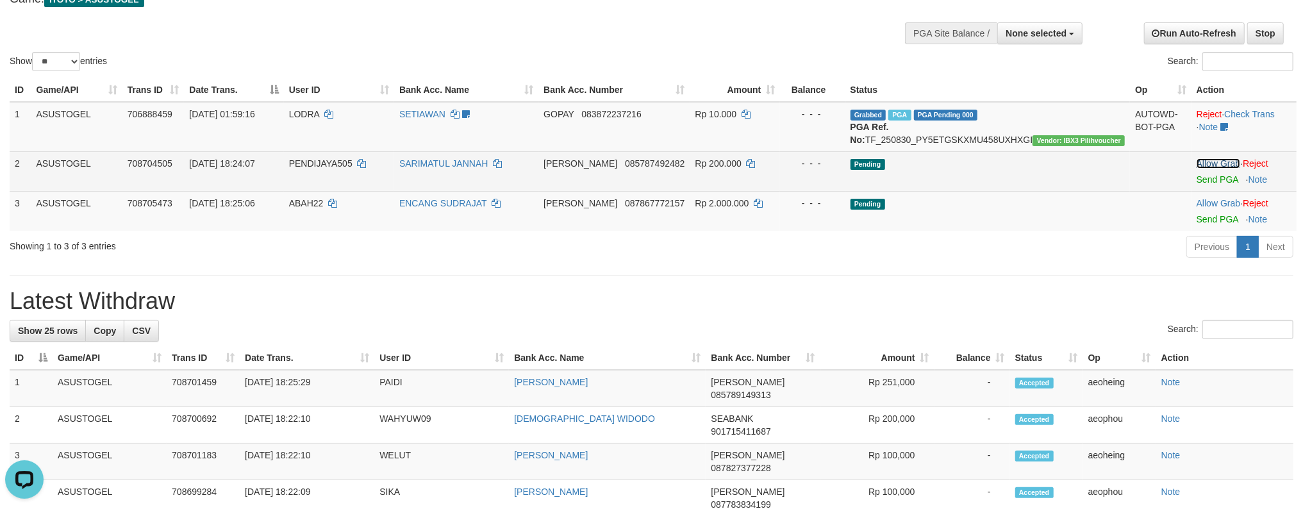
click at [1031, 170] on td "Pending" at bounding box center [987, 171] width 285 height 40
click at [1196, 174] on link "Send PGA" at bounding box center [1217, 179] width 42 height 10
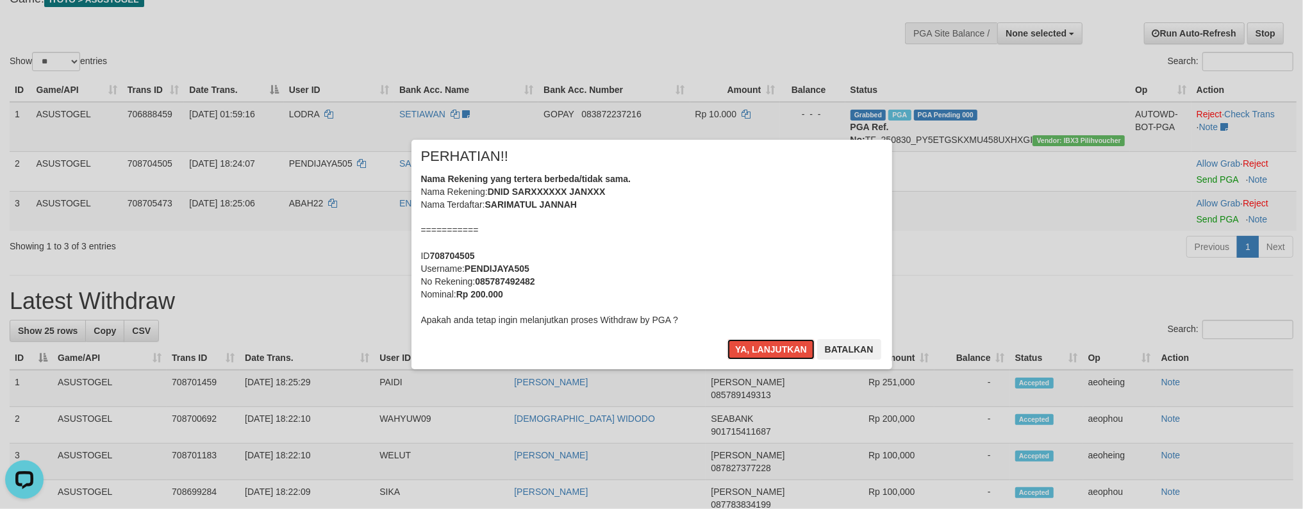
click at [727, 339] on button "Ya, lanjutkan" at bounding box center [770, 349] width 87 height 21
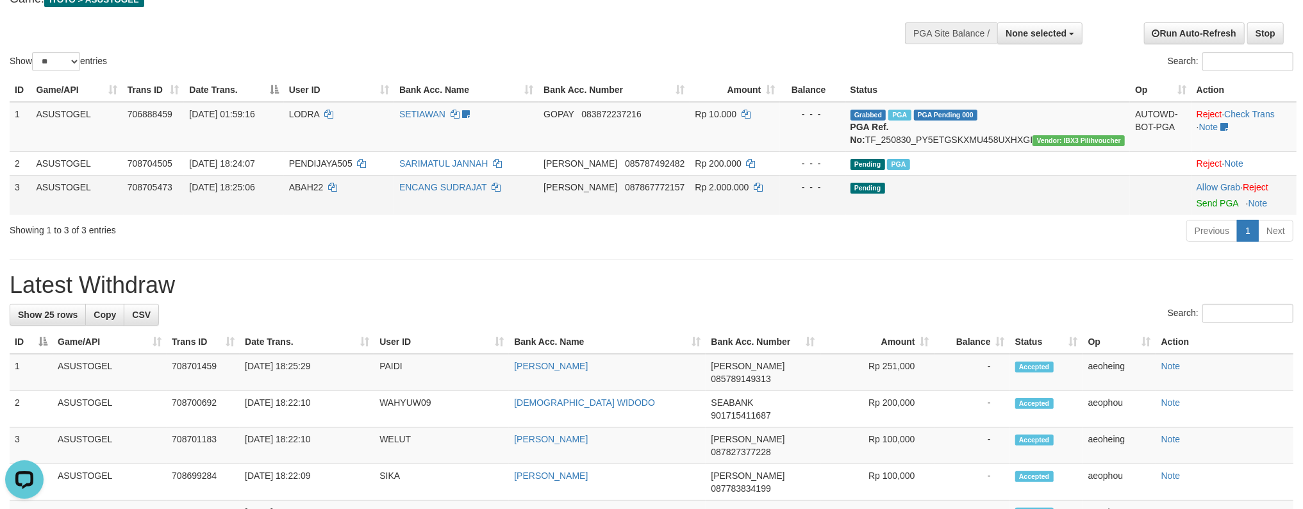
click at [1042, 198] on td "Pending" at bounding box center [987, 195] width 285 height 40
click at [1196, 198] on link "Send PGA" at bounding box center [1217, 203] width 42 height 10
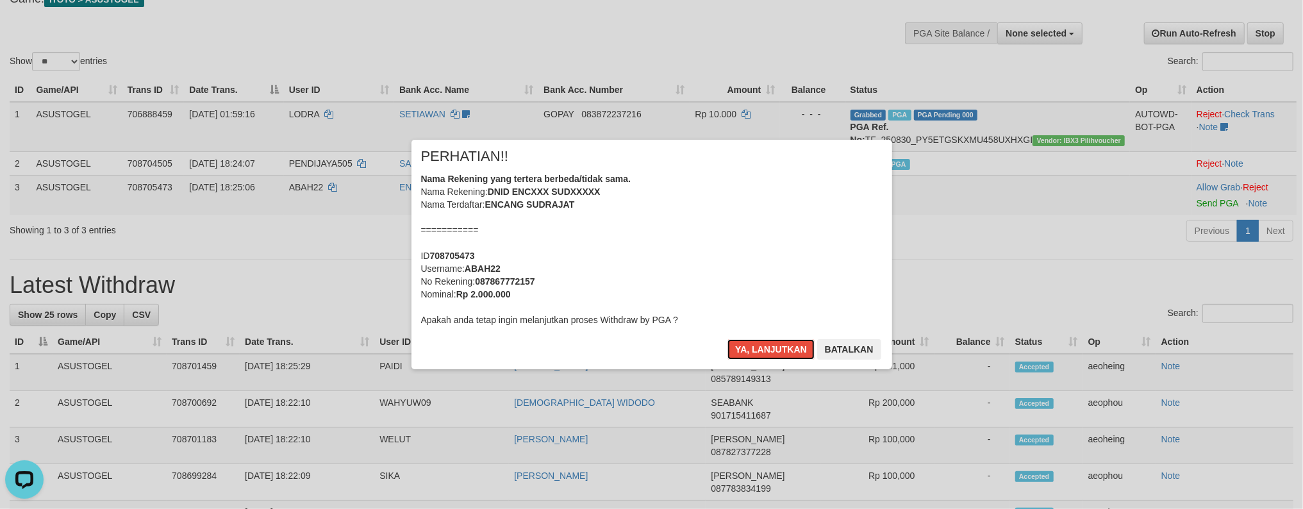
click at [727, 339] on button "Ya, lanjutkan" at bounding box center [770, 349] width 87 height 21
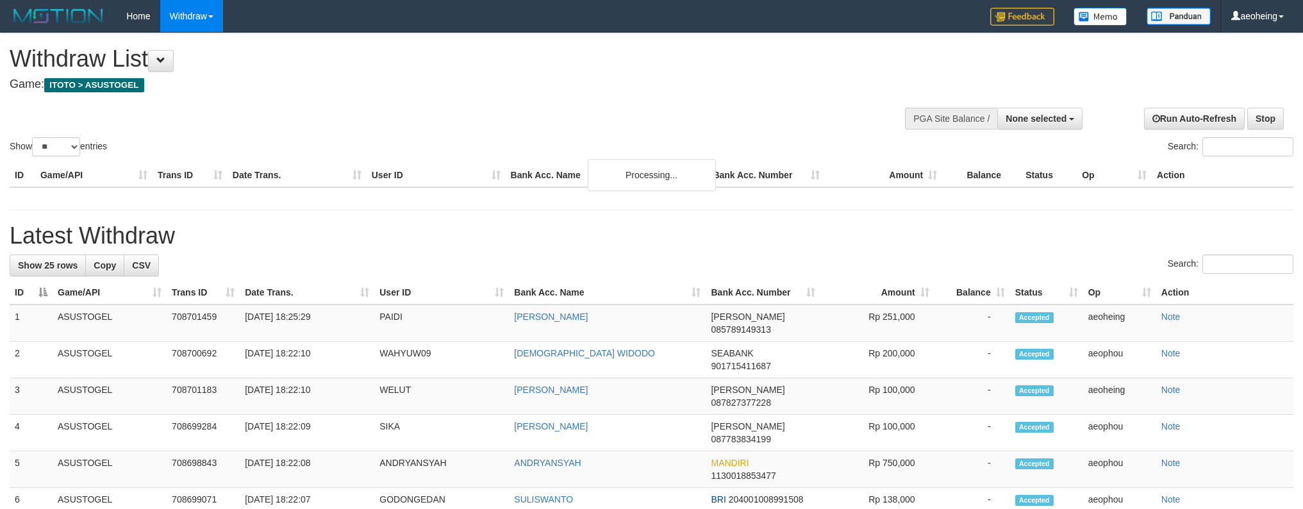
select select
select select "**"
select select
select select "**"
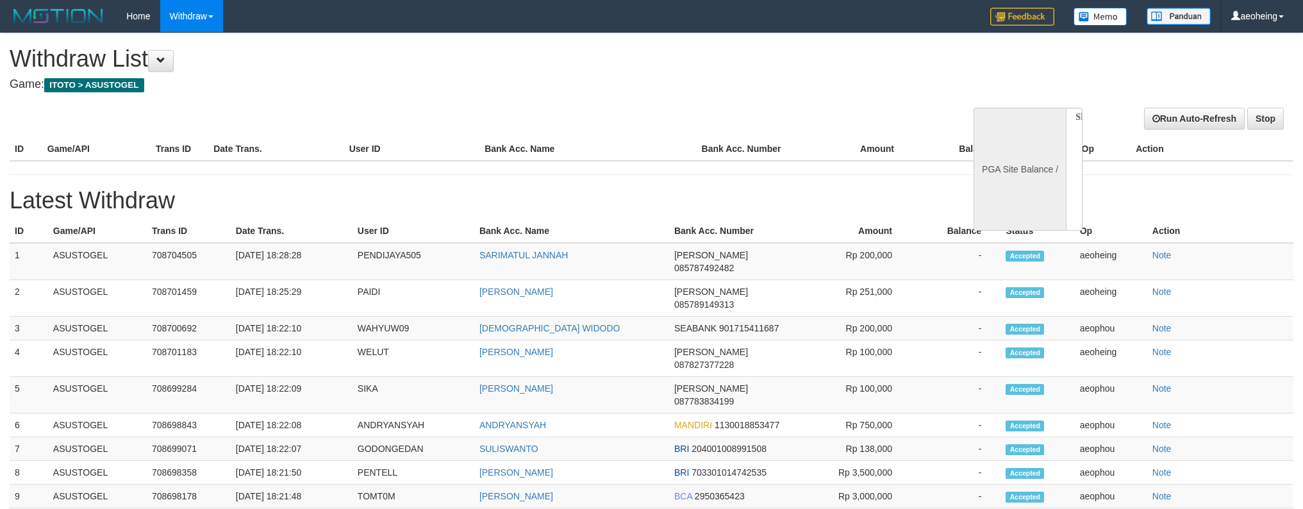
select select
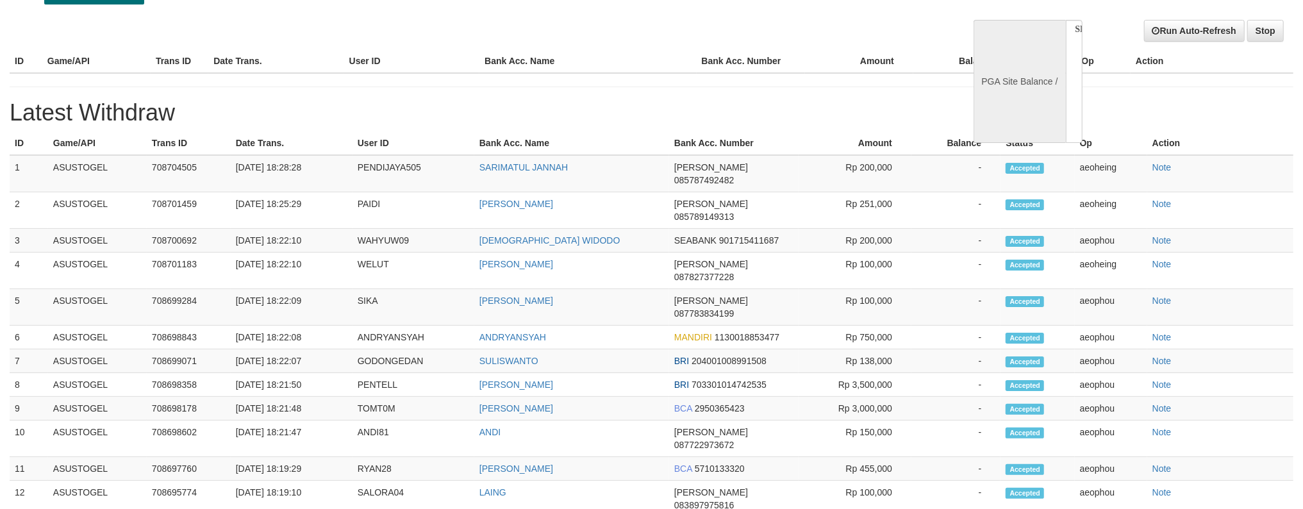
select select "**"
select select
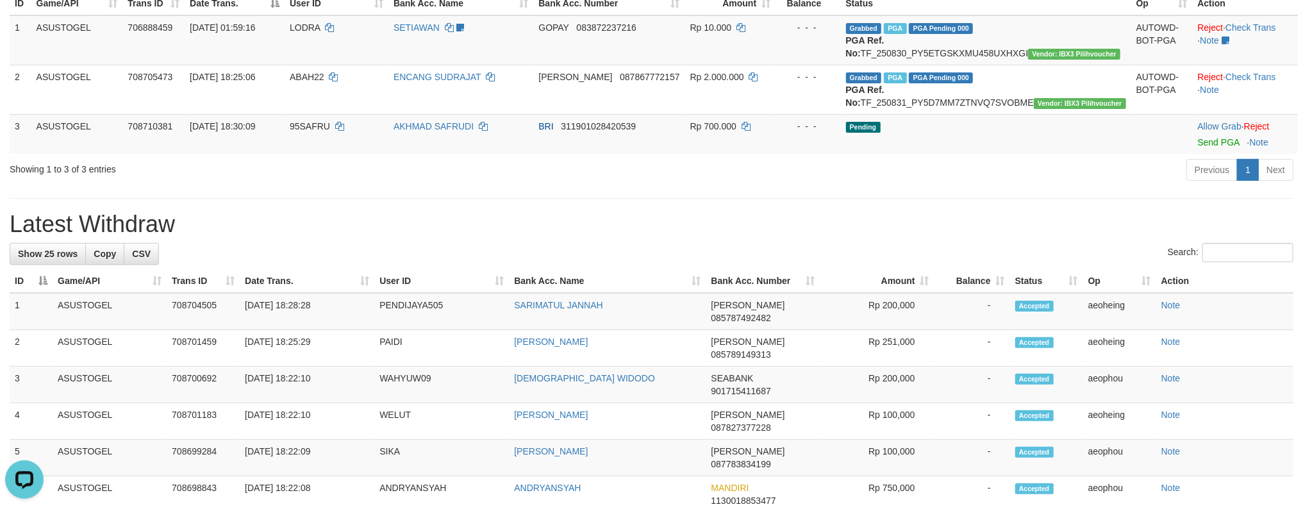
scroll to position [173, 0]
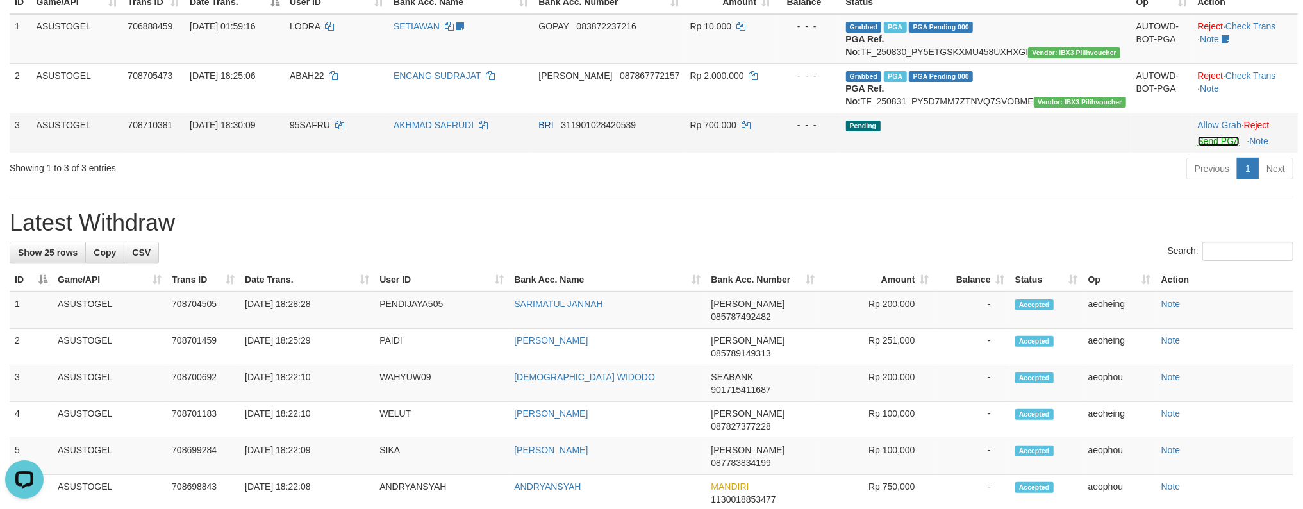
click at [1198, 146] on link "Send PGA" at bounding box center [1219, 141] width 42 height 10
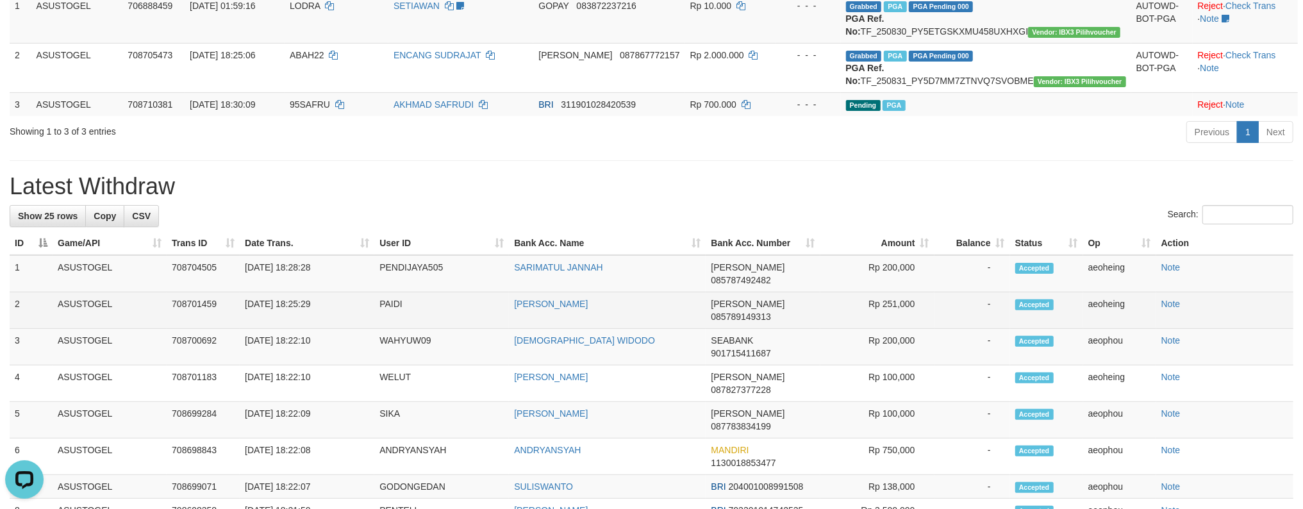
scroll to position [137, 0]
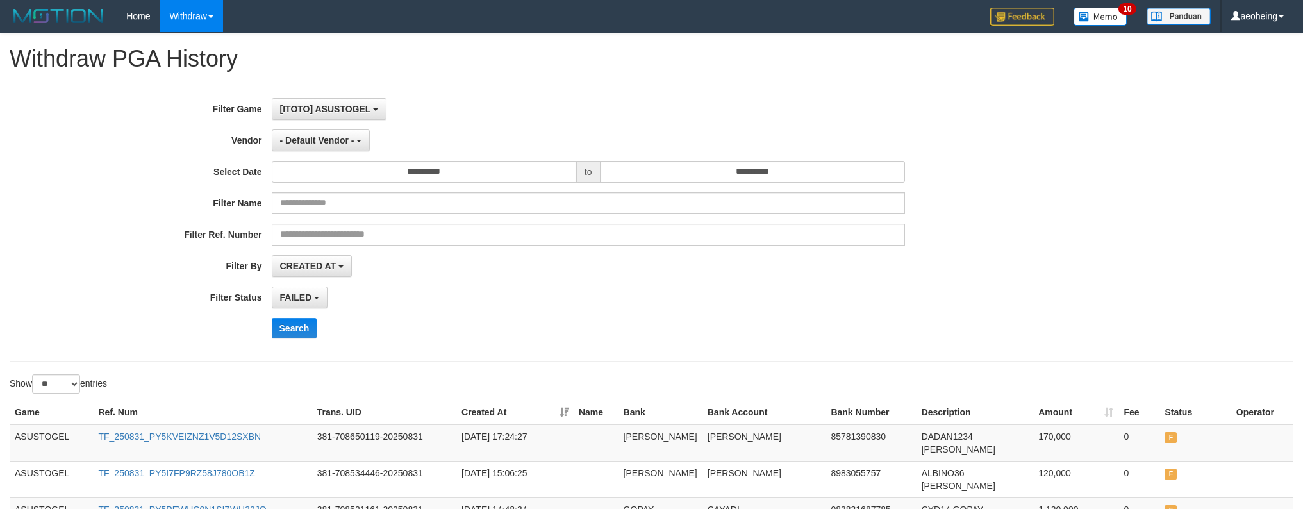
select select "*"
select select "**"
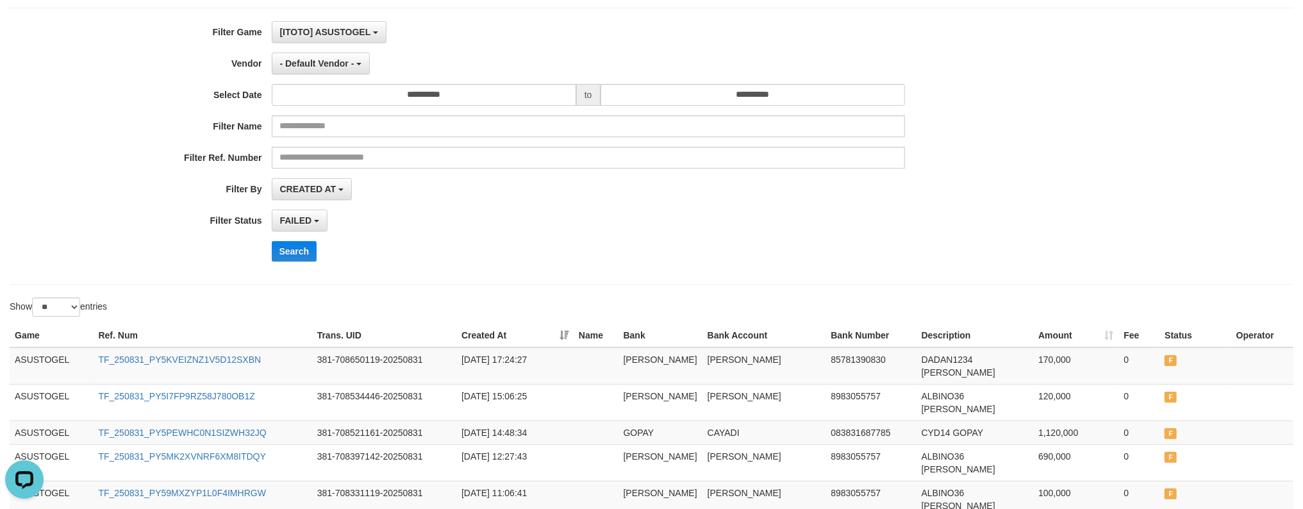
scroll to position [12, 0]
click at [302, 249] on button "Search" at bounding box center [295, 251] width 46 height 21
click at [301, 254] on button "Search" at bounding box center [295, 251] width 46 height 21
click at [890, 188] on div "CREATED AT PAID AT CREATED AT" at bounding box center [588, 189] width 633 height 22
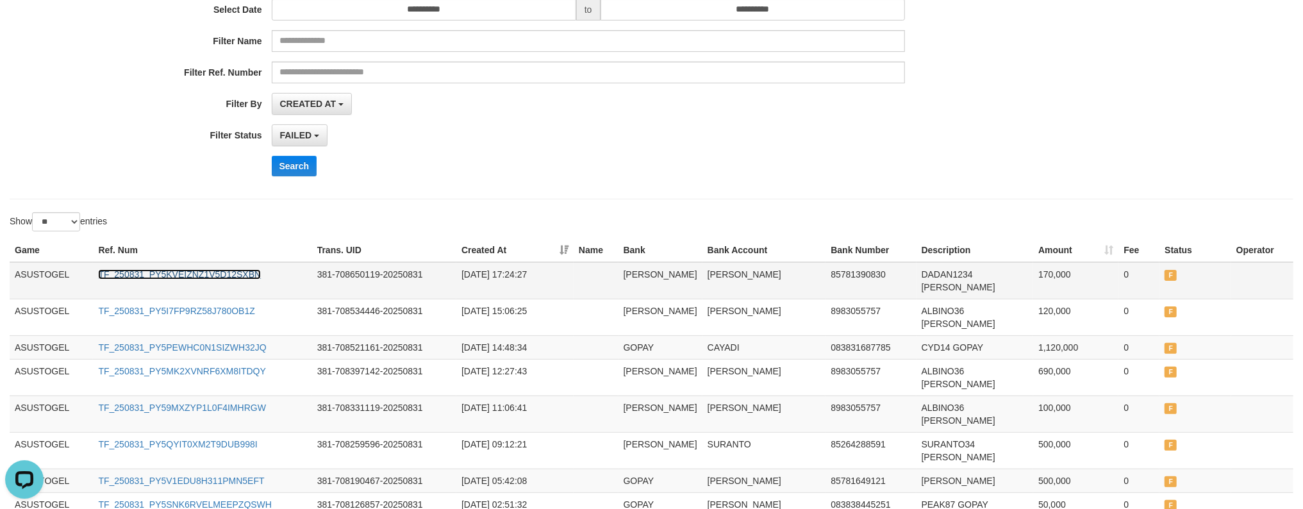
click at [234, 272] on link "TF_250831_PY5KVEIZNZ1V5D12SXBN" at bounding box center [179, 274] width 163 height 10
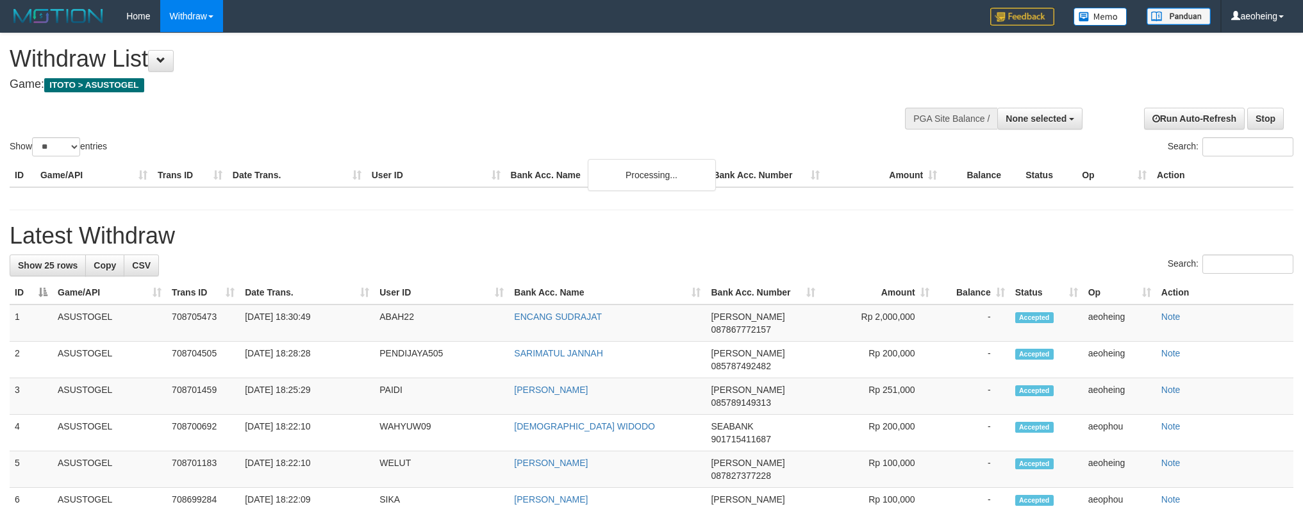
select select
select select "**"
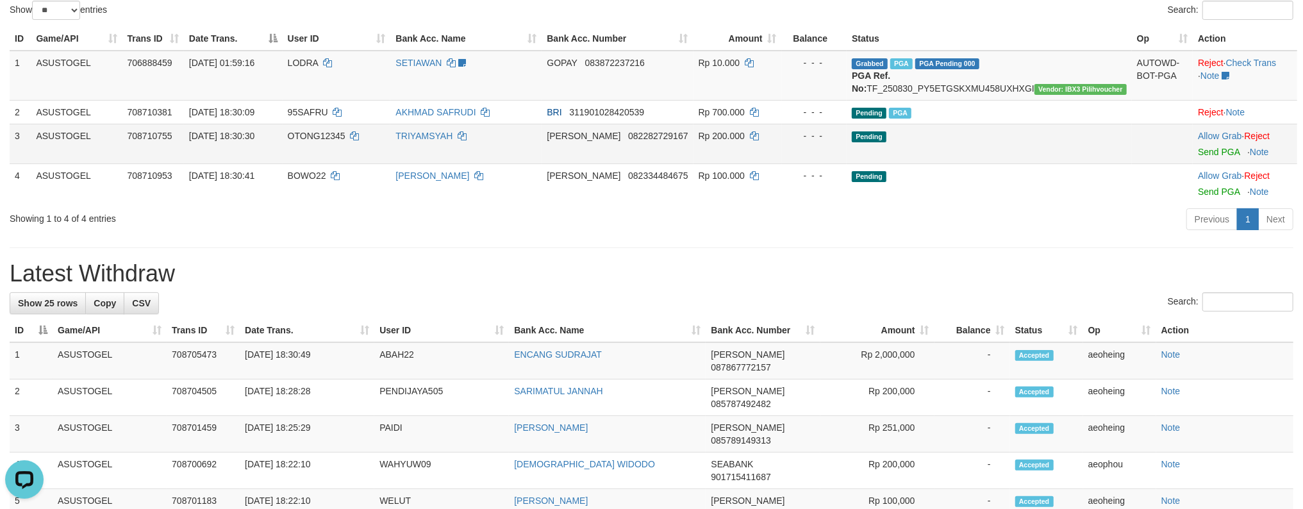
click at [1004, 145] on td "Pending" at bounding box center [989, 144] width 285 height 40
click at [1198, 147] on link "Send PGA" at bounding box center [1219, 152] width 42 height 10
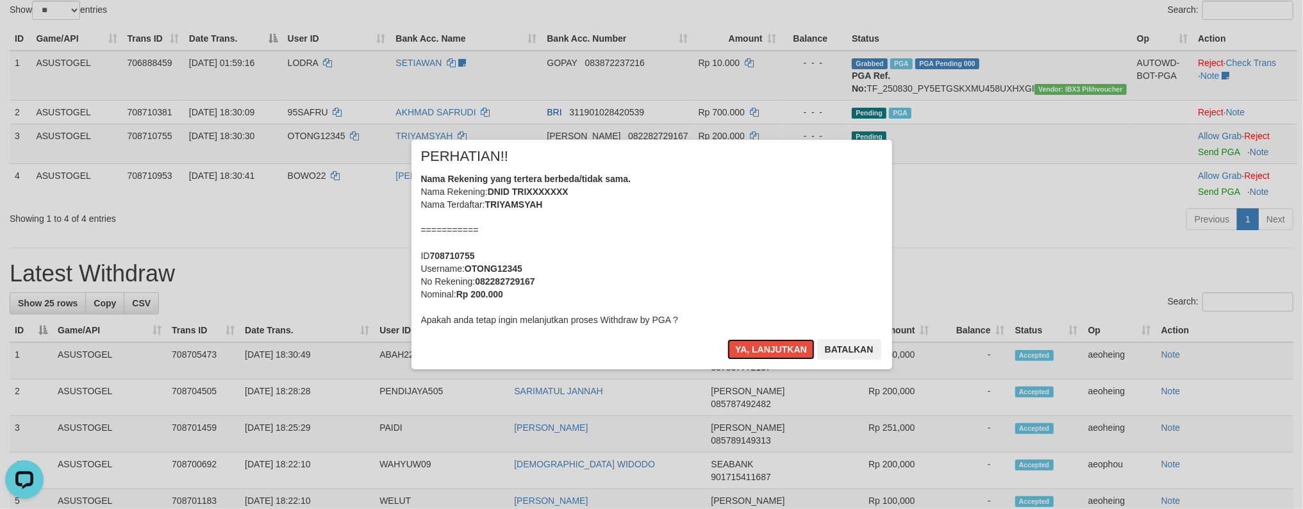
click at [727, 339] on button "Ya, lanjutkan" at bounding box center [770, 349] width 87 height 21
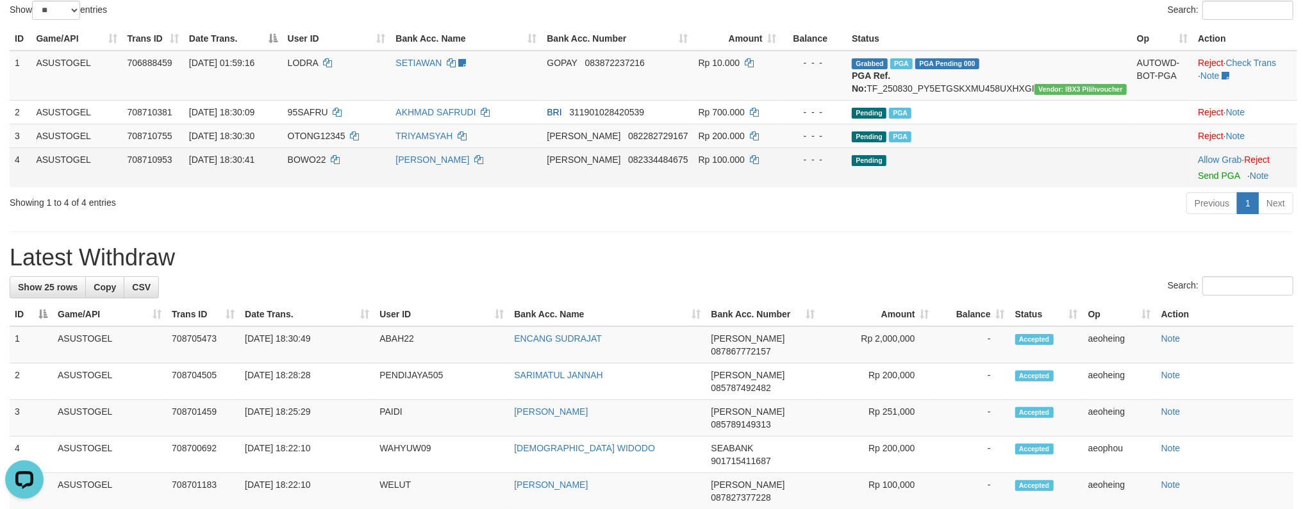
click at [1044, 185] on td "Pending" at bounding box center [989, 167] width 285 height 40
click at [1198, 170] on link "Send PGA" at bounding box center [1219, 175] width 42 height 10
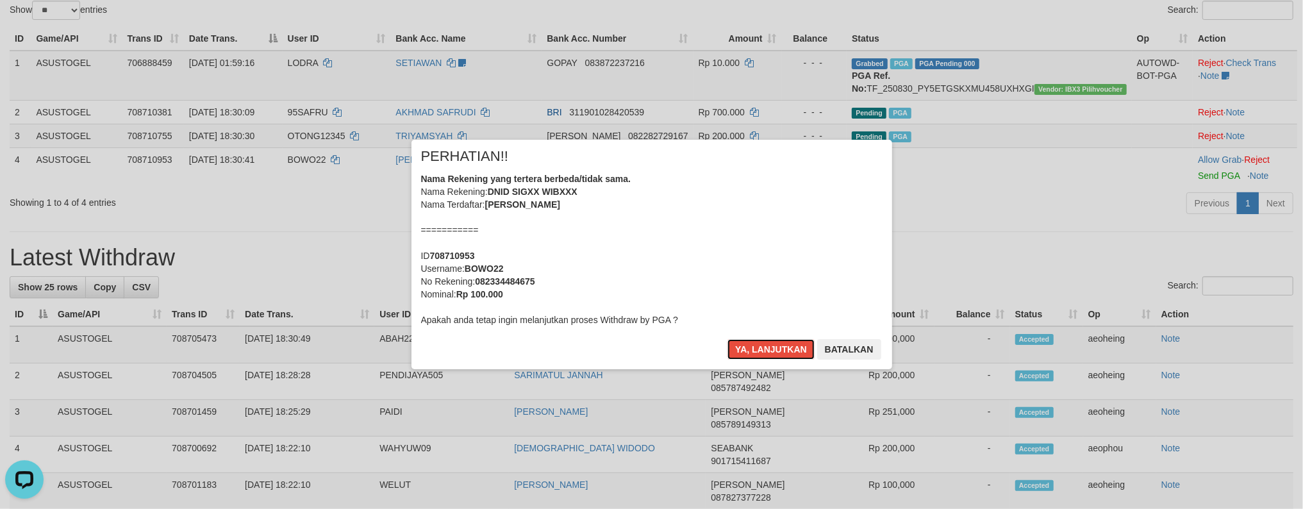
click at [727, 339] on button "Ya, lanjutkan" at bounding box center [770, 349] width 87 height 21
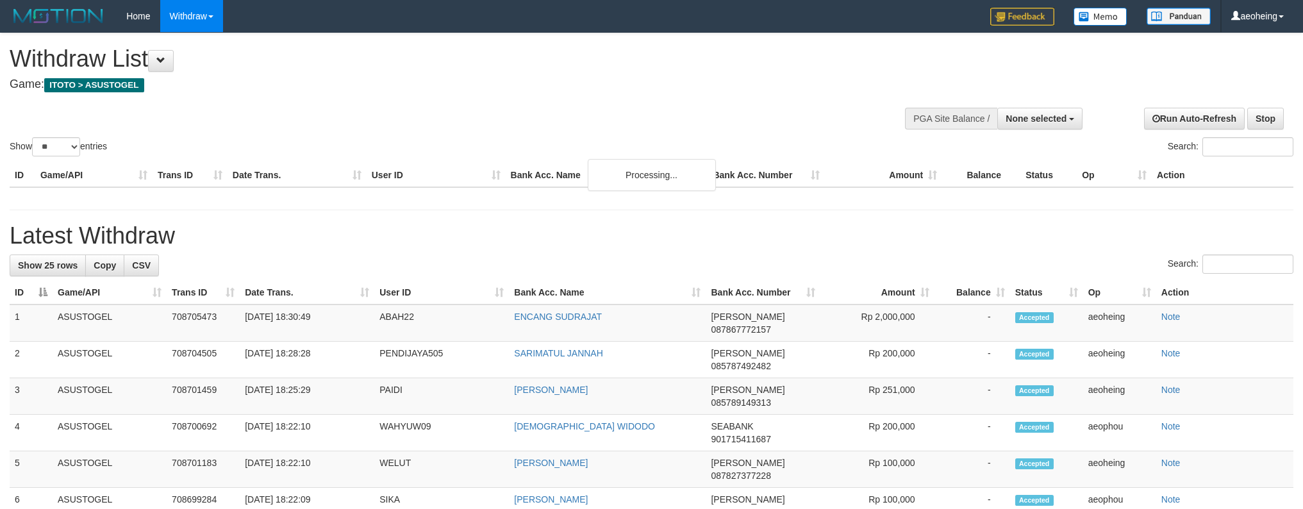
select select
select select "**"
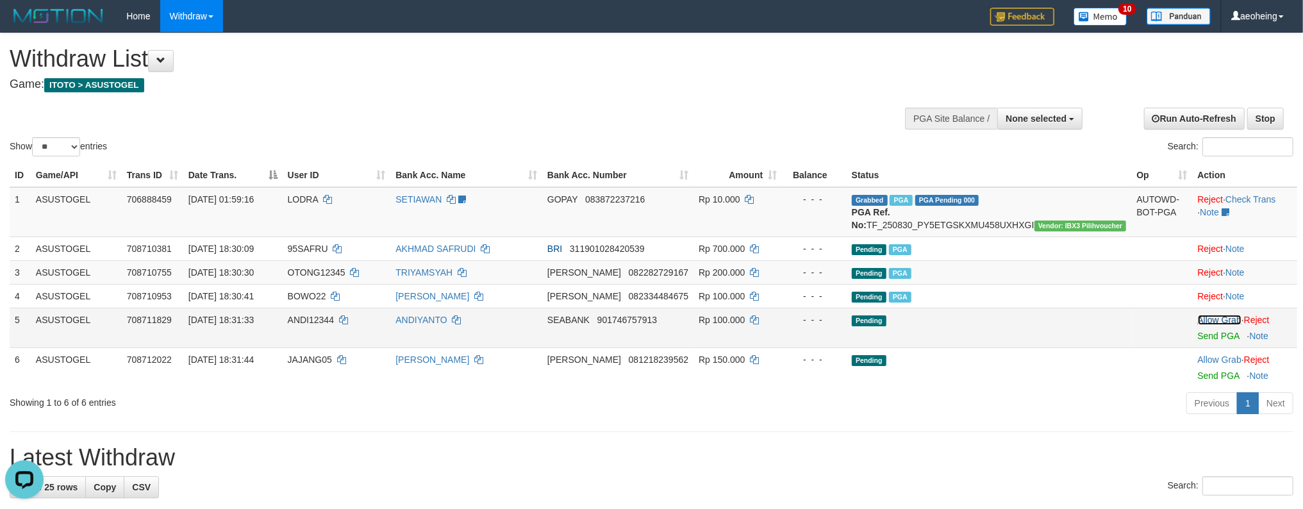
click at [1023, 335] on td "Pending" at bounding box center [989, 328] width 285 height 40
click at [1198, 331] on link "Send PGA" at bounding box center [1219, 336] width 42 height 10
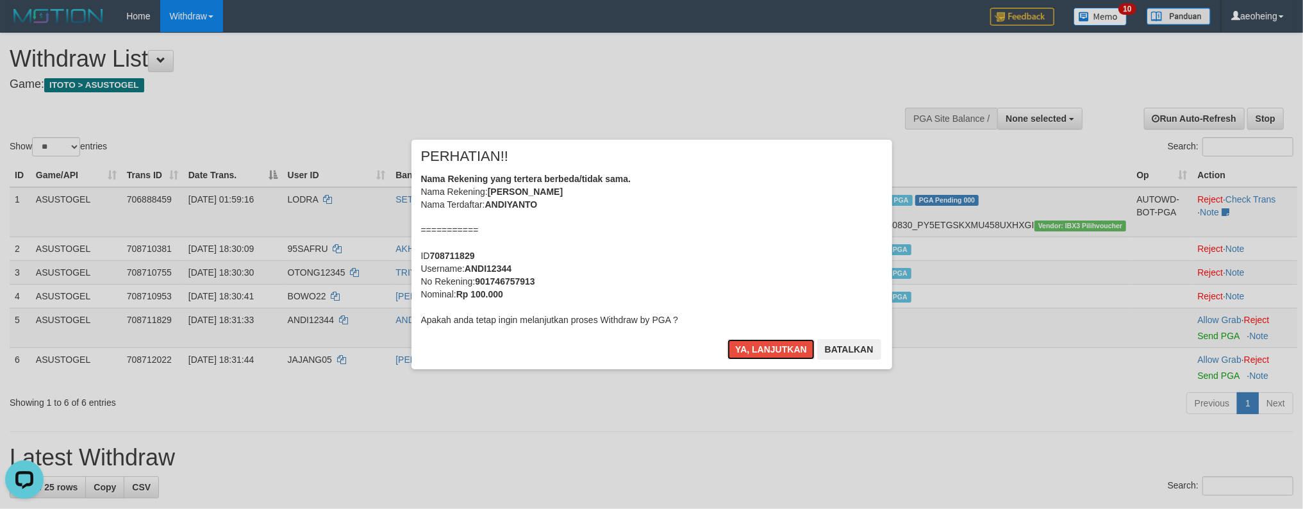
click at [727, 339] on button "Ya, lanjutkan" at bounding box center [770, 349] width 87 height 21
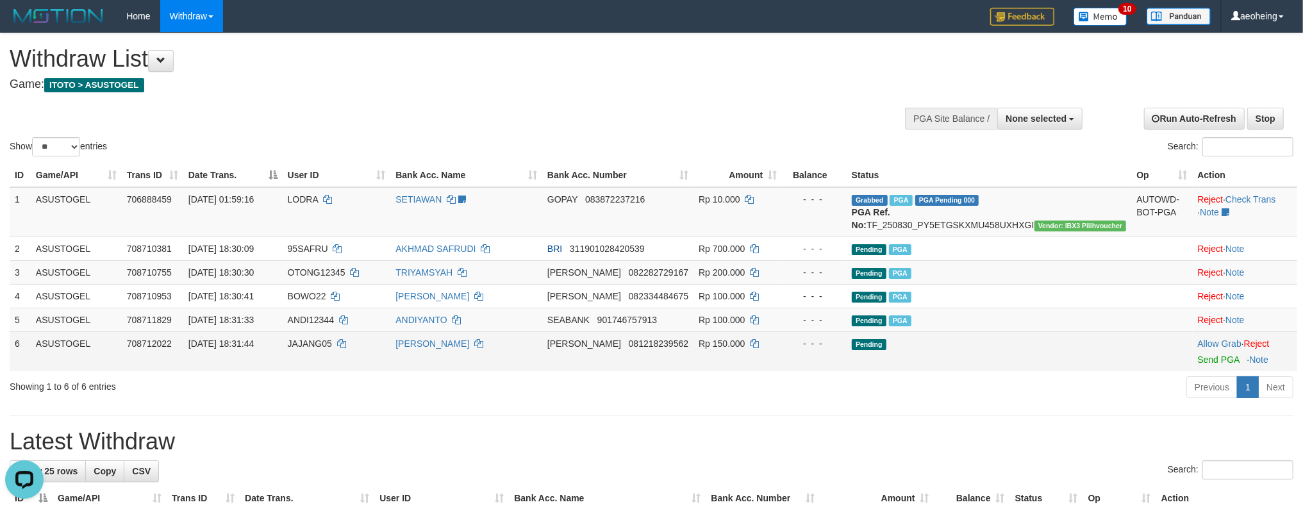
click at [977, 357] on td "Pending" at bounding box center [989, 351] width 285 height 40
click at [1198, 354] on link "Send PGA" at bounding box center [1219, 359] width 42 height 10
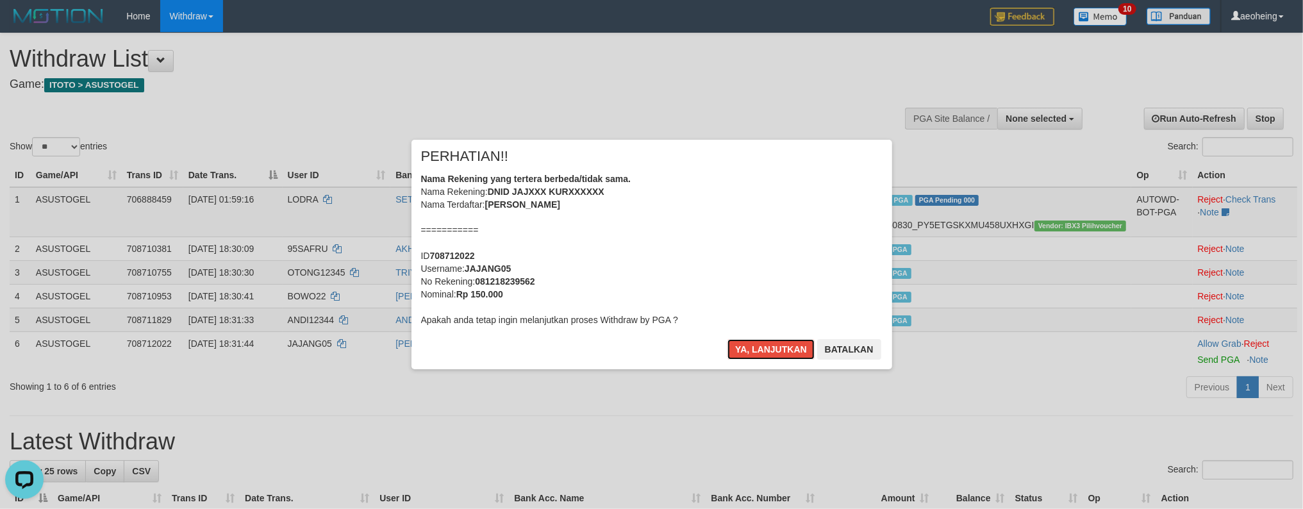
click at [727, 339] on button "Ya, lanjutkan" at bounding box center [770, 349] width 87 height 21
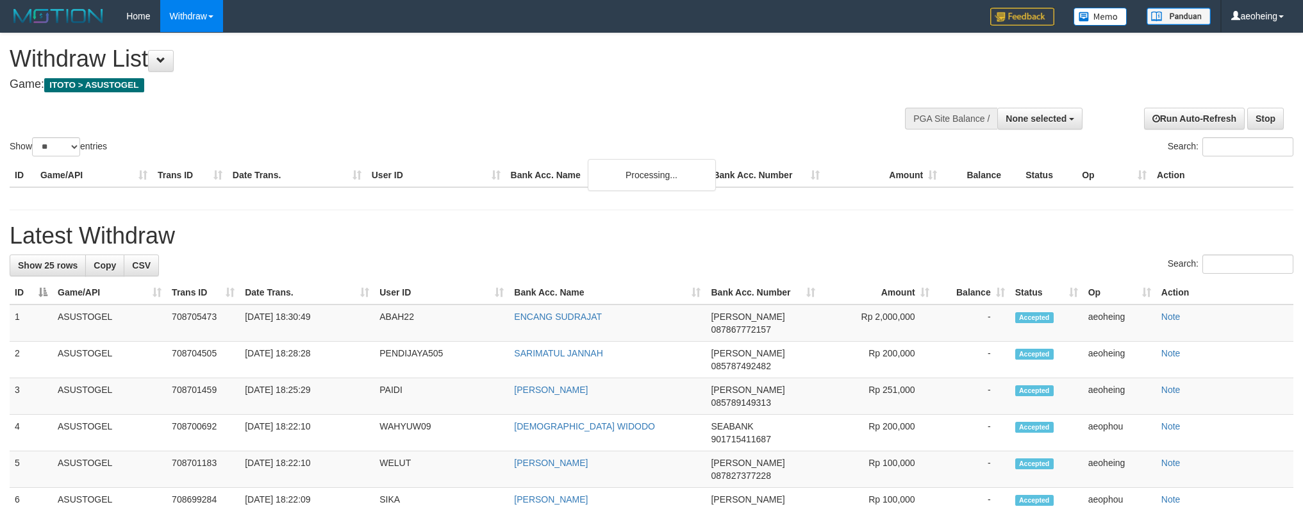
select select
select select "**"
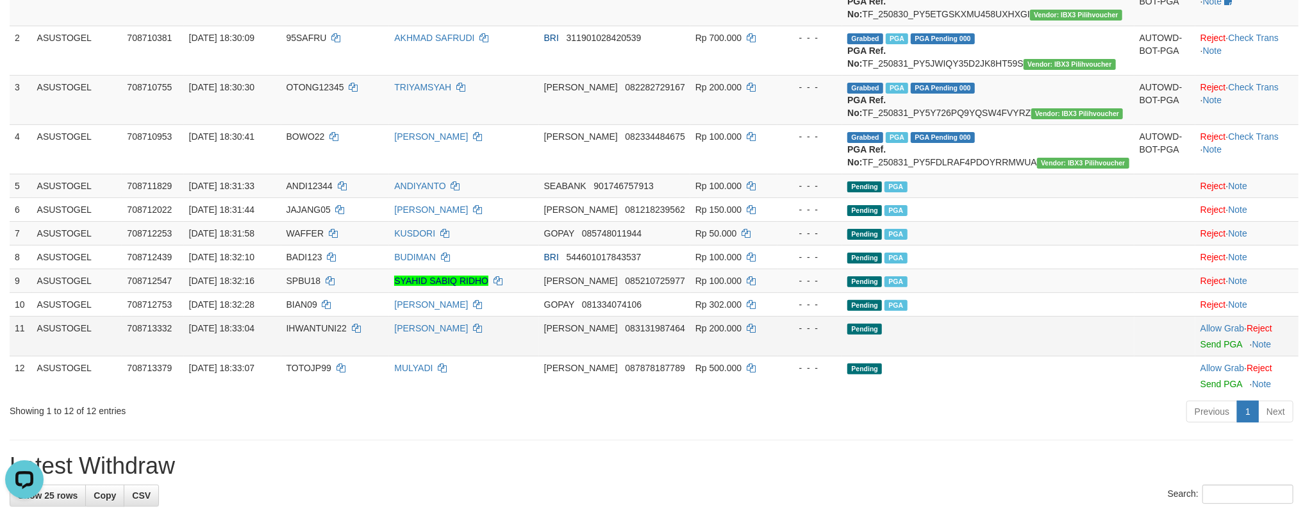
scroll to position [239, 0]
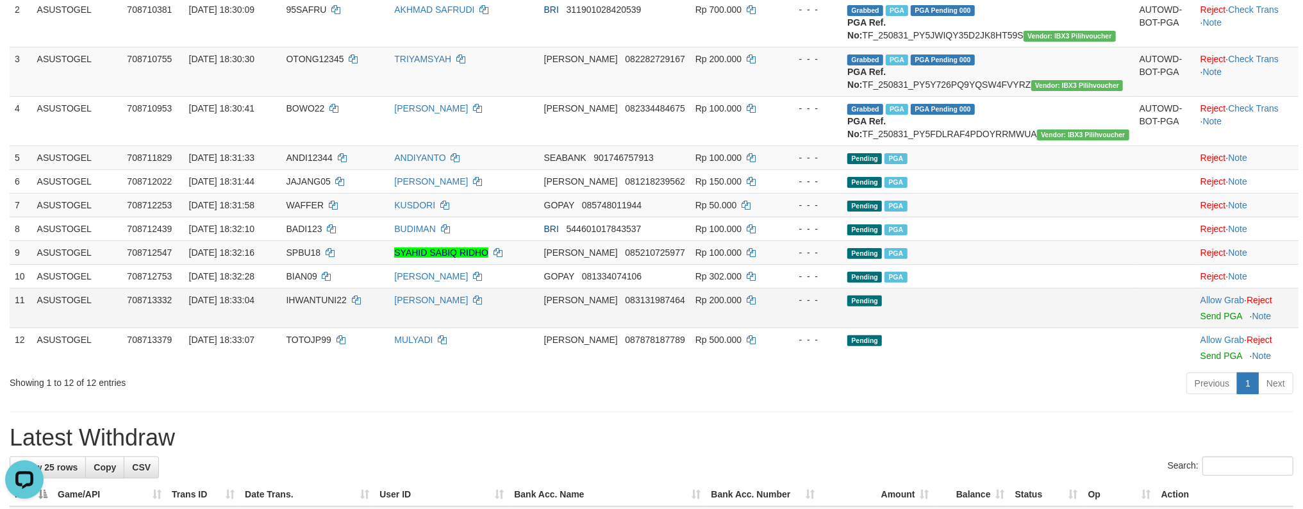
click at [978, 327] on td "Pending" at bounding box center [988, 308] width 292 height 40
click at [1200, 311] on link "Send PGA" at bounding box center [1221, 316] width 42 height 10
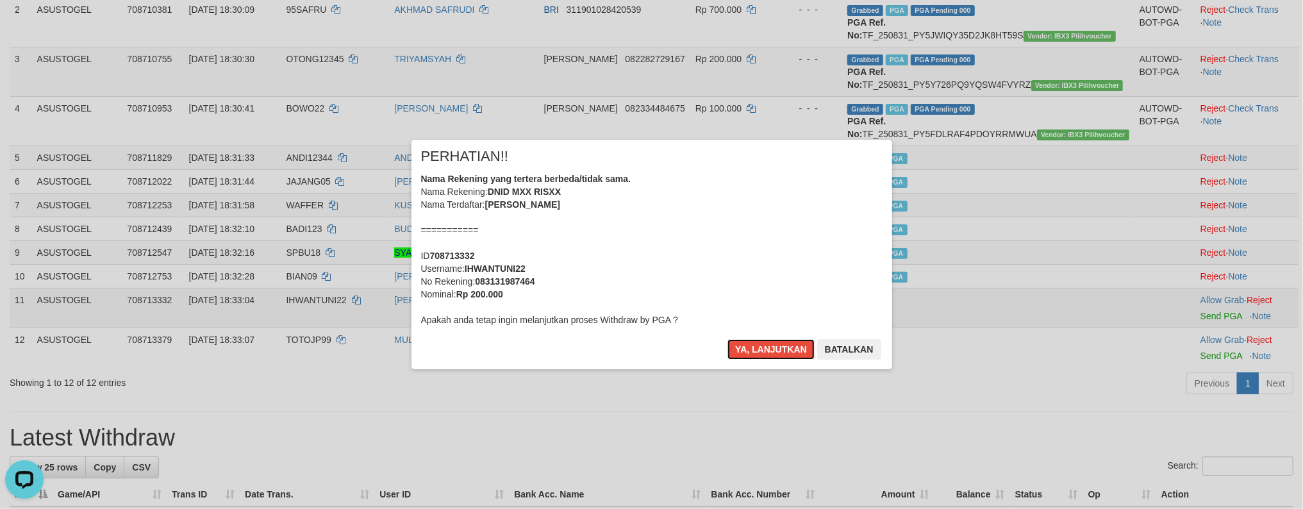
click at [727, 339] on button "Ya, lanjutkan" at bounding box center [770, 349] width 87 height 21
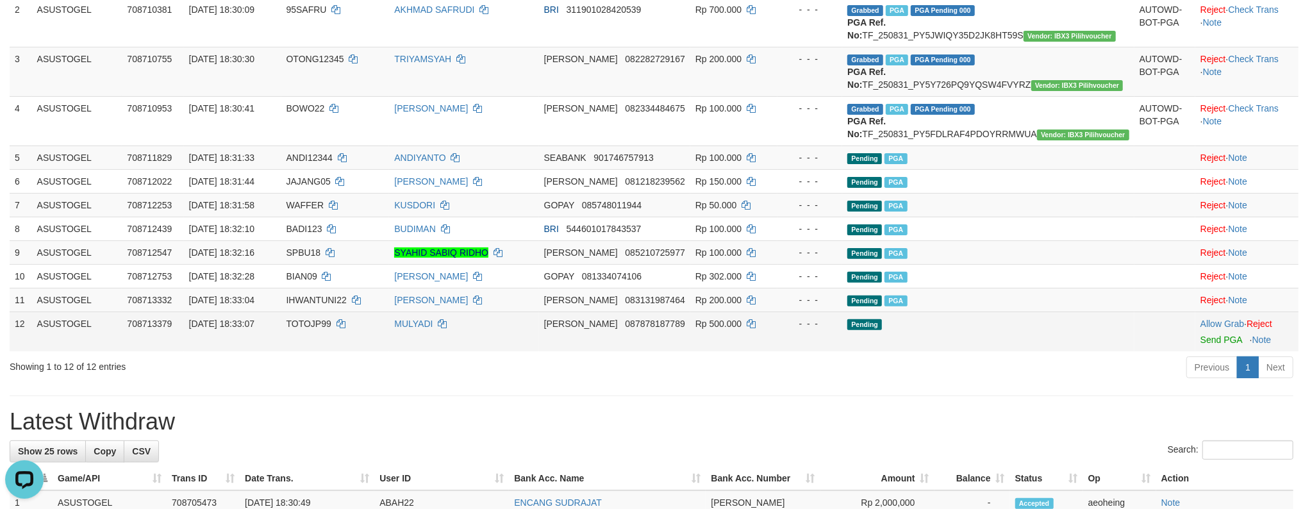
click at [1043, 351] on td "Pending" at bounding box center [988, 331] width 292 height 40
click at [1200, 335] on link "Send PGA" at bounding box center [1221, 340] width 42 height 10
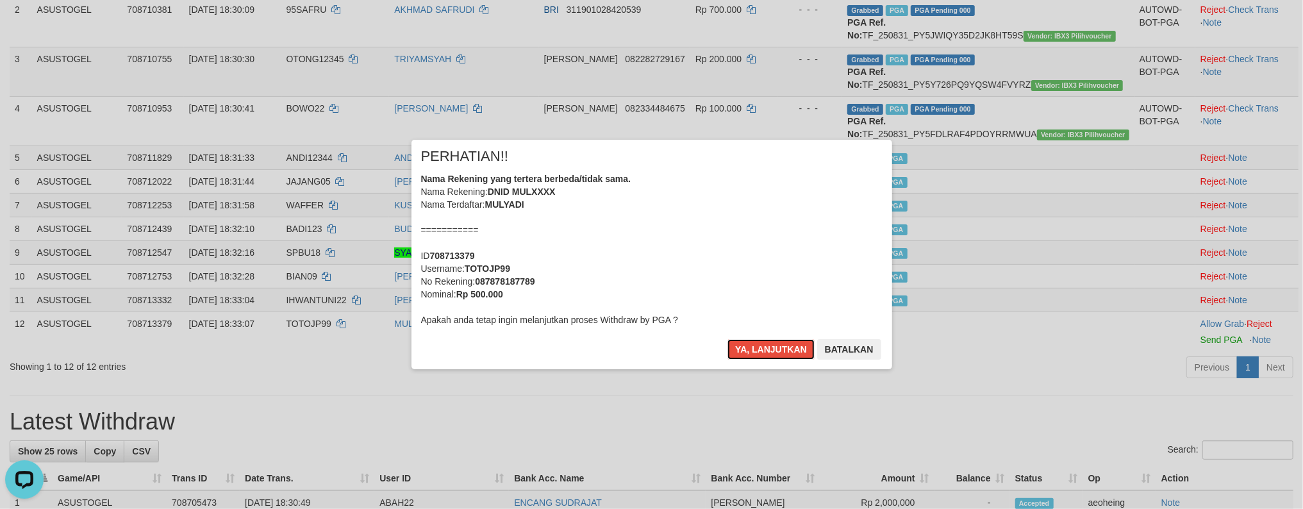
click at [727, 339] on button "Ya, lanjutkan" at bounding box center [770, 349] width 87 height 21
click link "Send PGA" at bounding box center [1221, 340] width 42 height 10
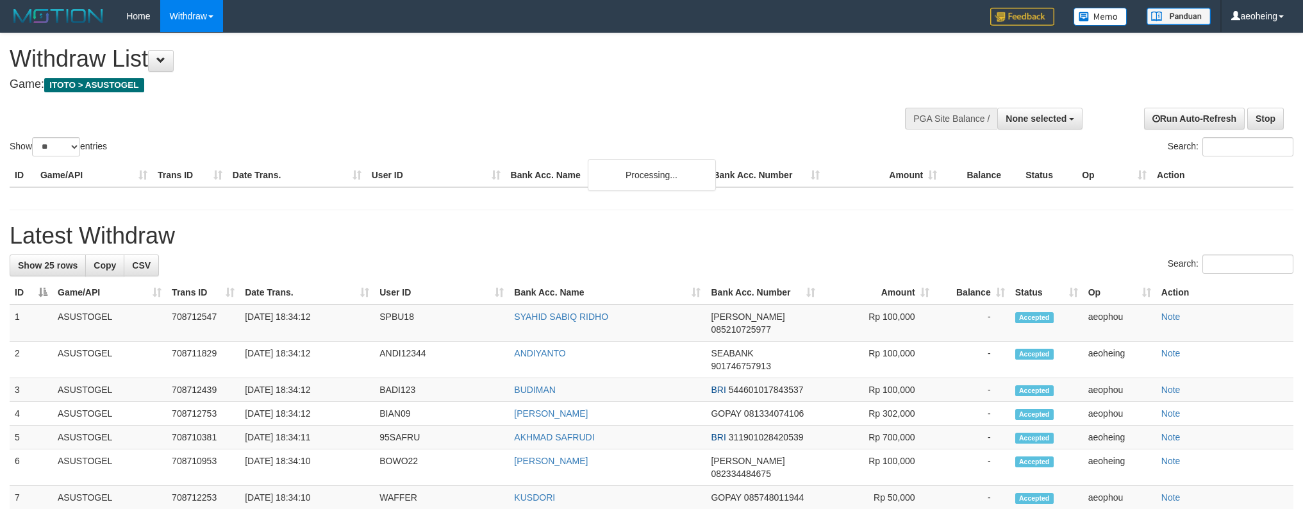
select select
select select "**"
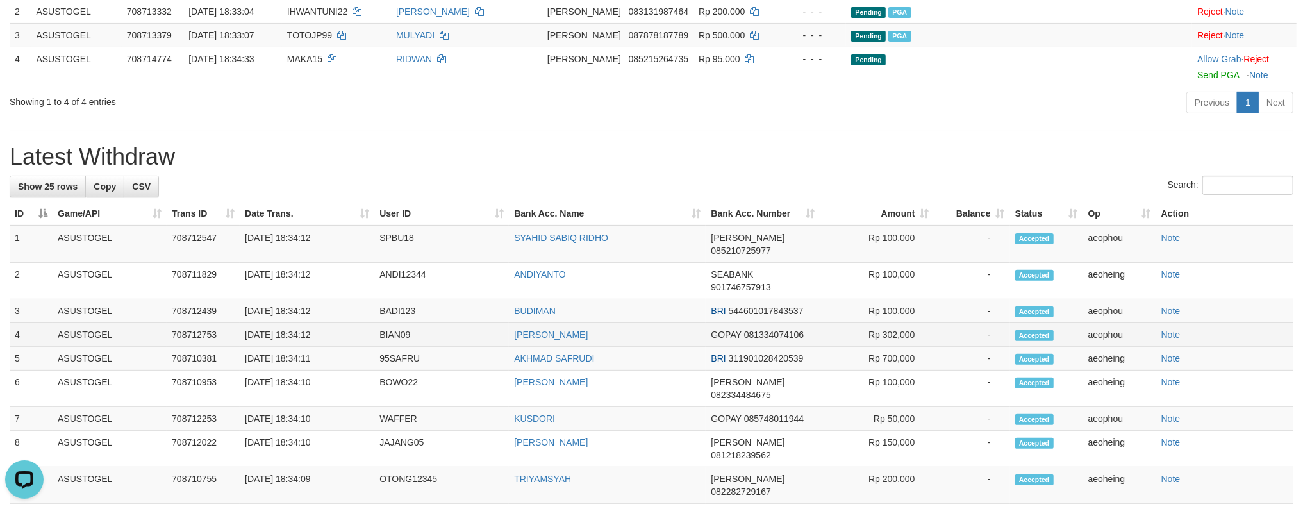
scroll to position [236, 0]
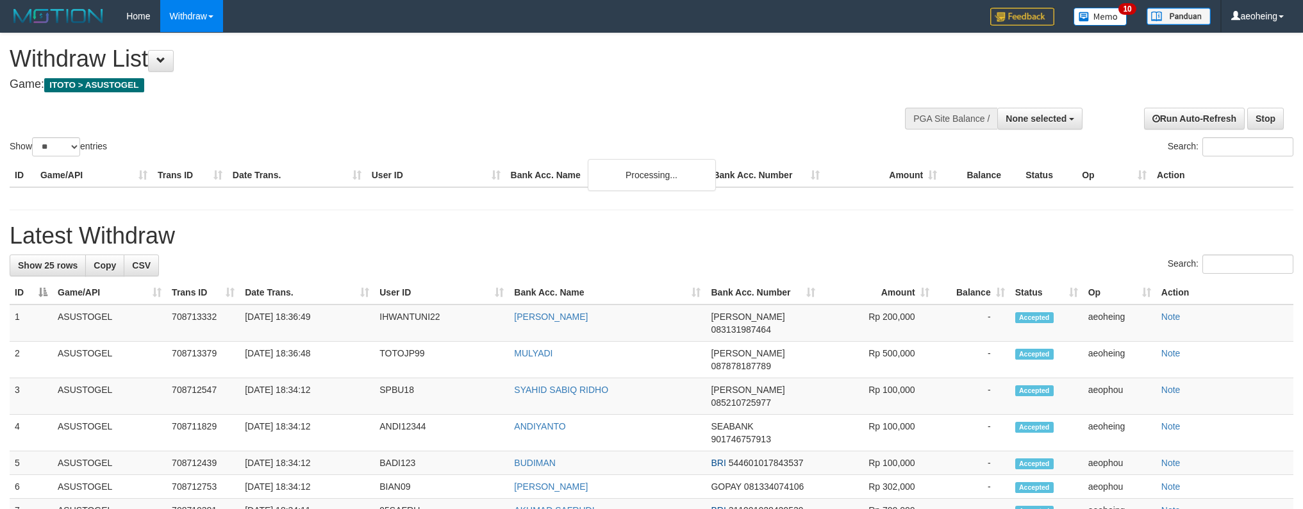
select select
select select "**"
select select
select select "**"
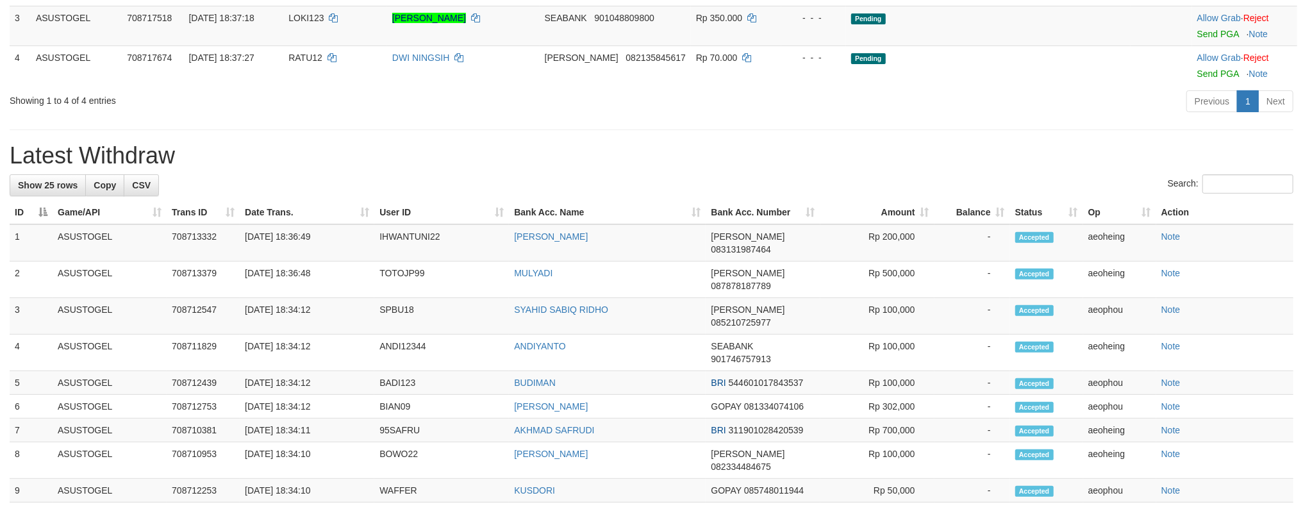
scroll to position [236, 0]
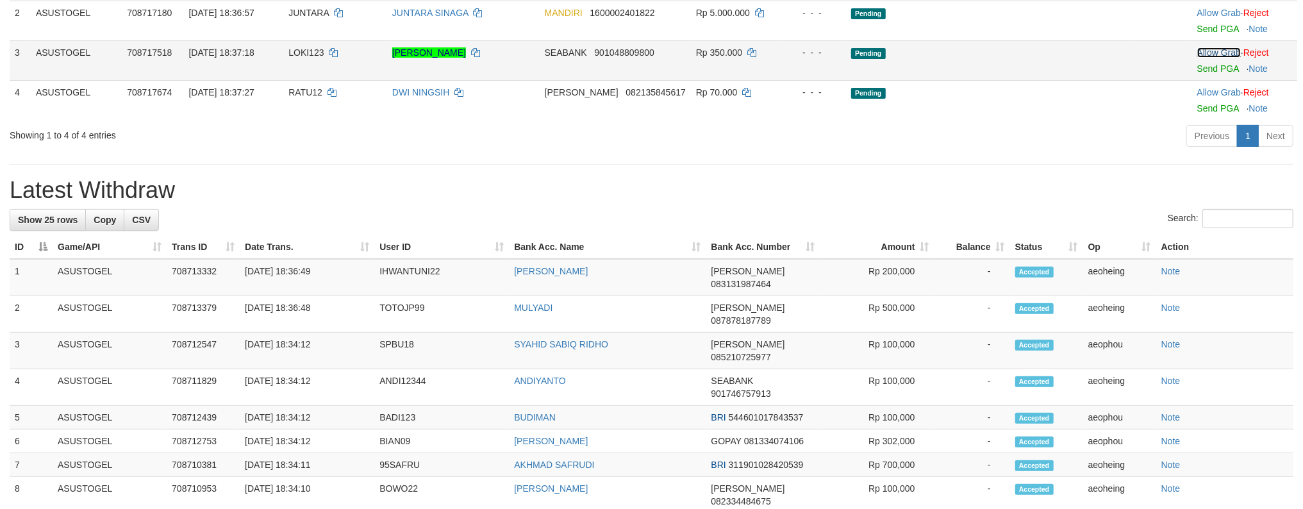
click at [1030, 73] on td "Pending" at bounding box center [988, 60] width 285 height 40
click at [1197, 63] on link "Send PGA" at bounding box center [1218, 68] width 42 height 10
click at [868, 138] on div "Previous 1 Next" at bounding box center [922, 138] width 741 height 28
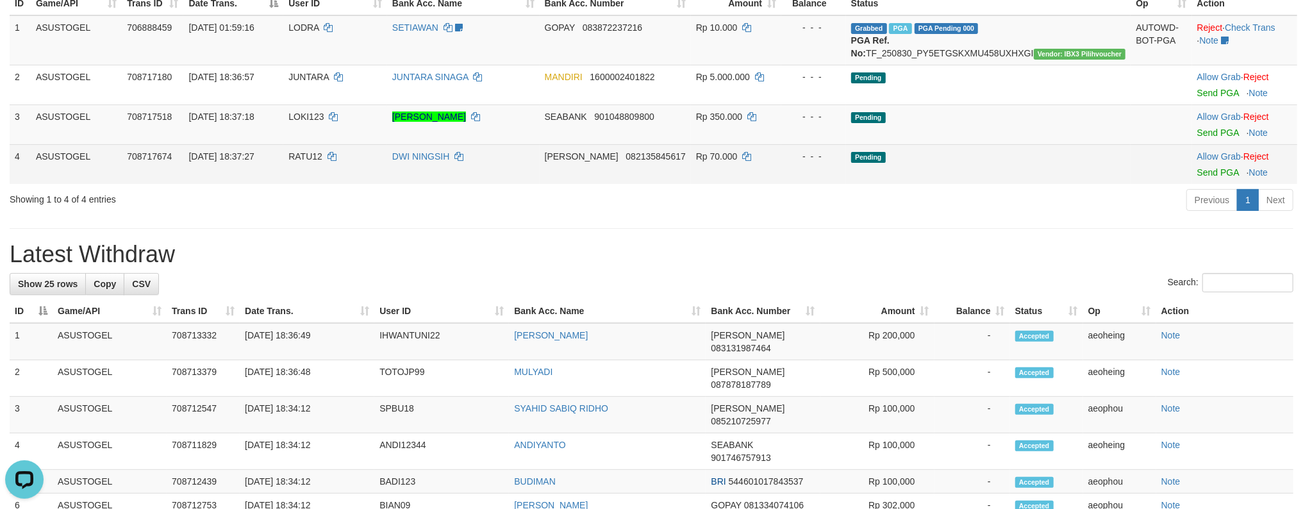
scroll to position [65, 0]
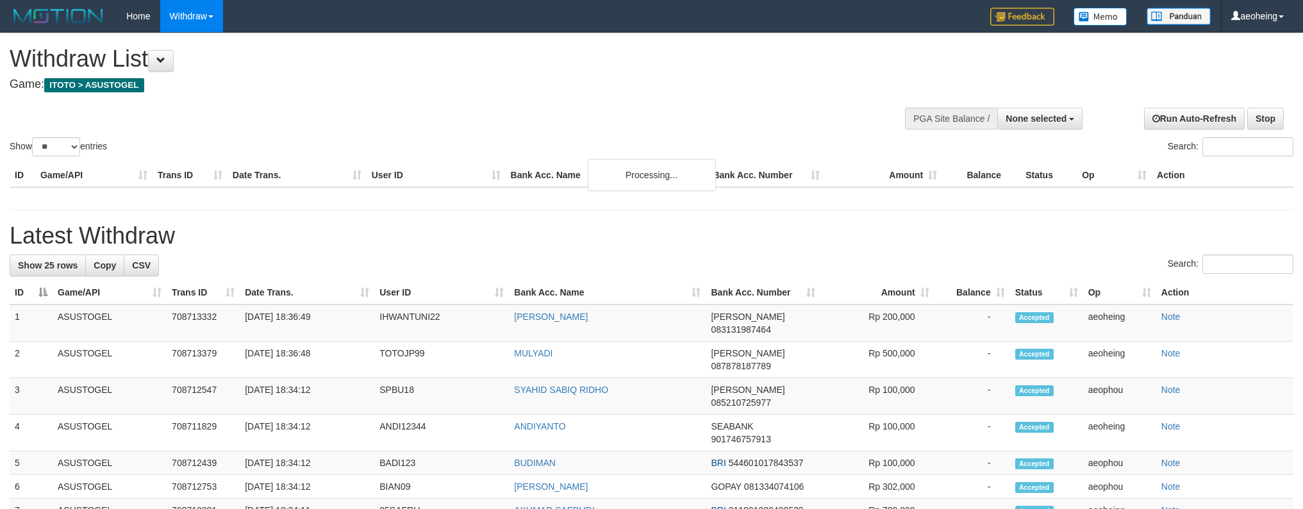
select select
select select "**"
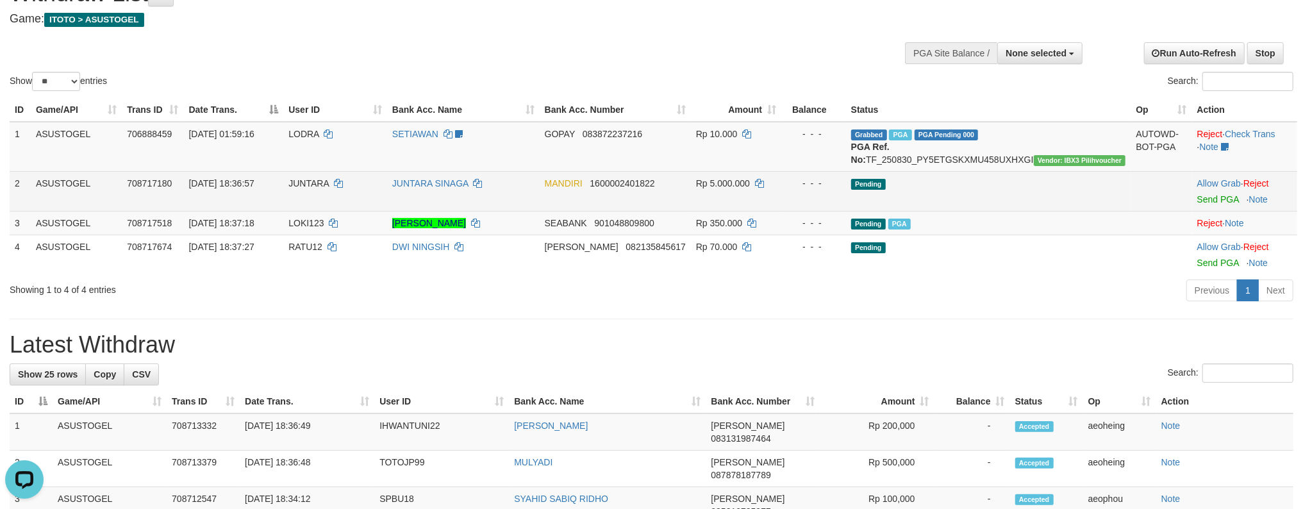
click at [980, 211] on td "Pending" at bounding box center [988, 191] width 285 height 40
click at [1197, 194] on link "Send PGA" at bounding box center [1218, 199] width 42 height 10
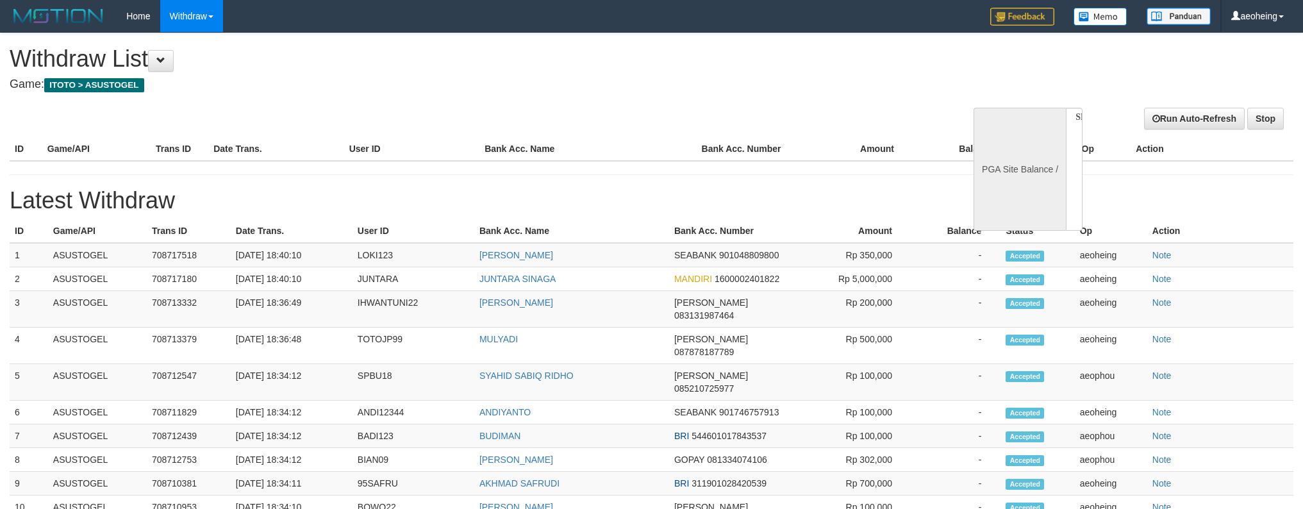
select select
select select "**"
select select
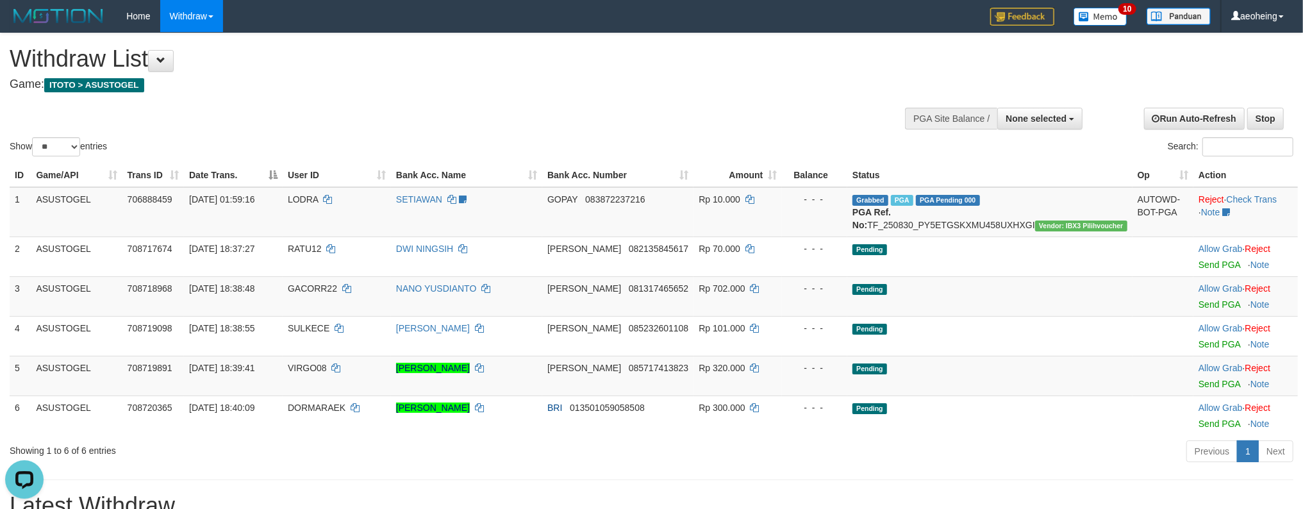
scroll to position [170, 0]
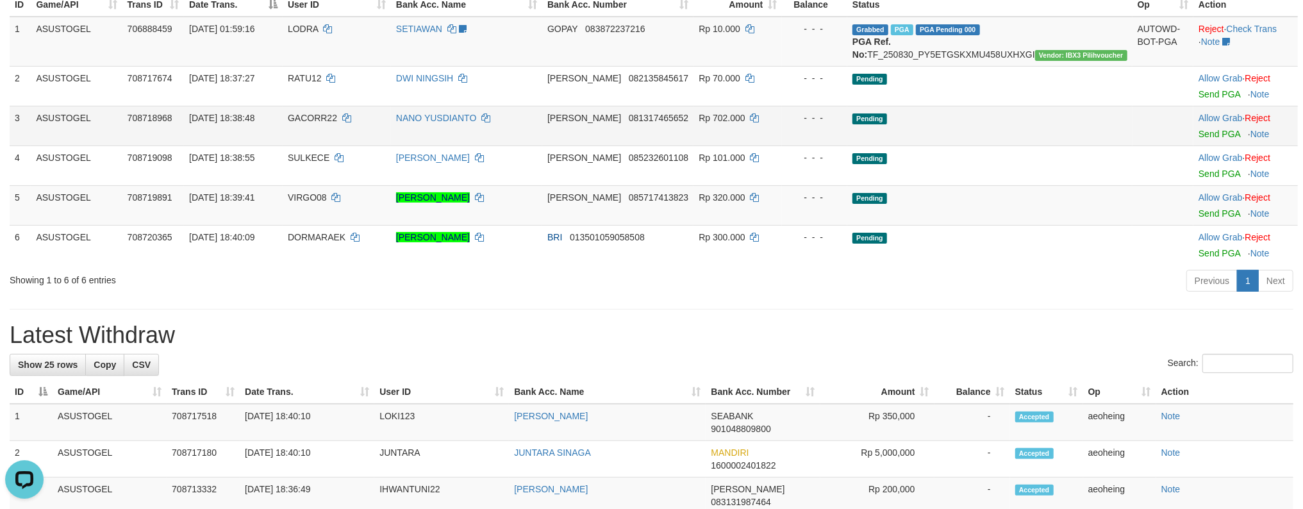
click at [991, 145] on td "Pending" at bounding box center [989, 126] width 285 height 40
click at [1198, 129] on link "Send PGA" at bounding box center [1219, 134] width 42 height 10
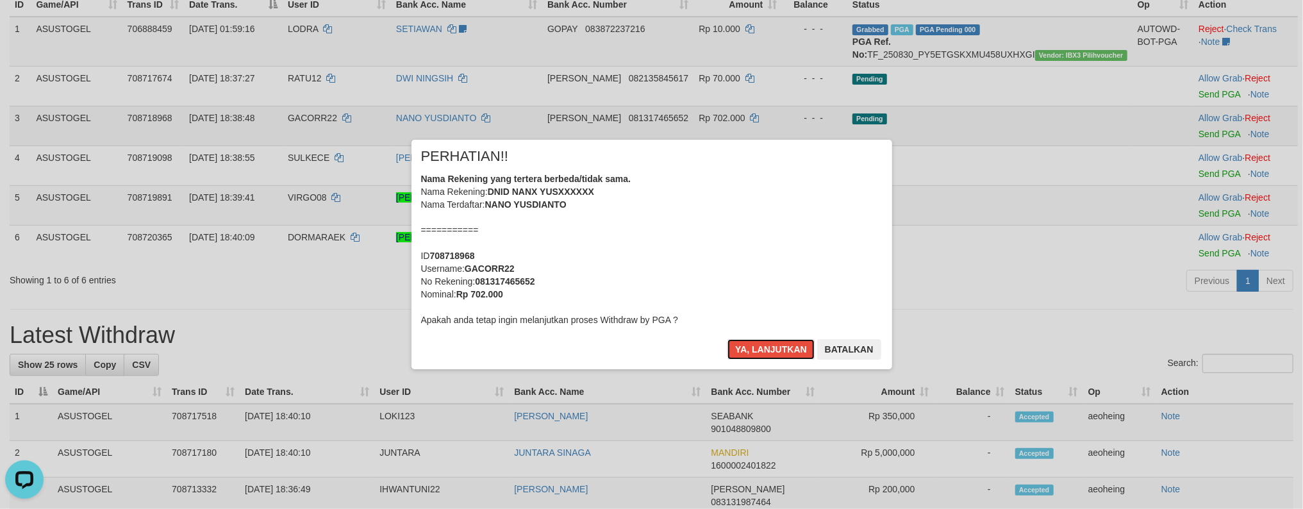
click at [727, 339] on button "Ya, lanjutkan" at bounding box center [770, 349] width 87 height 21
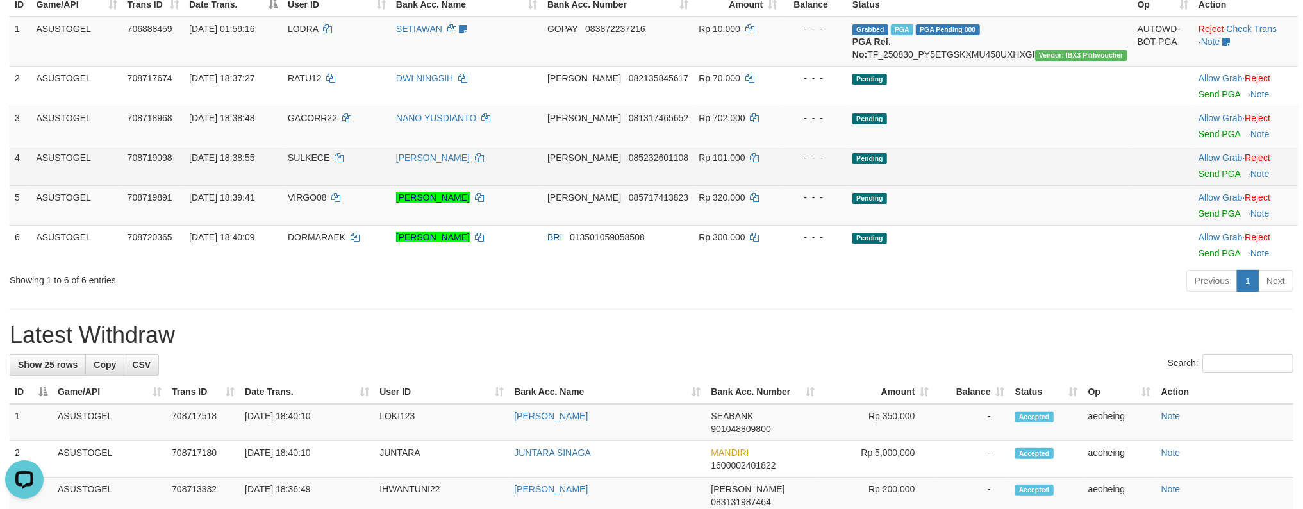
drag, startPoint x: 1073, startPoint y: 191, endPoint x: 1087, endPoint y: 185, distance: 15.2
click at [1086, 185] on td "Pending" at bounding box center [989, 165] width 285 height 40
click at [1198, 169] on link "Send PGA" at bounding box center [1219, 174] width 42 height 10
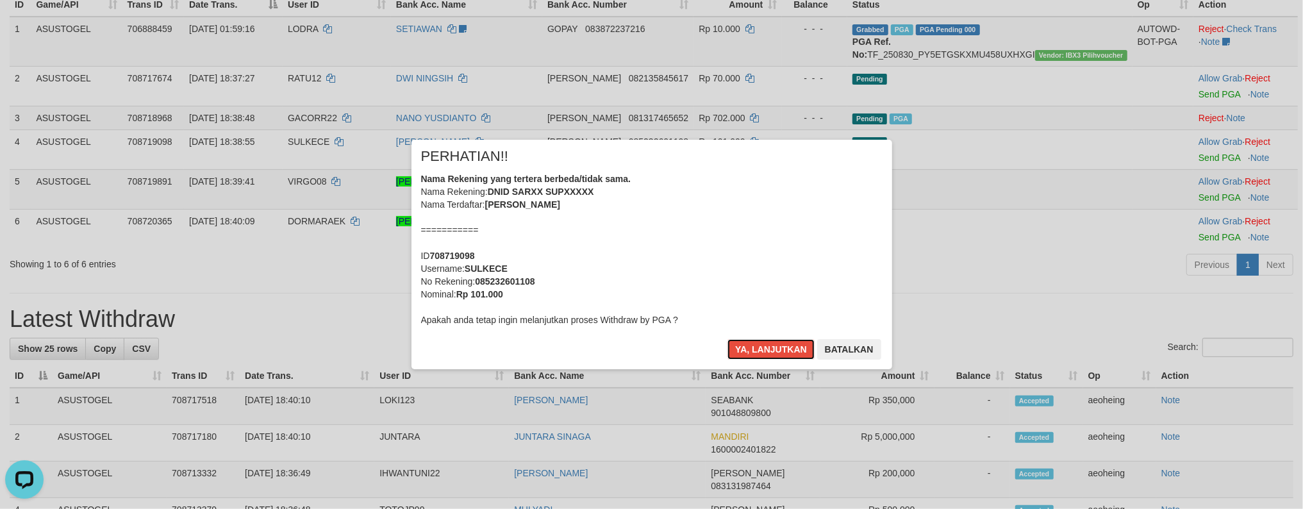
click at [727, 339] on button "Ya, lanjutkan" at bounding box center [770, 349] width 87 height 21
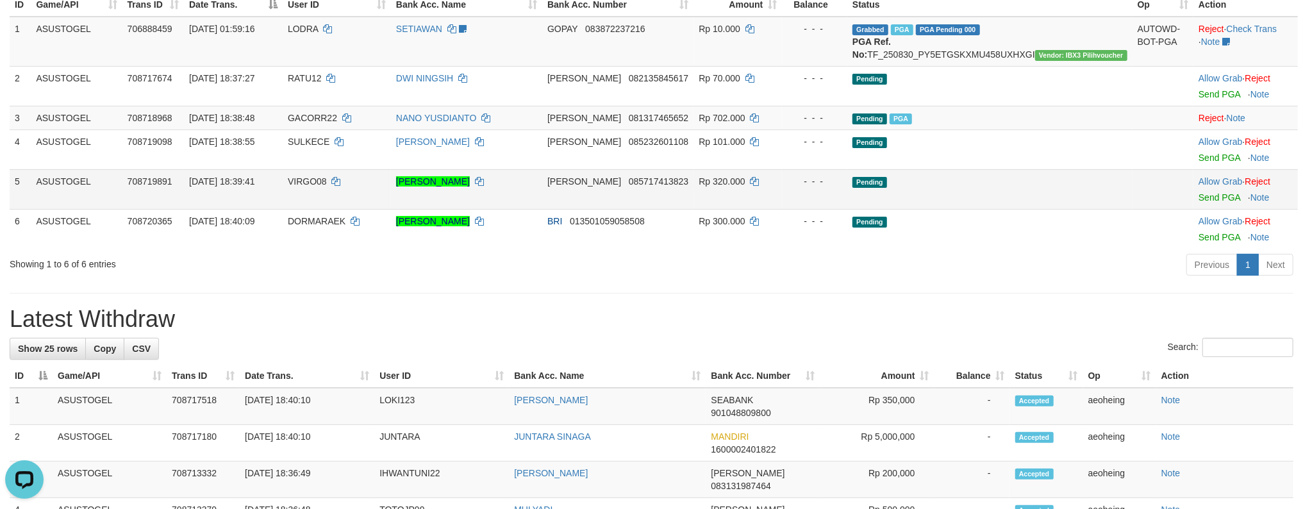
click at [1061, 209] on td "Pending" at bounding box center [989, 189] width 285 height 40
click at [1198, 192] on link "Send PGA" at bounding box center [1219, 197] width 42 height 10
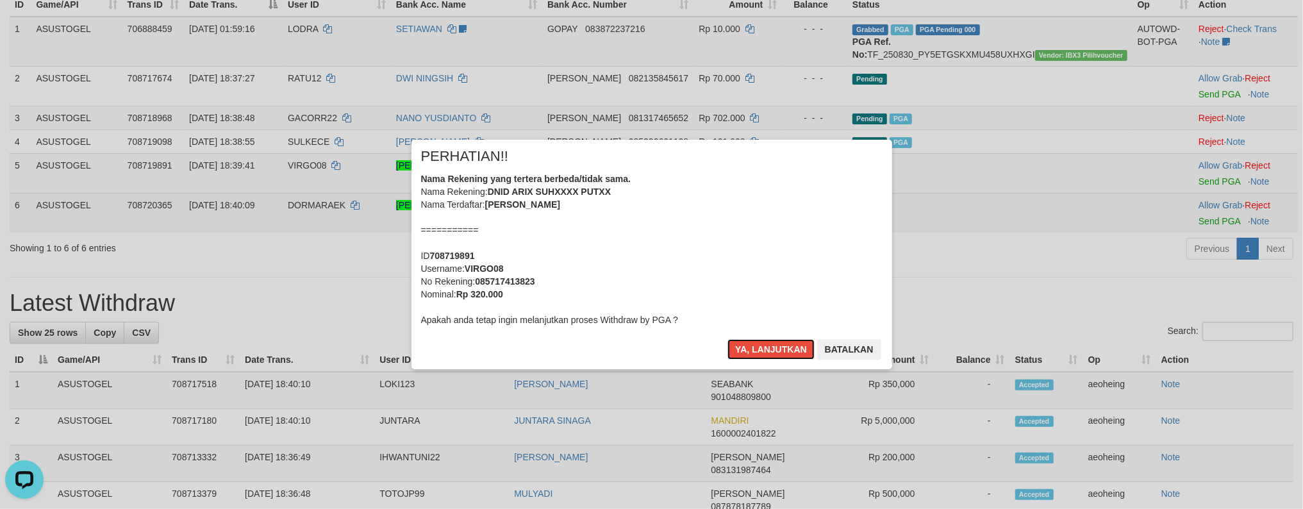
click at [727, 339] on button "Ya, lanjutkan" at bounding box center [770, 349] width 87 height 21
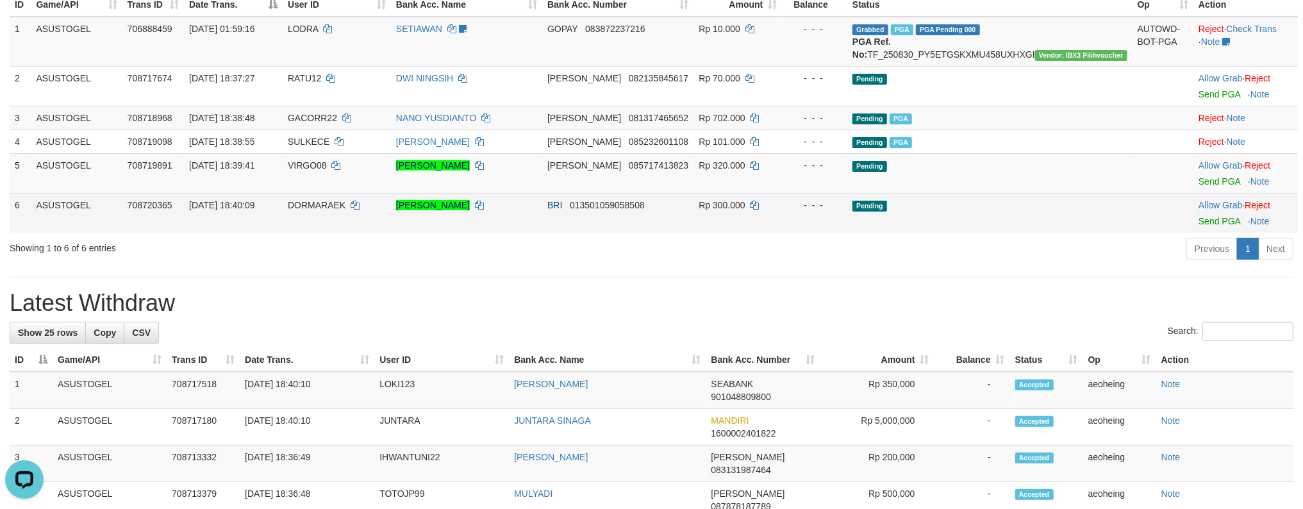
click at [1108, 213] on td "Pending" at bounding box center [989, 213] width 285 height 40
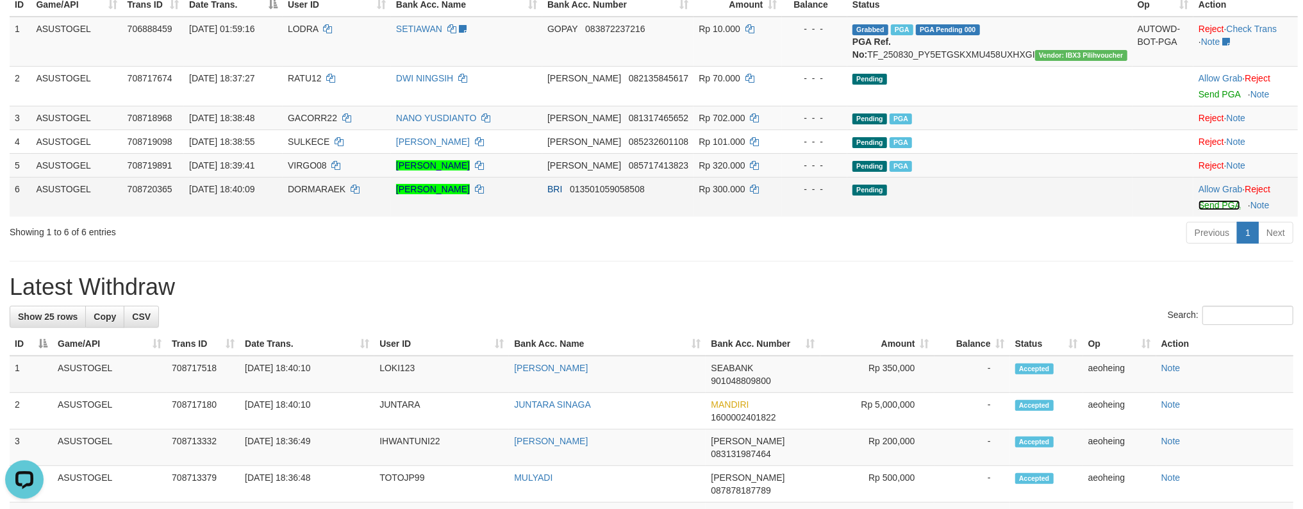
click at [1198, 200] on link "Send PGA" at bounding box center [1219, 205] width 42 height 10
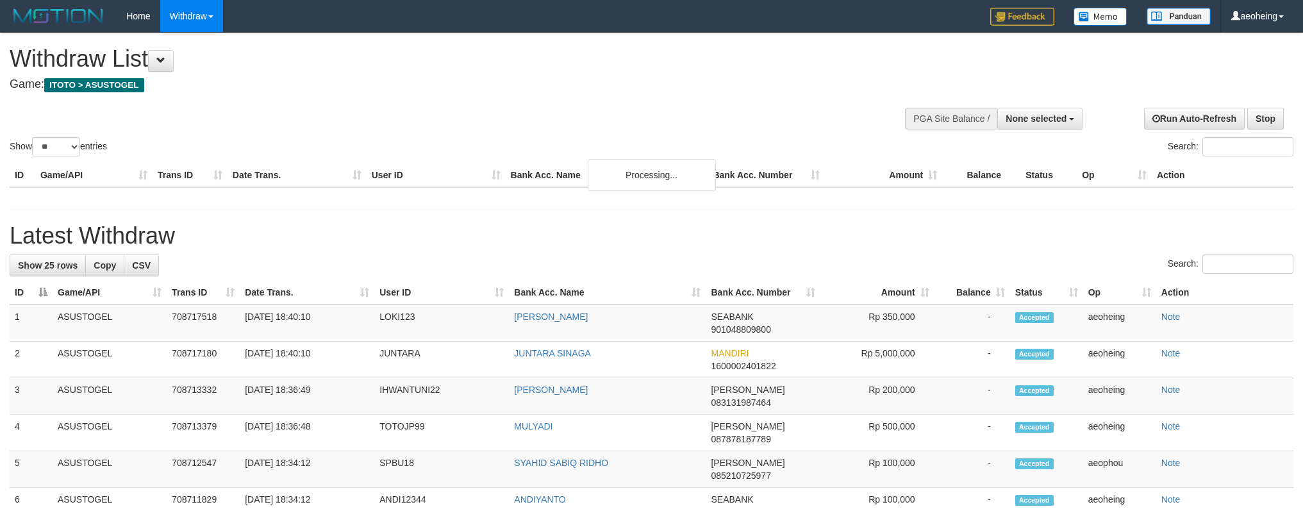
select select
select select "**"
select select
select select "**"
select select
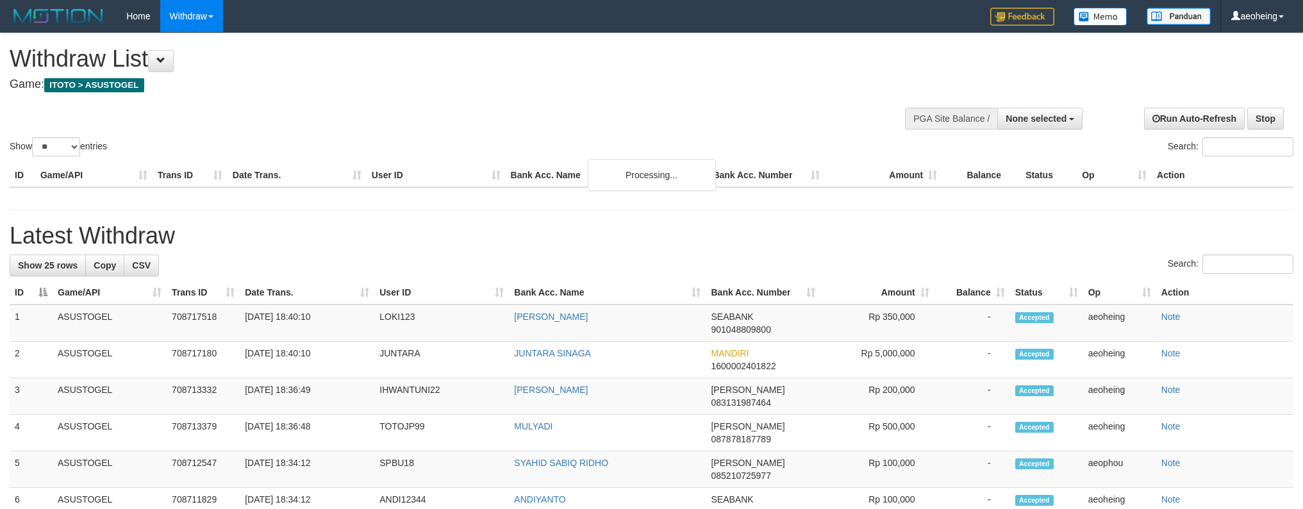
select select "**"
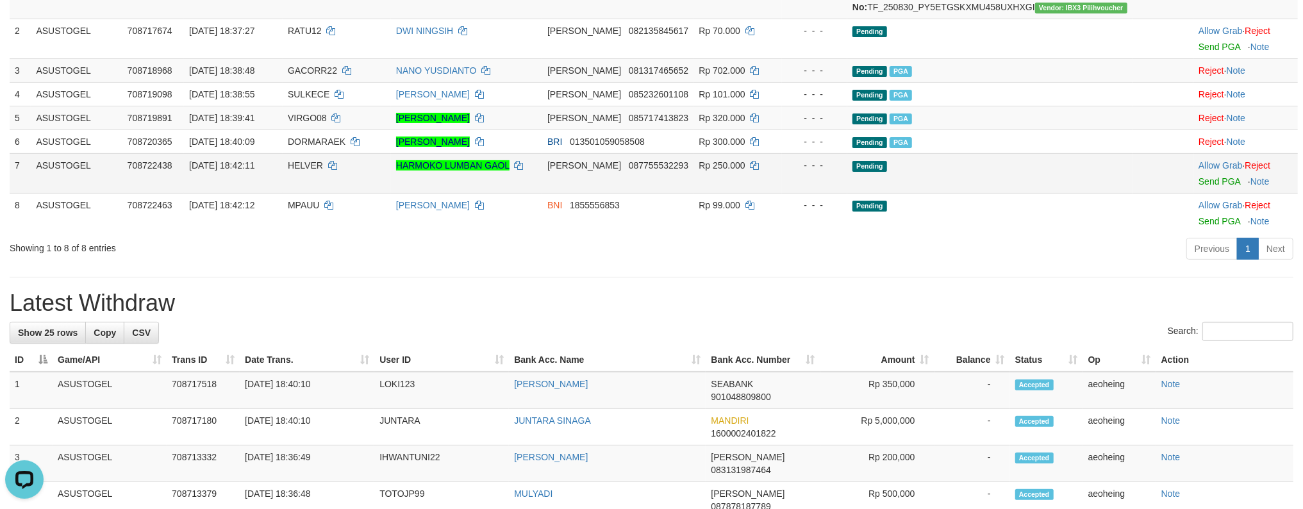
click at [1016, 185] on td "Pending" at bounding box center [989, 173] width 285 height 40
click at [1198, 176] on link "Send PGA" at bounding box center [1219, 181] width 42 height 10
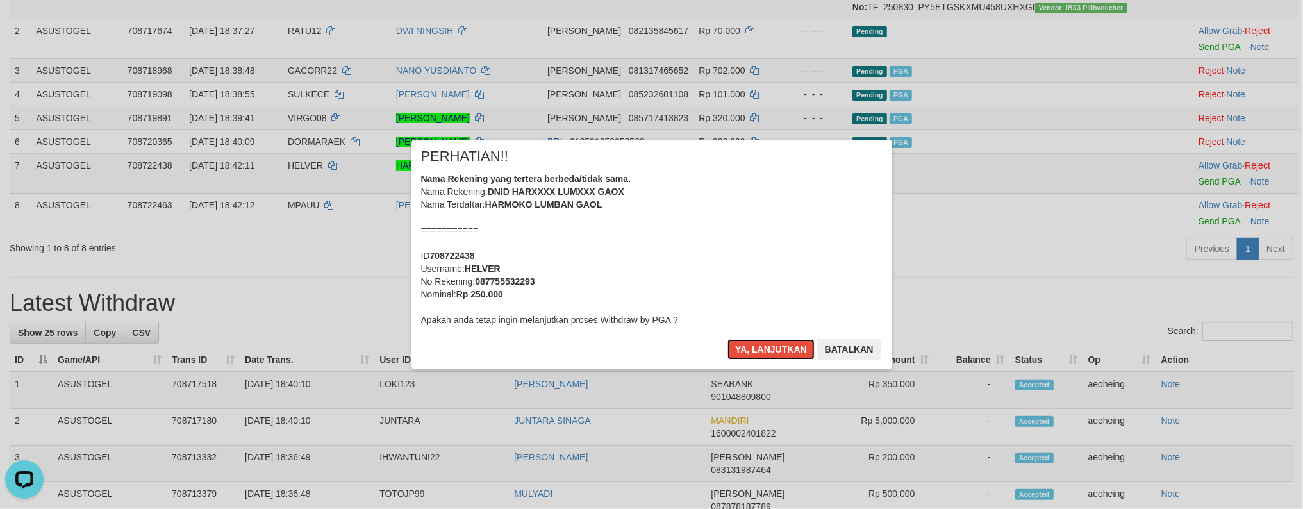
click at [727, 339] on button "Ya, lanjutkan" at bounding box center [770, 349] width 87 height 21
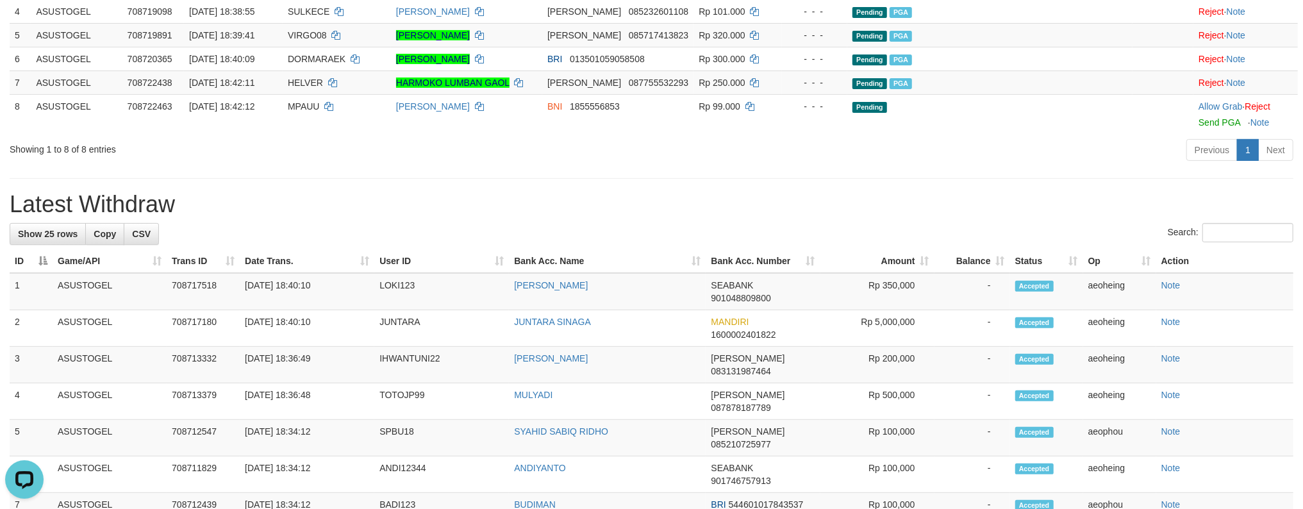
scroll to position [303, 0]
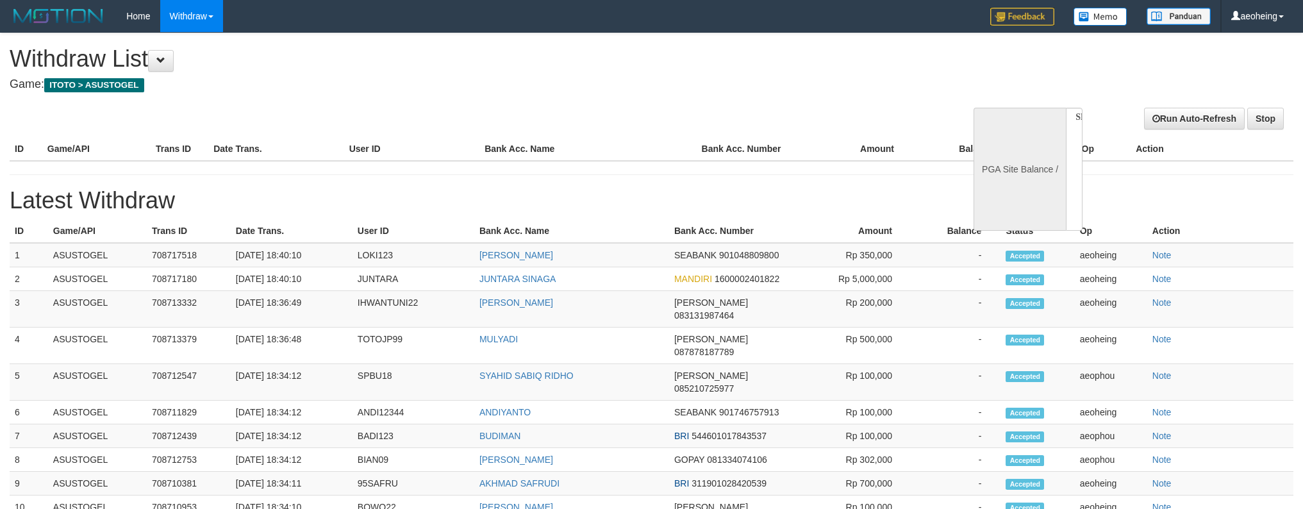
select select
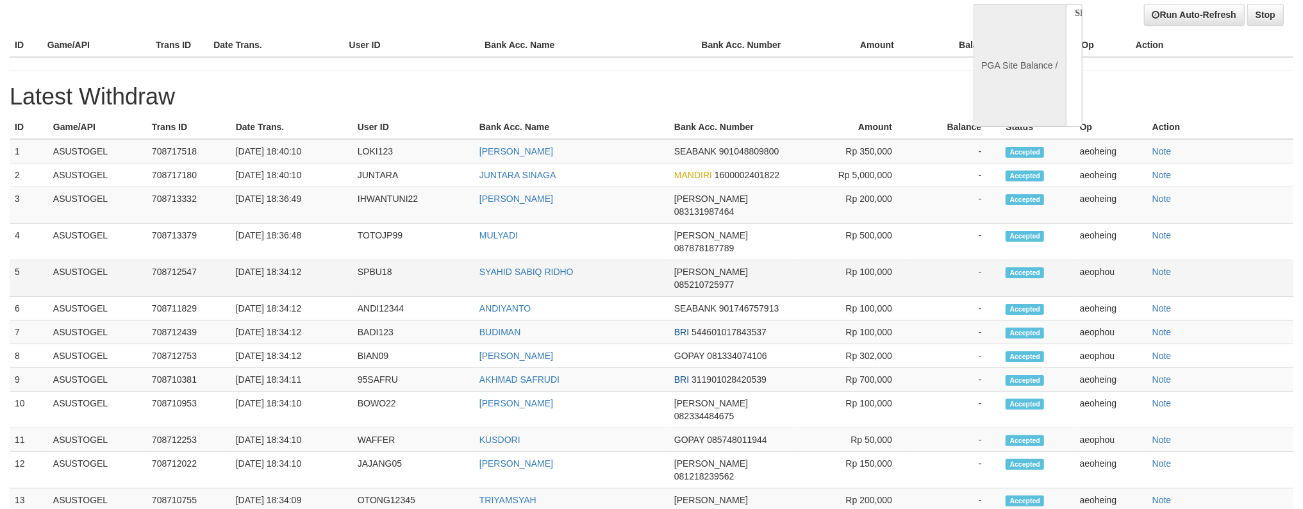
scroll to position [47, 0]
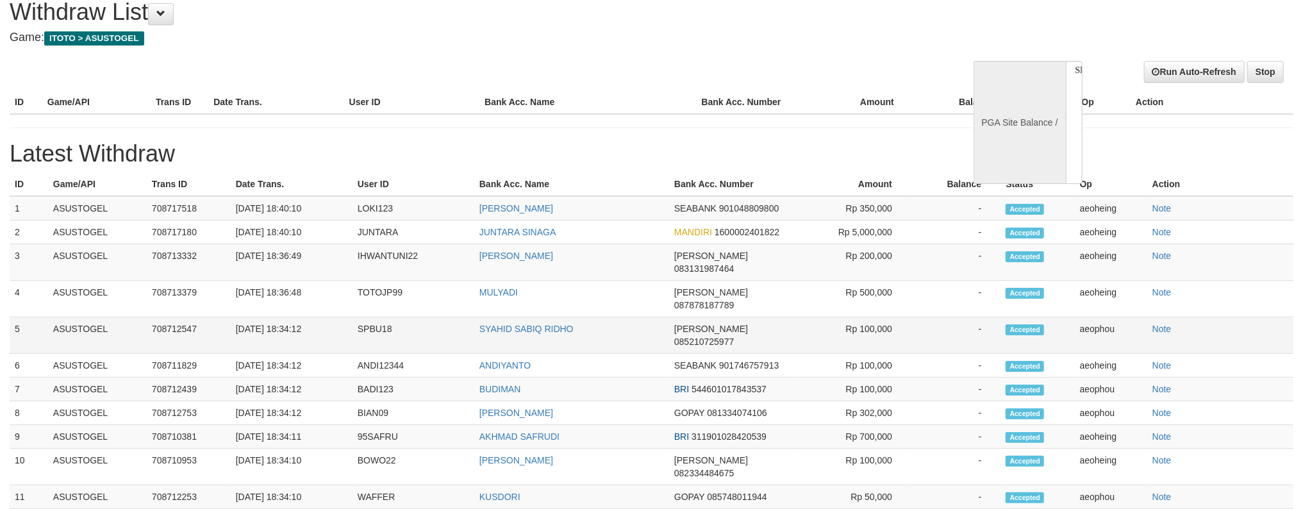
select select "**"
select select
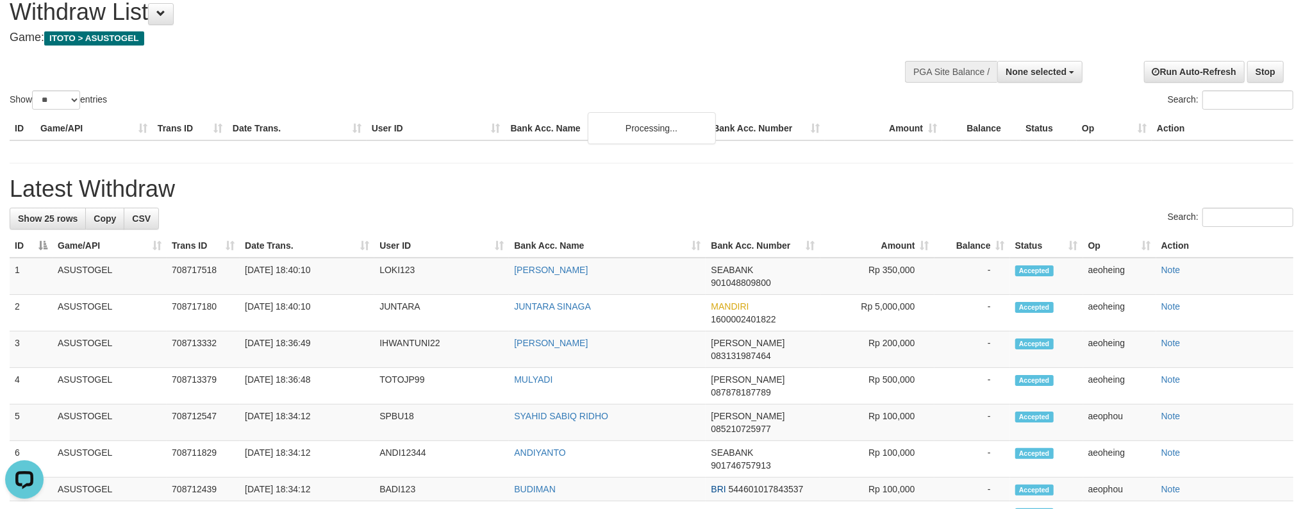
scroll to position [0, 0]
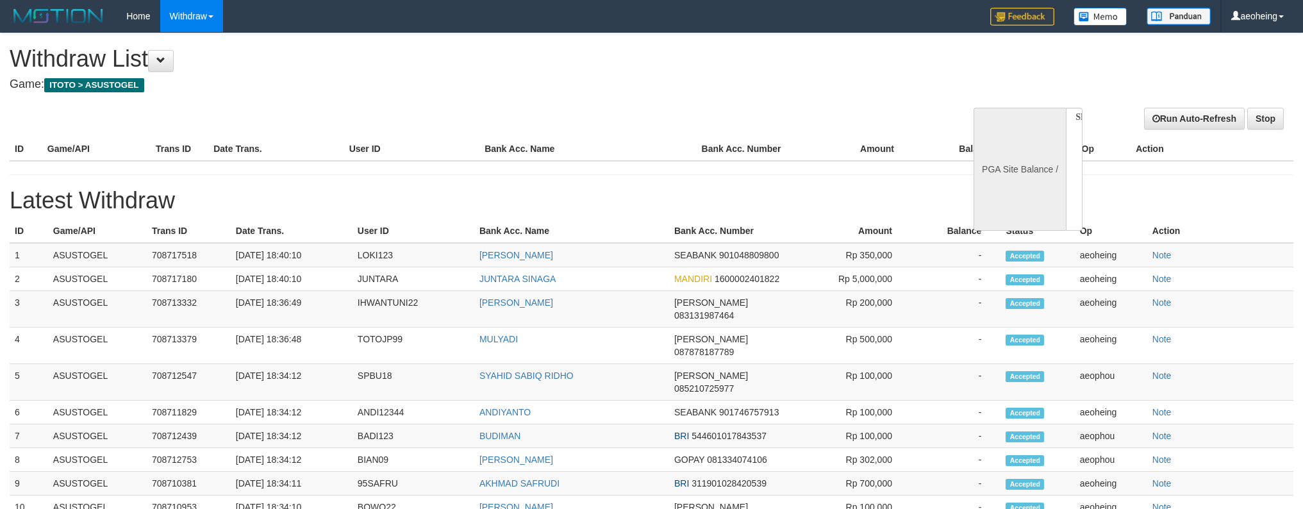
select select
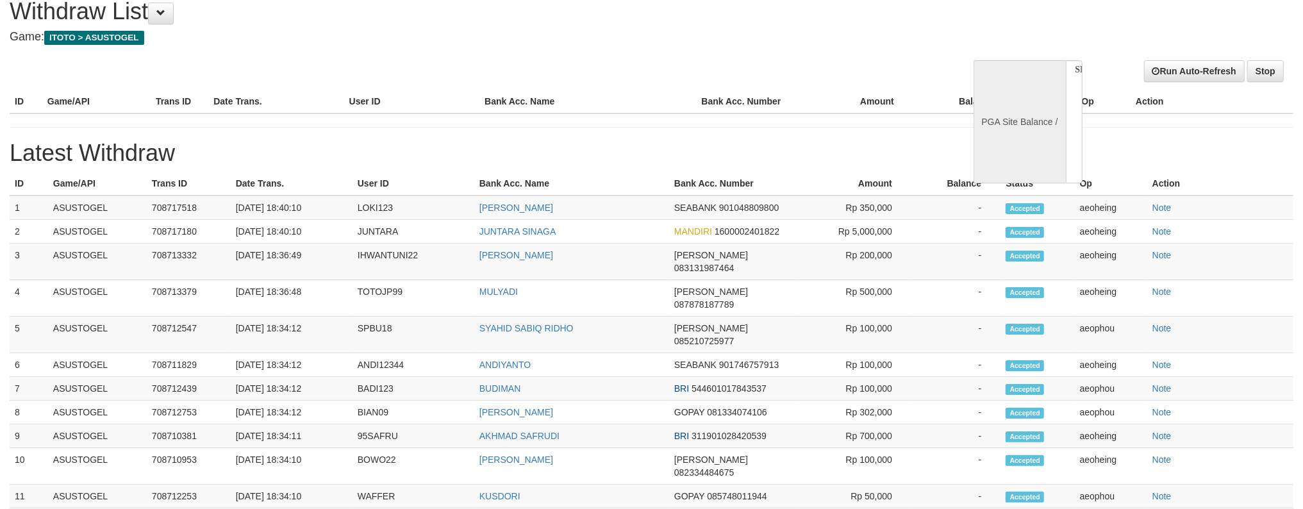
select select "**"
select select
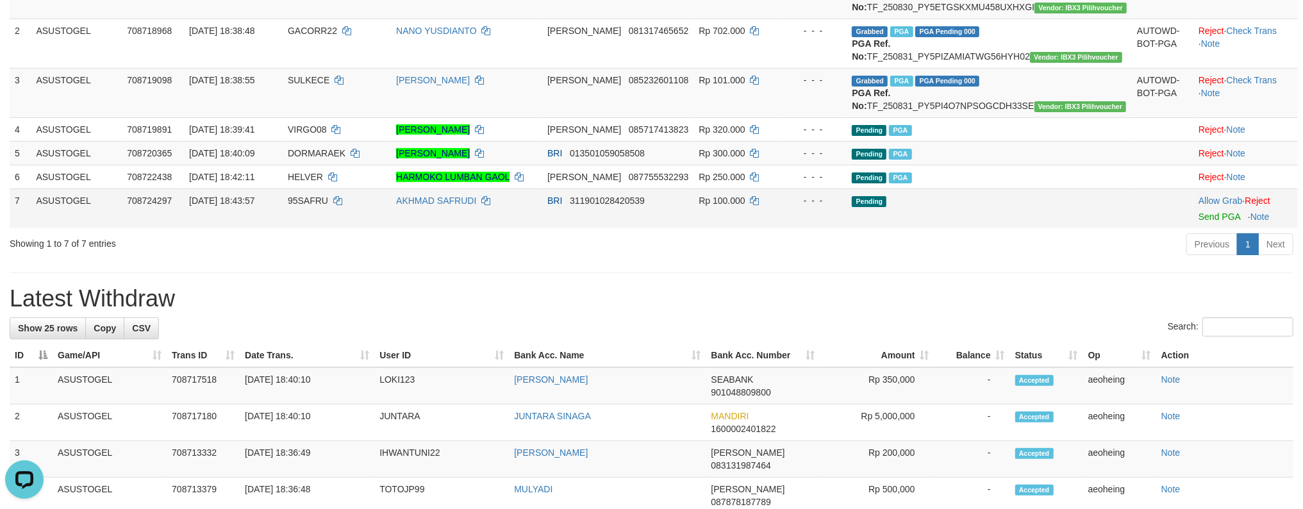
scroll to position [219, 0]
click at [1039, 228] on td "Pending" at bounding box center [989, 208] width 285 height 40
click at [1198, 211] on link "Send PGA" at bounding box center [1219, 216] width 42 height 10
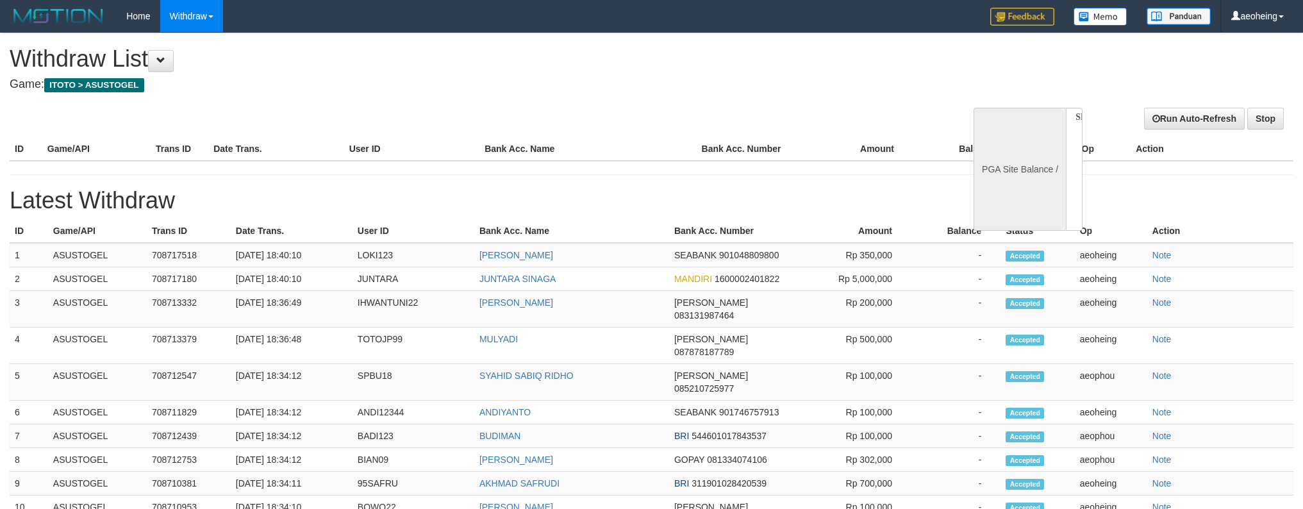
select select
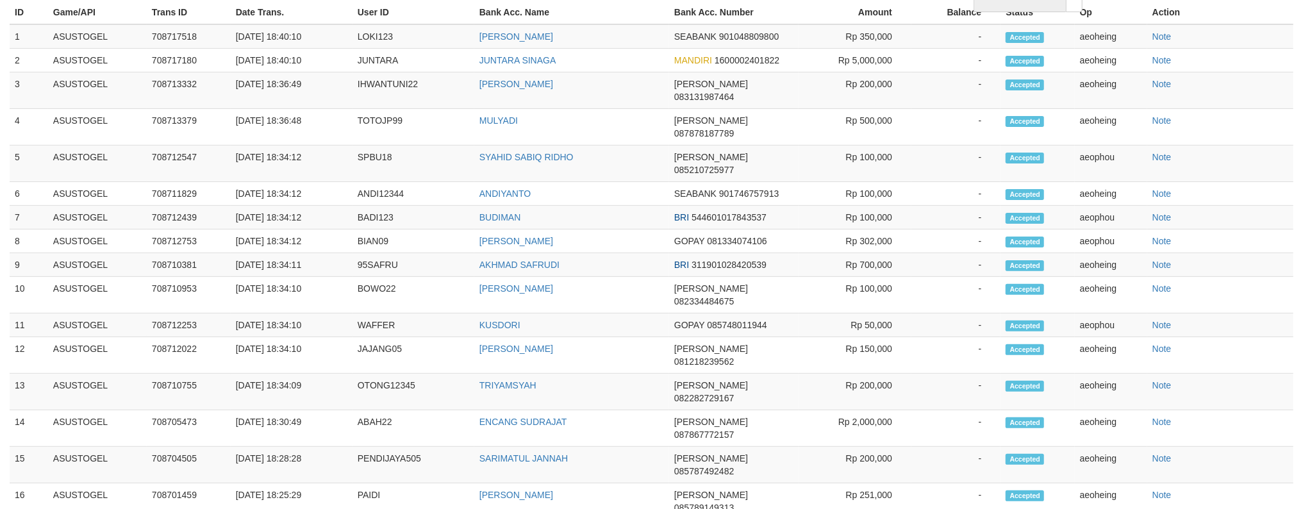
select select "**"
select select
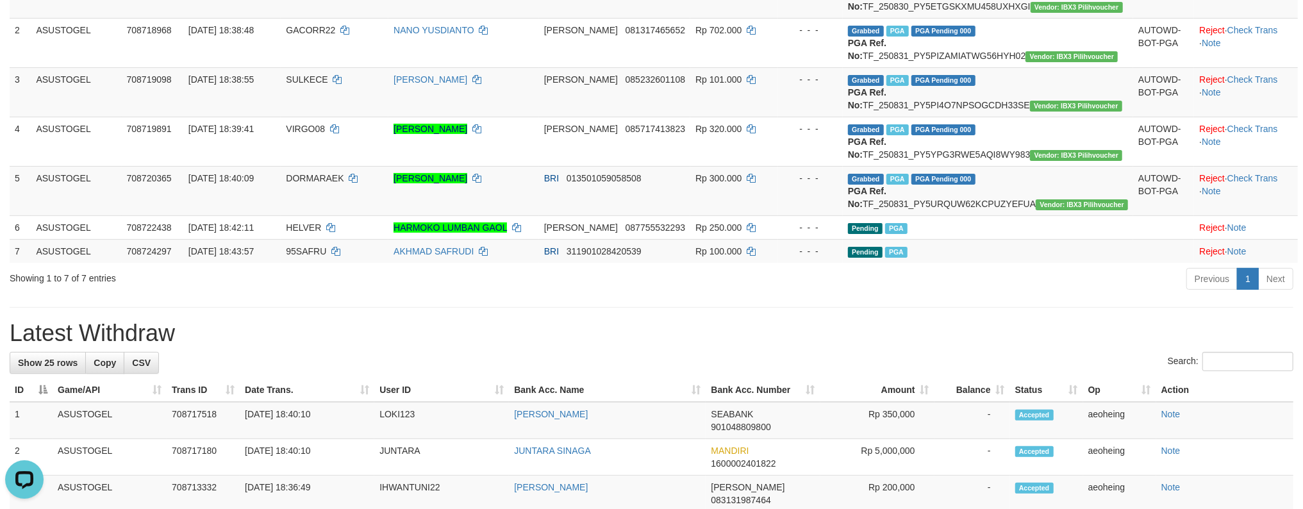
scroll to position [0, 0]
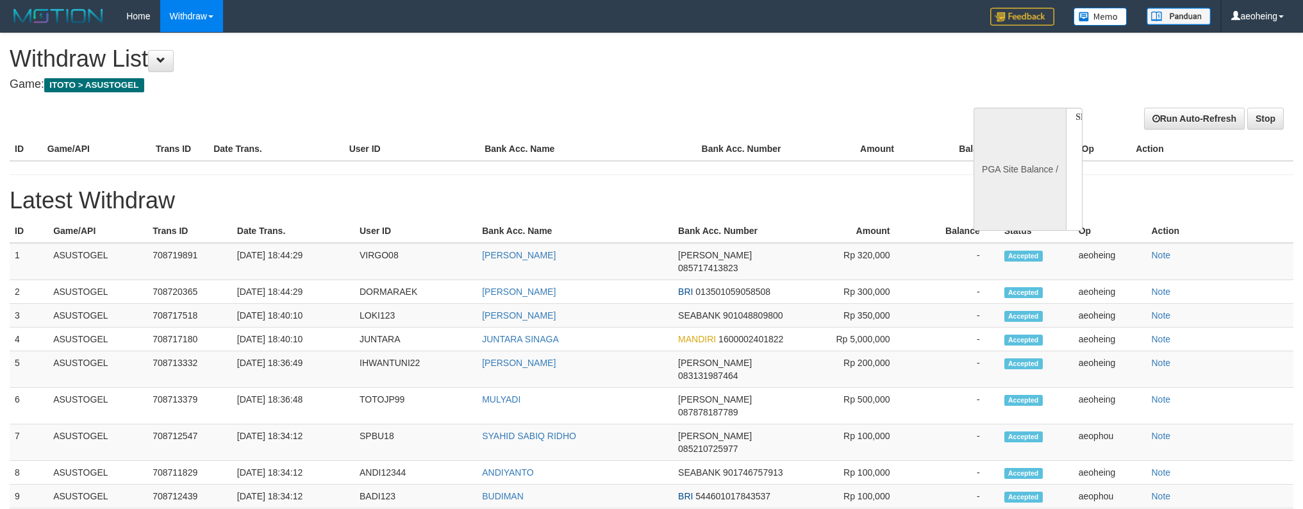
select select
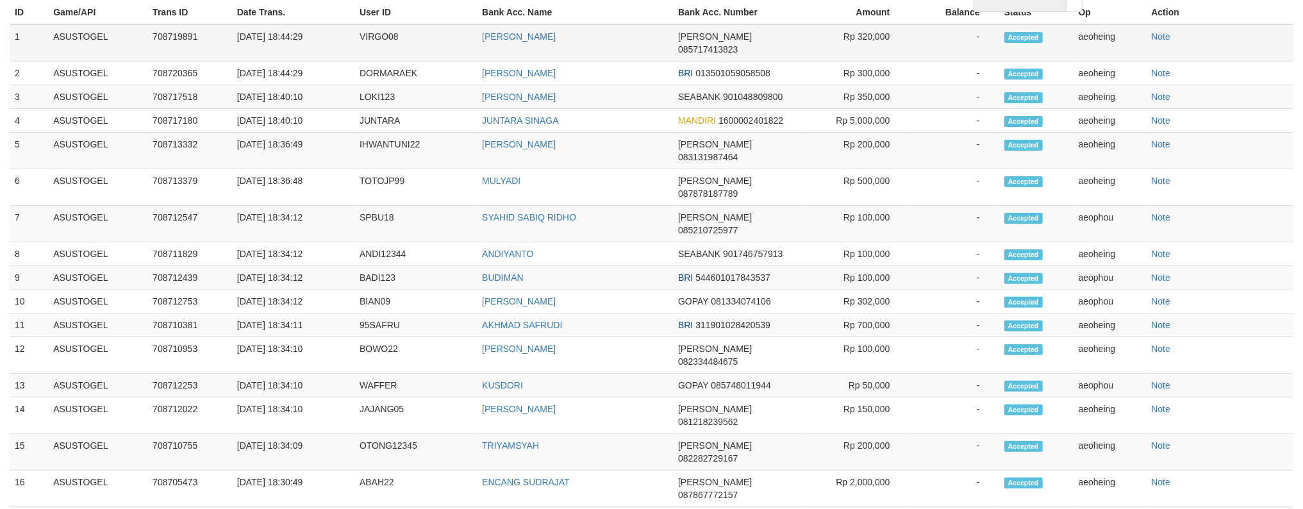
select select "**"
select select
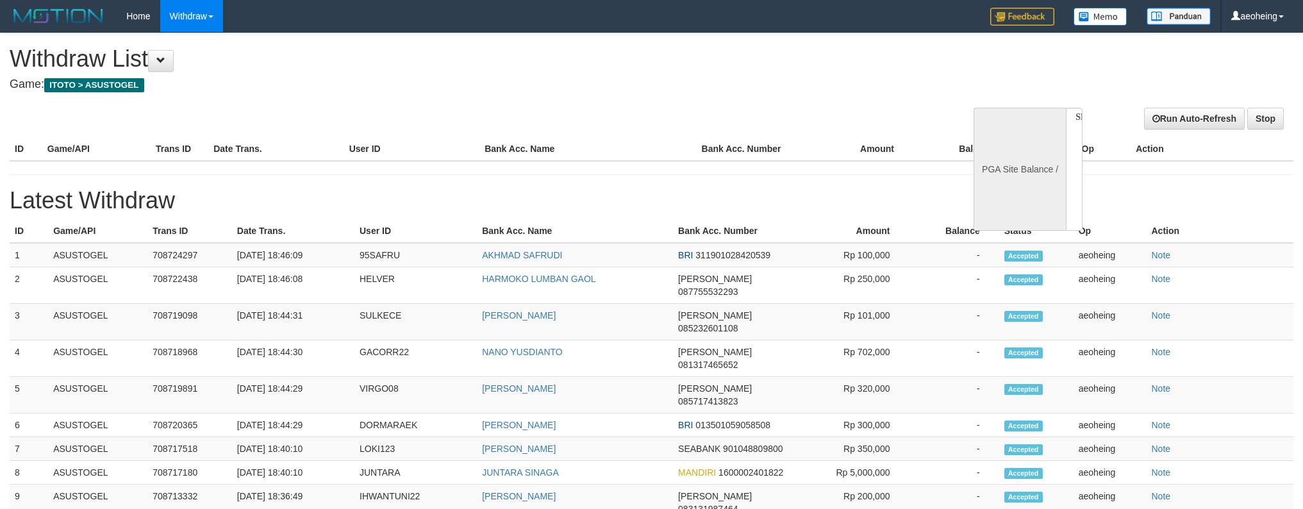
select select
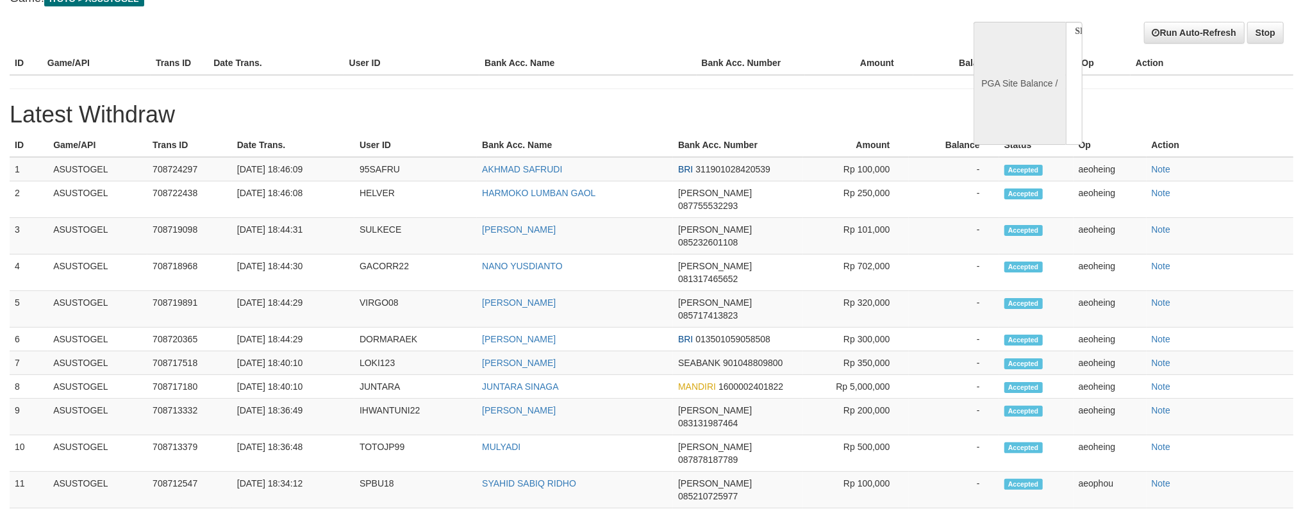
select select "**"
select select
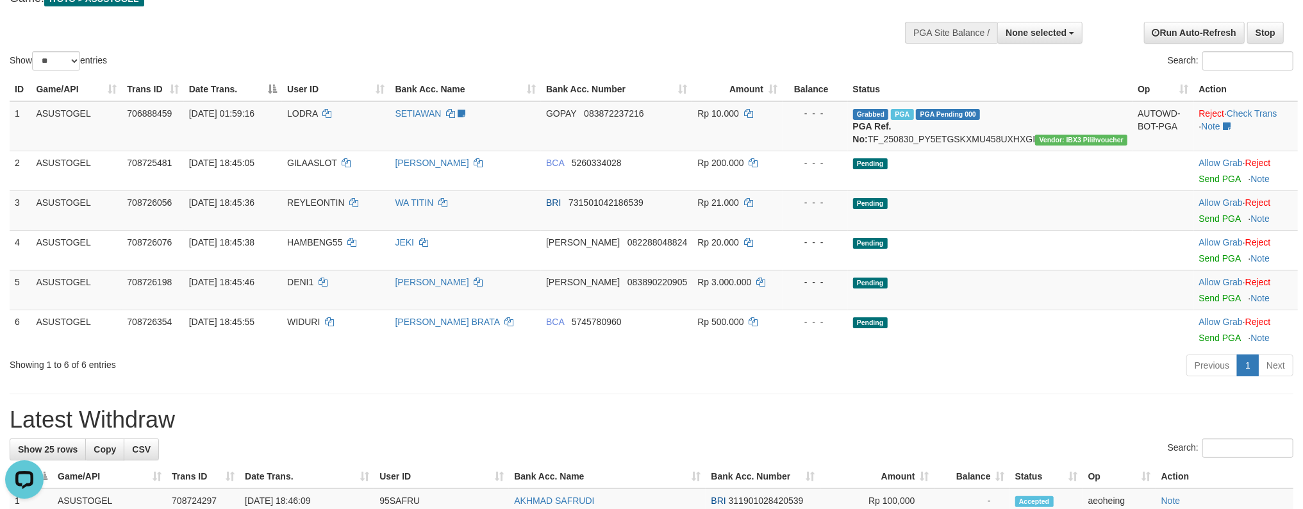
scroll to position [0, 0]
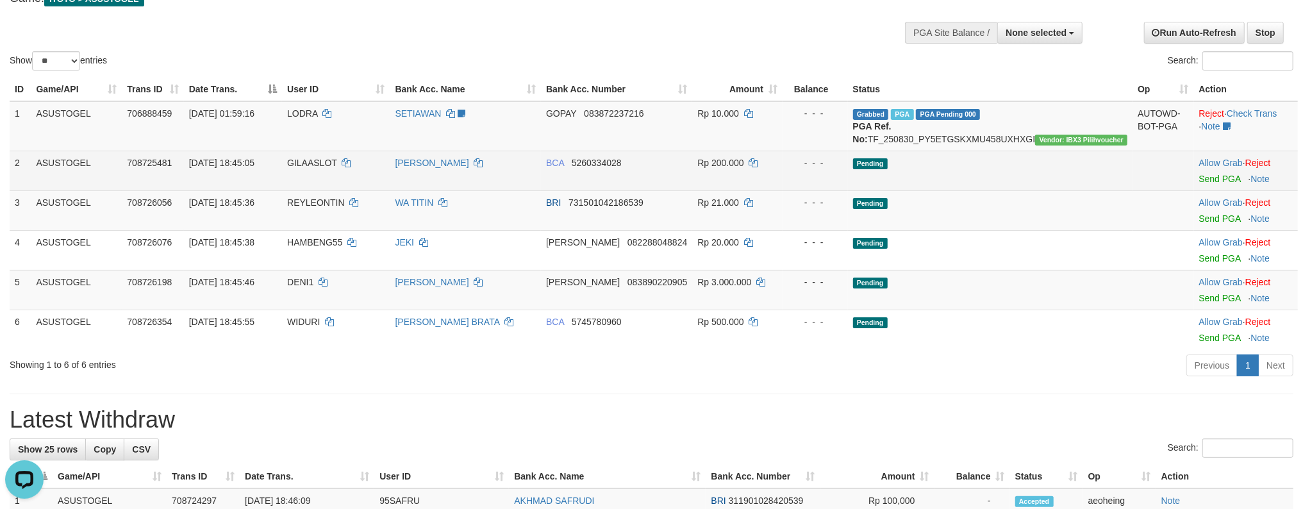
click at [1019, 179] on td "Pending" at bounding box center [990, 171] width 285 height 40
click at [1199, 174] on link "Send PGA" at bounding box center [1220, 179] width 42 height 10
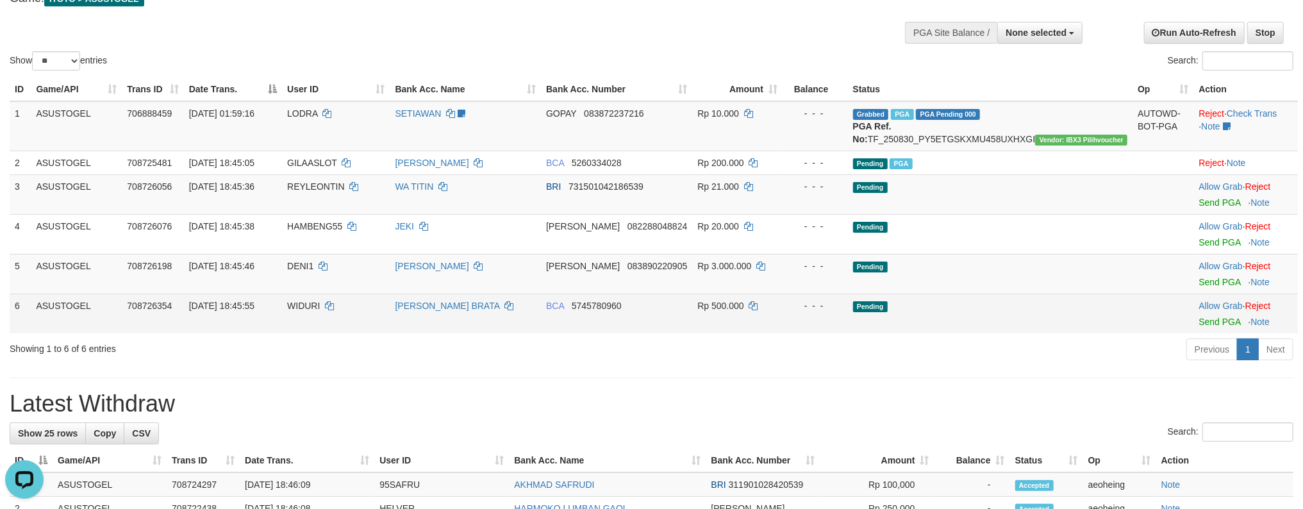
click at [1009, 326] on td "Pending" at bounding box center [990, 314] width 285 height 40
click at [1015, 326] on td "Pending" at bounding box center [990, 314] width 285 height 40
click at [1199, 317] on link "Send PGA" at bounding box center [1220, 322] width 42 height 10
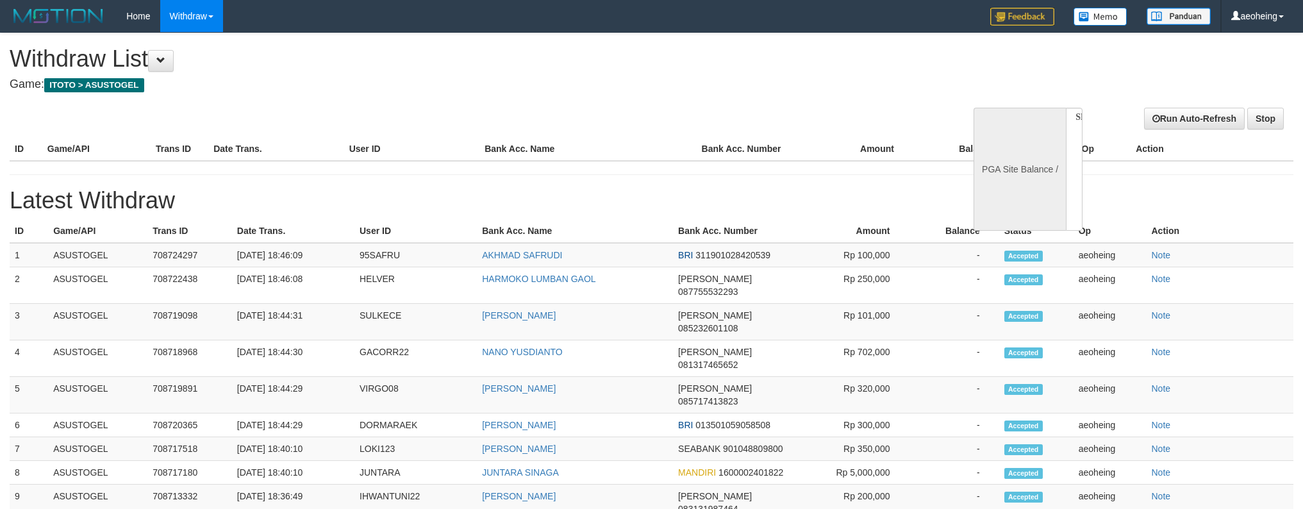
select select
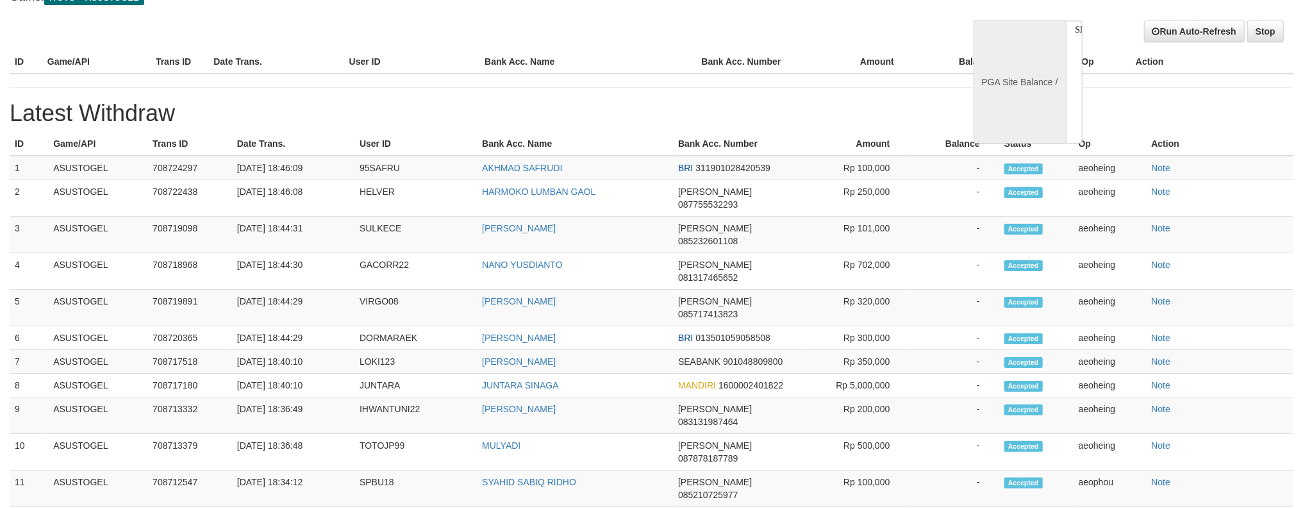
select select "**"
select select
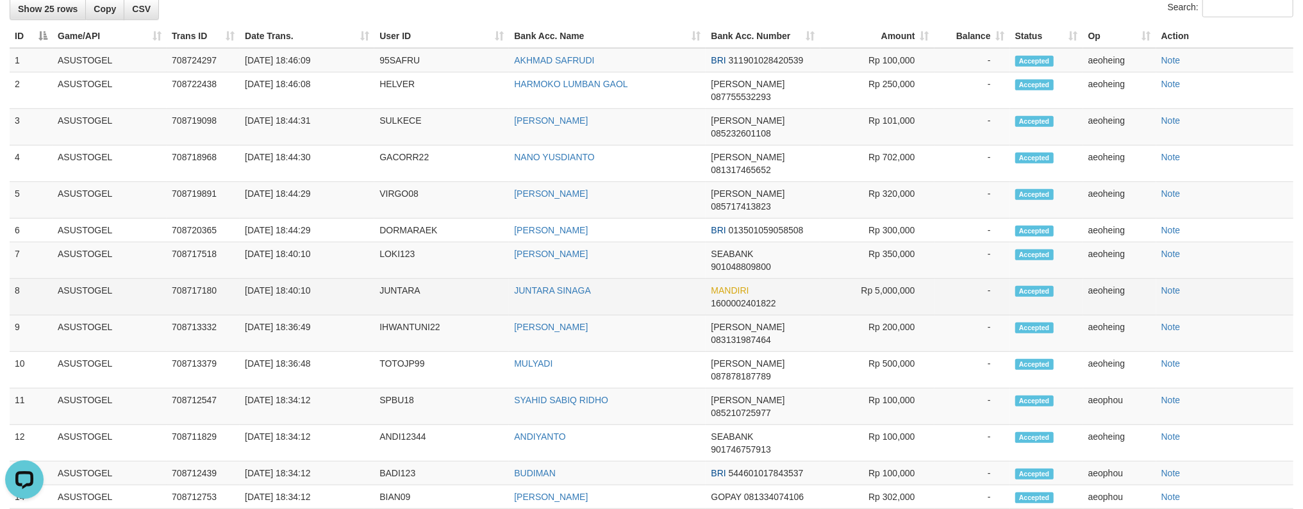
scroll to position [70, 0]
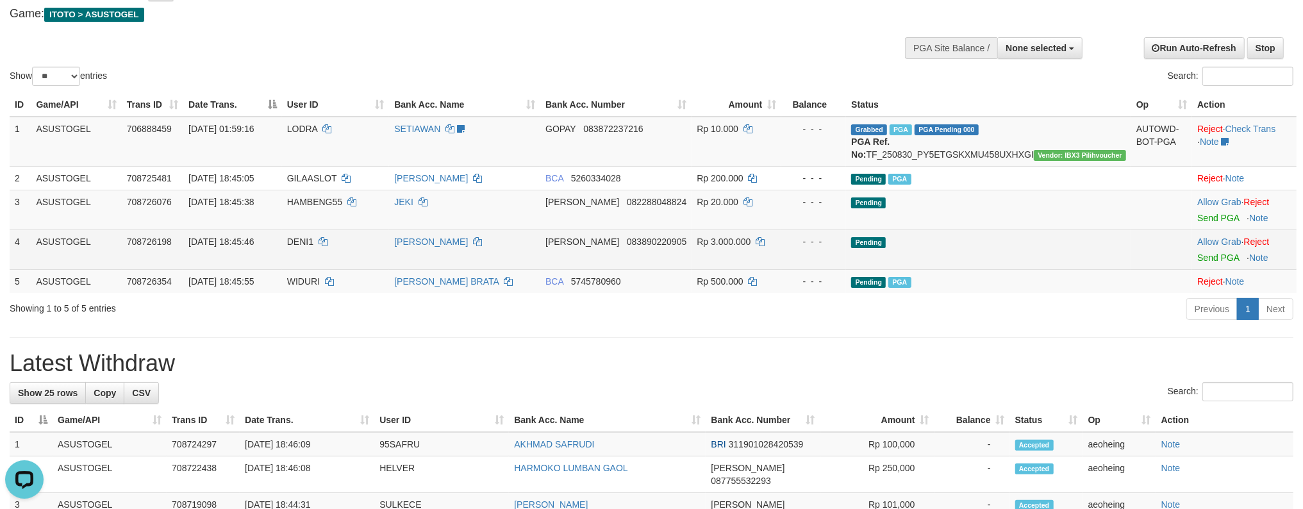
click at [1018, 269] on td "Pending" at bounding box center [988, 249] width 285 height 40
click at [1197, 252] on link "Send PGA" at bounding box center [1218, 257] width 42 height 10
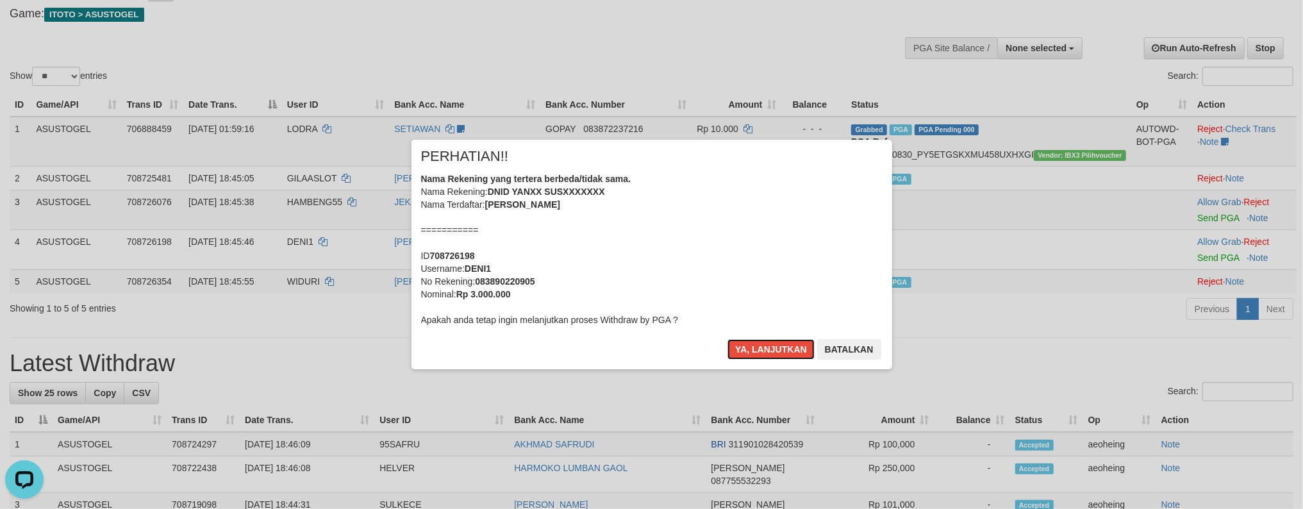
click at [727, 339] on button "Ya, lanjutkan" at bounding box center [770, 349] width 87 height 21
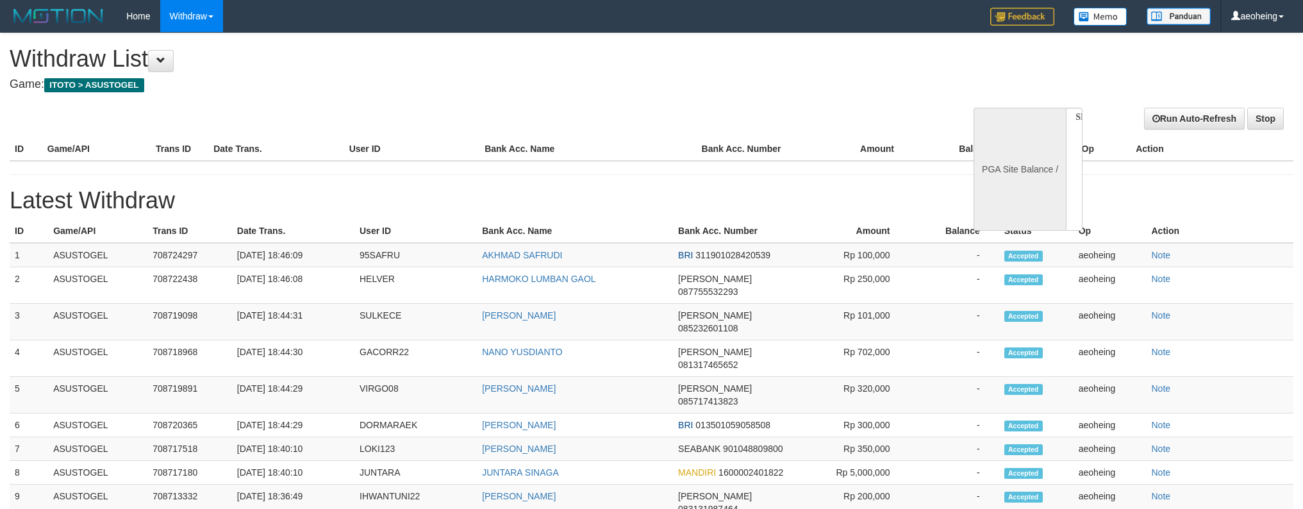
select select
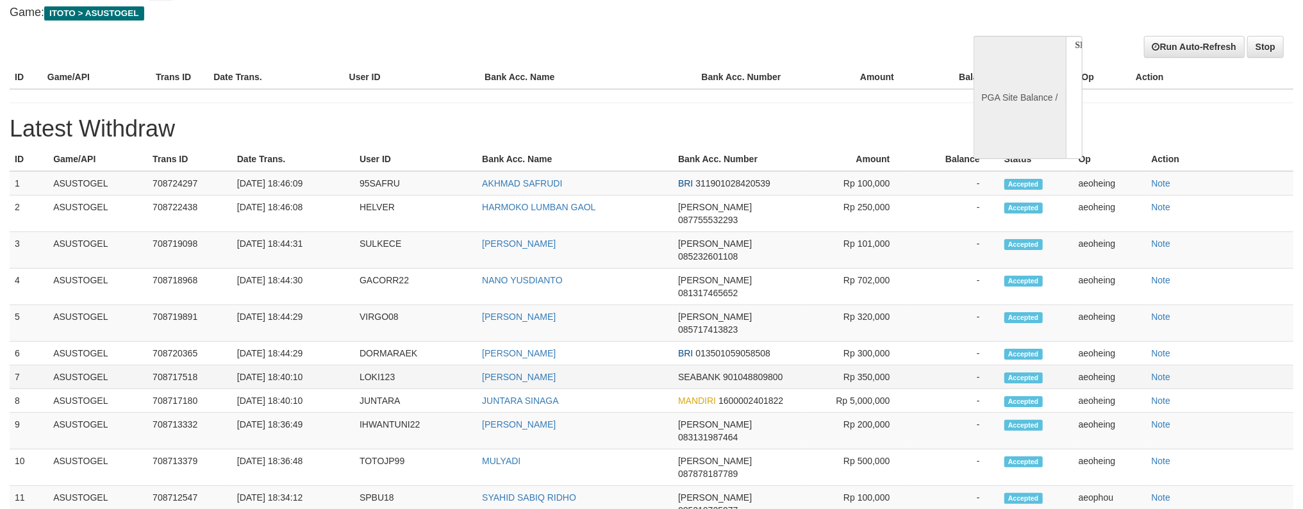
select select "**"
select select
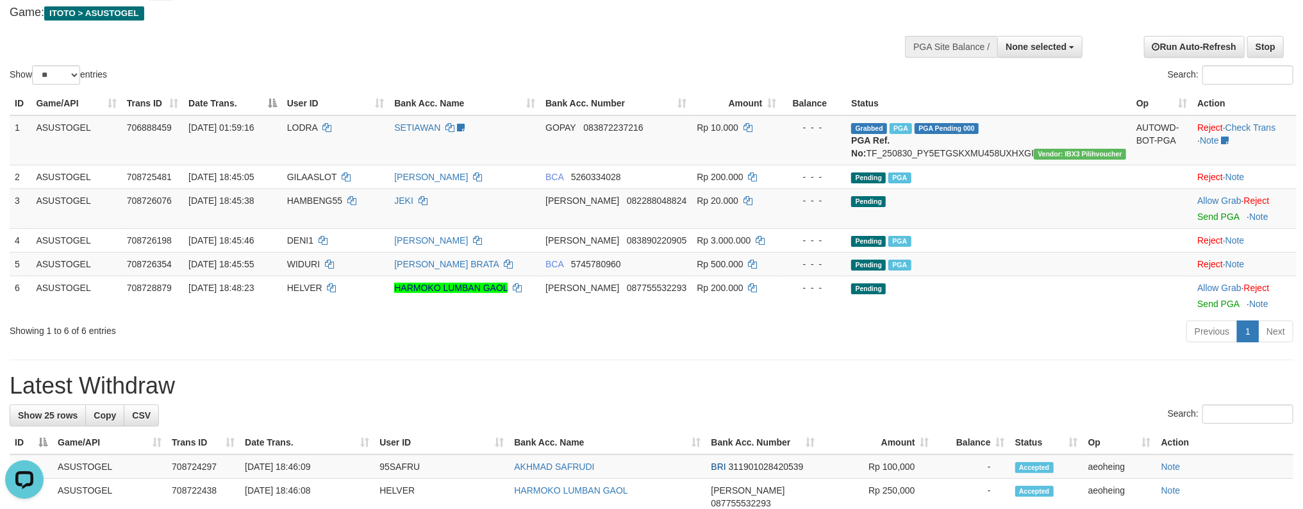
scroll to position [157, 0]
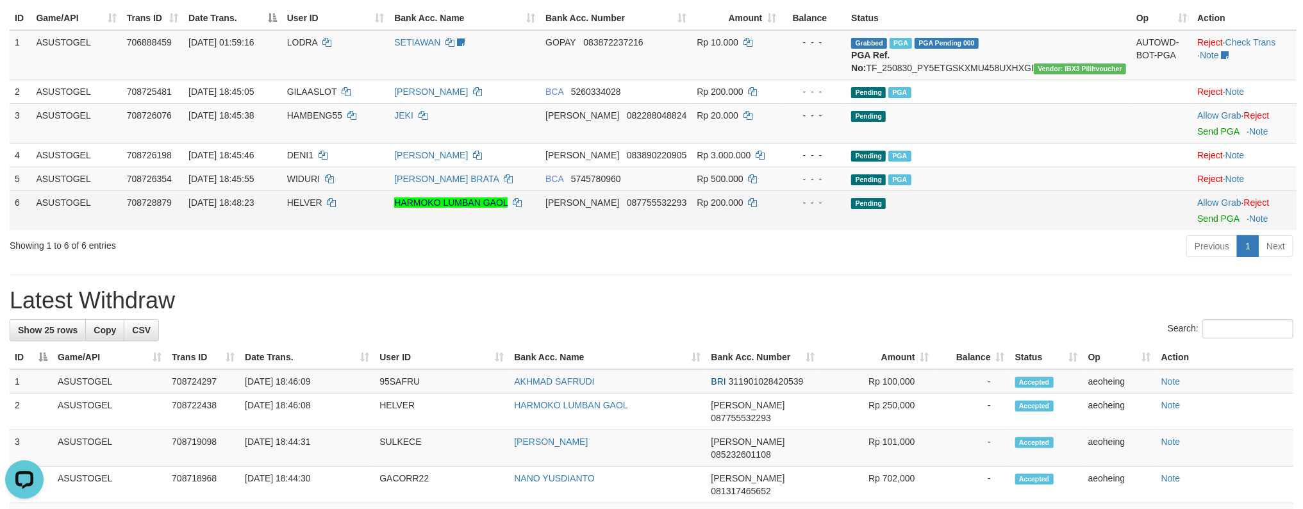
click at [1026, 221] on td "Pending" at bounding box center [988, 210] width 285 height 40
click at [1197, 213] on link "Send PGA" at bounding box center [1218, 218] width 42 height 10
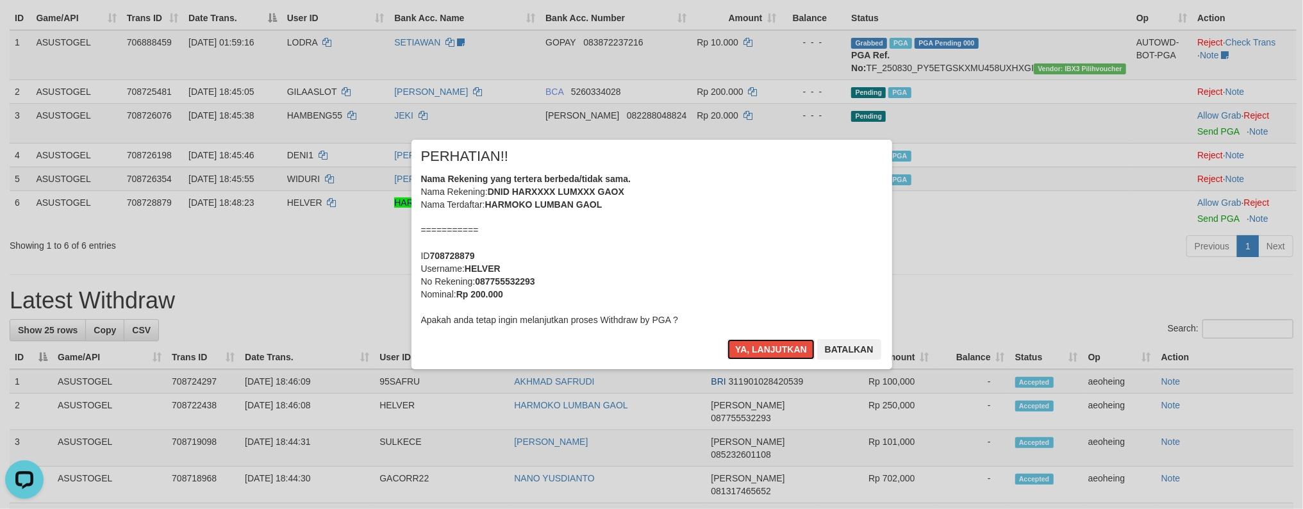
click at [727, 339] on button "Ya, lanjutkan" at bounding box center [770, 349] width 87 height 21
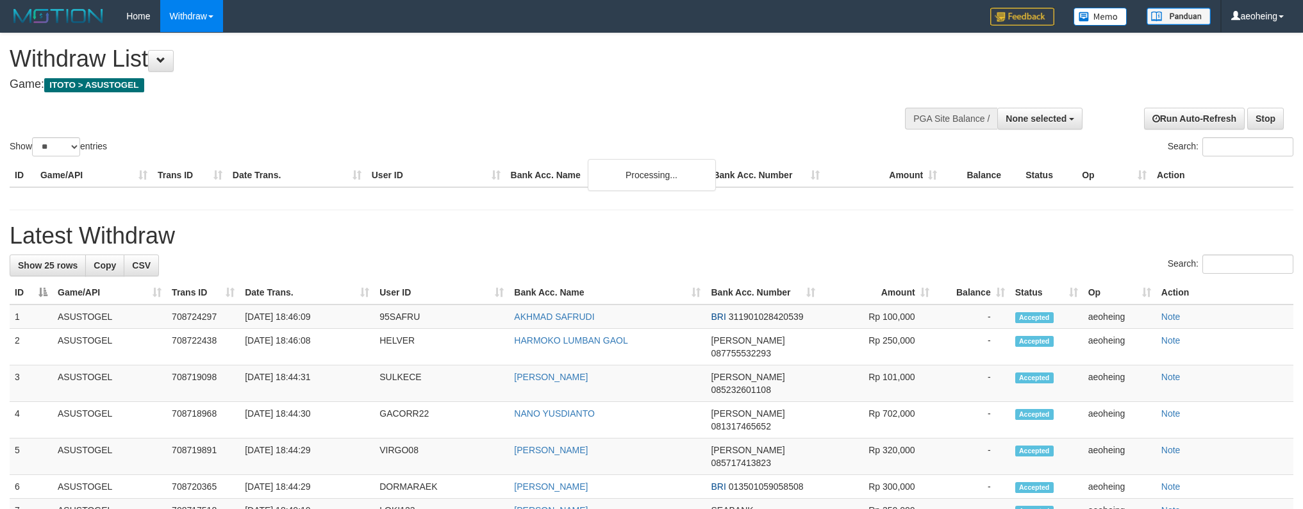
select select
select select "**"
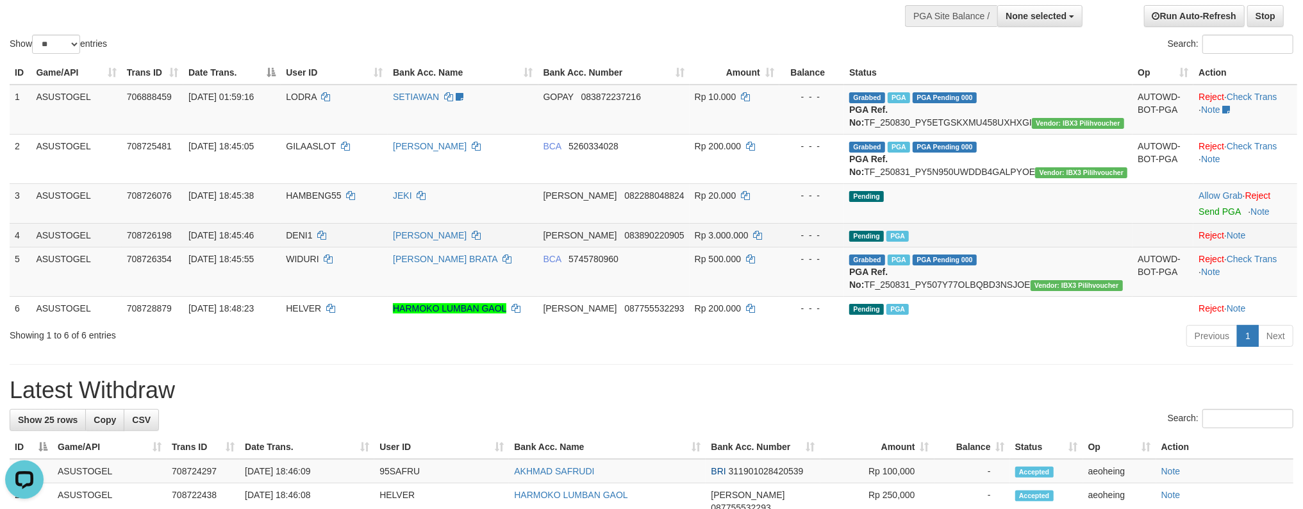
scroll to position [72, 0]
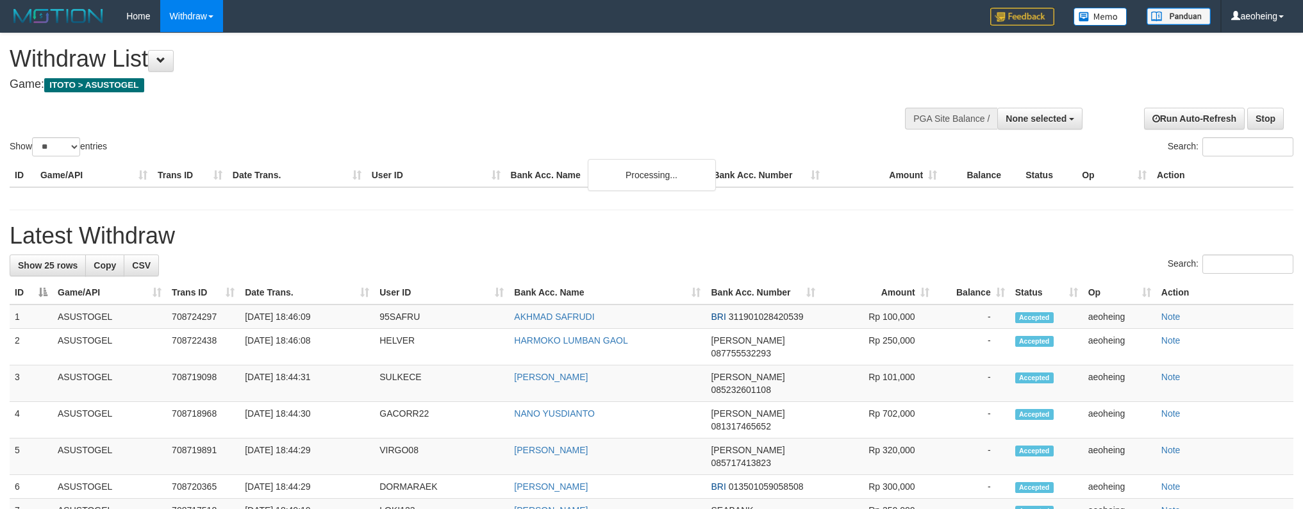
select select
select select "**"
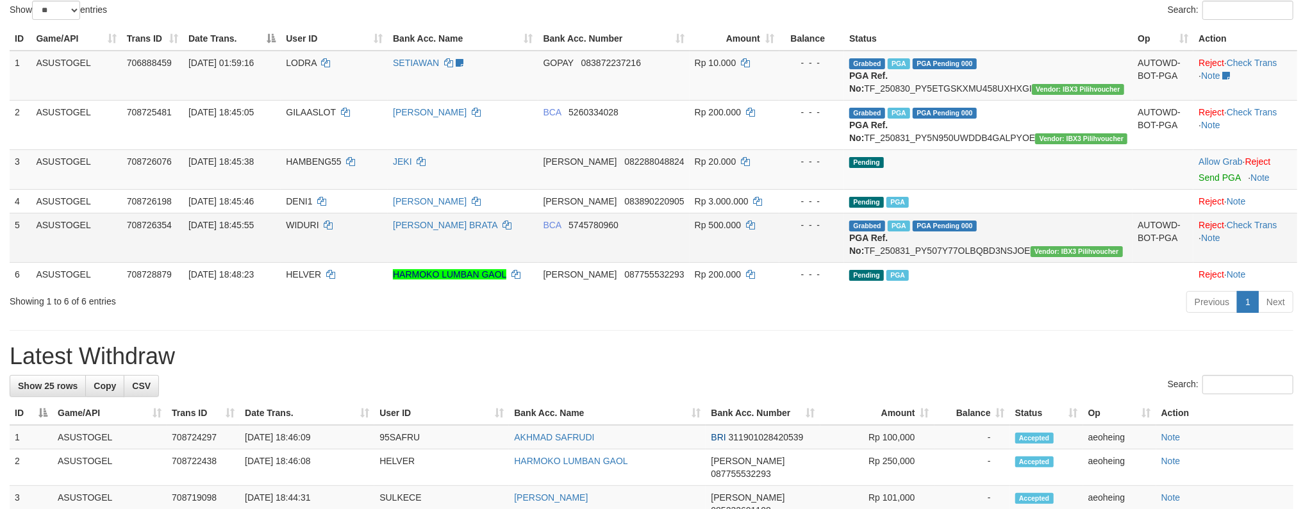
scroll to position [170, 0]
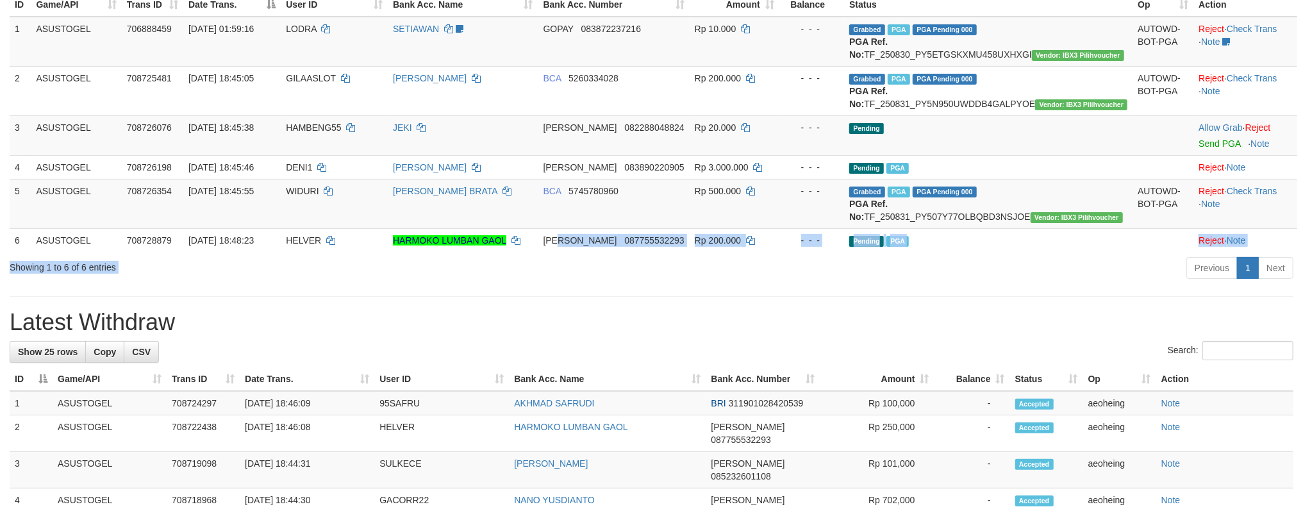
drag, startPoint x: 634, startPoint y: 272, endPoint x: 1025, endPoint y: 317, distance: 393.5
click at [1025, 283] on div "Show ** ** ** *** entries Search: ID Game/API Trans ID Date Trans. User ID Bank…" at bounding box center [652, 73] width 1284 height 420
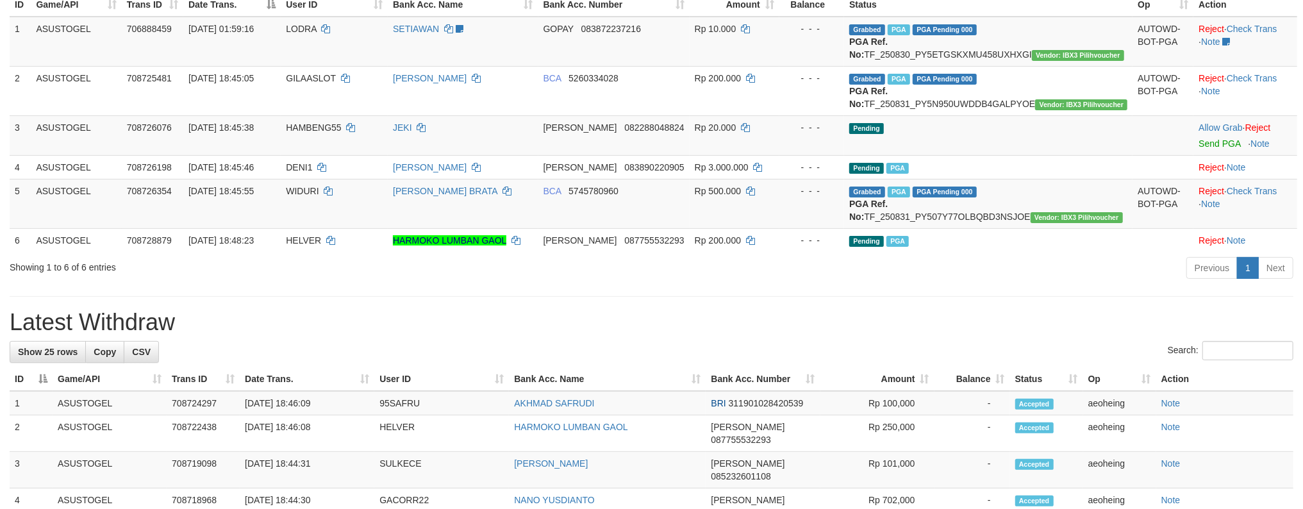
click at [972, 335] on h1 "Latest Withdraw" at bounding box center [652, 323] width 1284 height 26
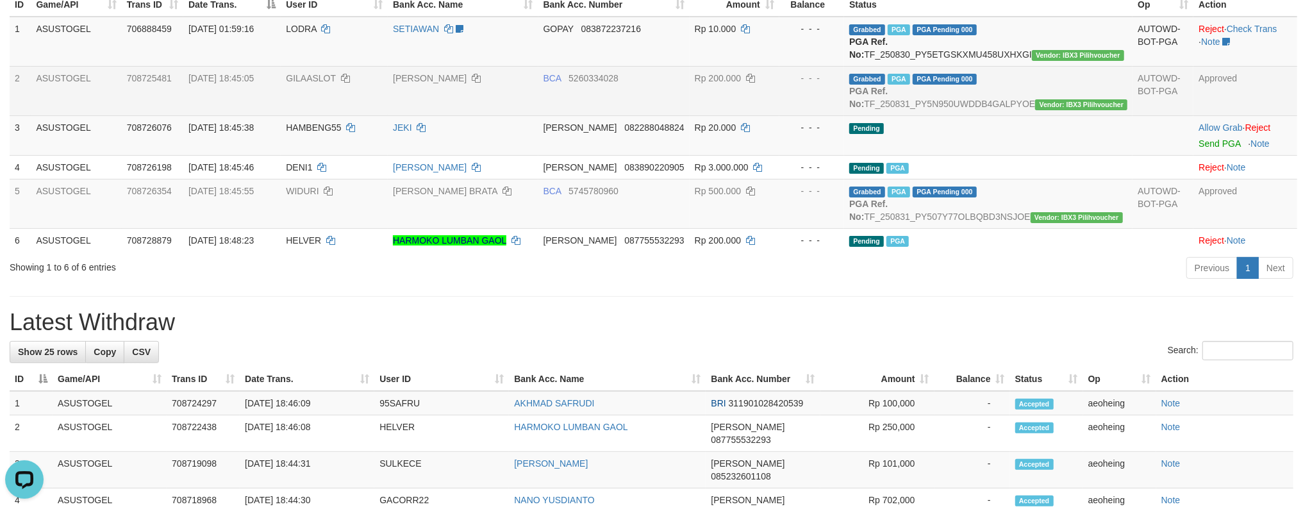
drag, startPoint x: 1159, startPoint y: 334, endPoint x: 154, endPoint y: 85, distance: 1035.3
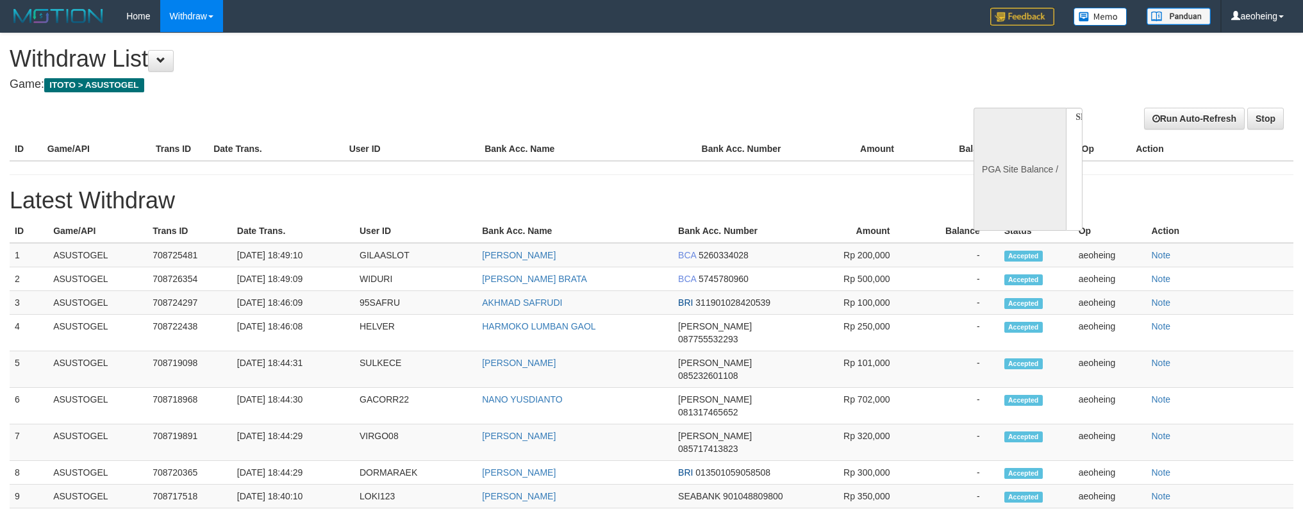
select select
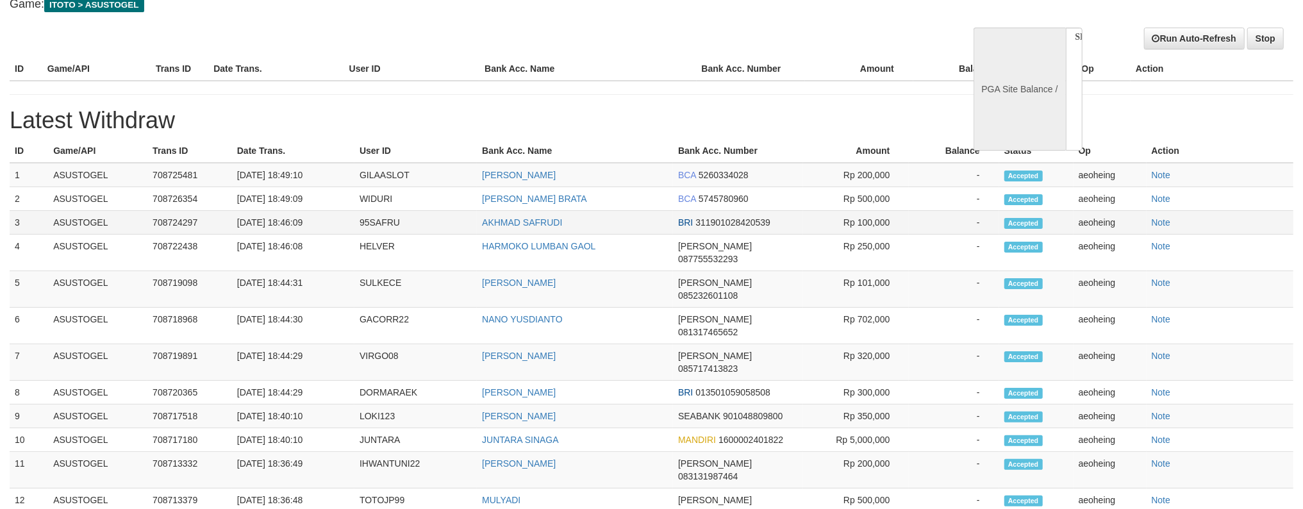
scroll to position [12, 0]
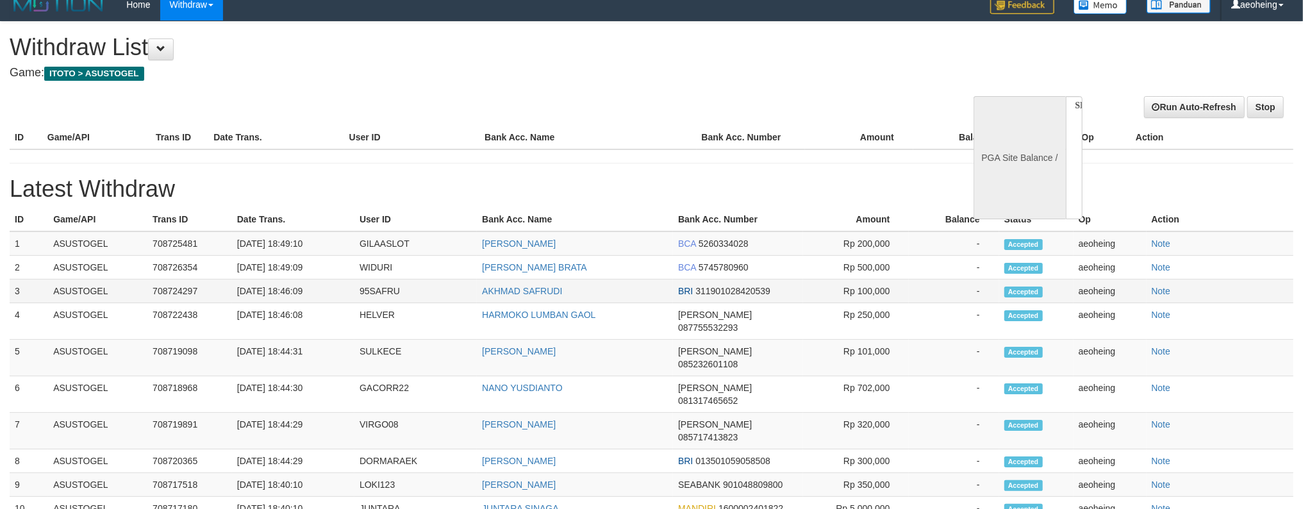
select select "**"
select select
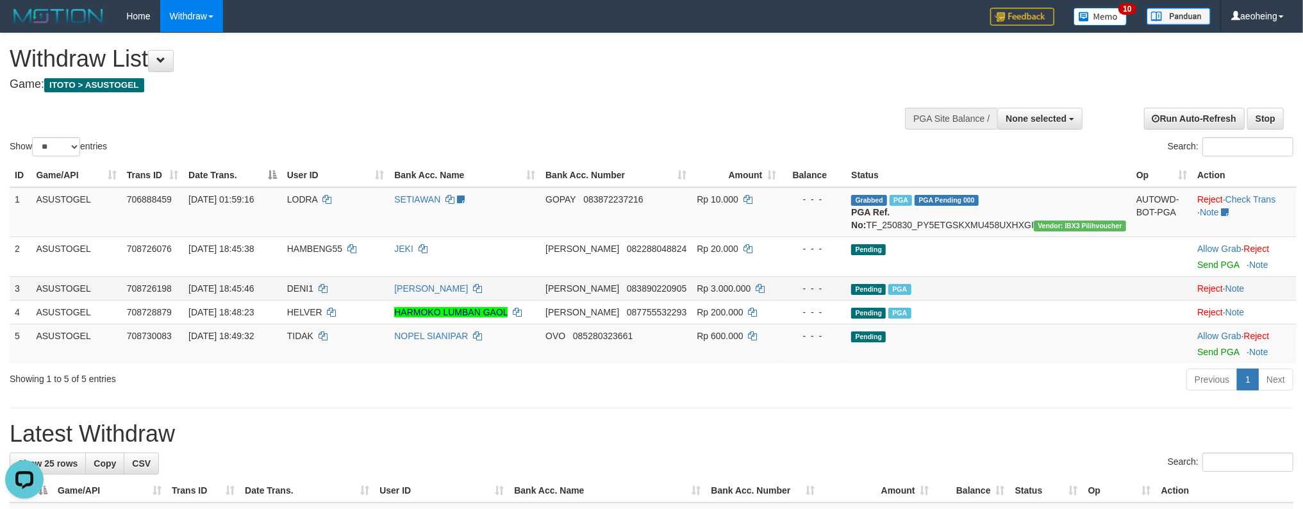
scroll to position [0, 0]
click at [1093, 347] on td "Pending" at bounding box center [988, 344] width 285 height 40
click at [1197, 347] on link "Send PGA" at bounding box center [1218, 352] width 42 height 10
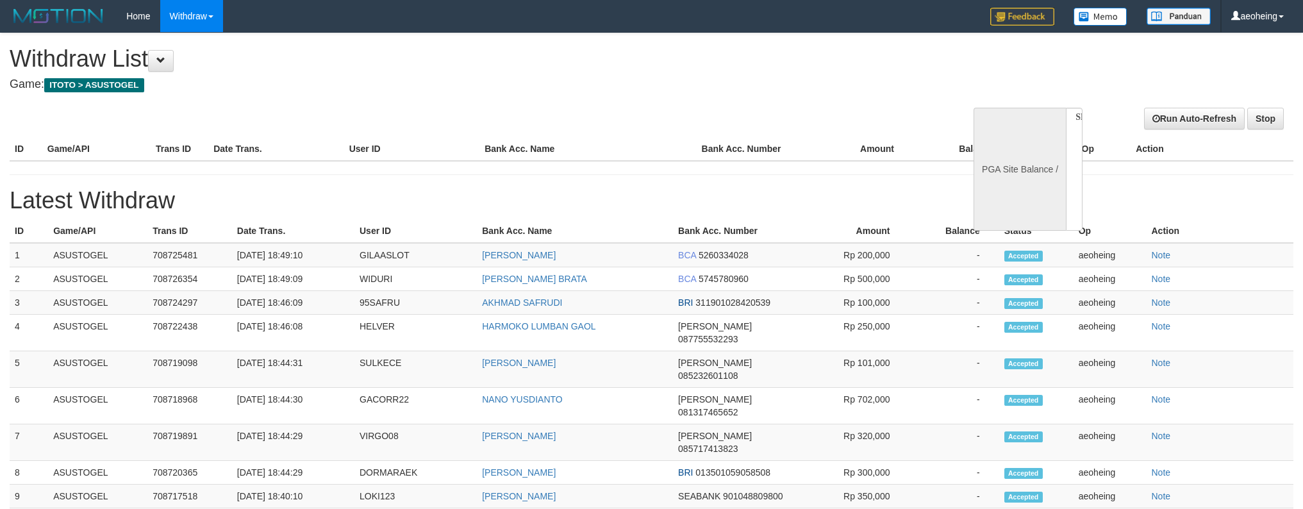
select select
select select "**"
select select
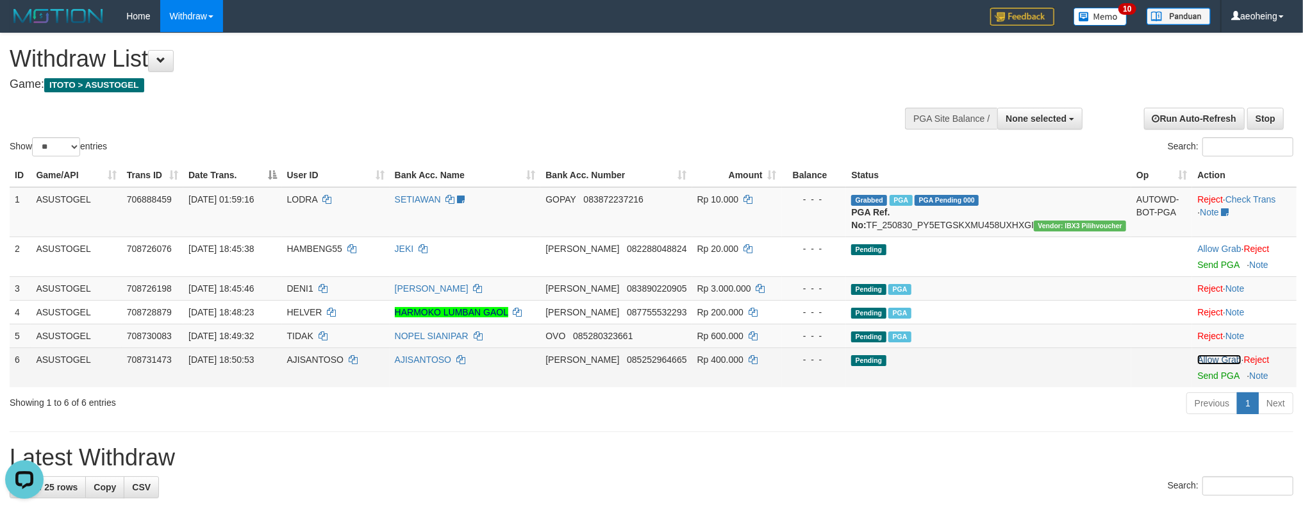
click at [1066, 387] on td "Pending" at bounding box center [988, 367] width 285 height 40
click at [1197, 370] on link "Send PGA" at bounding box center [1218, 375] width 42 height 10
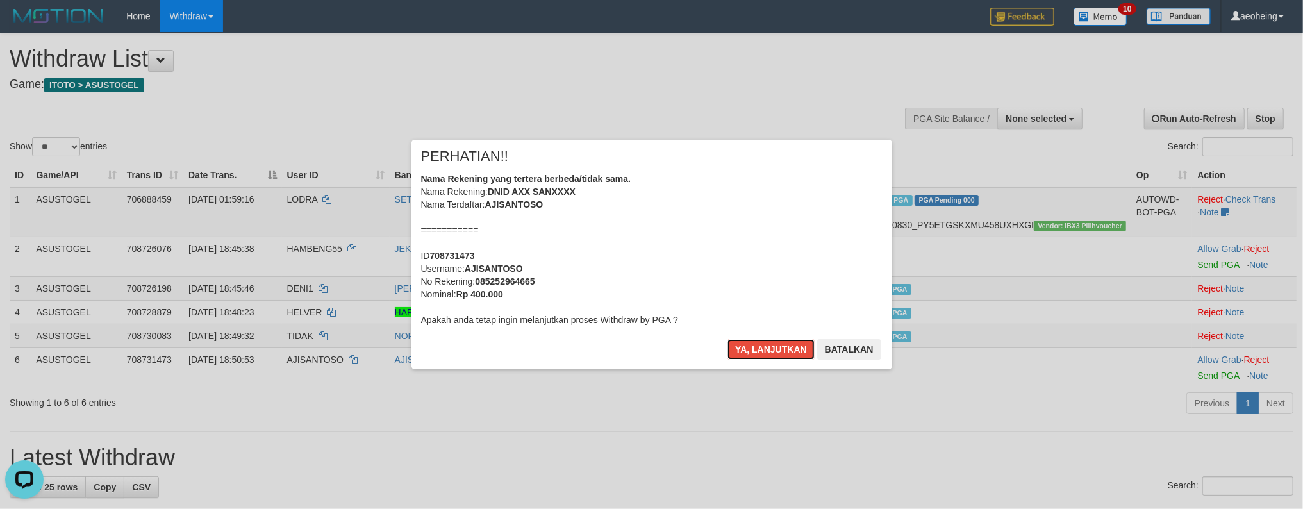
click at [727, 339] on button "Ya, lanjutkan" at bounding box center [770, 349] width 87 height 21
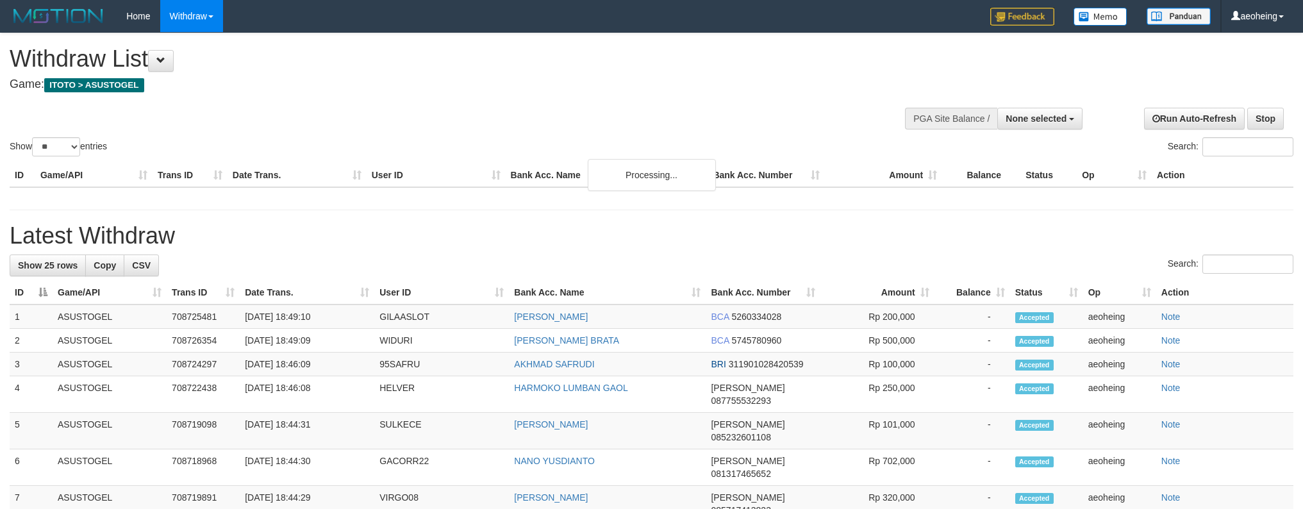
select select
select select "**"
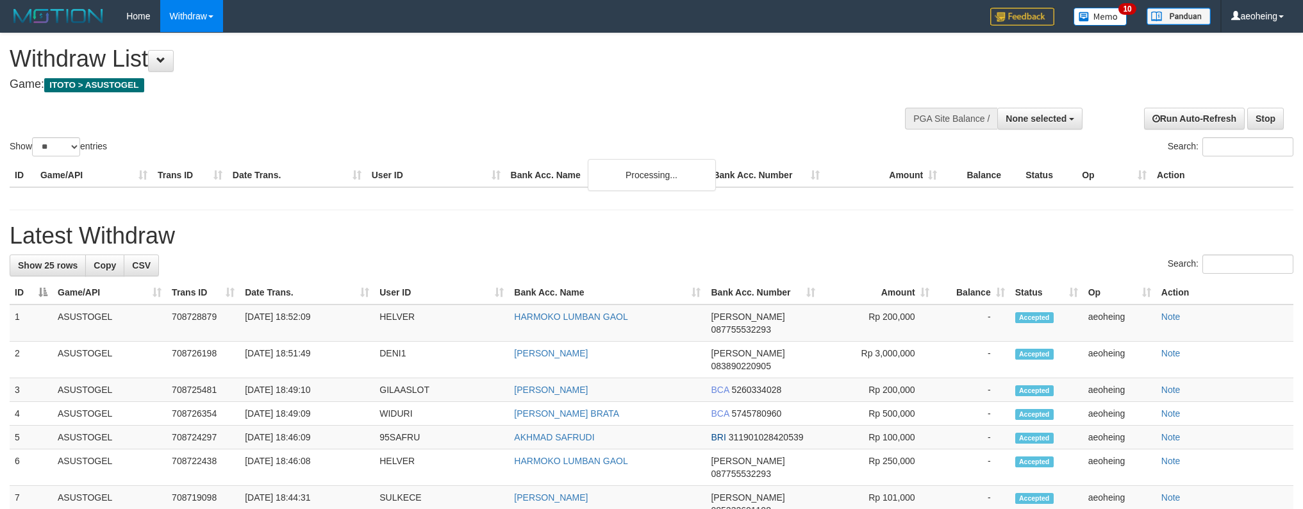
select select
select select "**"
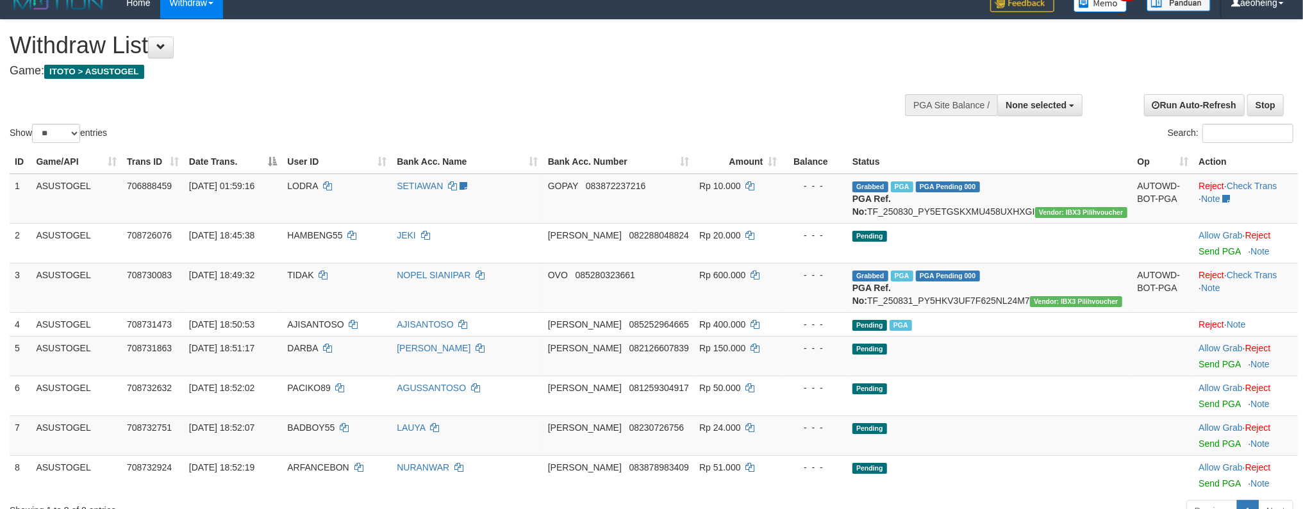
scroll to position [170, 0]
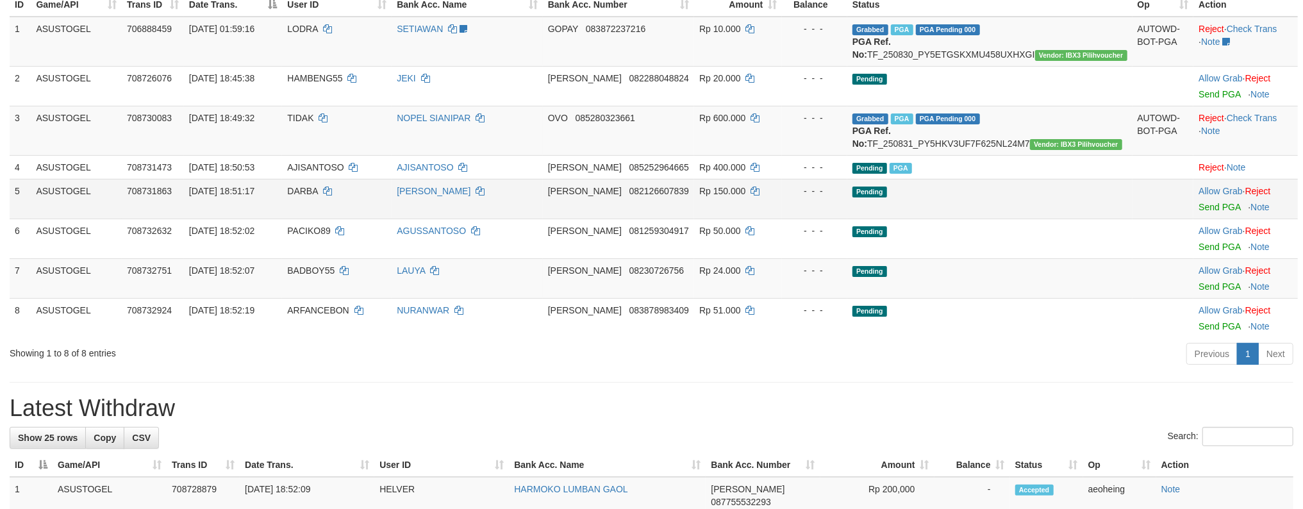
drag, startPoint x: 995, startPoint y: 200, endPoint x: 993, endPoint y: 208, distance: 7.9
click at [995, 179] on td "Pending PGA" at bounding box center [989, 167] width 285 height 24
drag, startPoint x: 818, startPoint y: 231, endPoint x: 1052, endPoint y: 226, distance: 234.0
click at [1042, 219] on tr "5 ASUSTOGEL 708731863 31/08/2025 18:51:17 DARBA UJANG SULAEMAN DANA 08212660783…" at bounding box center [654, 199] width 1288 height 40
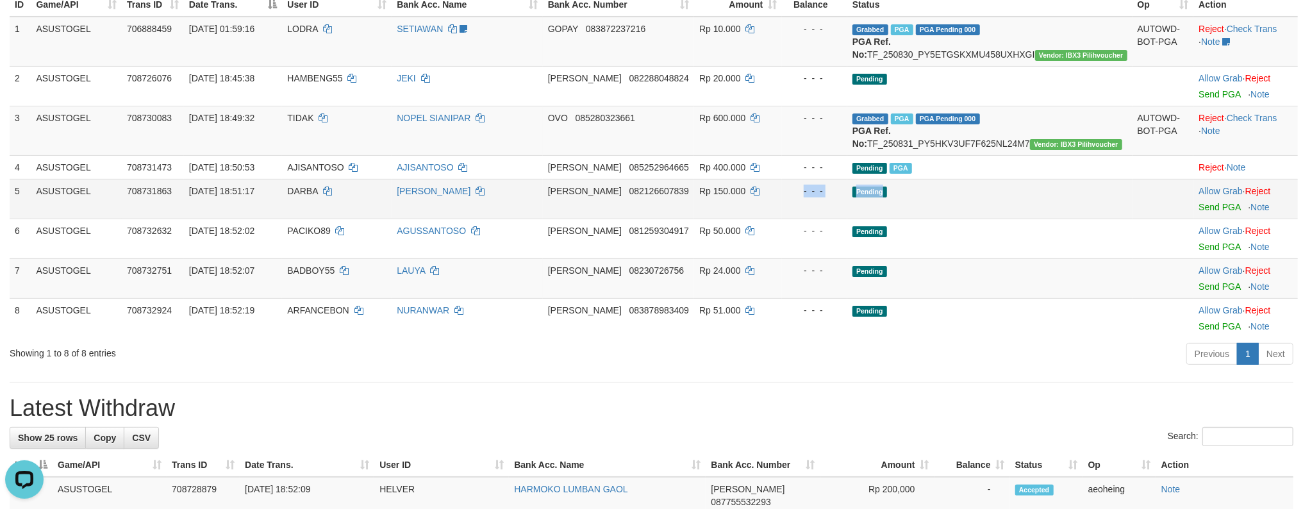
click at [1052, 219] on td "Pending" at bounding box center [989, 199] width 285 height 40
click at [1198, 202] on link "Send PGA" at bounding box center [1219, 207] width 42 height 10
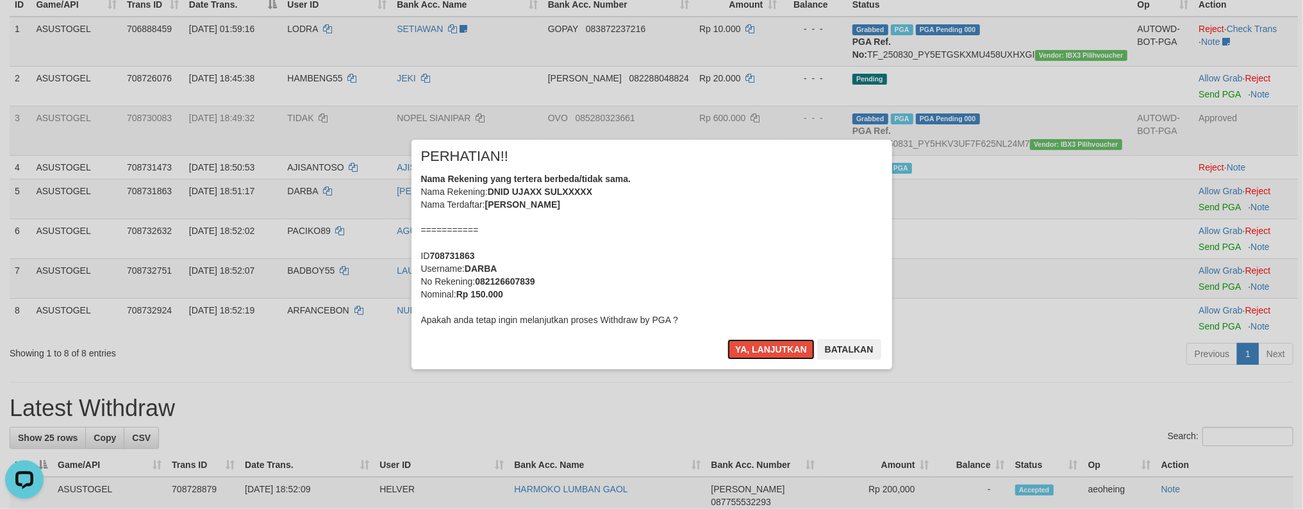
click at [727, 339] on button "Ya, lanjutkan" at bounding box center [770, 349] width 87 height 21
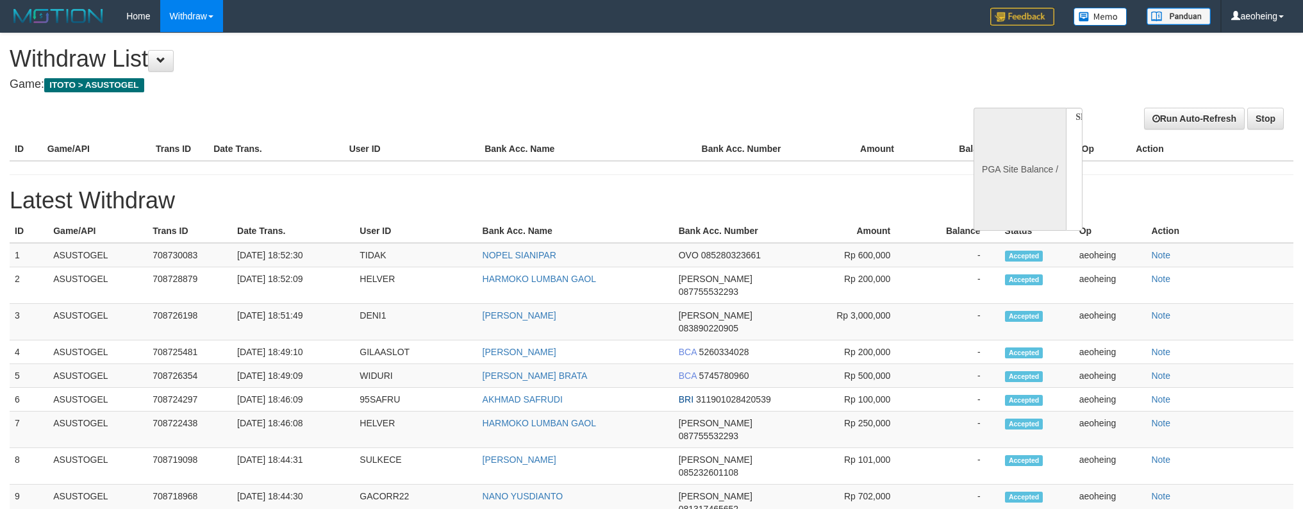
select select
select select "**"
select select
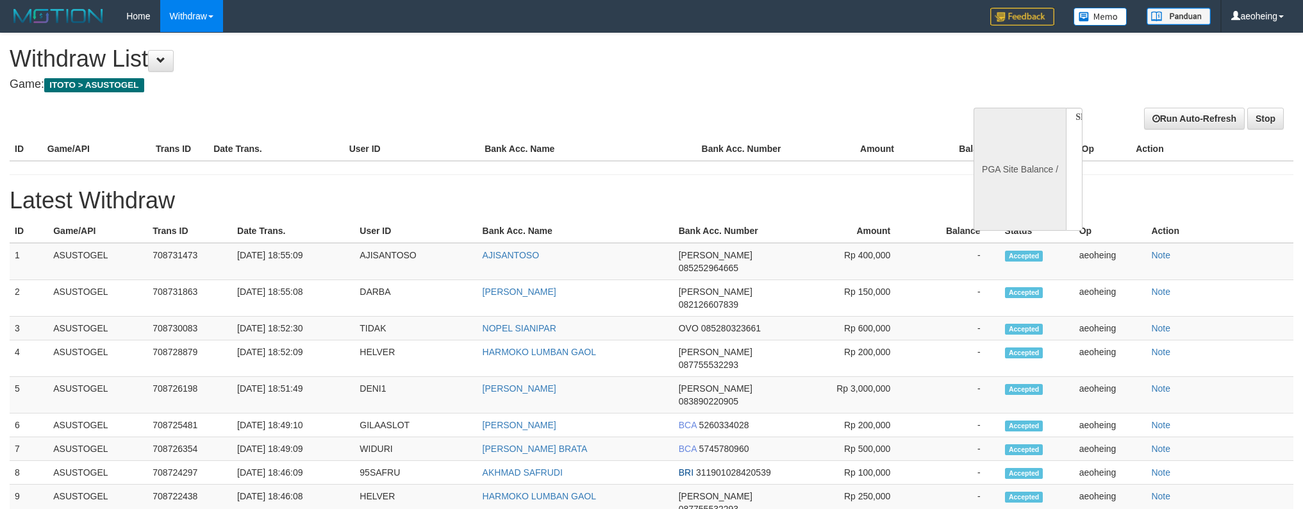
select select
select select "**"
select select
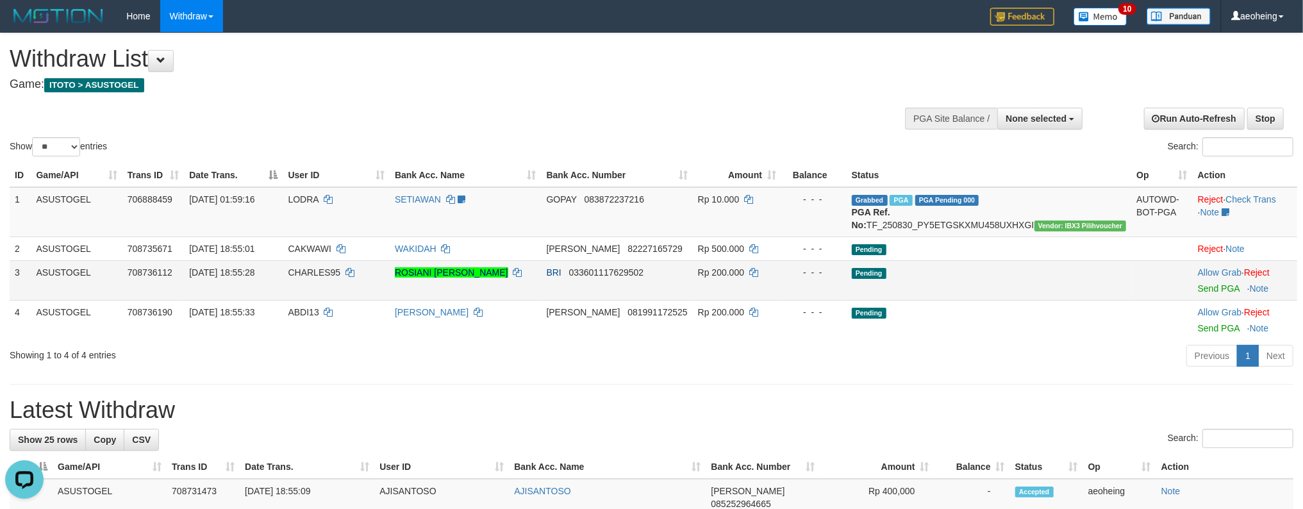
click at [1020, 276] on td "Pending" at bounding box center [989, 280] width 285 height 40
click at [1198, 283] on link "Send PGA" at bounding box center [1219, 288] width 42 height 10
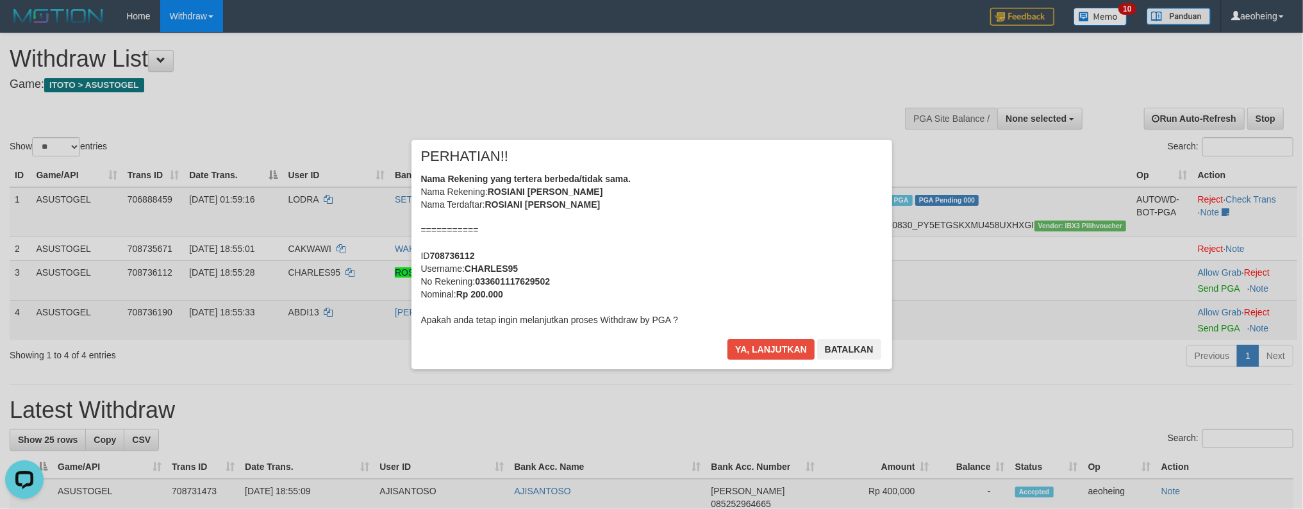
click at [1041, 313] on div "× PERHATIAN!! Nama Rekening yang tertera berbeda/tidak sama. Nama Rekening: ROS…" at bounding box center [651, 254] width 1303 height 281
click at [754, 336] on div "× PERHATIAN!! Nama Rekening yang tertera berbeda/tidak sama. Nama Rekening: ROS…" at bounding box center [651, 254] width 481 height 229
click at [760, 347] on button "Ya, lanjutkan" at bounding box center [770, 349] width 87 height 21
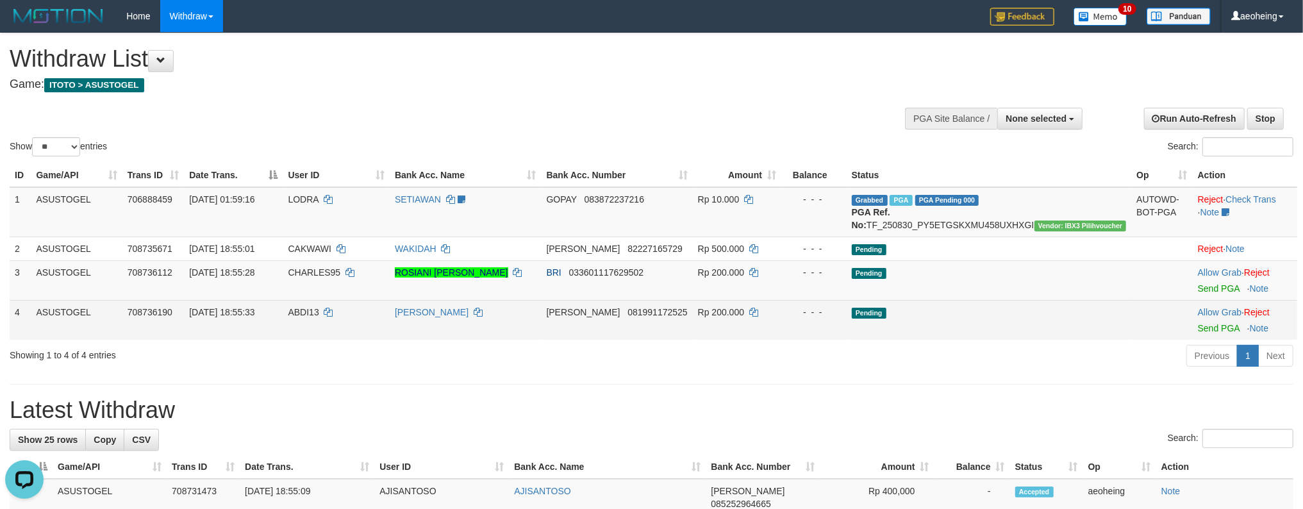
click at [1093, 334] on td "Pending" at bounding box center [989, 320] width 285 height 40
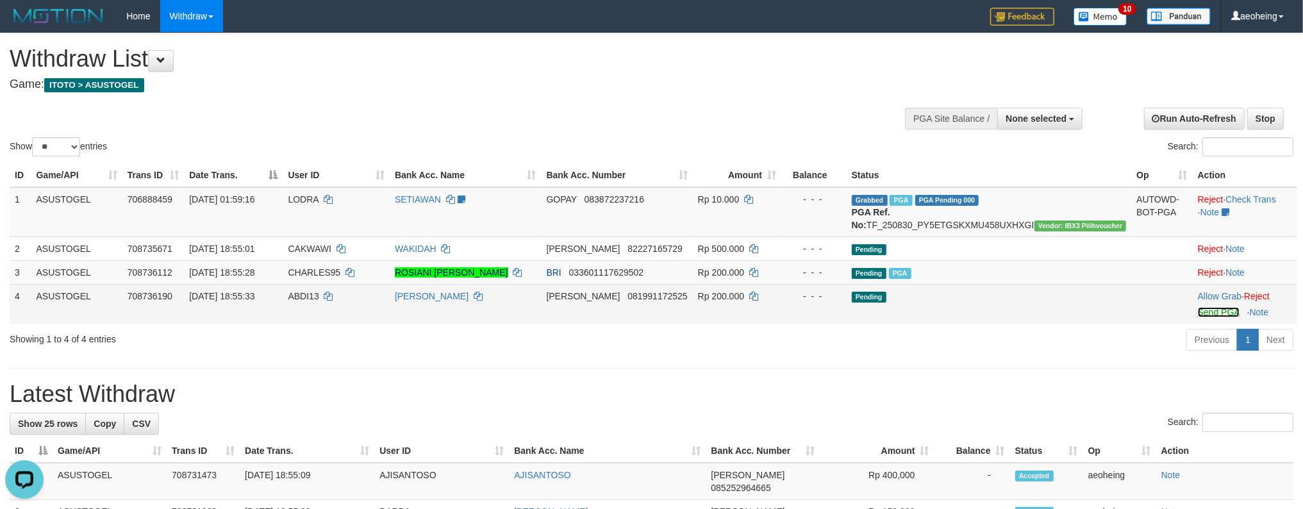
click at [1198, 307] on link "Send PGA" at bounding box center [1219, 312] width 42 height 10
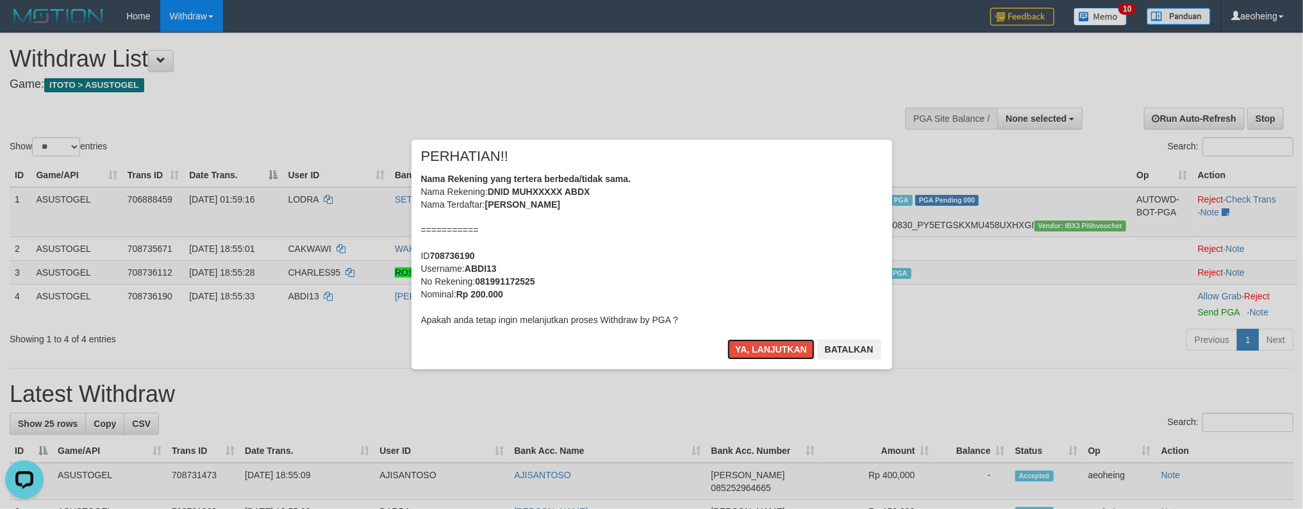
click at [727, 339] on button "Ya, lanjutkan" at bounding box center [770, 349] width 87 height 21
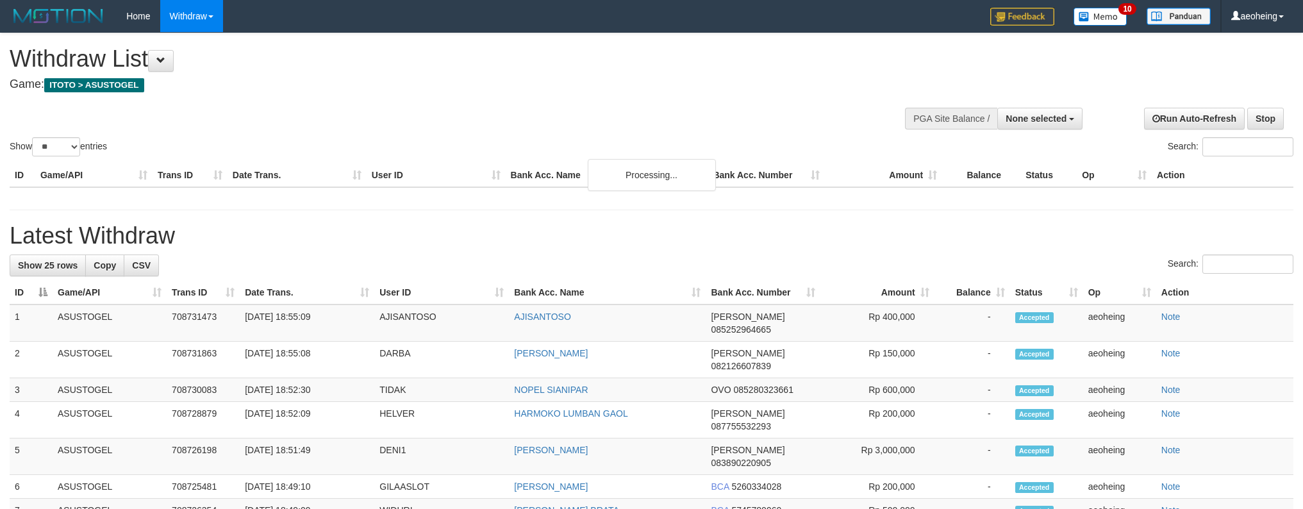
select select
select select "**"
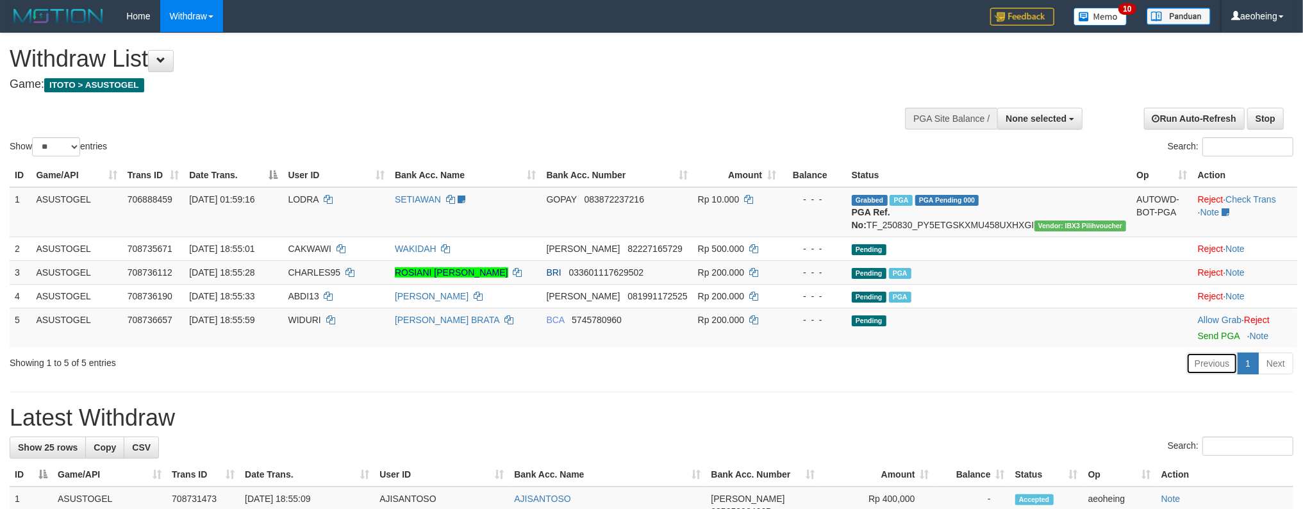
click at [1089, 367] on div "Previous 1 Next" at bounding box center [922, 365] width 741 height 28
click at [1087, 345] on td "Pending" at bounding box center [989, 328] width 285 height 40
click at [1198, 331] on link "Send PGA" at bounding box center [1219, 336] width 42 height 10
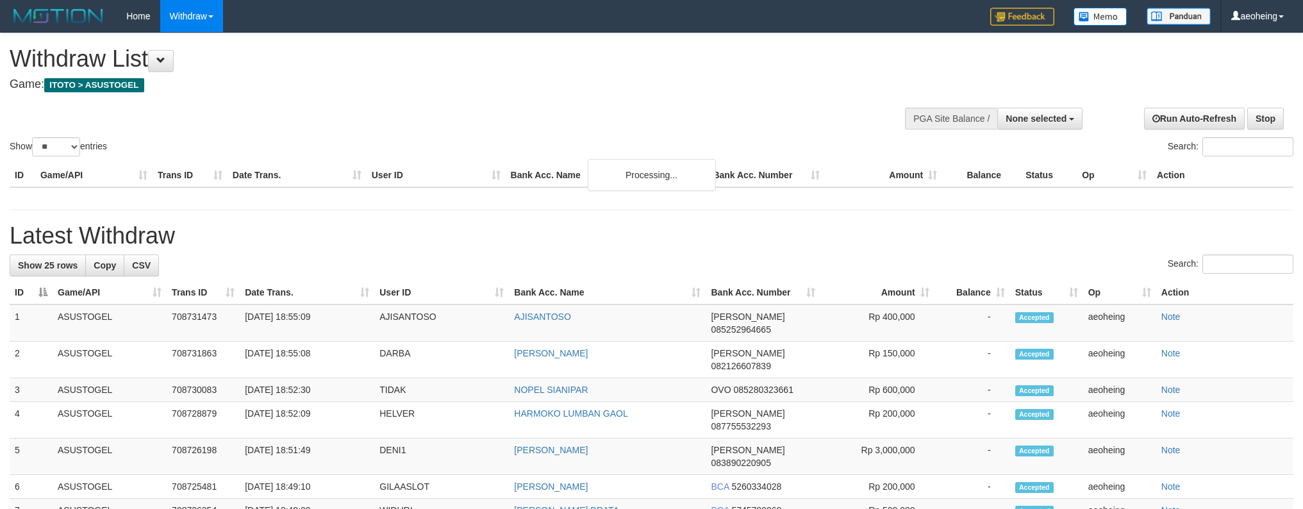
select select
select select "**"
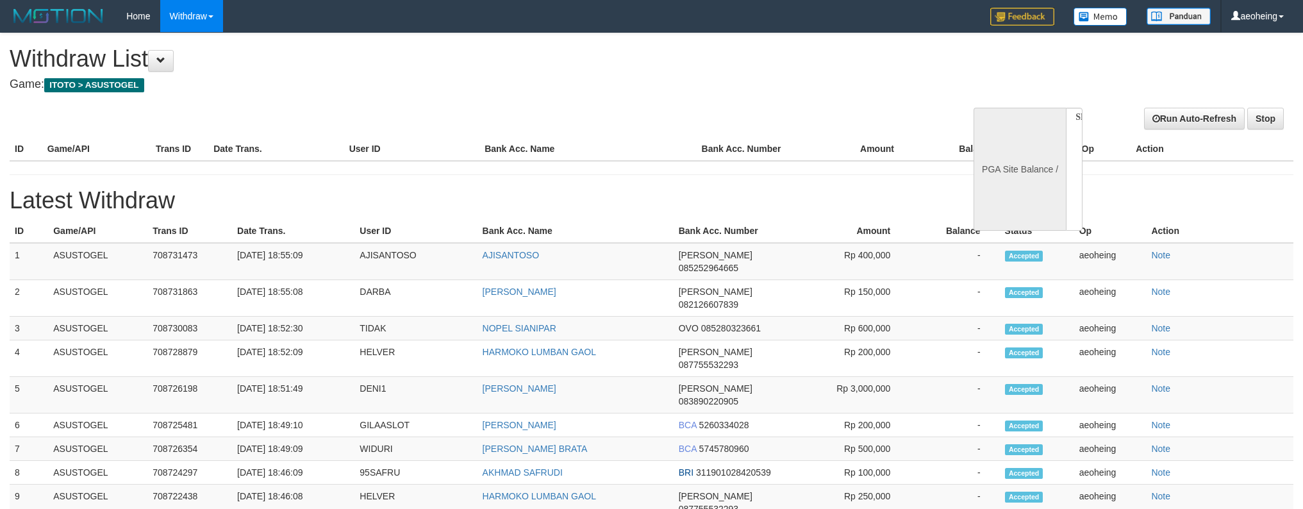
select select
select select "**"
select select
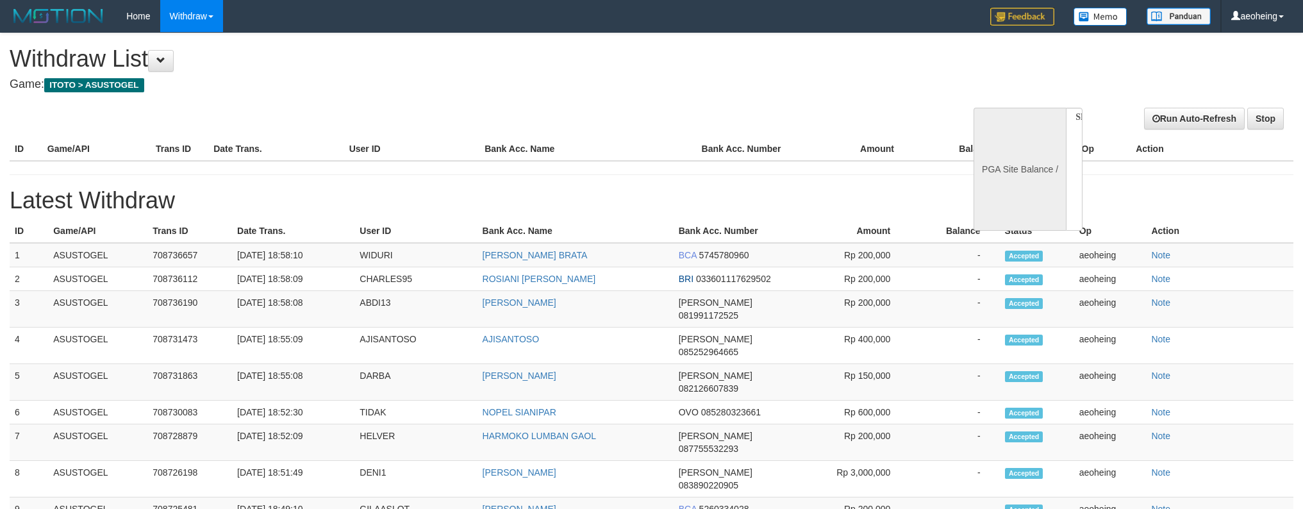
select select
select select "**"
select select
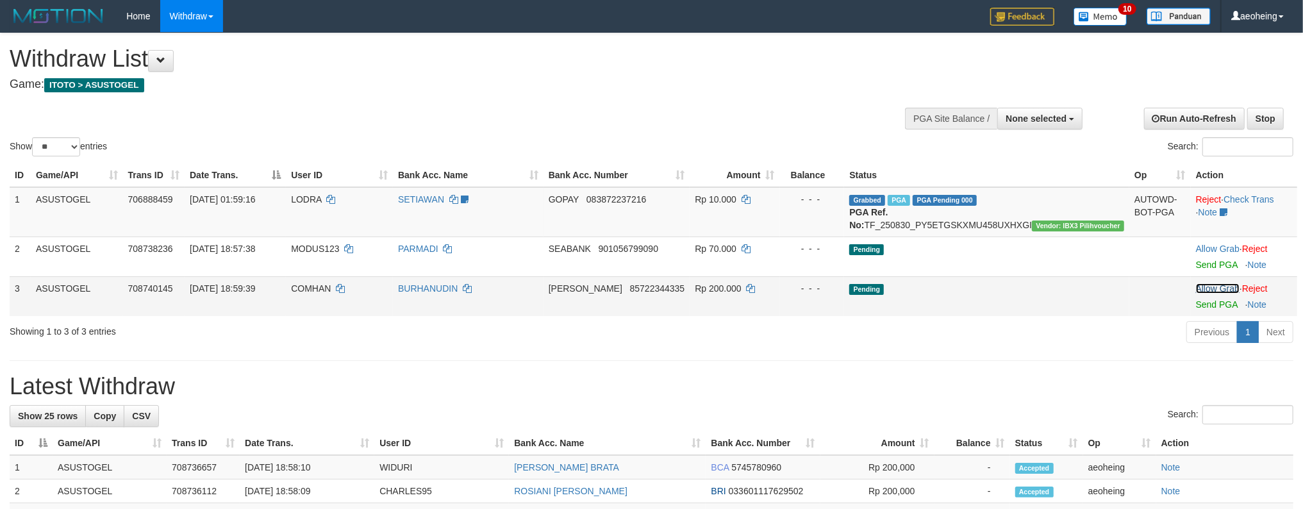
drag, startPoint x: 1050, startPoint y: 306, endPoint x: 1045, endPoint y: 300, distance: 8.2
click at [1050, 306] on td "Pending" at bounding box center [986, 296] width 285 height 40
click at [1196, 299] on link "Send PGA" at bounding box center [1217, 304] width 42 height 10
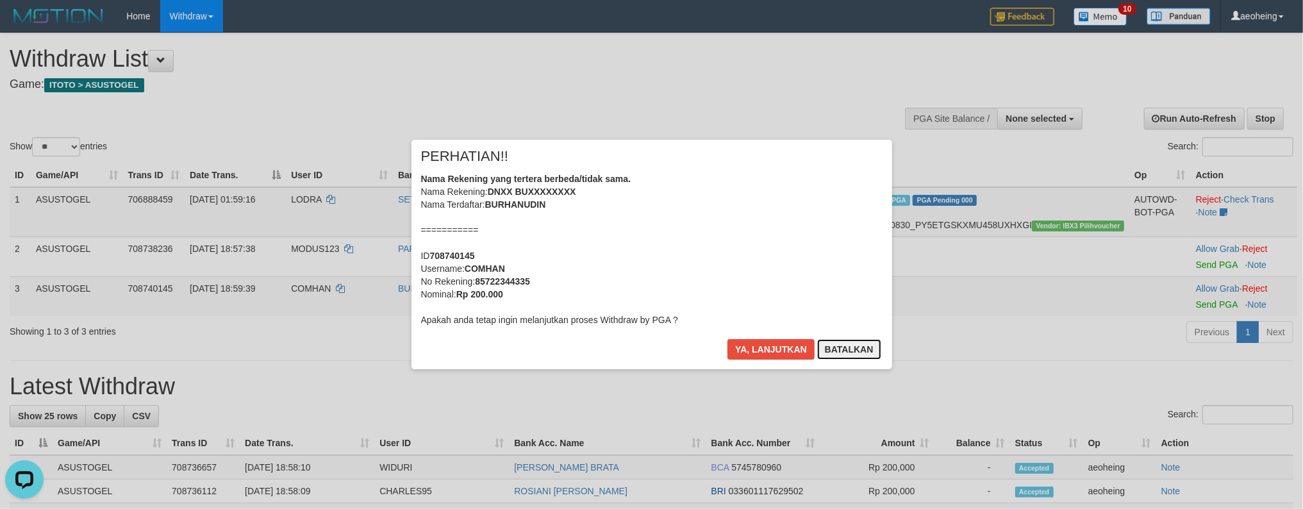
click at [854, 352] on button "Batalkan" at bounding box center [849, 349] width 64 height 21
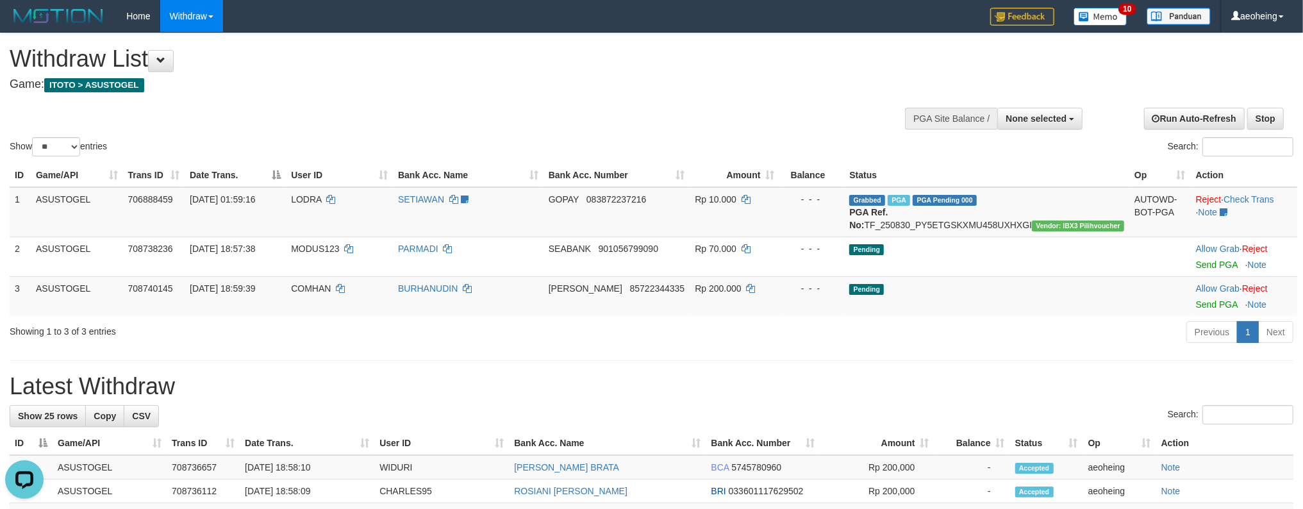
click at [987, 395] on h1 "Latest Withdraw" at bounding box center [652, 387] width 1284 height 26
click at [1247, 65] on link "Log Out" at bounding box center [1241, 73] width 101 height 17
